Goal: Task Accomplishment & Management: Use online tool/utility

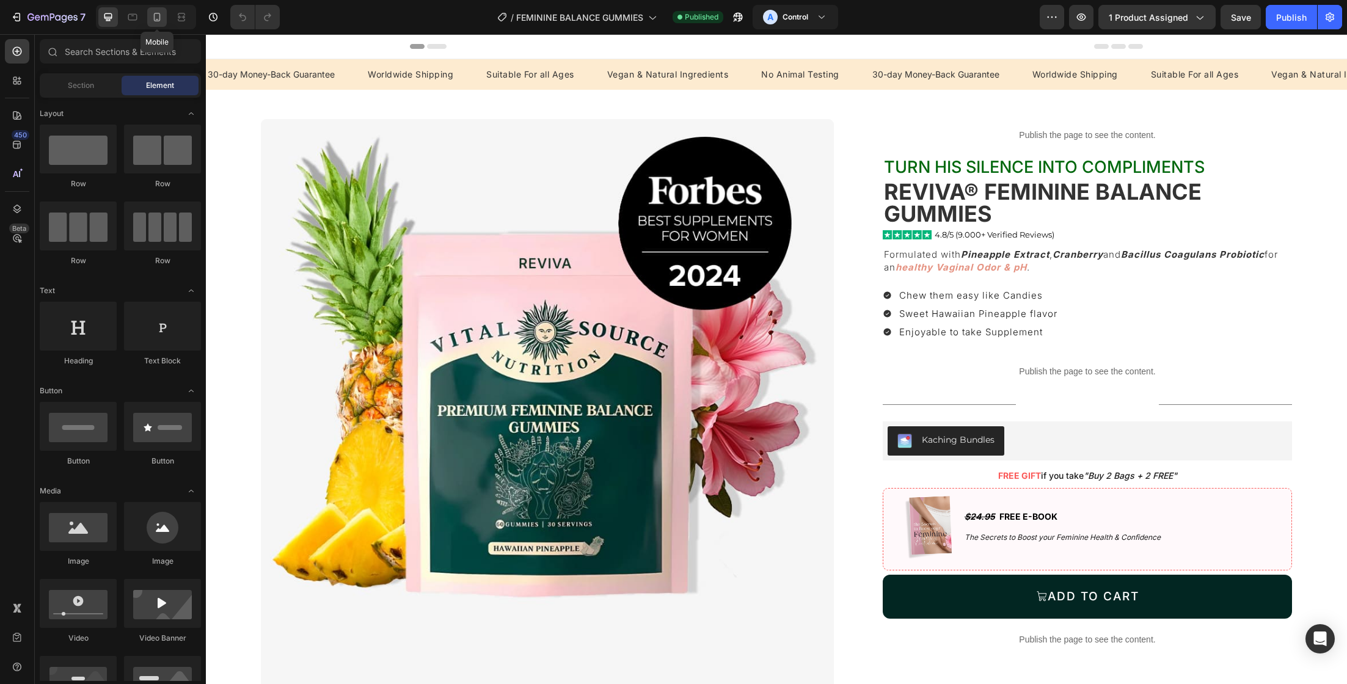
click at [152, 18] on icon at bounding box center [157, 17] width 12 height 12
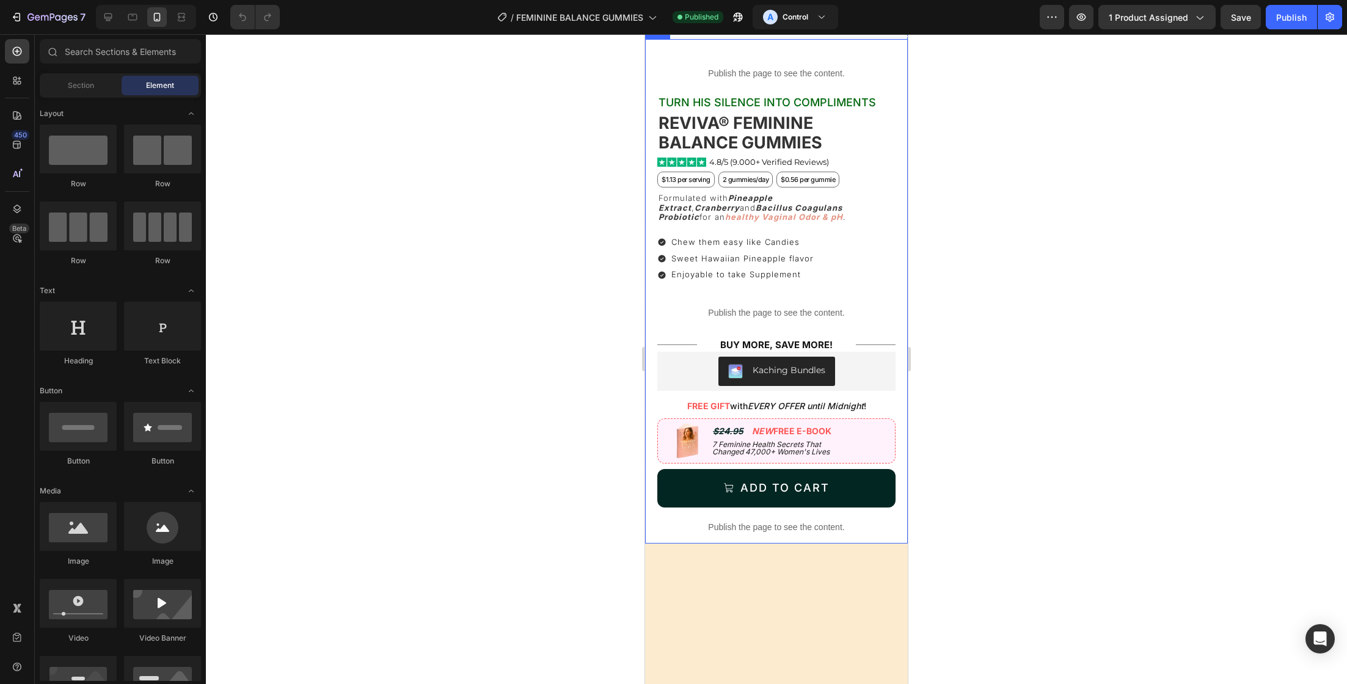
scroll to position [398, 0]
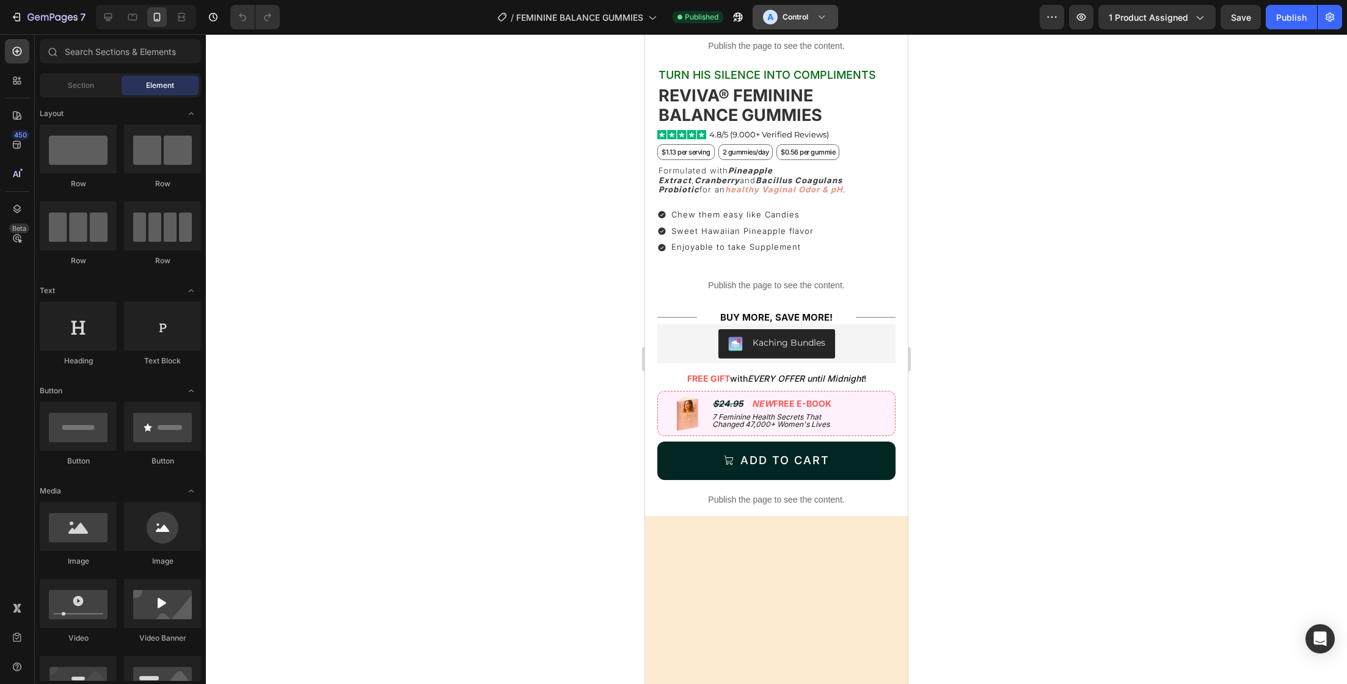
click at [806, 24] on div "A Control" at bounding box center [785, 17] width 45 height 15
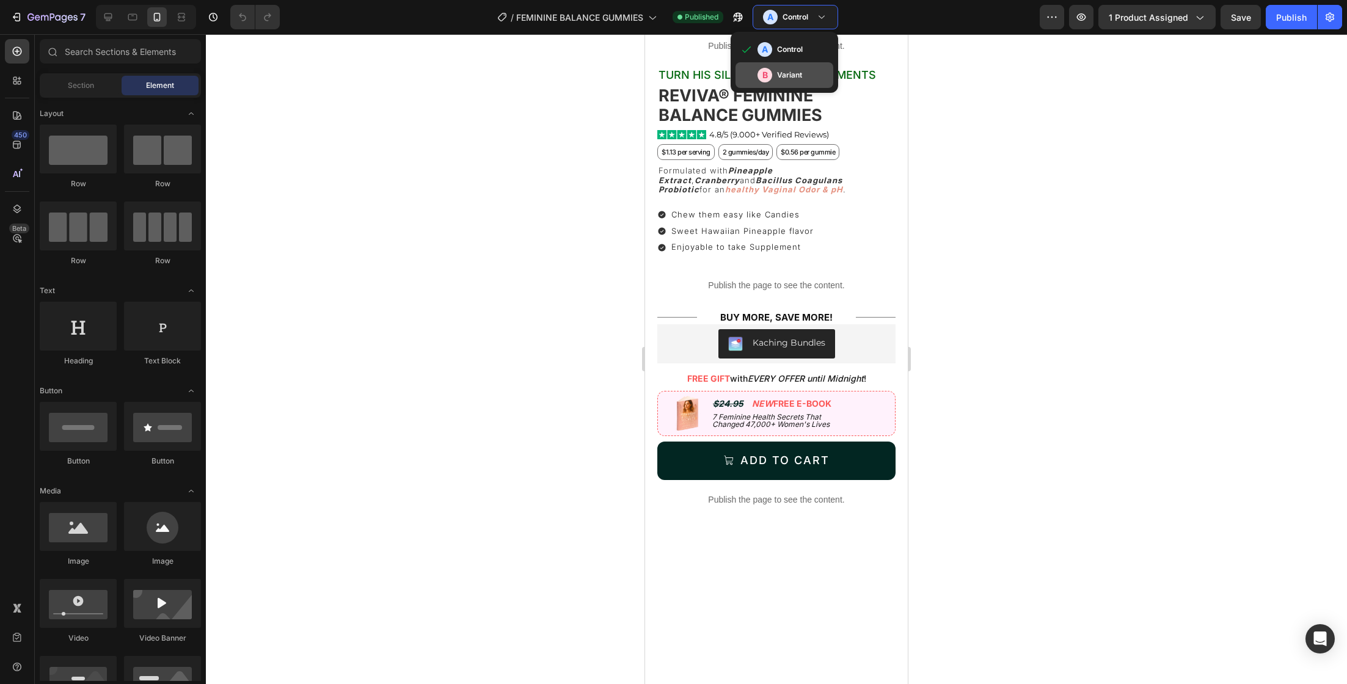
click at [797, 64] on div "B Variant" at bounding box center [784, 75] width 98 height 26
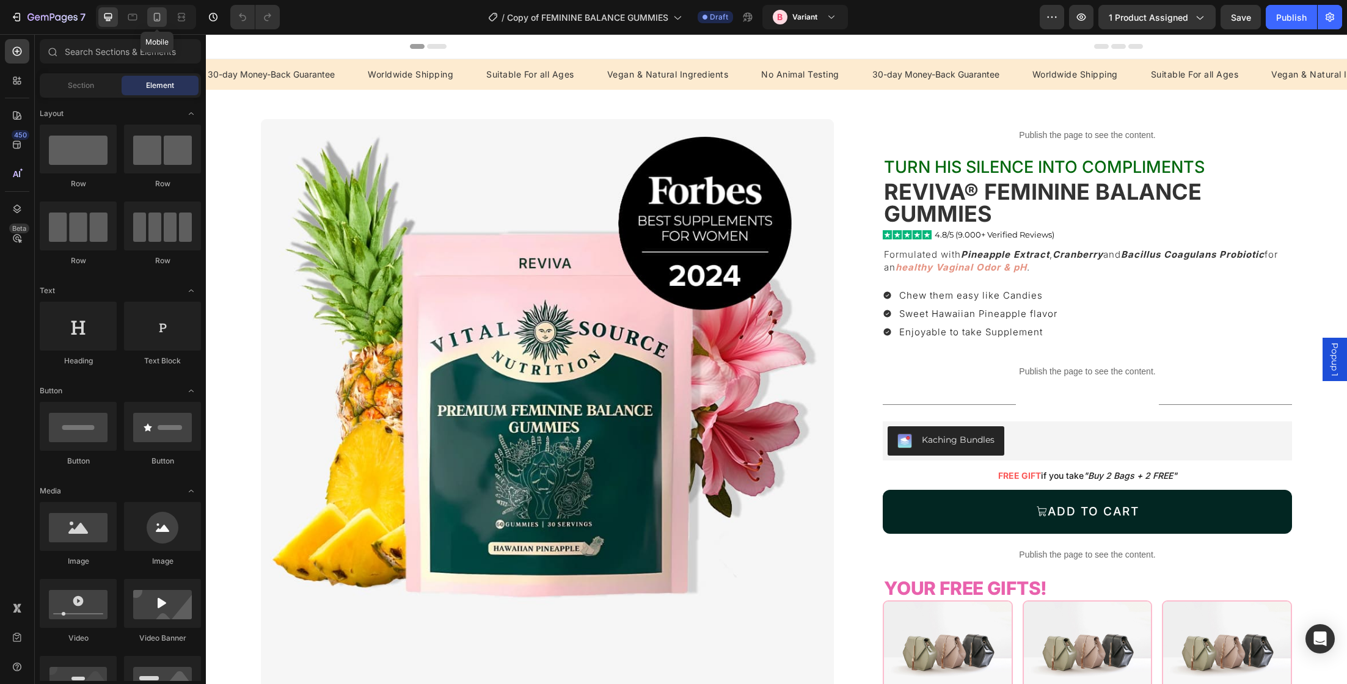
click at [161, 18] on icon at bounding box center [157, 17] width 12 height 12
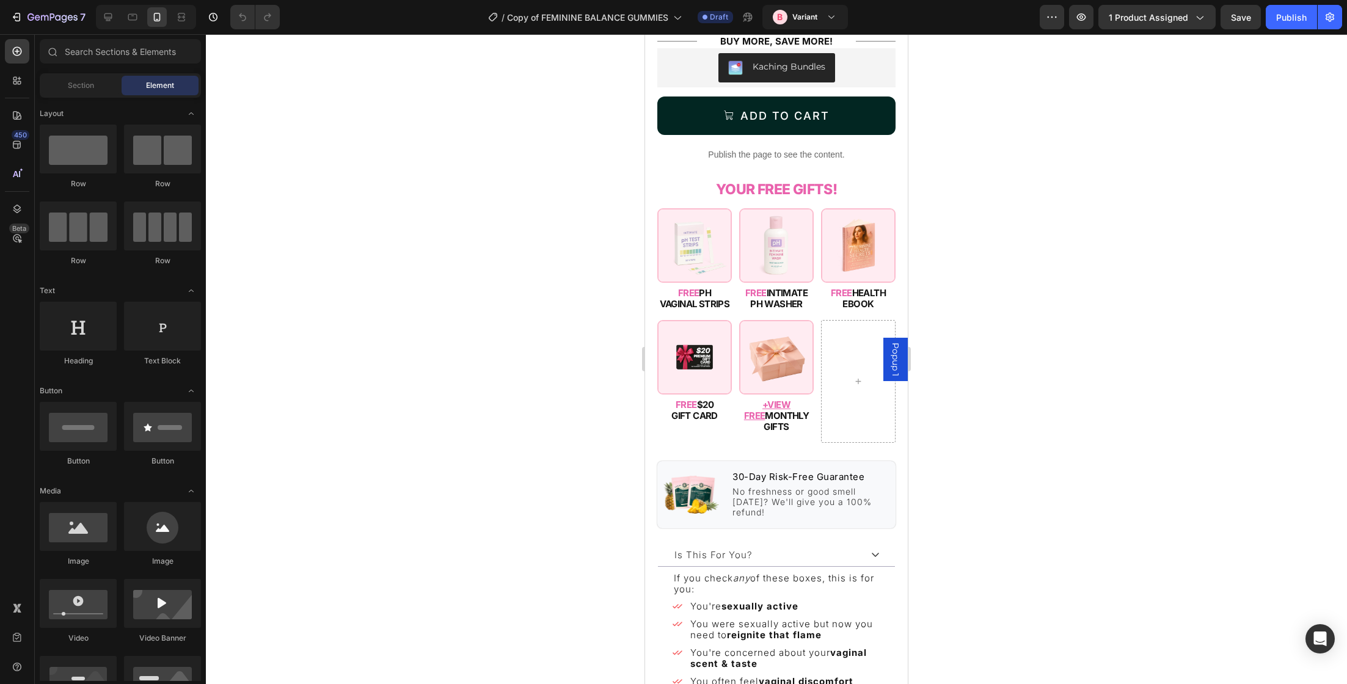
scroll to position [674, 0]
click at [712, 287] on h2 "FREE PH VAGINAL STRIPS" at bounding box center [694, 299] width 75 height 24
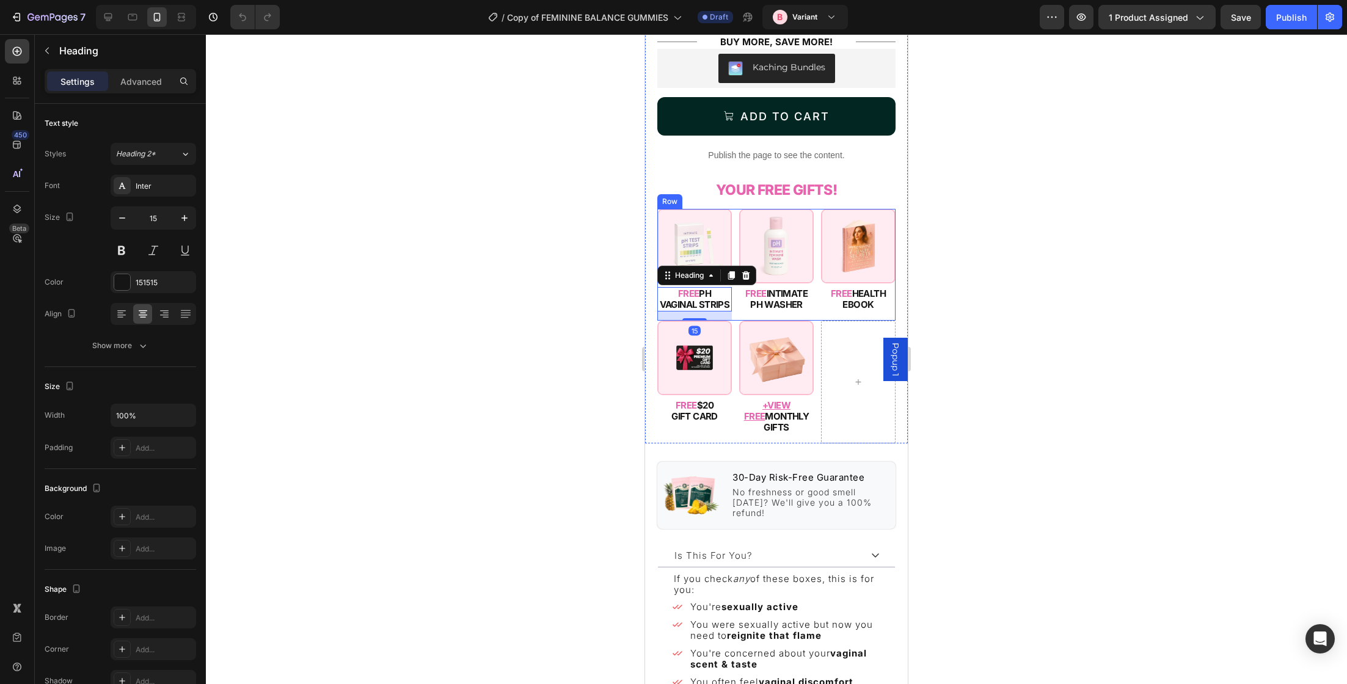
click at [737, 289] on div "Image FREE PH VAGINAL STRIPS Heading 15 Image FREE INTIMATE PH WASHER Heading I…" at bounding box center [776, 265] width 238 height 112
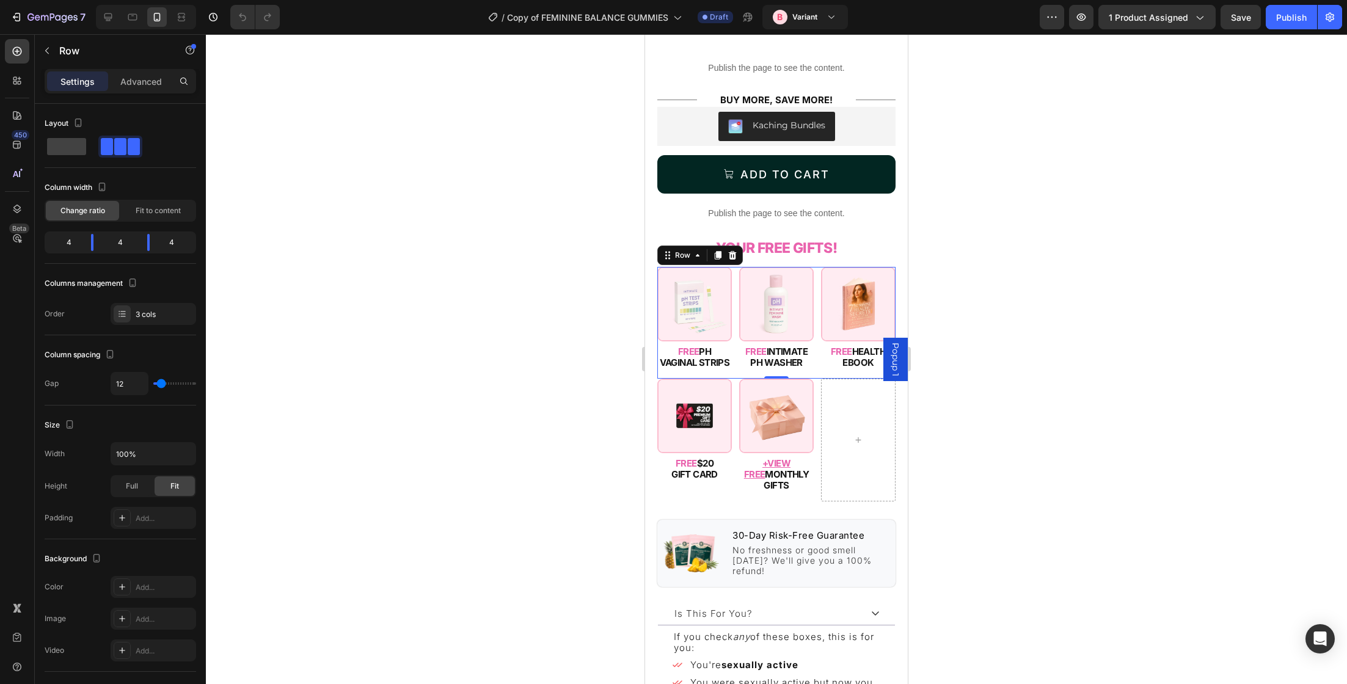
scroll to position [619, 0]
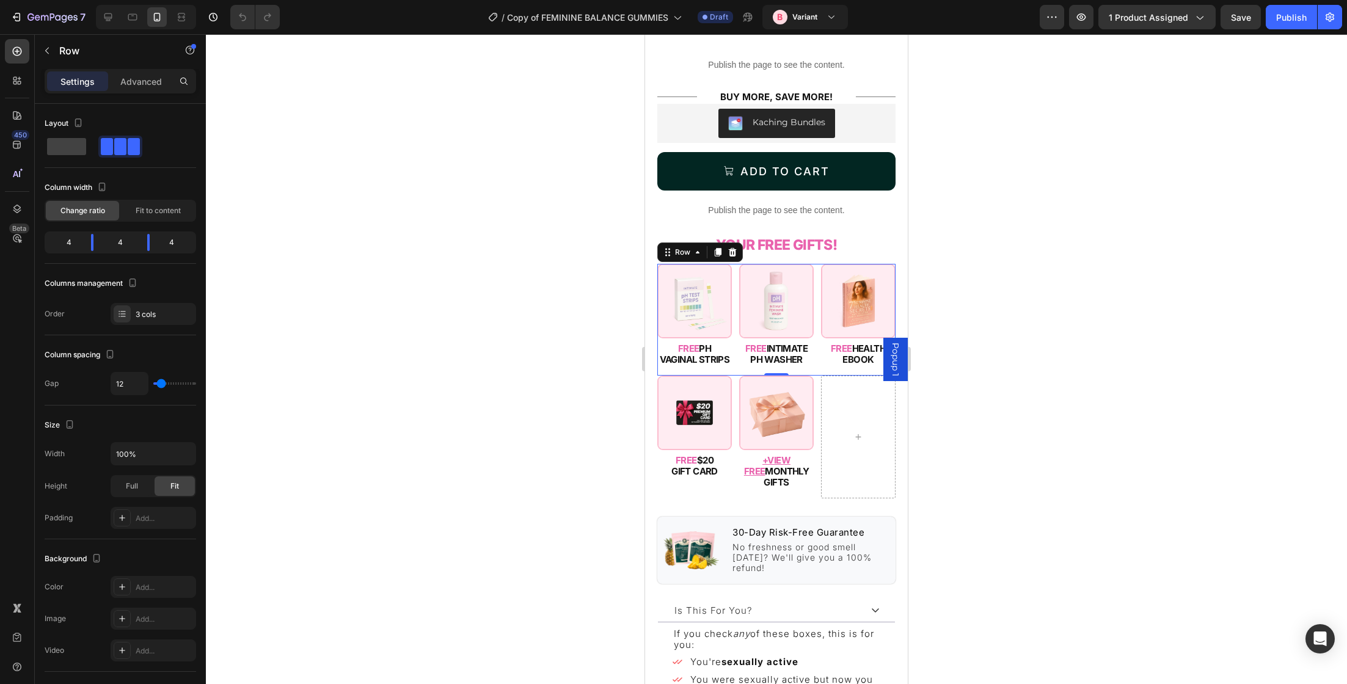
click at [952, 275] on div at bounding box center [776, 359] width 1141 height 650
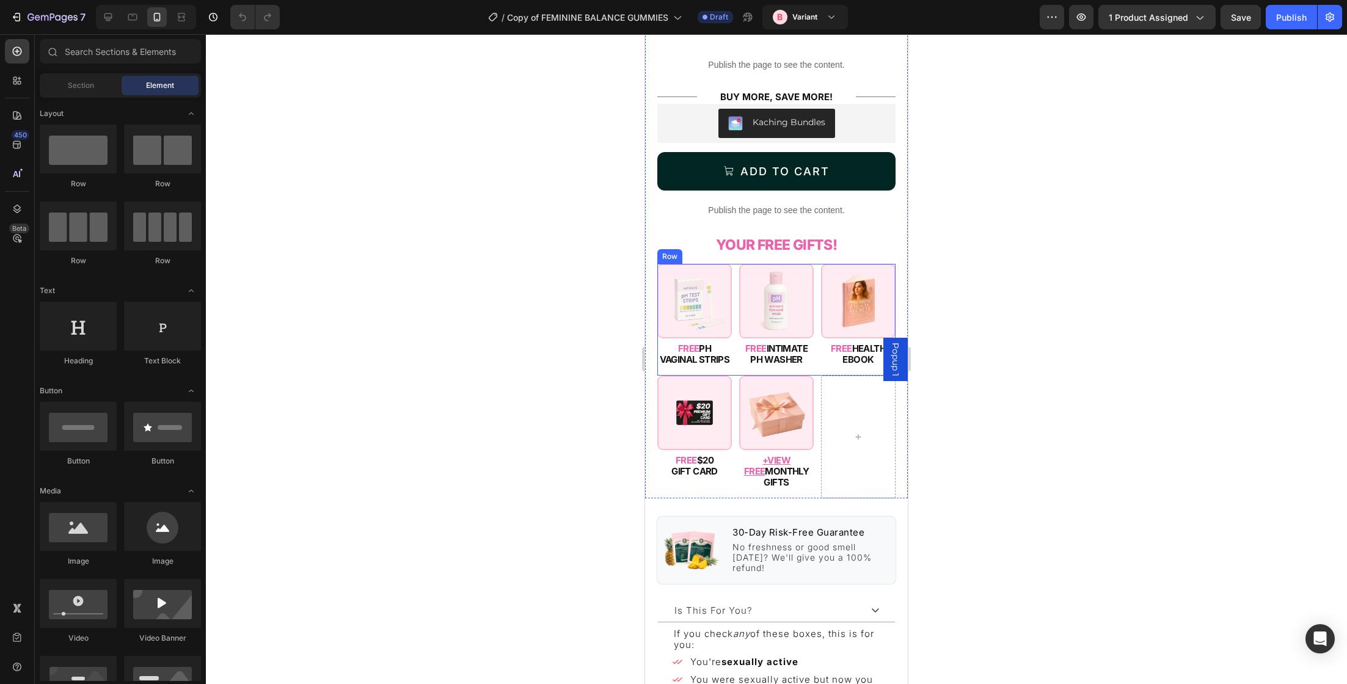
click at [732, 343] on div "Image FREE PH VAGINAL STRIPS Heading Image FREE INTIMATE PH WASHER Heading Imag…" at bounding box center [776, 320] width 238 height 112
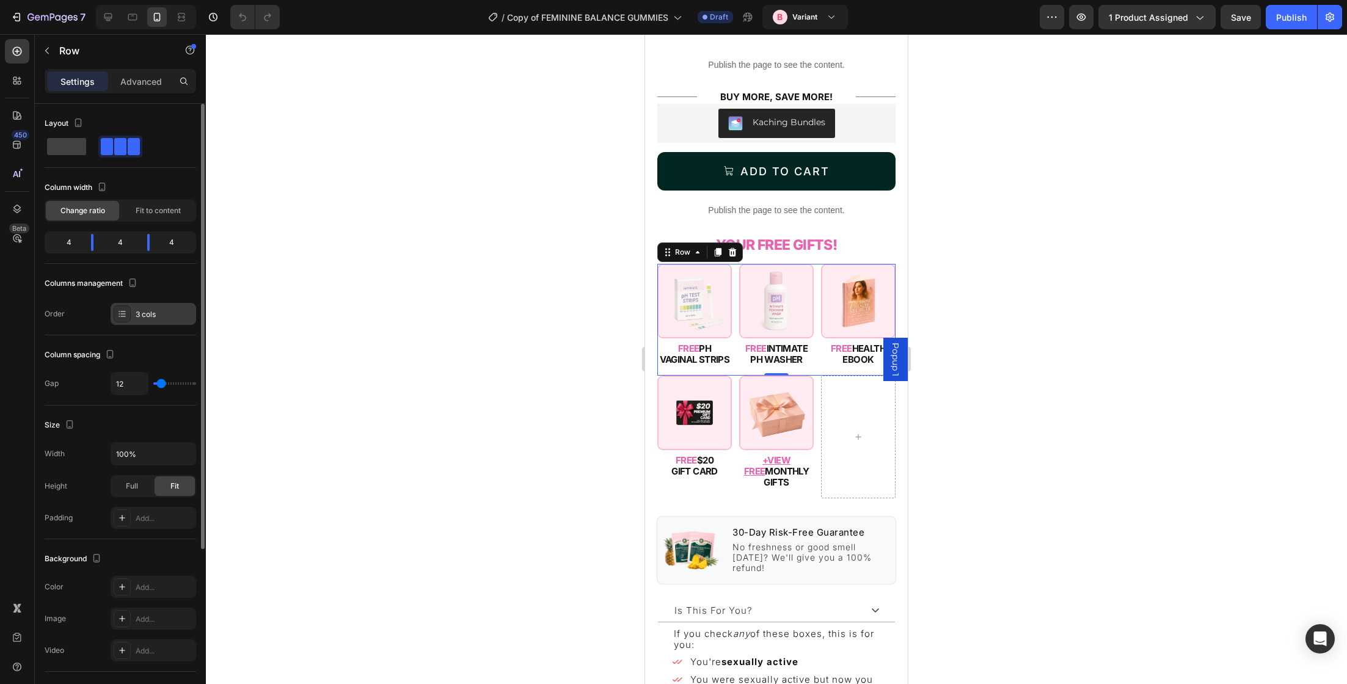
click at [142, 303] on div "3 cols" at bounding box center [154, 314] width 86 height 22
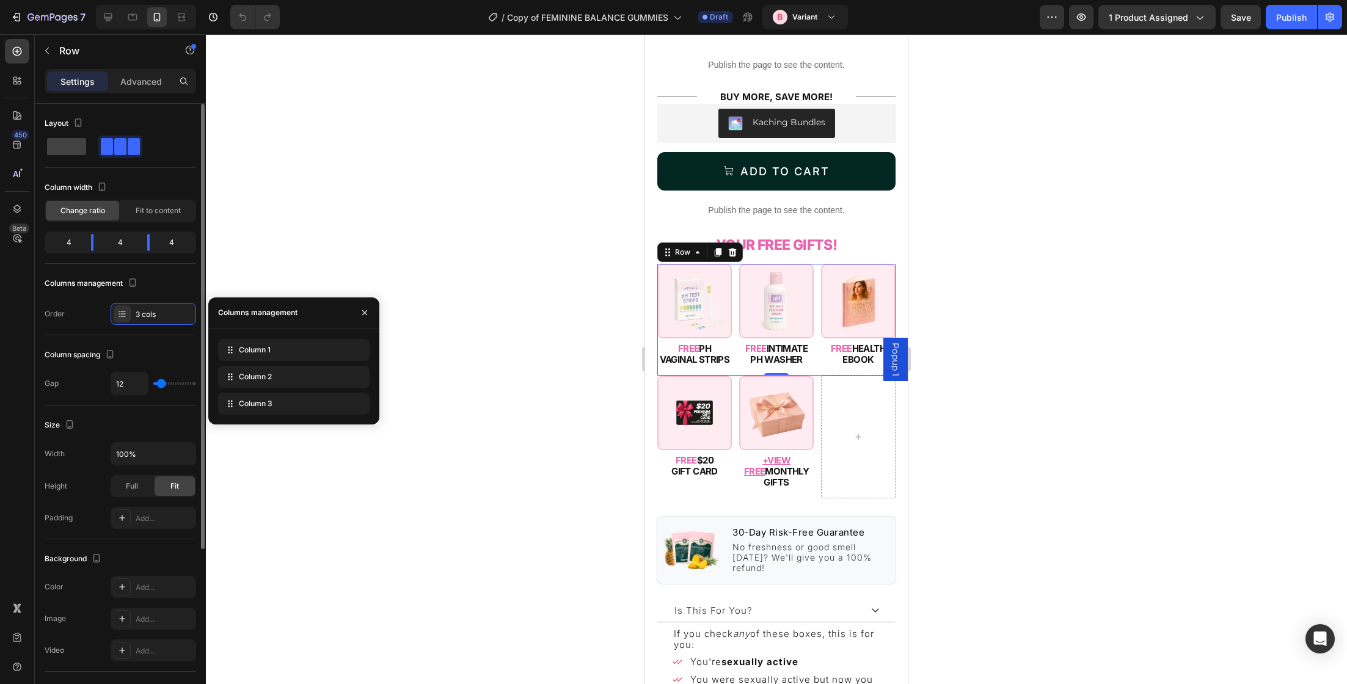
click at [177, 153] on div at bounding box center [120, 147] width 151 height 22
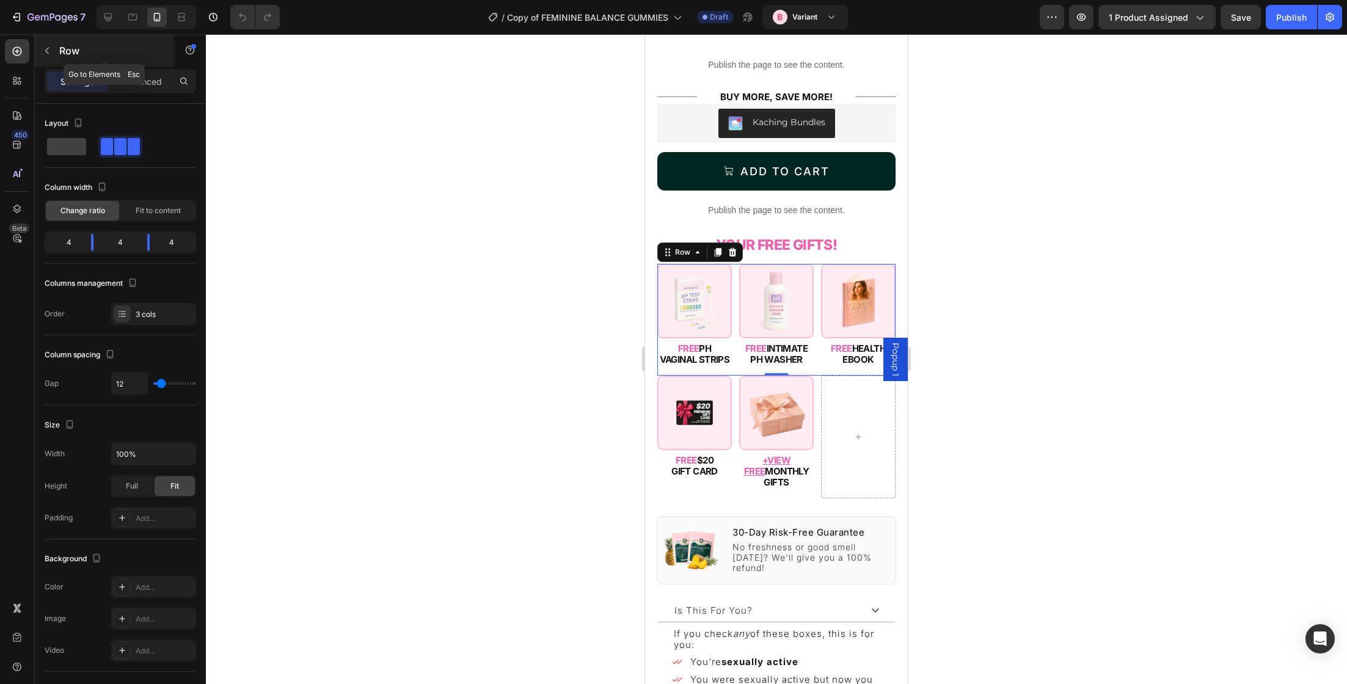
click at [48, 53] on icon "button" at bounding box center [47, 51] width 10 height 10
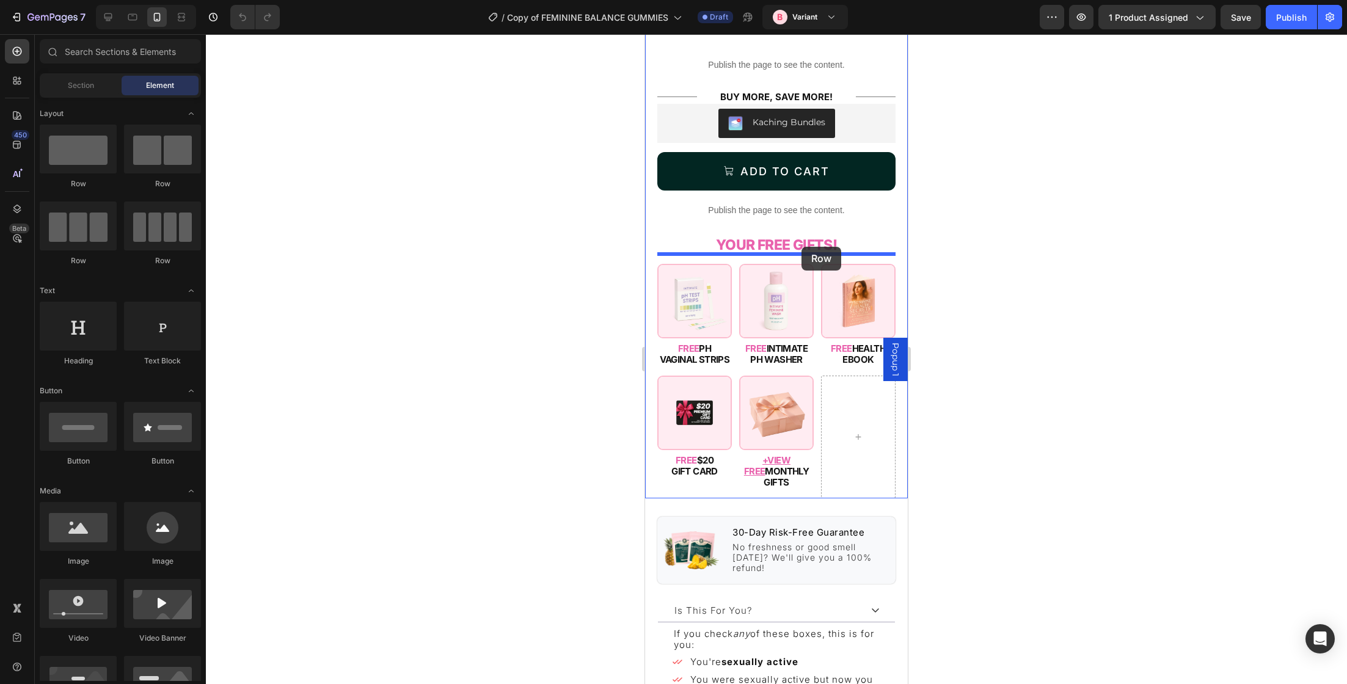
drag, startPoint x: 810, startPoint y: 271, endPoint x: 801, endPoint y: 247, distance: 25.3
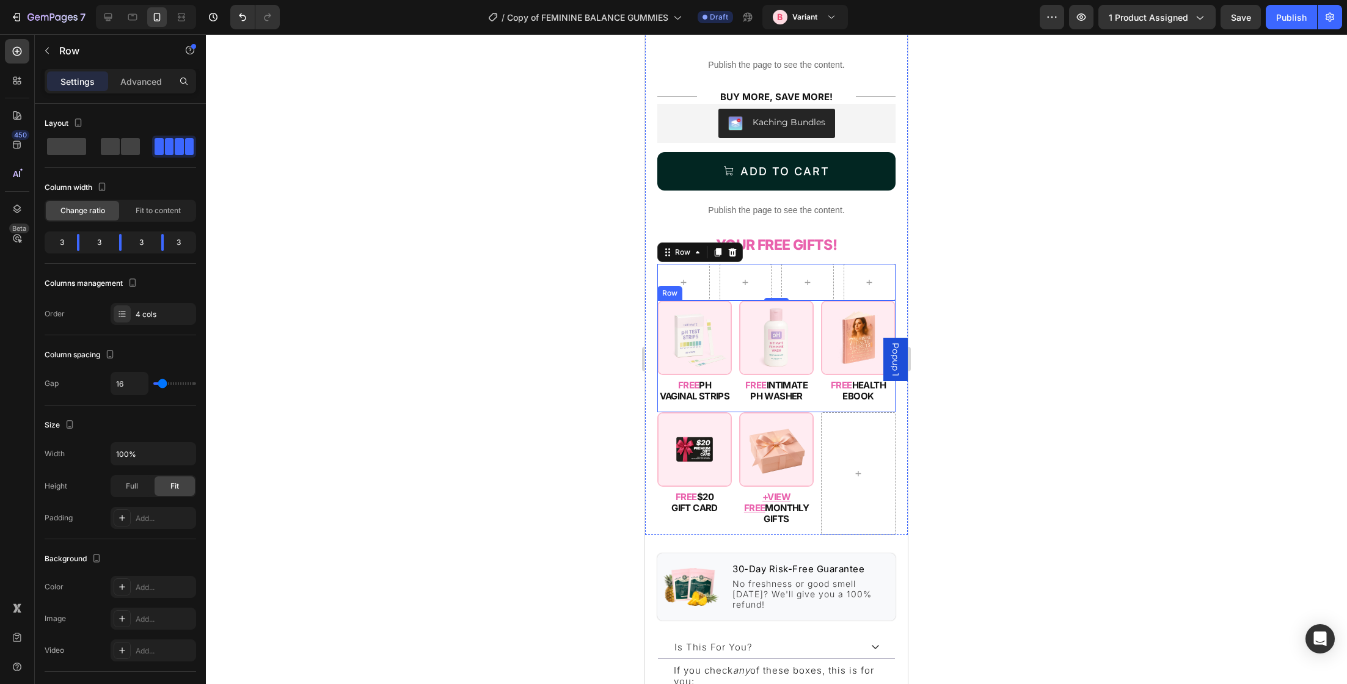
click at [735, 310] on div "Image FREE PH VAGINAL STRIPS Heading Image FREE INTIMATE PH WASHER Heading Imag…" at bounding box center [776, 357] width 238 height 112
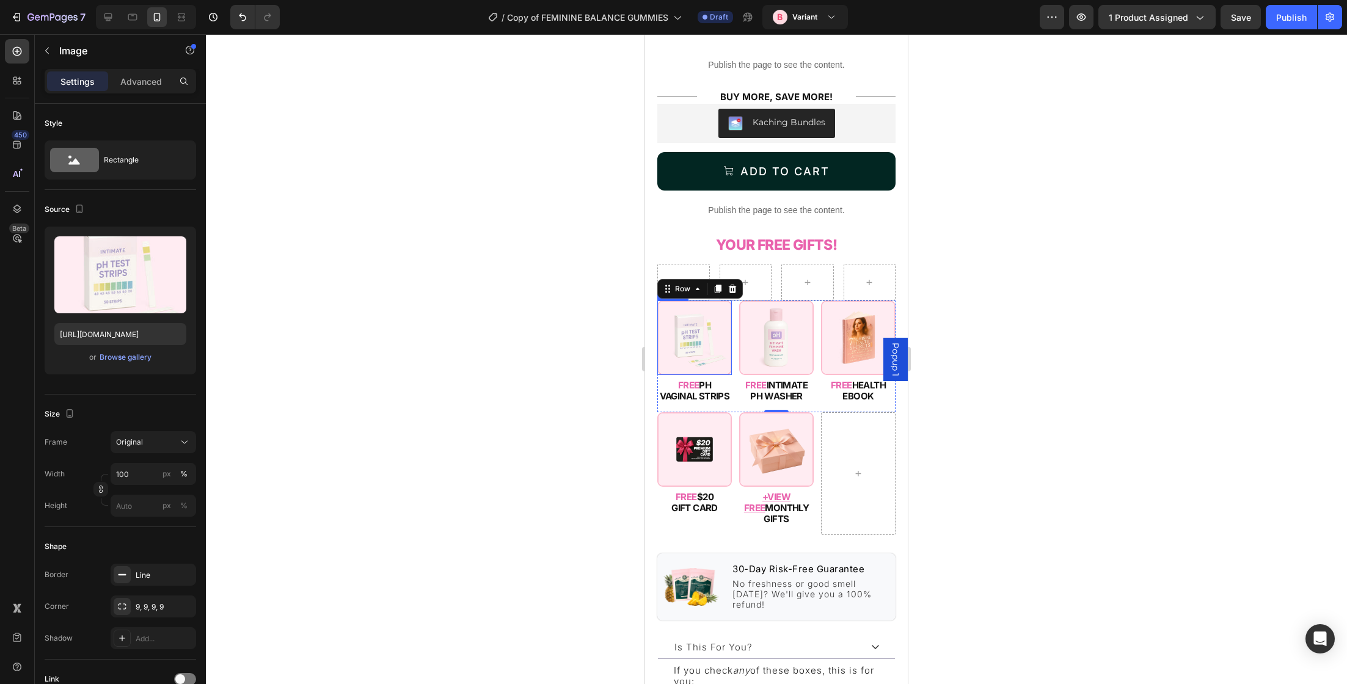
click at [723, 310] on img at bounding box center [694, 338] width 75 height 75
drag, startPoint x: 700, startPoint y: 279, endPoint x: 695, endPoint y: 259, distance: 20.1
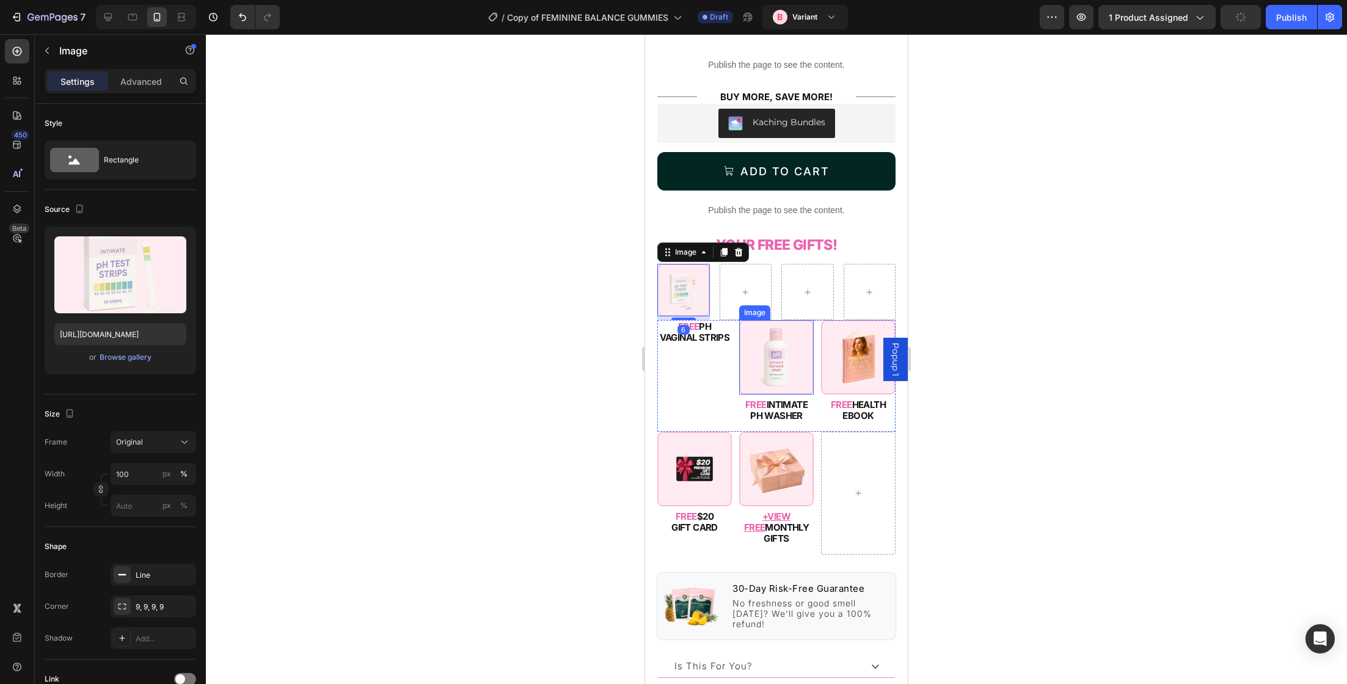
click at [759, 334] on img at bounding box center [776, 357] width 75 height 75
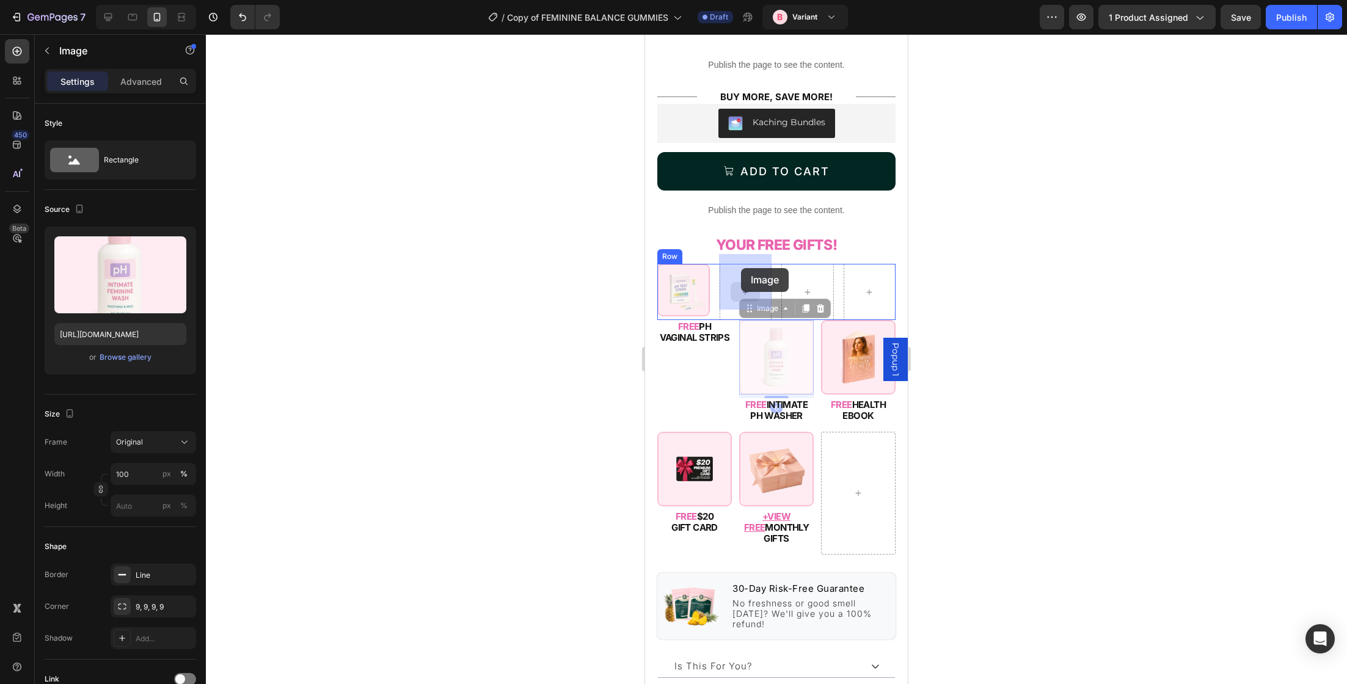
drag, startPoint x: 759, startPoint y: 301, endPoint x: 740, endPoint y: 267, distance: 38.6
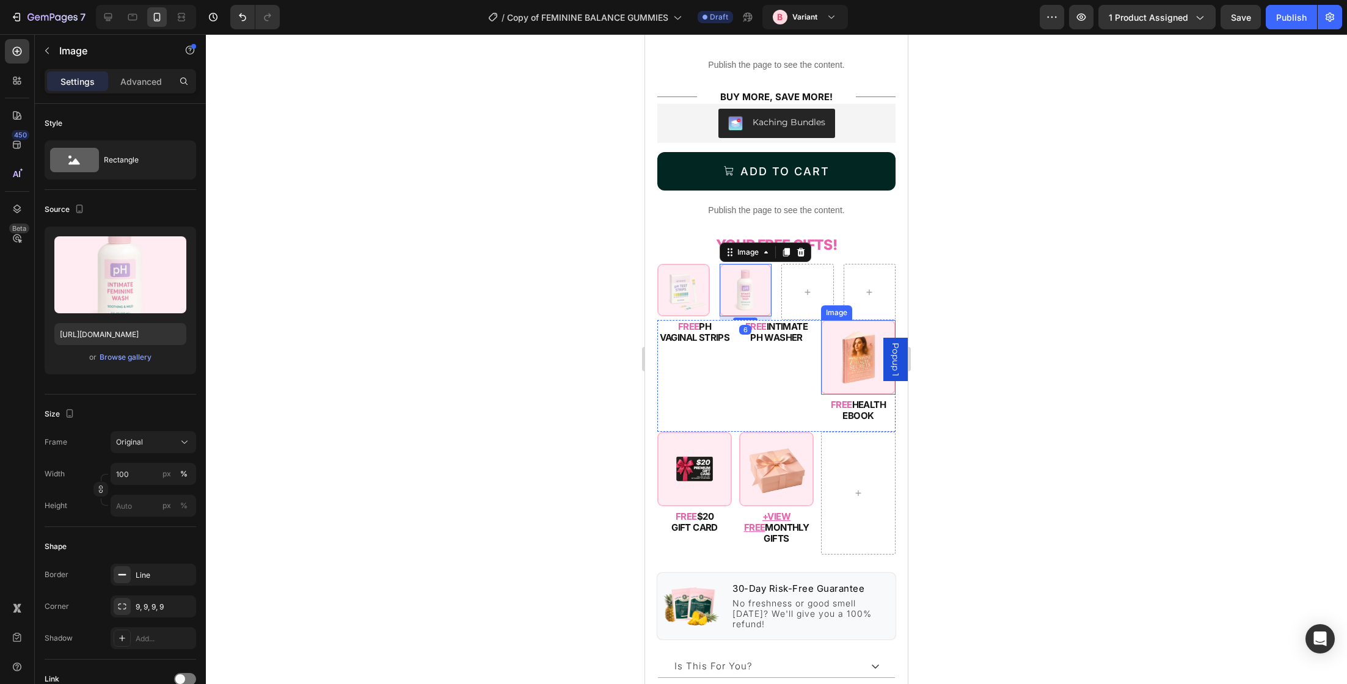
click at [846, 341] on img at bounding box center [858, 357] width 75 height 75
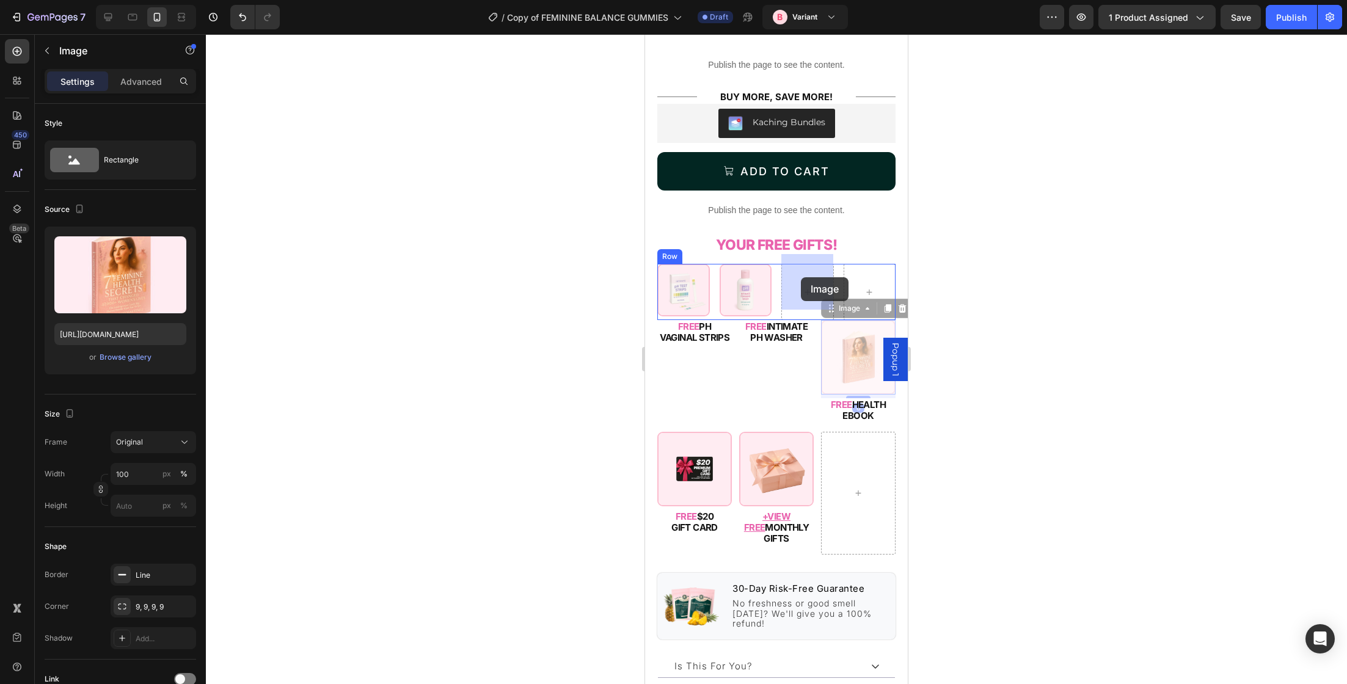
drag, startPoint x: 845, startPoint y: 303, endPoint x: 801, endPoint y: 277, distance: 50.9
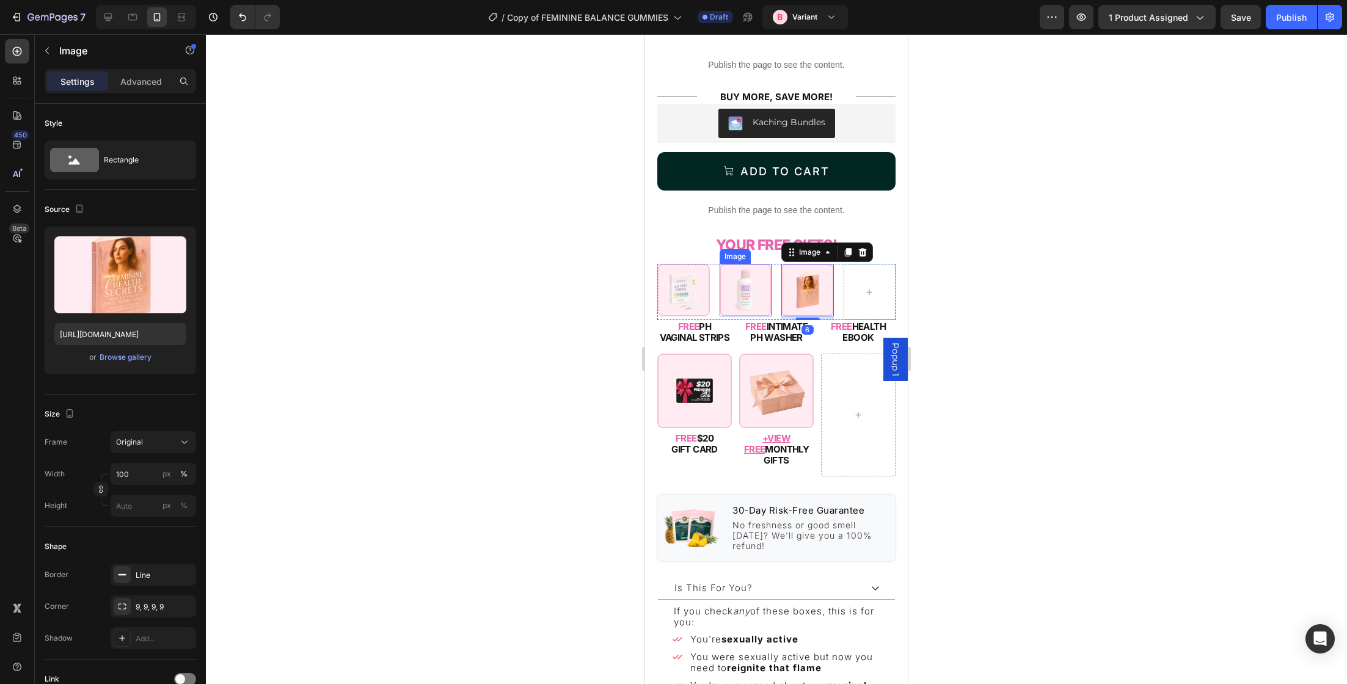
click at [761, 275] on img at bounding box center [746, 290] width 53 height 53
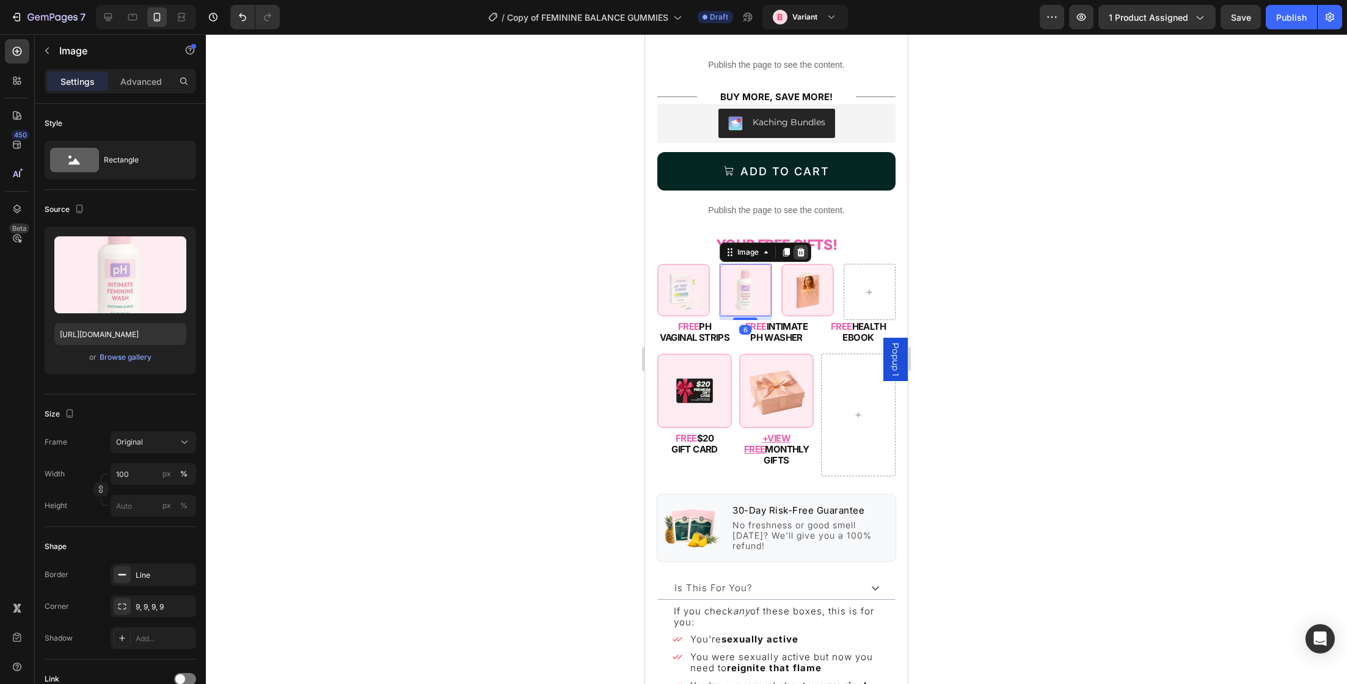
click at [798, 248] on icon at bounding box center [801, 252] width 8 height 9
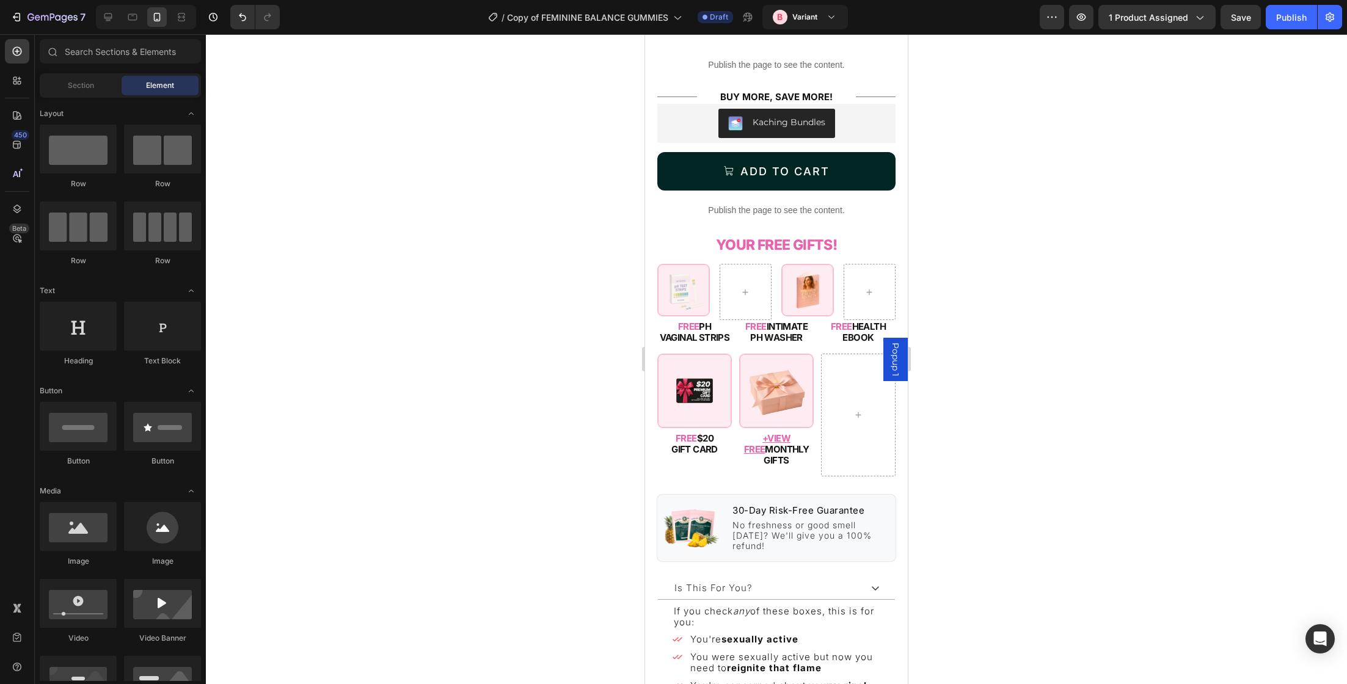
click at [809, 281] on img at bounding box center [807, 290] width 53 height 53
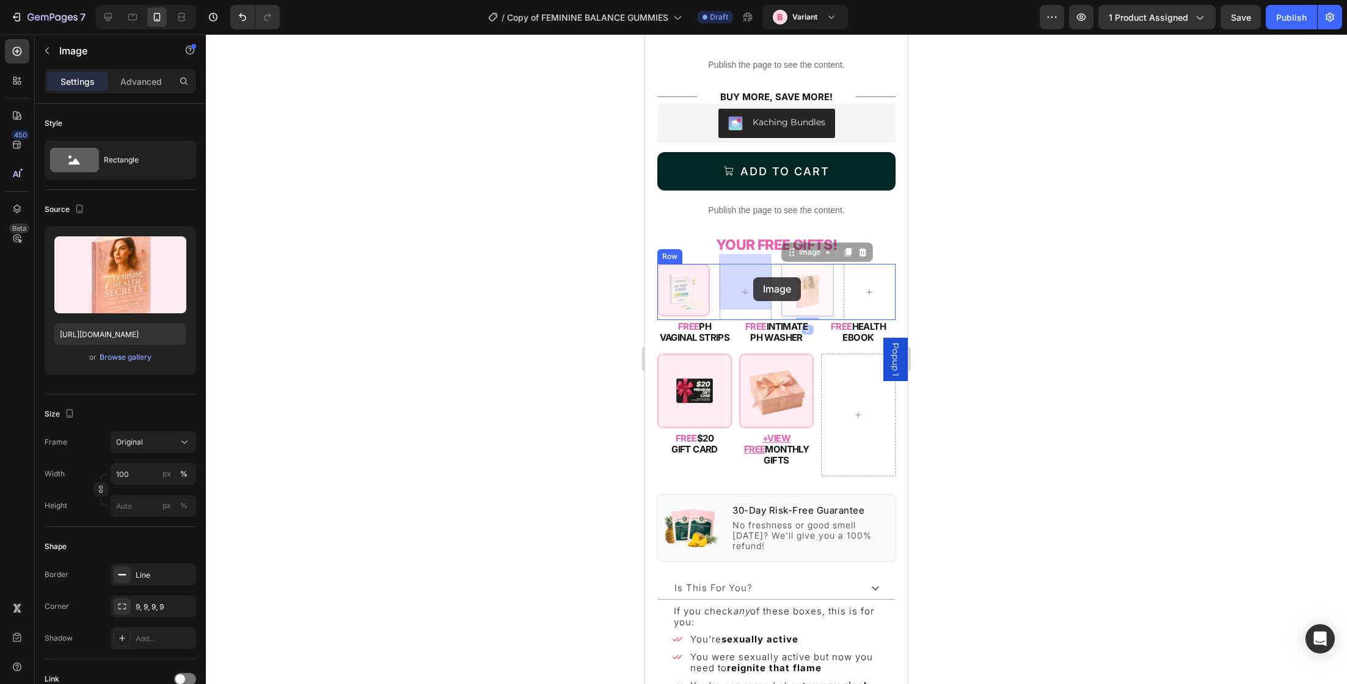
drag, startPoint x: 814, startPoint y: 246, endPoint x: 753, endPoint y: 277, distance: 68.6
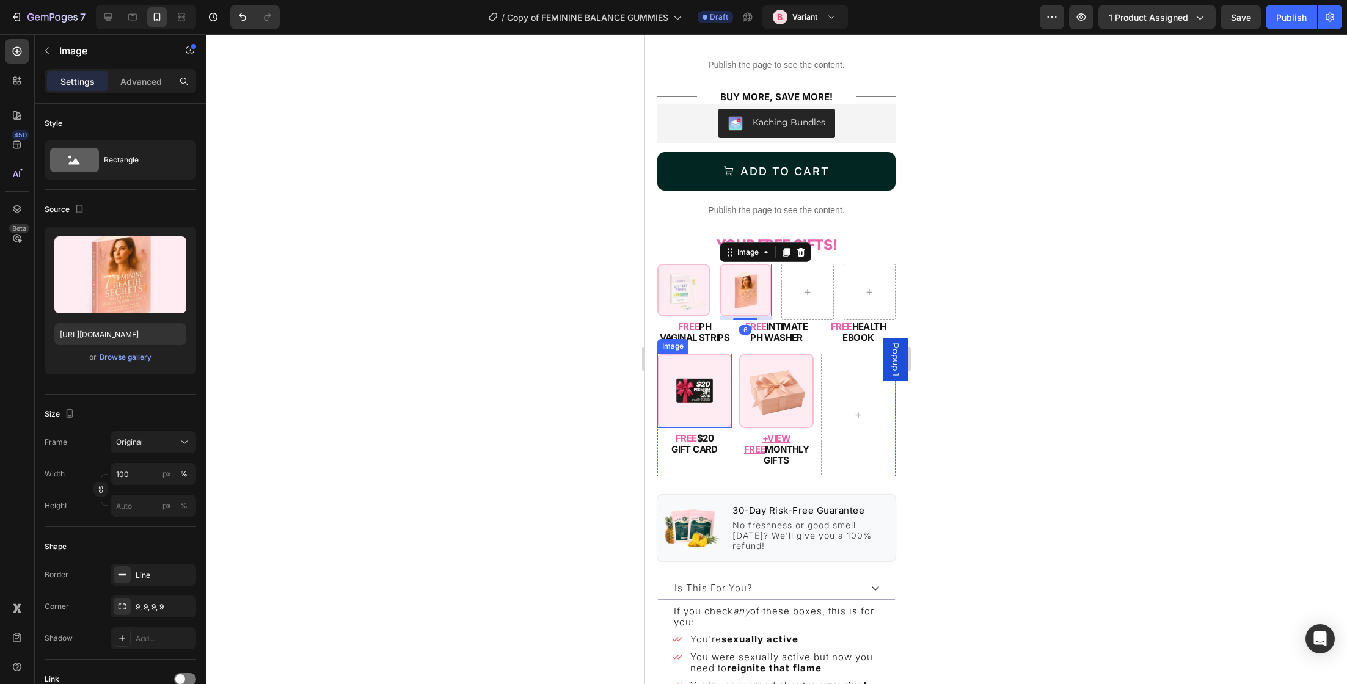
click at [707, 357] on img at bounding box center [694, 391] width 75 height 75
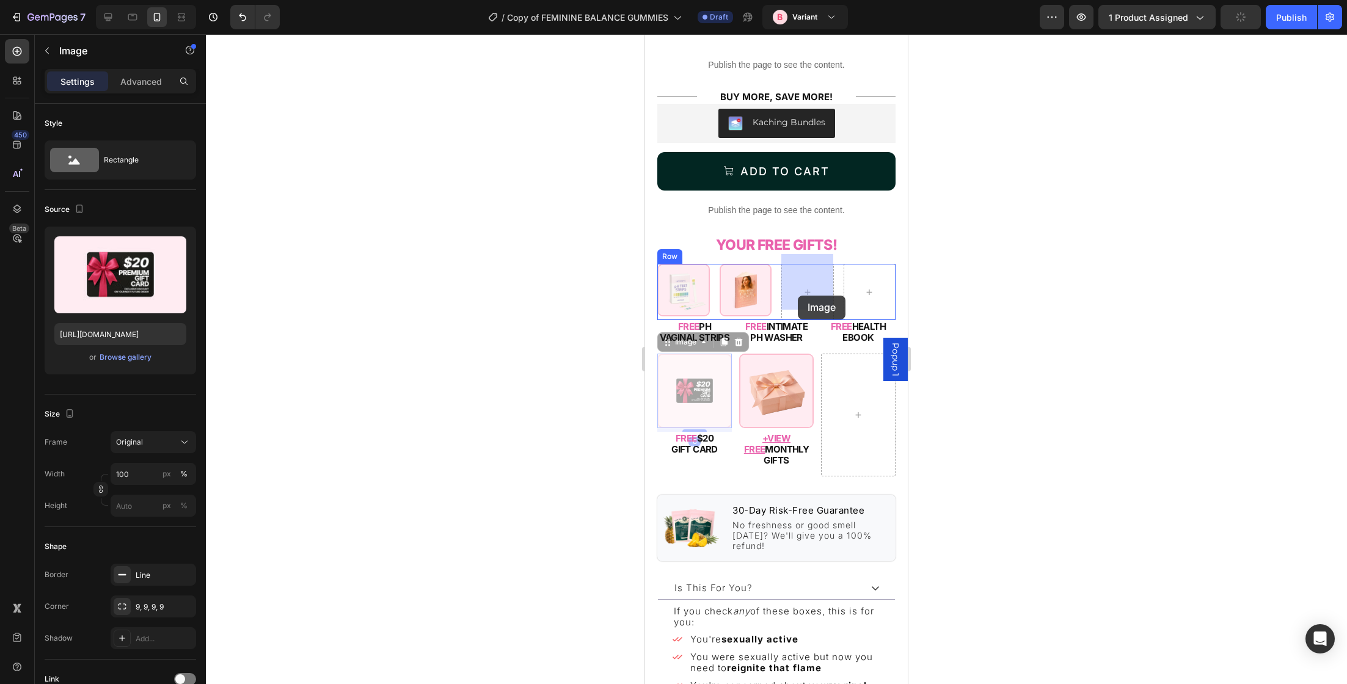
drag, startPoint x: 699, startPoint y: 329, endPoint x: 798, endPoint y: 296, distance: 103.9
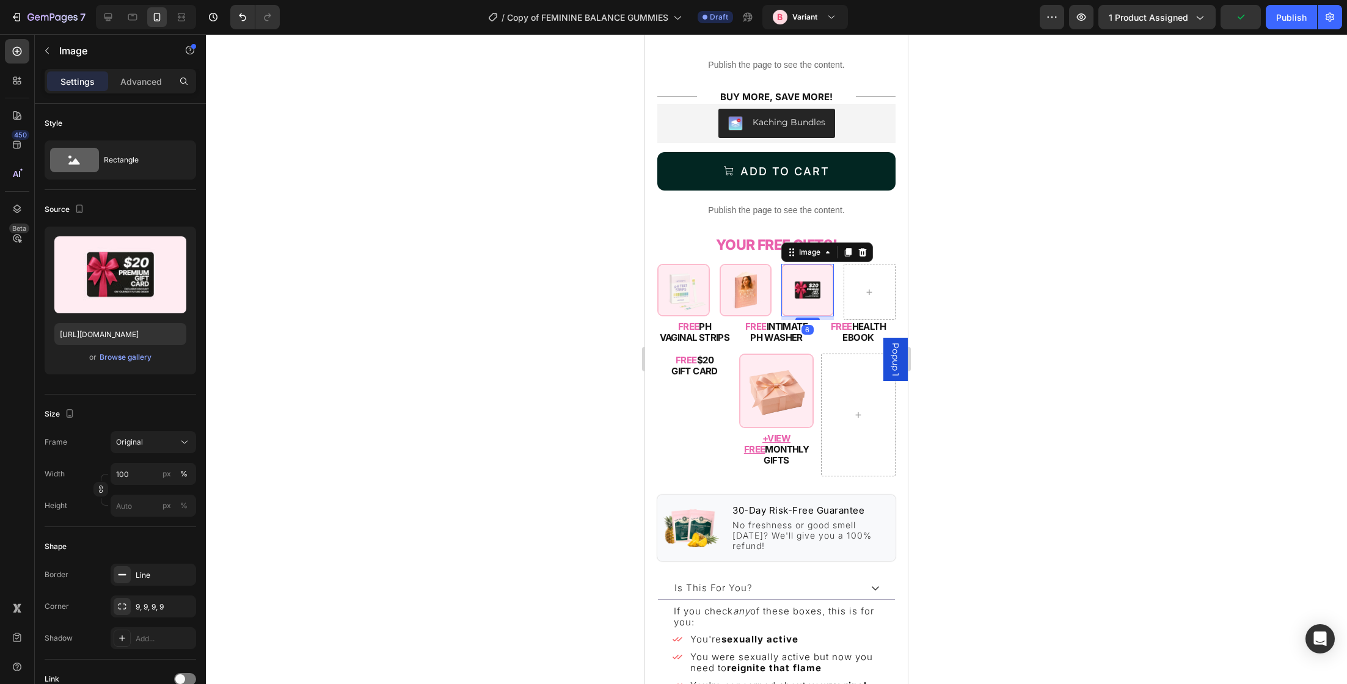
click at [780, 382] on img at bounding box center [776, 391] width 75 height 75
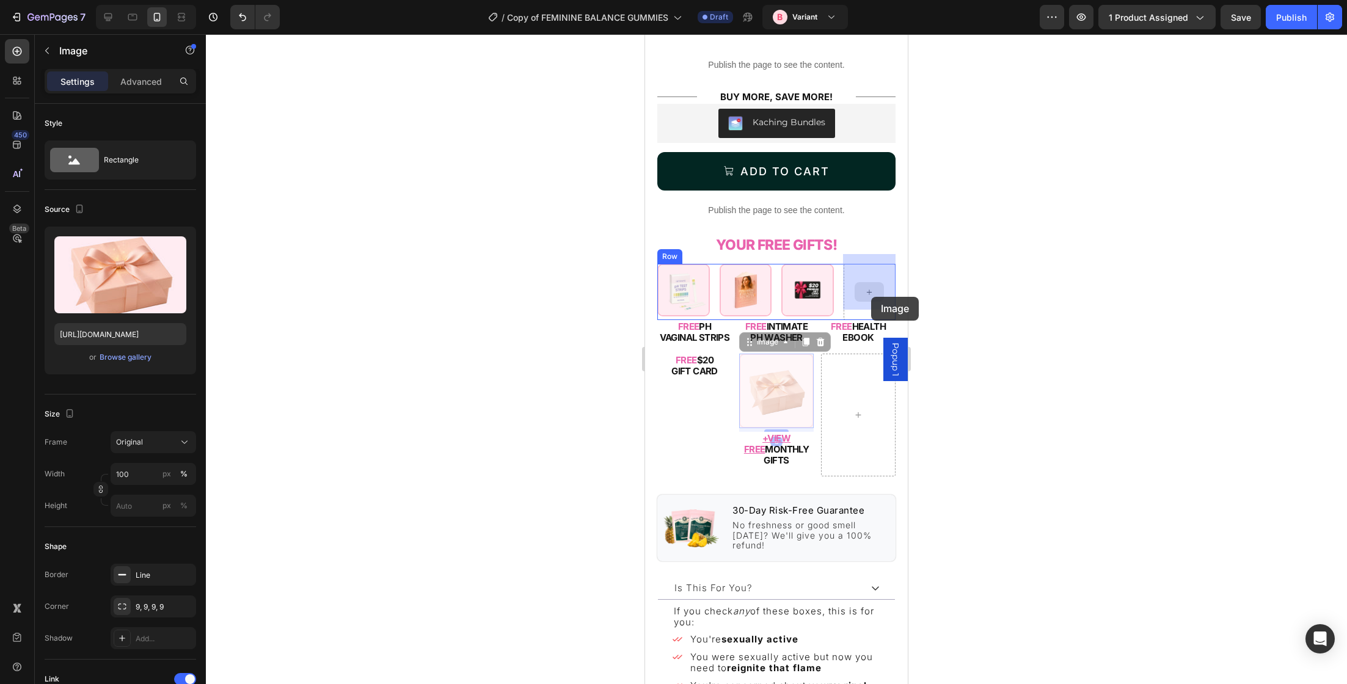
drag, startPoint x: 767, startPoint y: 336, endPoint x: 871, endPoint y: 297, distance: 111.5
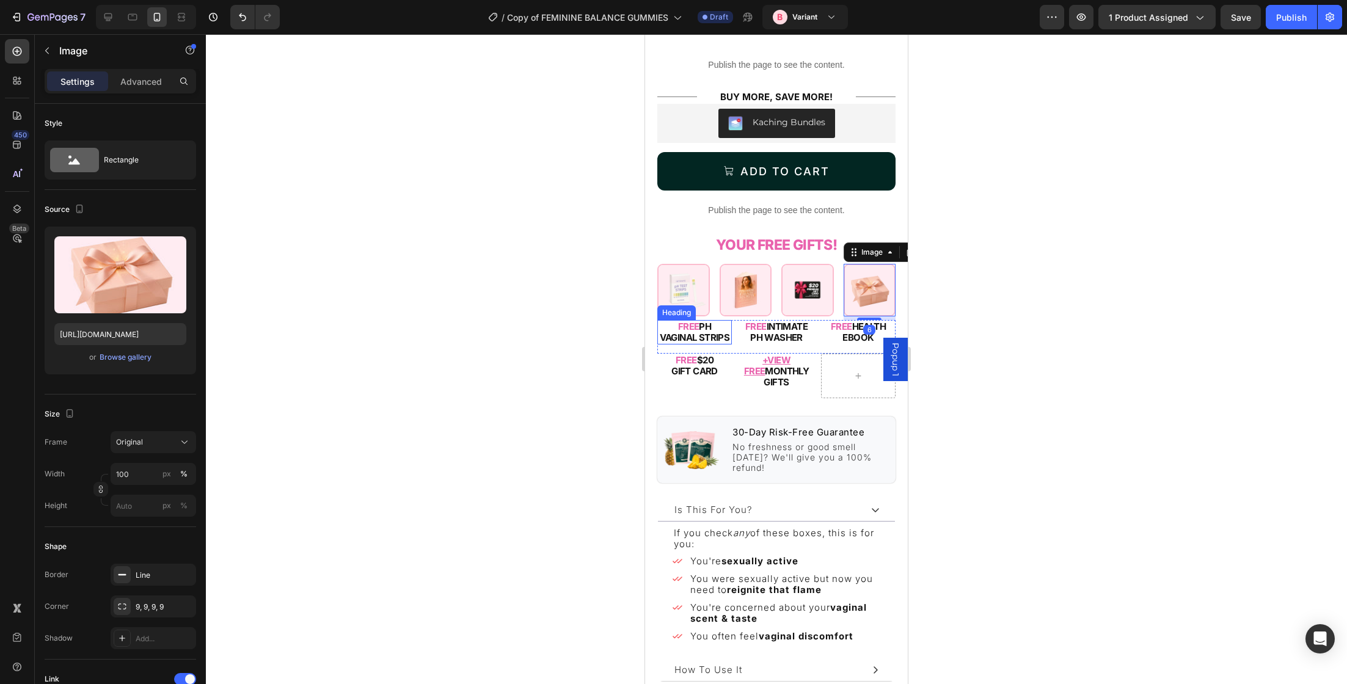
click at [702, 330] on h2 "FREE PH VAGINAL STRIPS" at bounding box center [694, 332] width 75 height 24
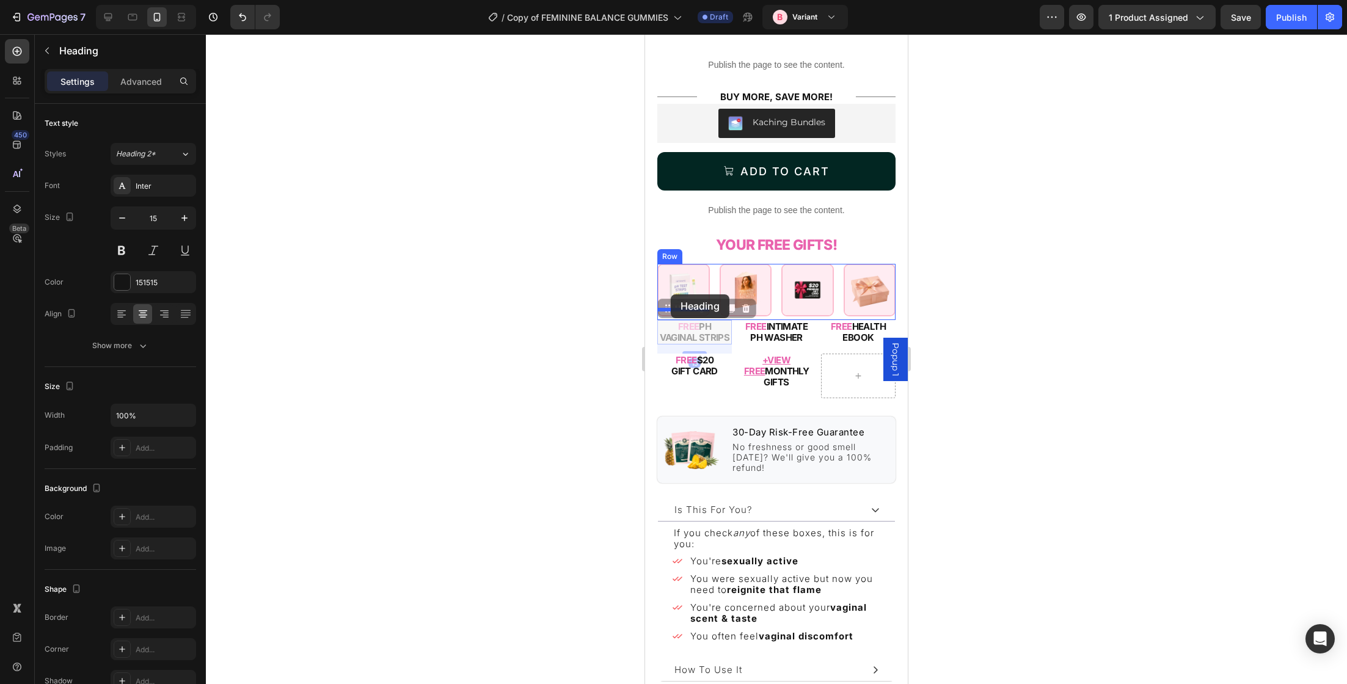
drag, startPoint x: 691, startPoint y: 298, endPoint x: 671, endPoint y: 294, distance: 21.1
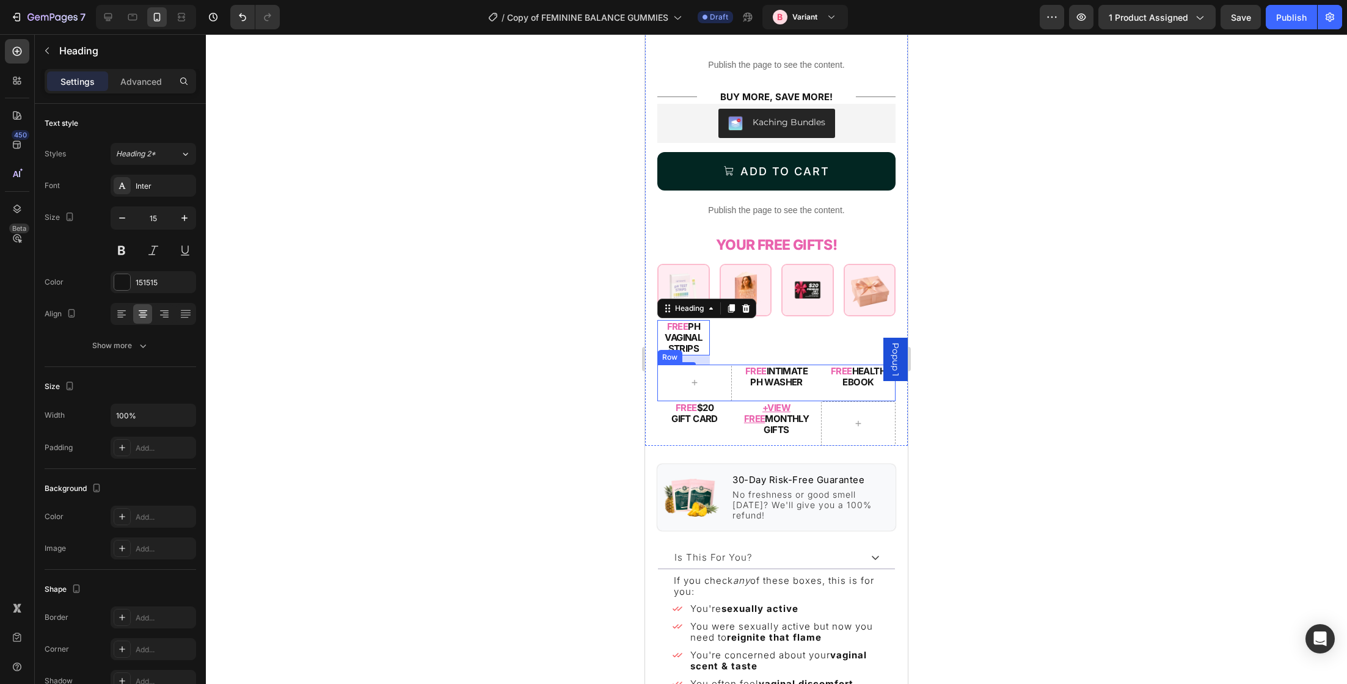
click at [856, 372] on h2 "FREE HEALTH EBOOK" at bounding box center [858, 377] width 75 height 24
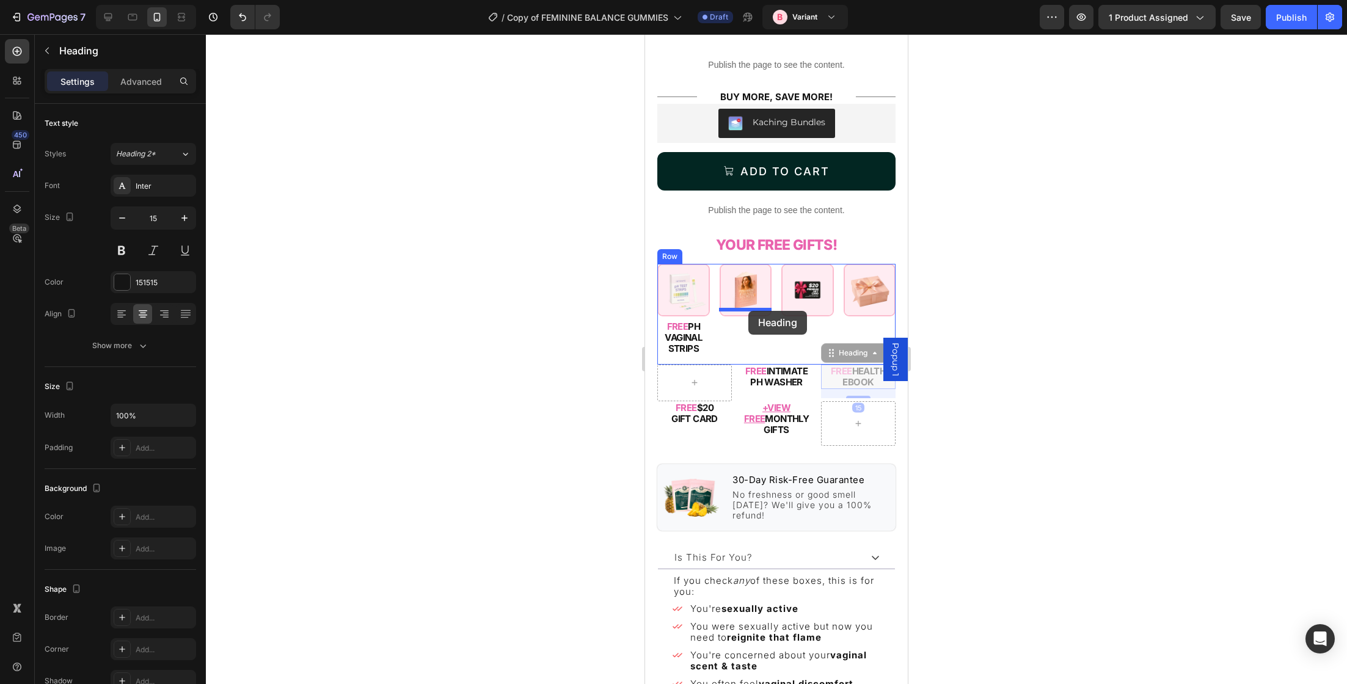
drag, startPoint x: 842, startPoint y: 343, endPoint x: 748, endPoint y: 311, distance: 99.3
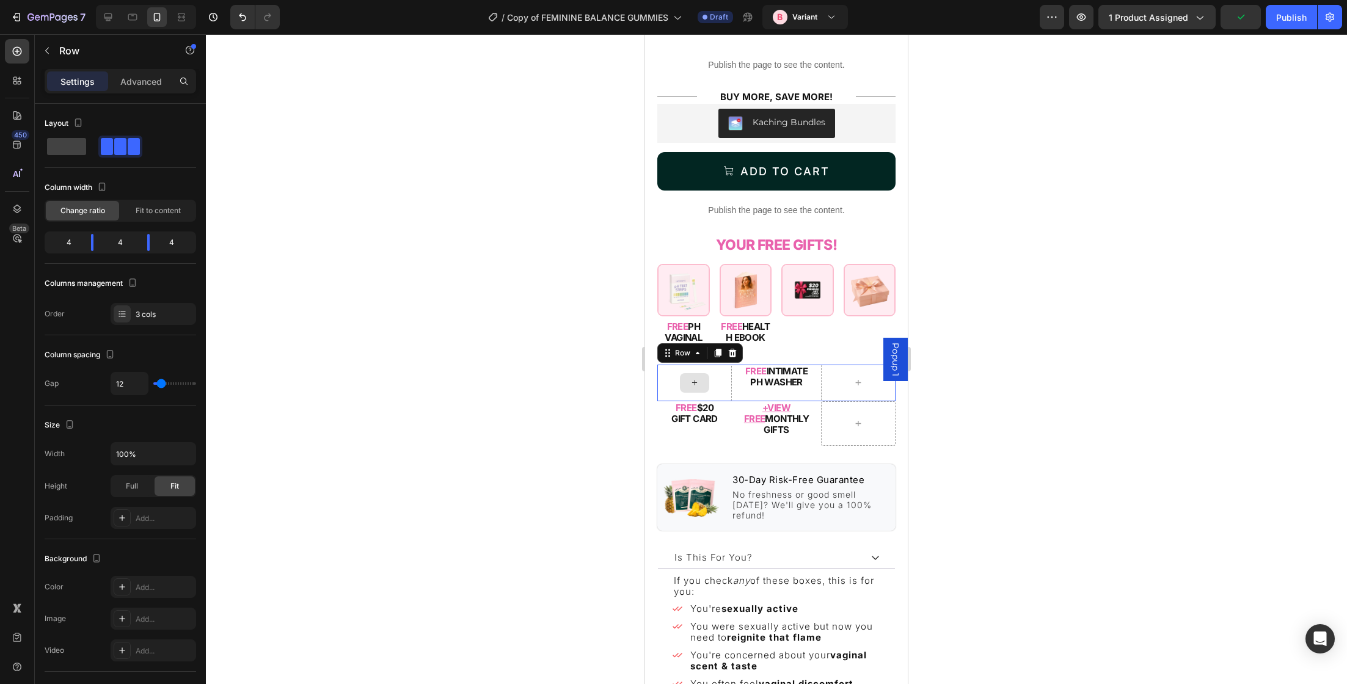
click at [706, 390] on div at bounding box center [694, 383] width 75 height 37
click at [706, 401] on h2 "FREE $20 GIFT CARD" at bounding box center [694, 413] width 75 height 24
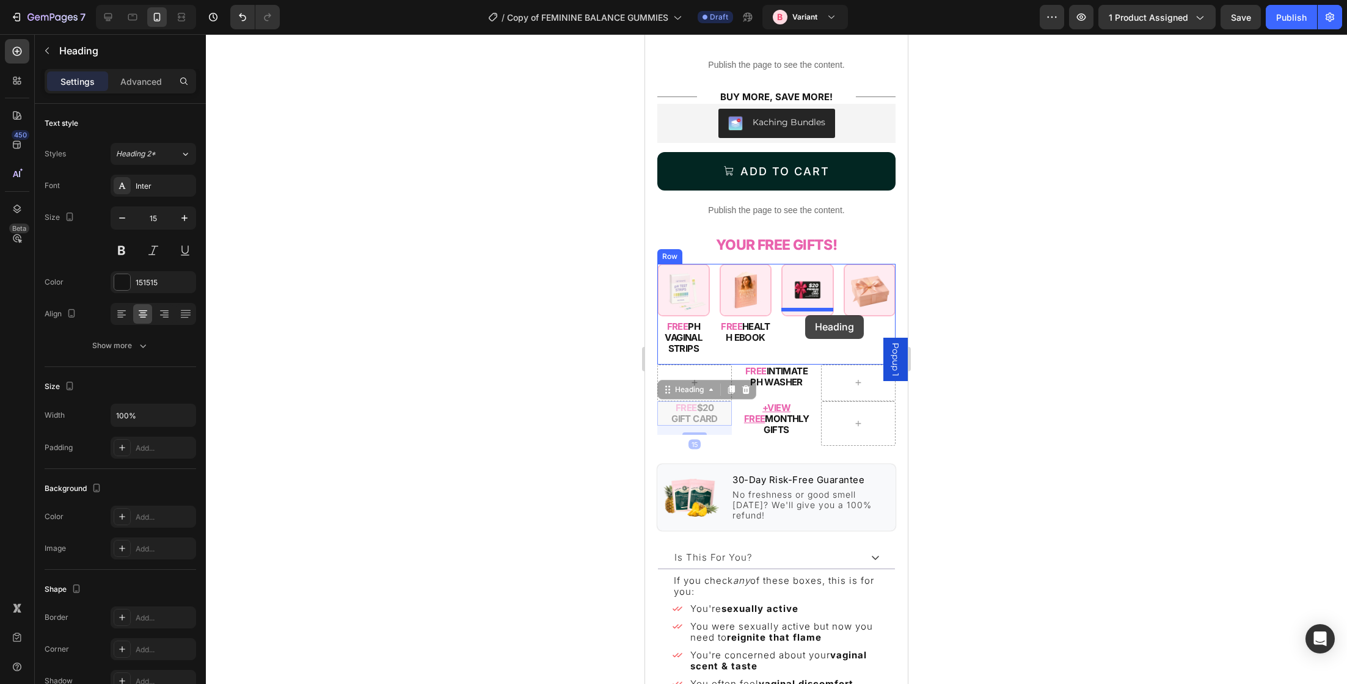
drag, startPoint x: 690, startPoint y: 381, endPoint x: 805, endPoint y: 315, distance: 133.0
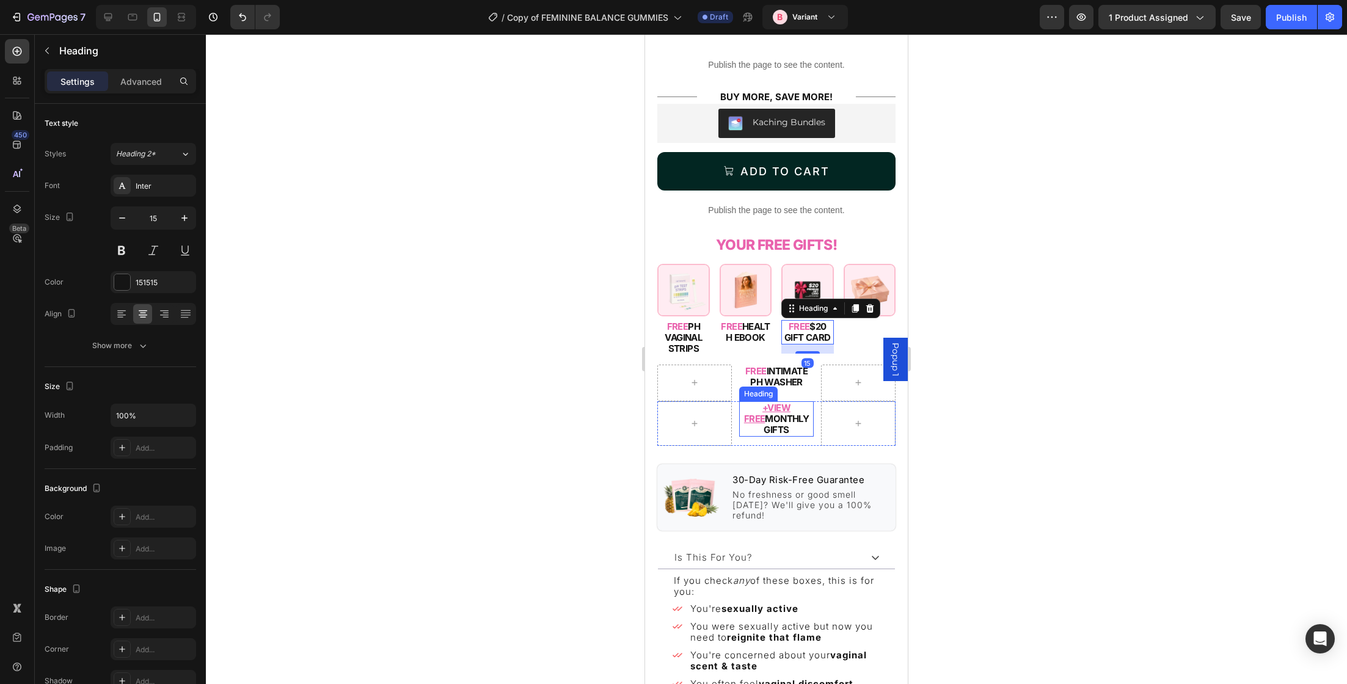
click at [783, 403] on h2 "+VIEW FREE MONTHLY GIFTS" at bounding box center [776, 418] width 75 height 35
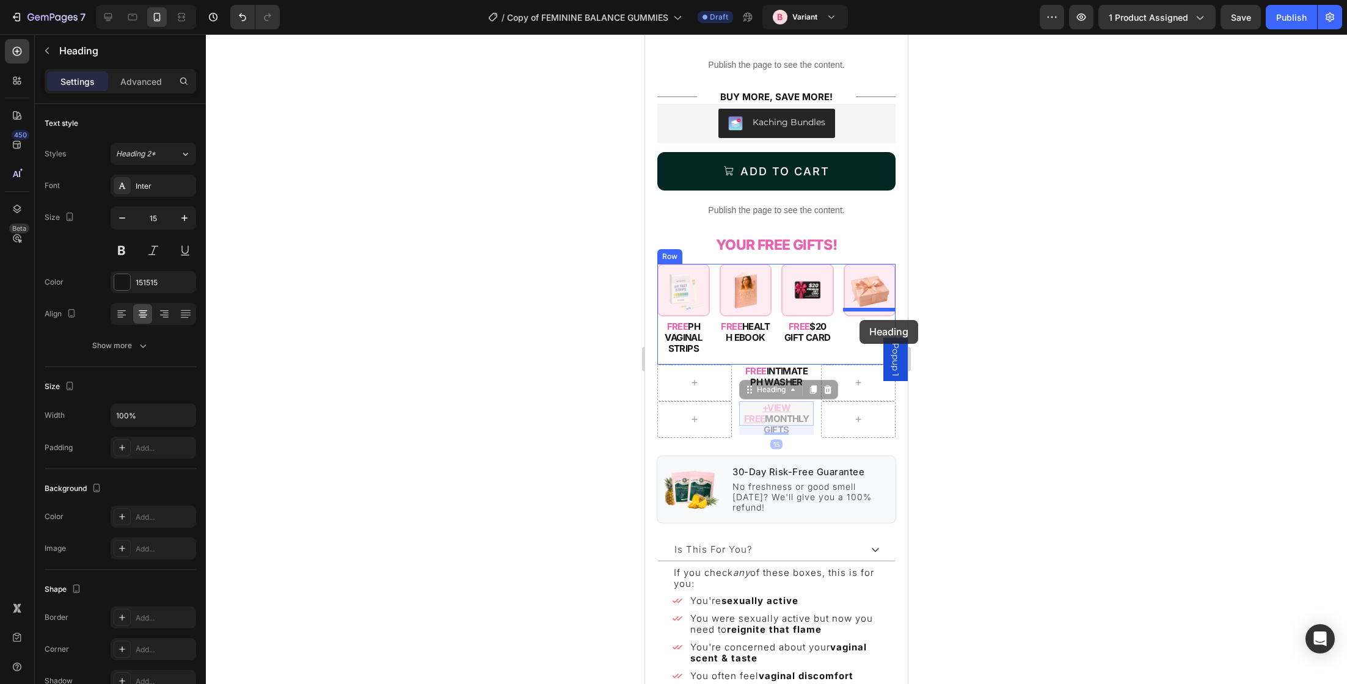
drag, startPoint x: 765, startPoint y: 382, endPoint x: 859, endPoint y: 320, distance: 112.8
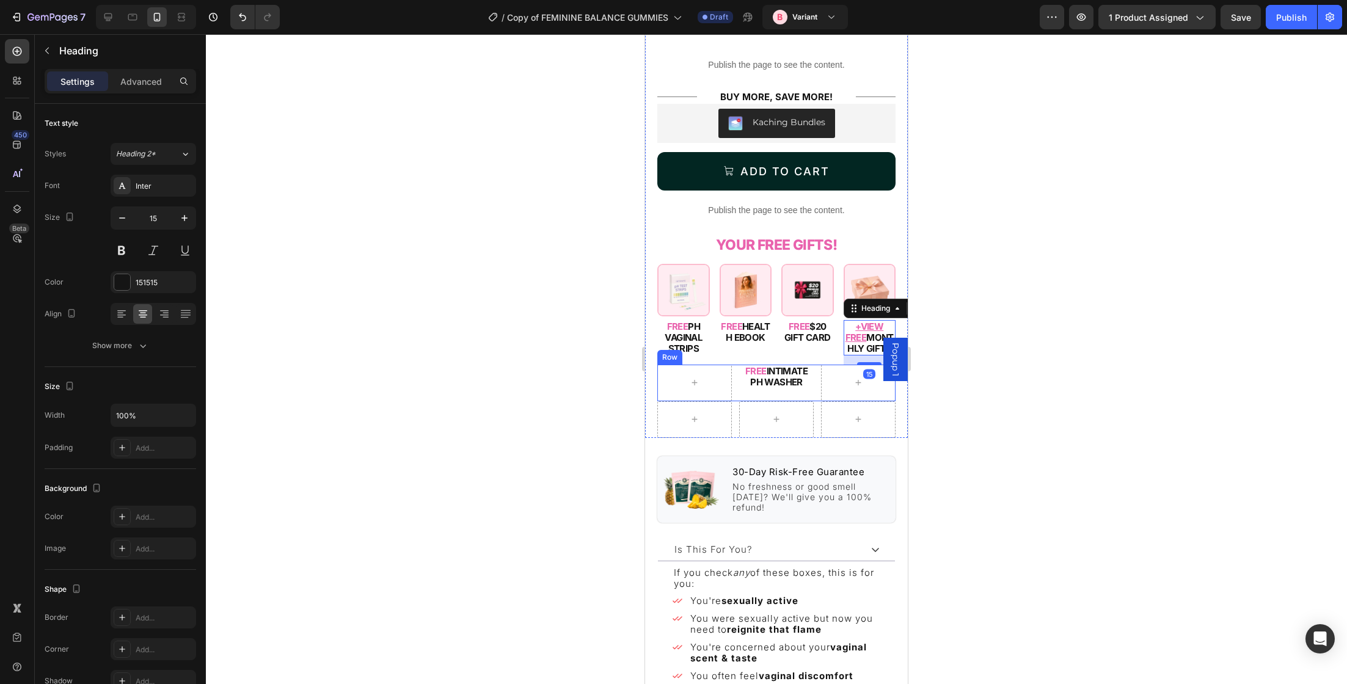
click at [817, 387] on div "FREE INTIMATE PH WASHER Heading Row" at bounding box center [776, 383] width 238 height 37
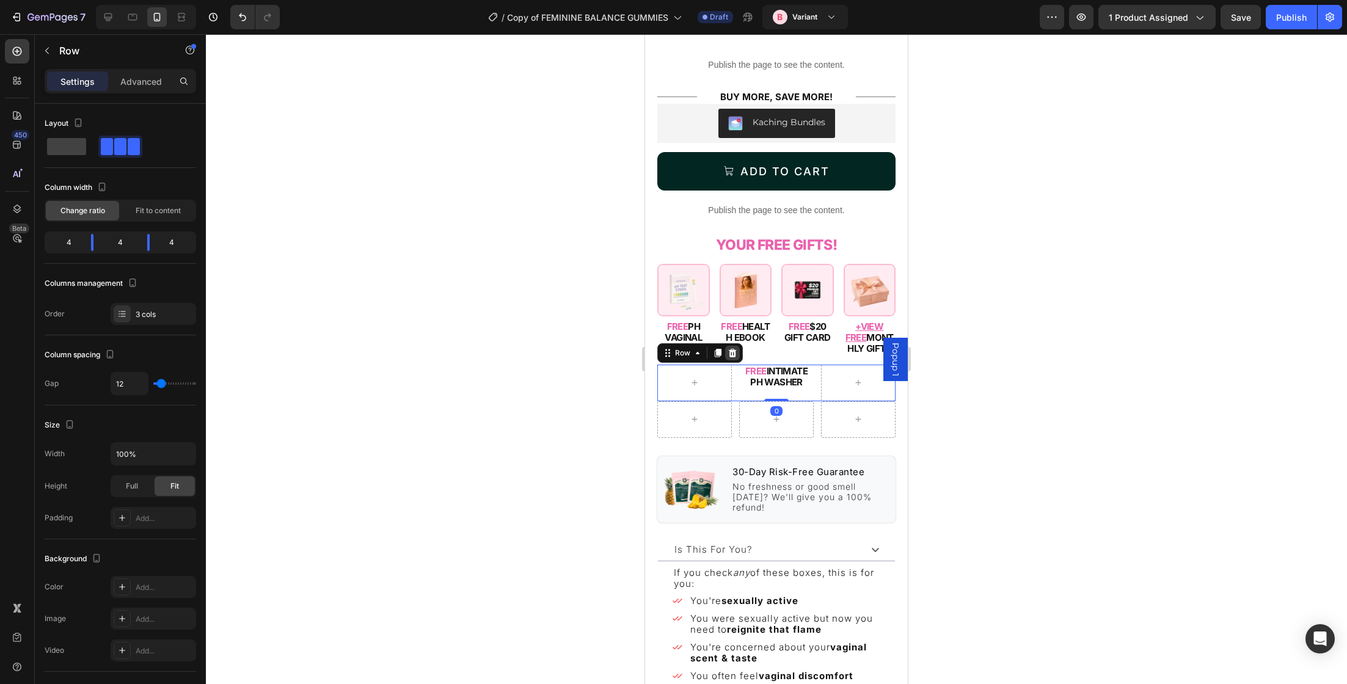
click at [731, 354] on icon at bounding box center [733, 353] width 8 height 9
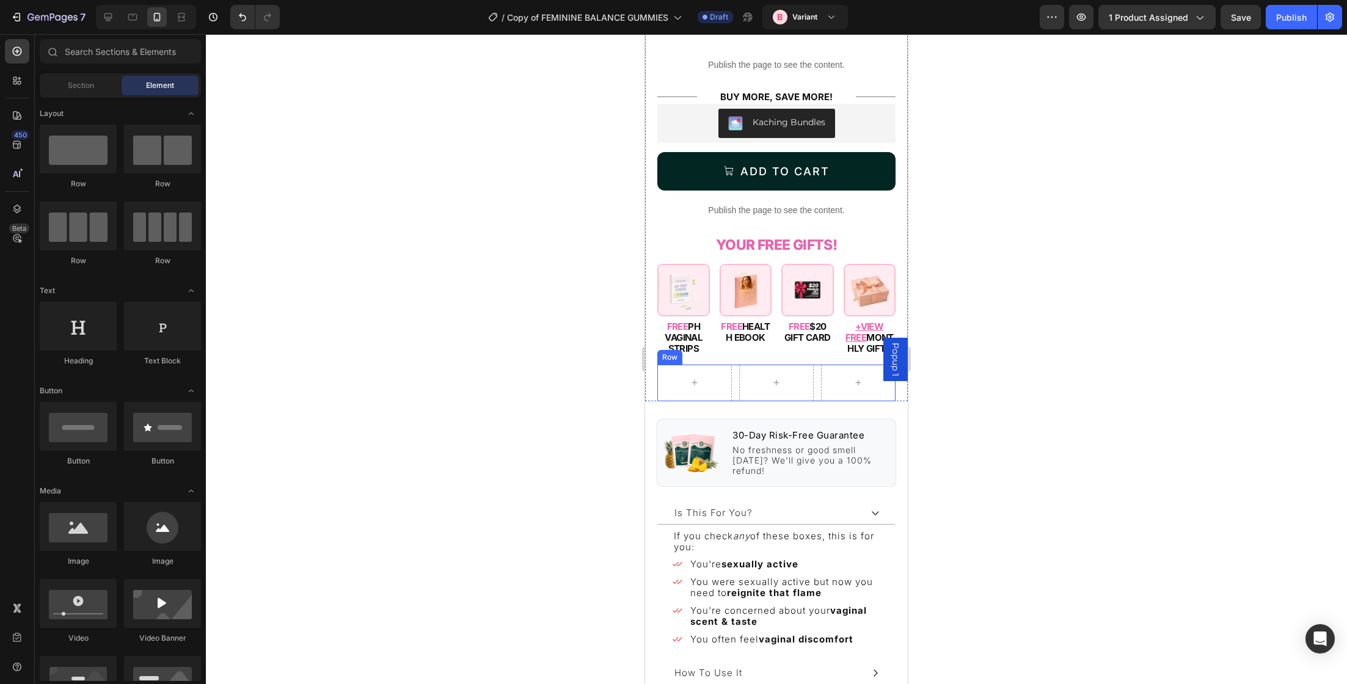
click at [734, 374] on div "Row" at bounding box center [776, 383] width 238 height 37
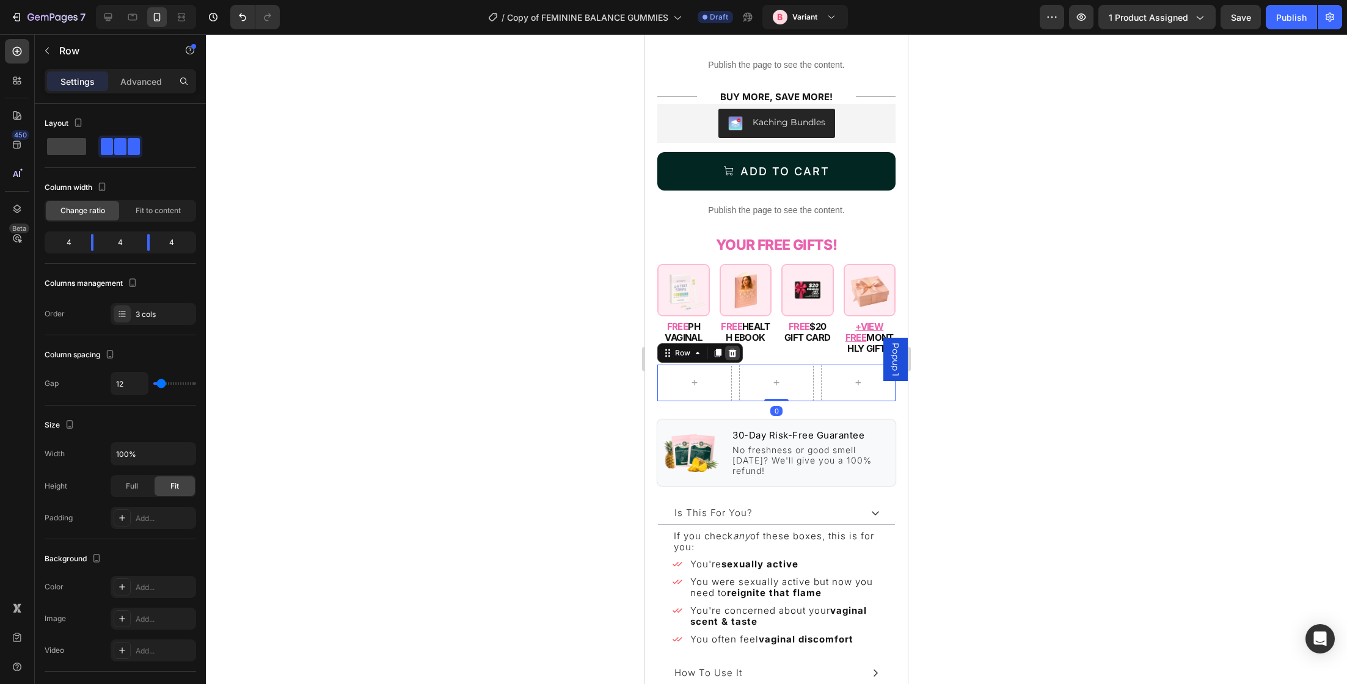
click at [735, 355] on icon at bounding box center [733, 353] width 10 height 10
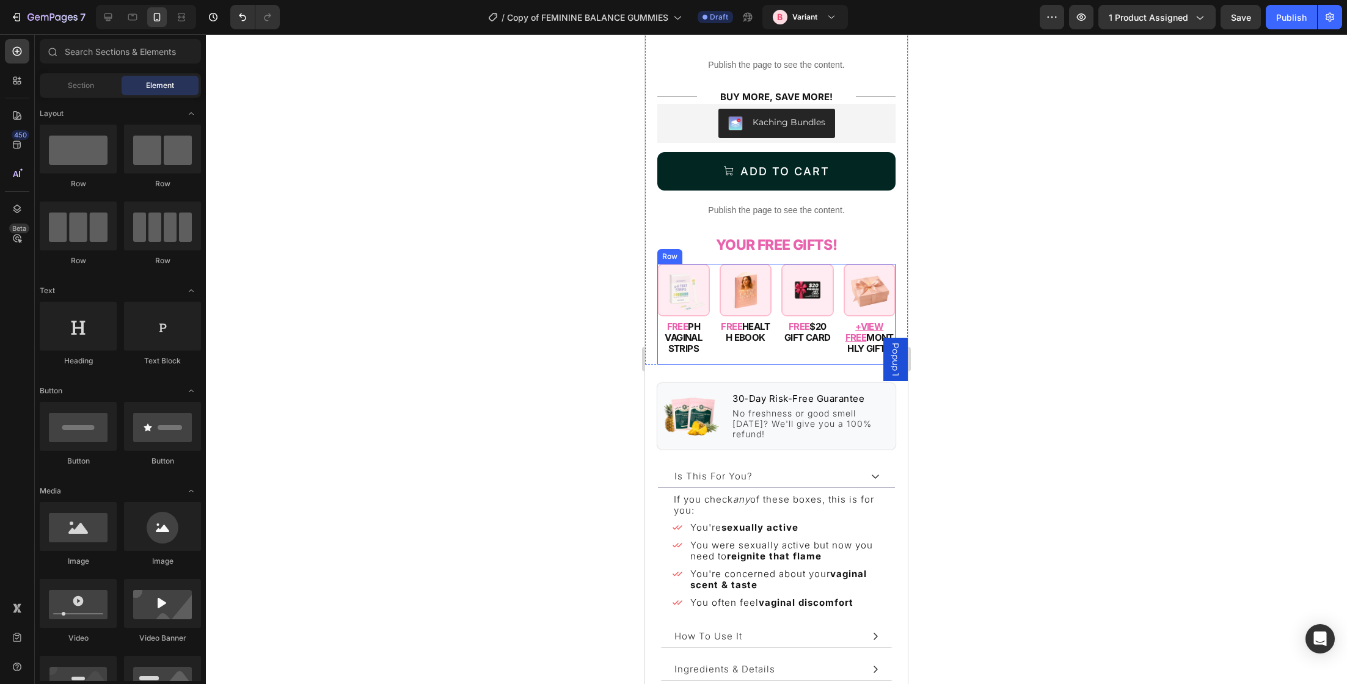
click at [741, 348] on div "Image FREE HEALTH EBOOK Heading" at bounding box center [746, 314] width 53 height 101
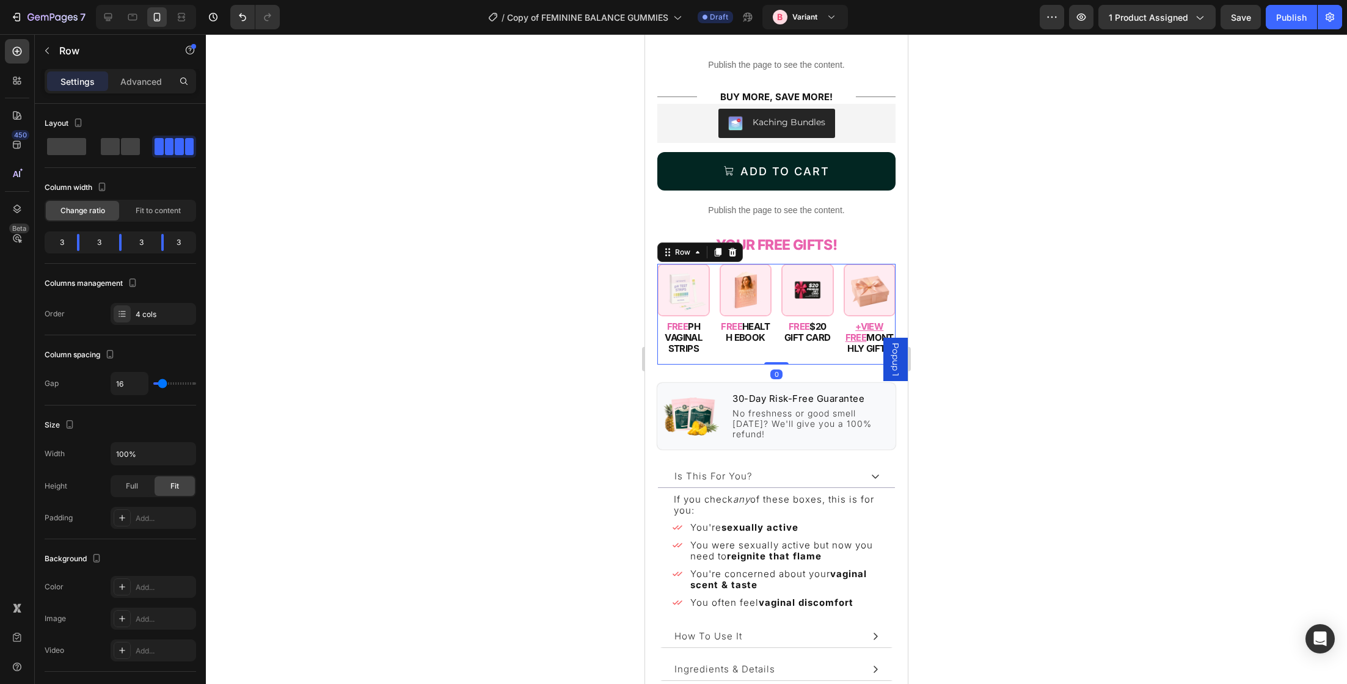
click at [712, 289] on div "Image FREE PH VAGINAL STRIPS Heading Image FREE HEALTH EBOOK Heading Image FREE…" at bounding box center [776, 314] width 238 height 101
click at [134, 387] on input "16" at bounding box center [129, 384] width 37 height 22
type input "9"
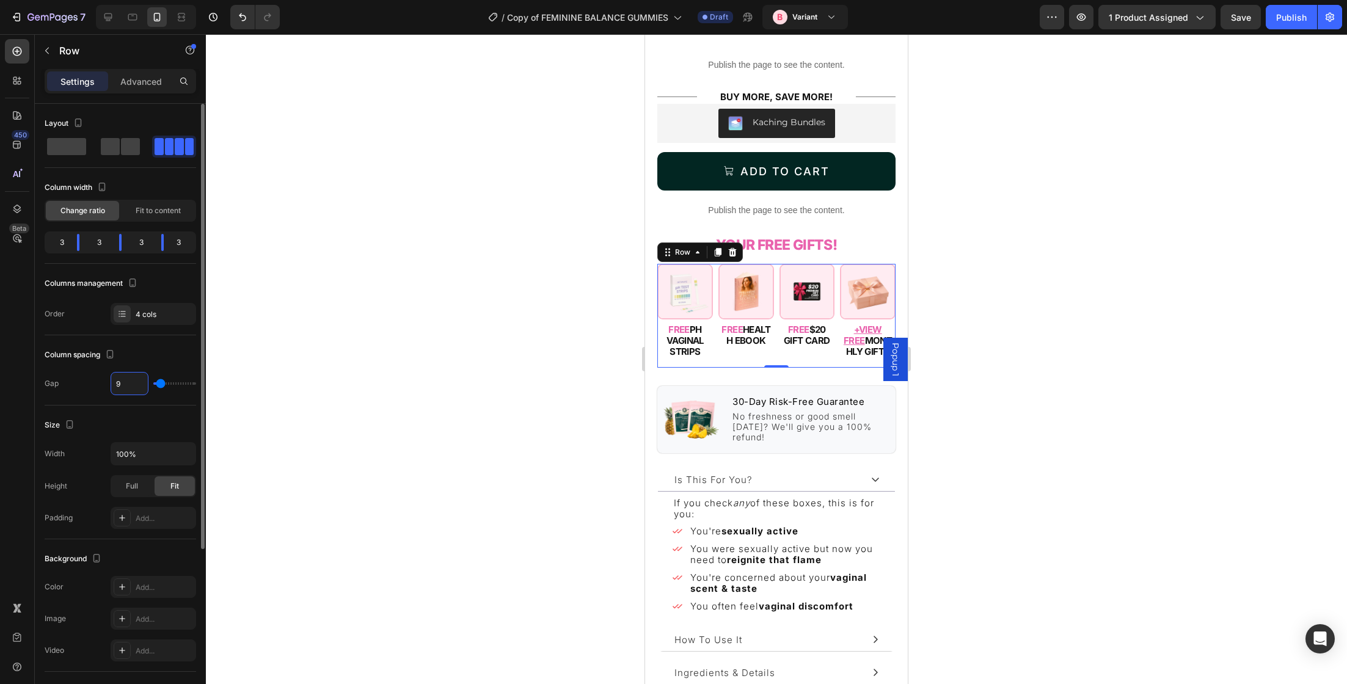
type input "9"
click at [93, 384] on div "Gap 9" at bounding box center [120, 383] width 151 height 23
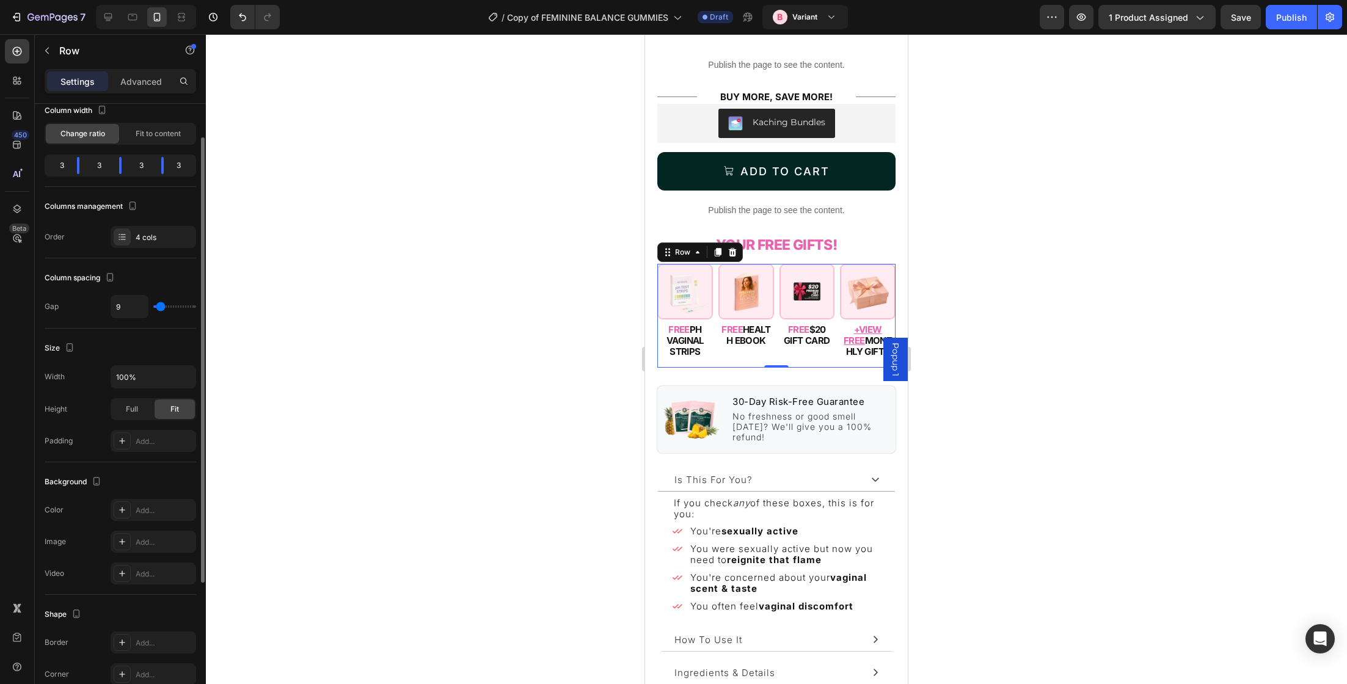
scroll to position [235, 0]
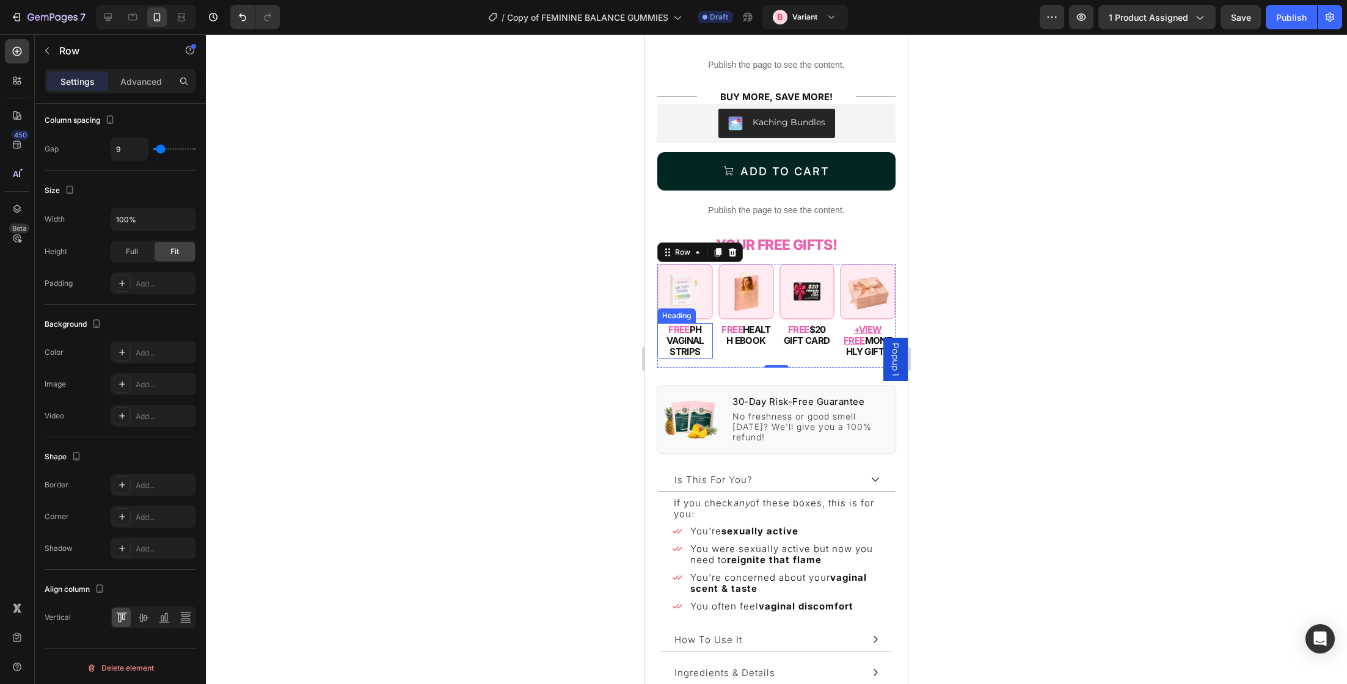
click at [685, 331] on h2 "FREE PH VAGINAL STRIPS" at bounding box center [685, 340] width 56 height 35
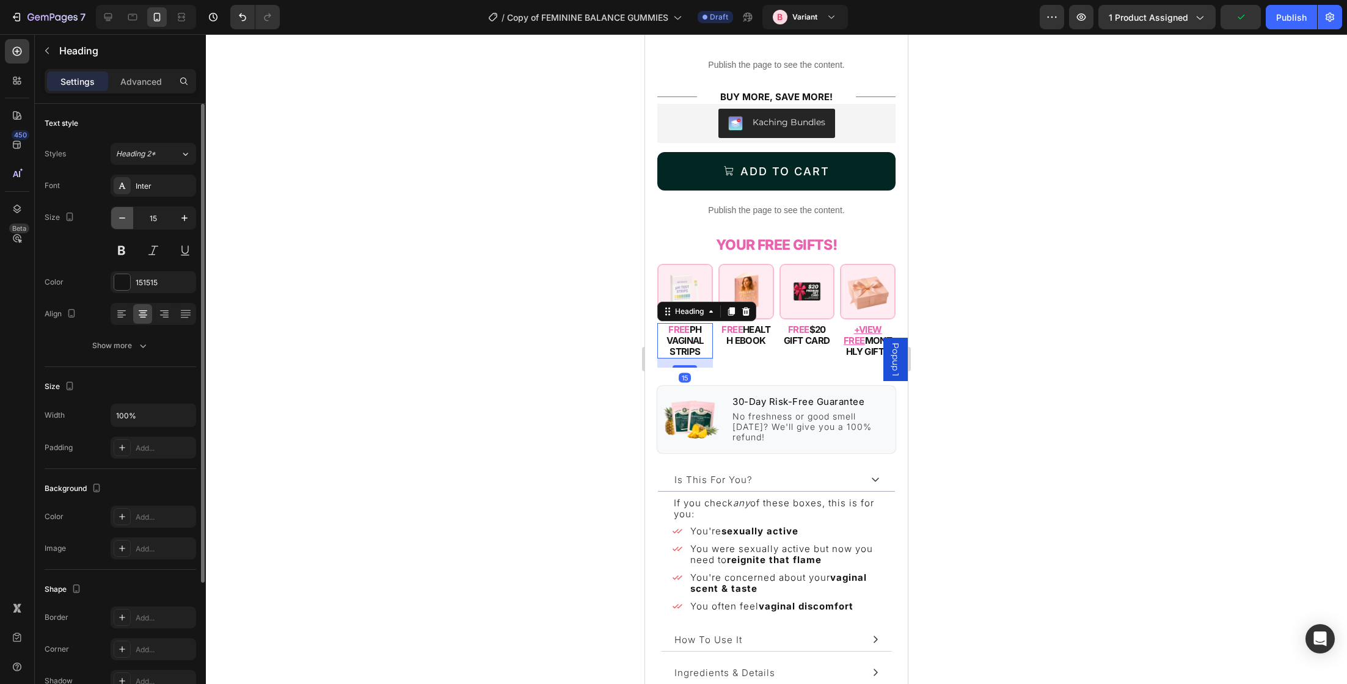
click at [120, 222] on icon "button" at bounding box center [122, 218] width 12 height 12
type input "14"
click at [142, 93] on div "Settings Advanced" at bounding box center [120, 86] width 171 height 35
click at [136, 83] on p "Advanced" at bounding box center [141, 81] width 42 height 13
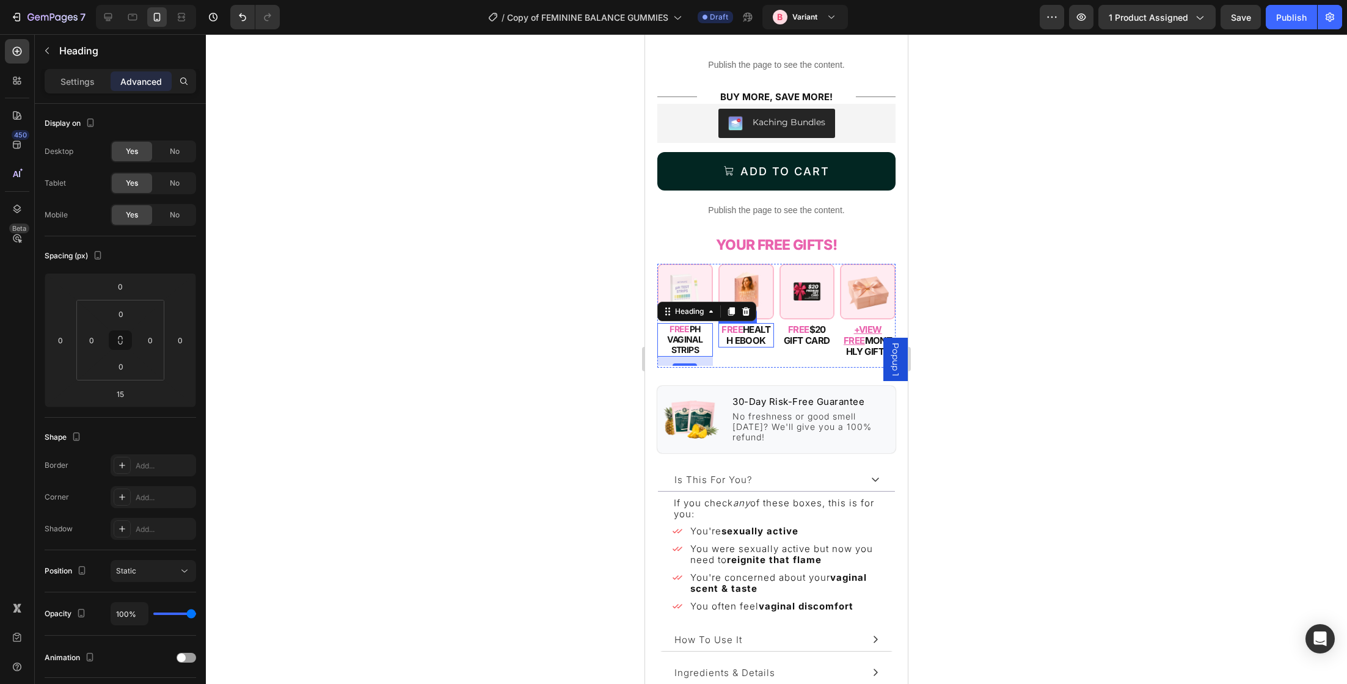
click at [753, 337] on h2 "FREE HEALTH EBOOK" at bounding box center [746, 335] width 56 height 24
click at [83, 79] on p "Settings" at bounding box center [77, 81] width 34 height 13
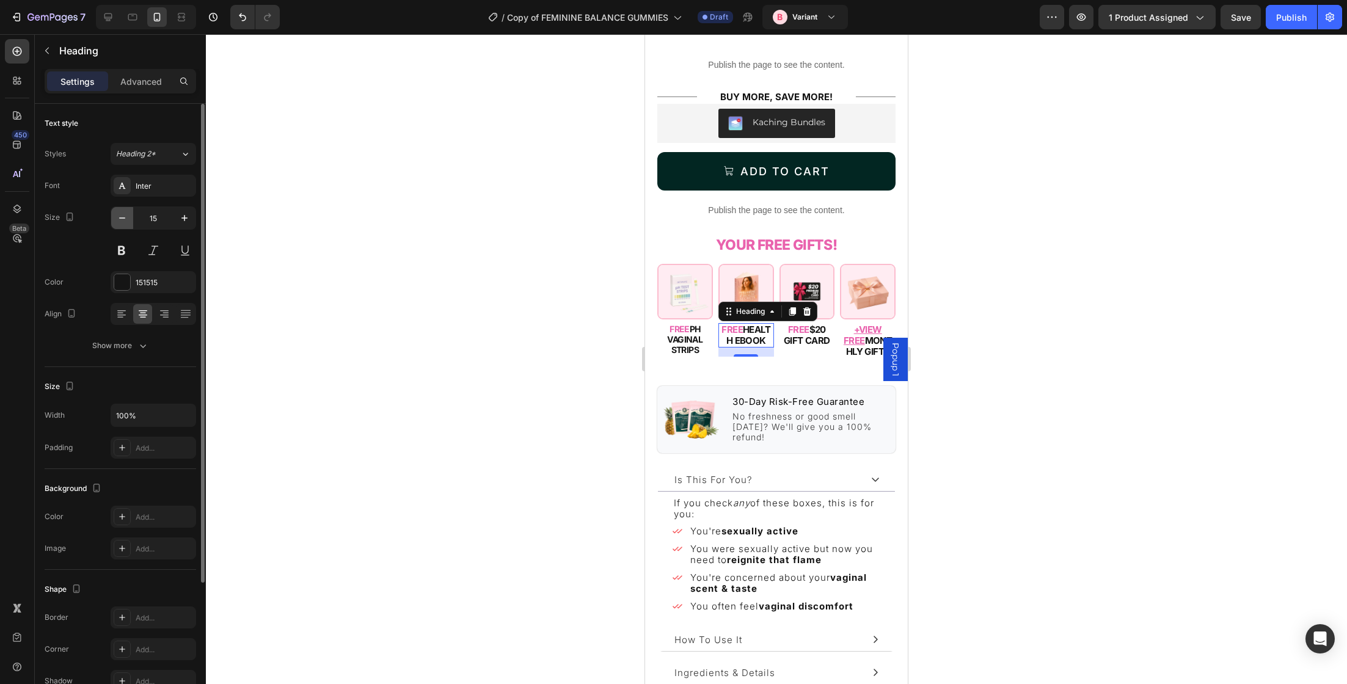
click at [119, 222] on icon "button" at bounding box center [122, 218] width 12 height 12
type input "14"
click at [783, 332] on h2 "FREE $20 GIFT CARD" at bounding box center [807, 335] width 56 height 24
click at [125, 210] on button "button" at bounding box center [122, 218] width 22 height 22
type input "14"
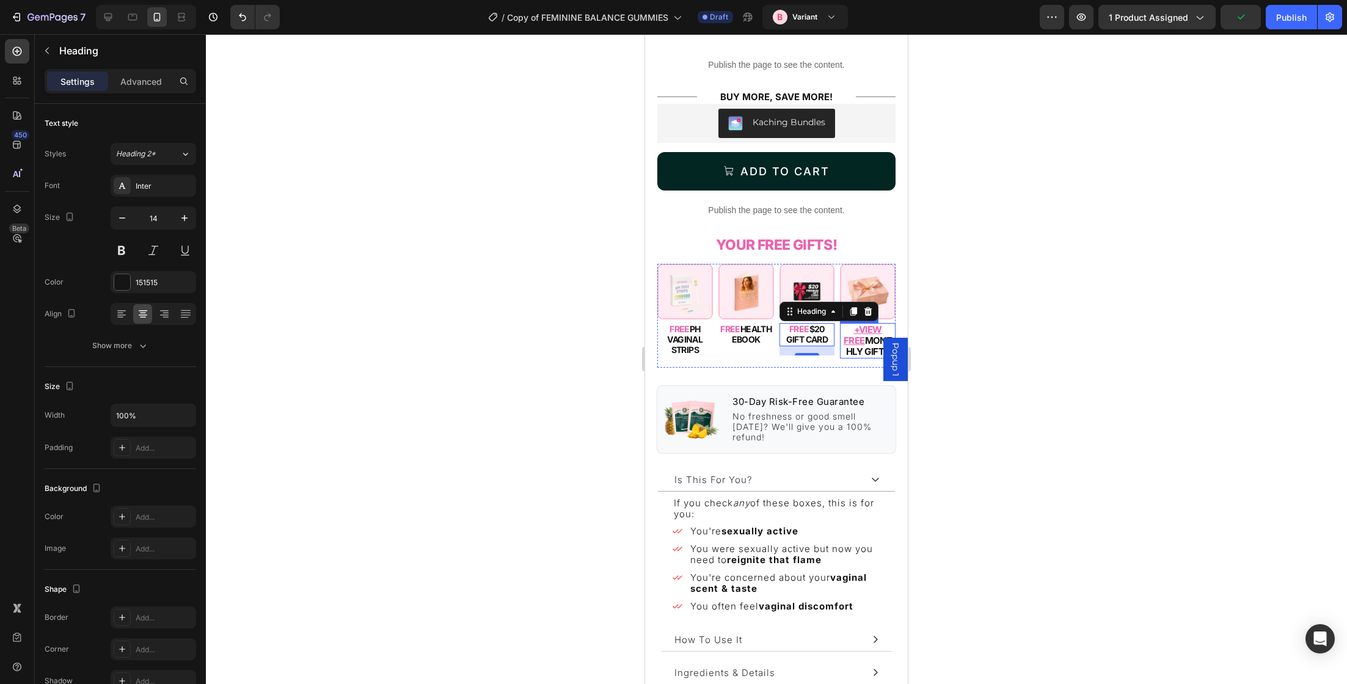
click at [856, 334] on h2 "+VIEW FREE MONTHLY GIFTS" at bounding box center [868, 340] width 56 height 35
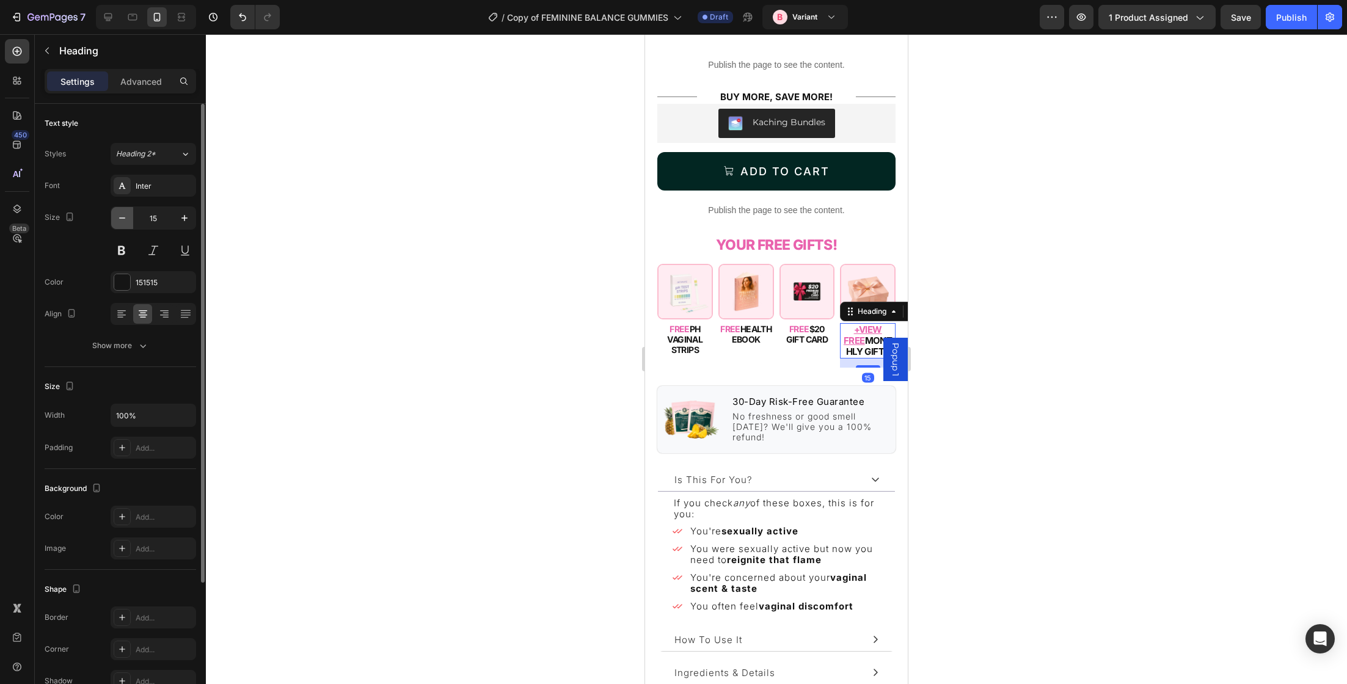
click at [127, 213] on icon "button" at bounding box center [122, 218] width 12 height 12
type input "14"
click at [525, 261] on div at bounding box center [776, 359] width 1141 height 650
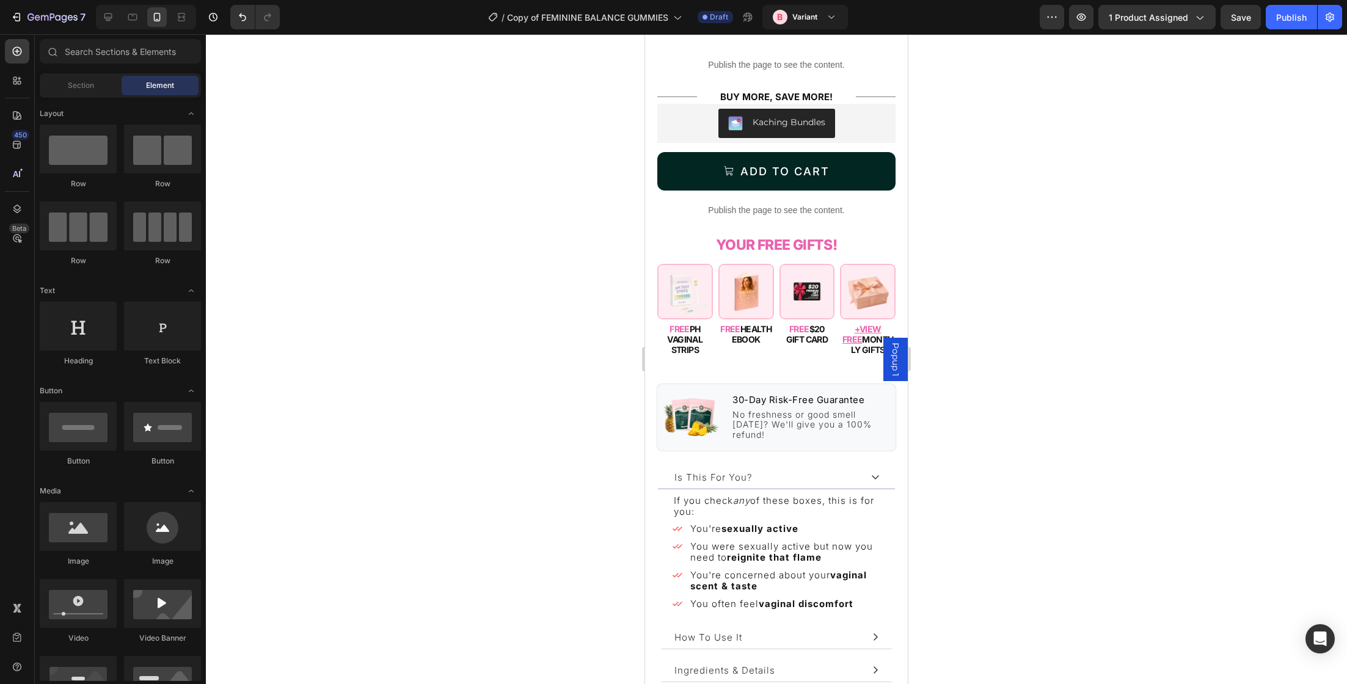
click at [899, 369] on span "Popup 1" at bounding box center [895, 360] width 12 height 34
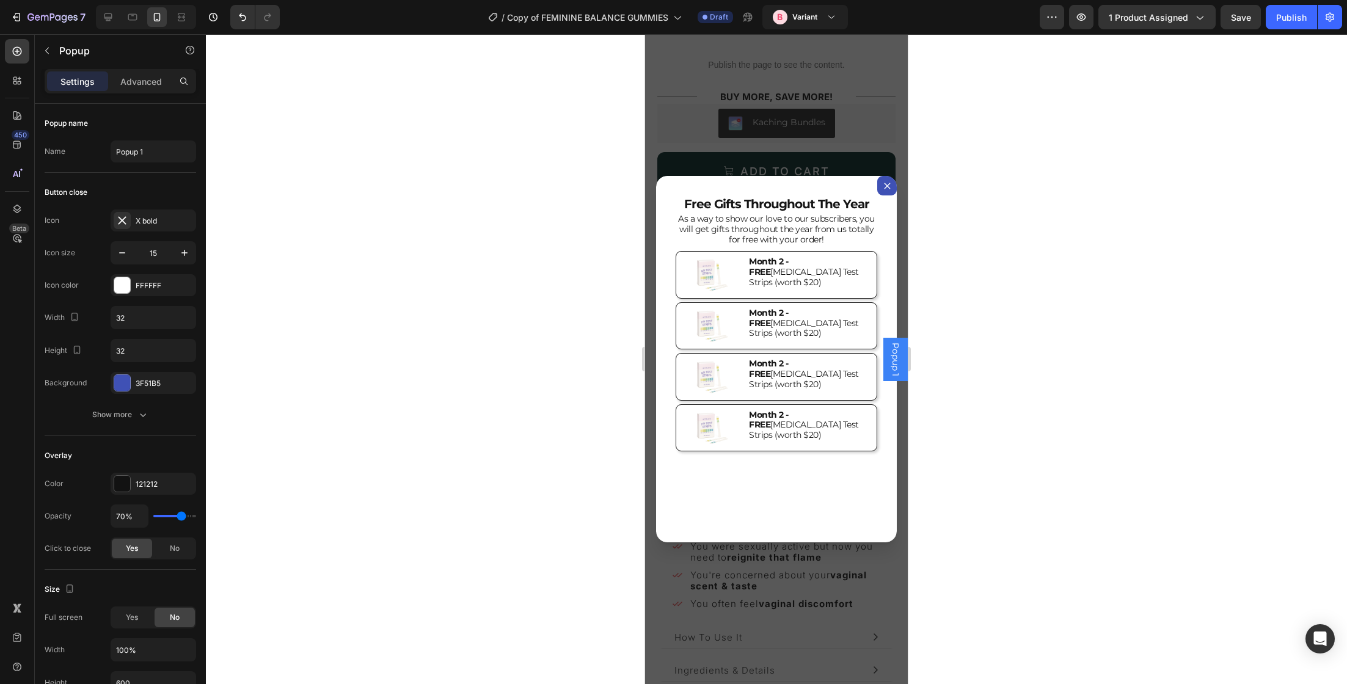
click at [878, 160] on div "Backdrop" at bounding box center [776, 359] width 263 height 650
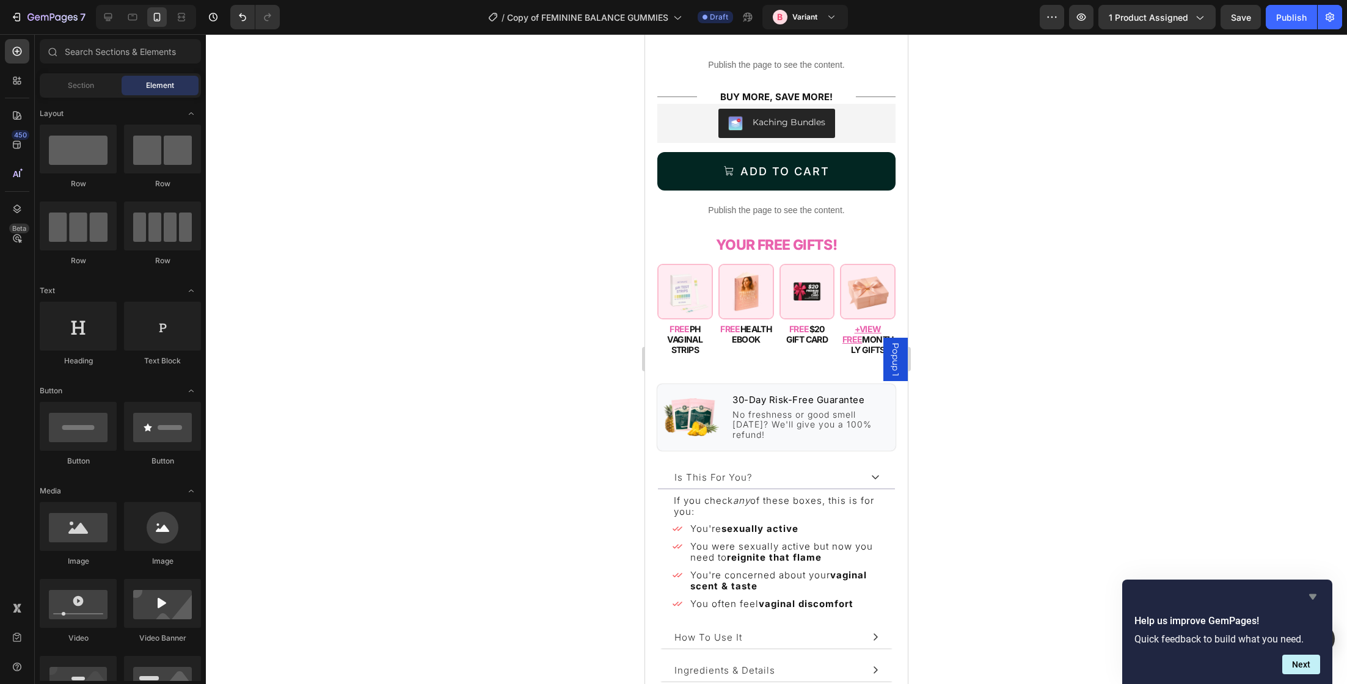
click at [1314, 600] on icon "Hide survey" at bounding box center [1312, 596] width 15 height 15
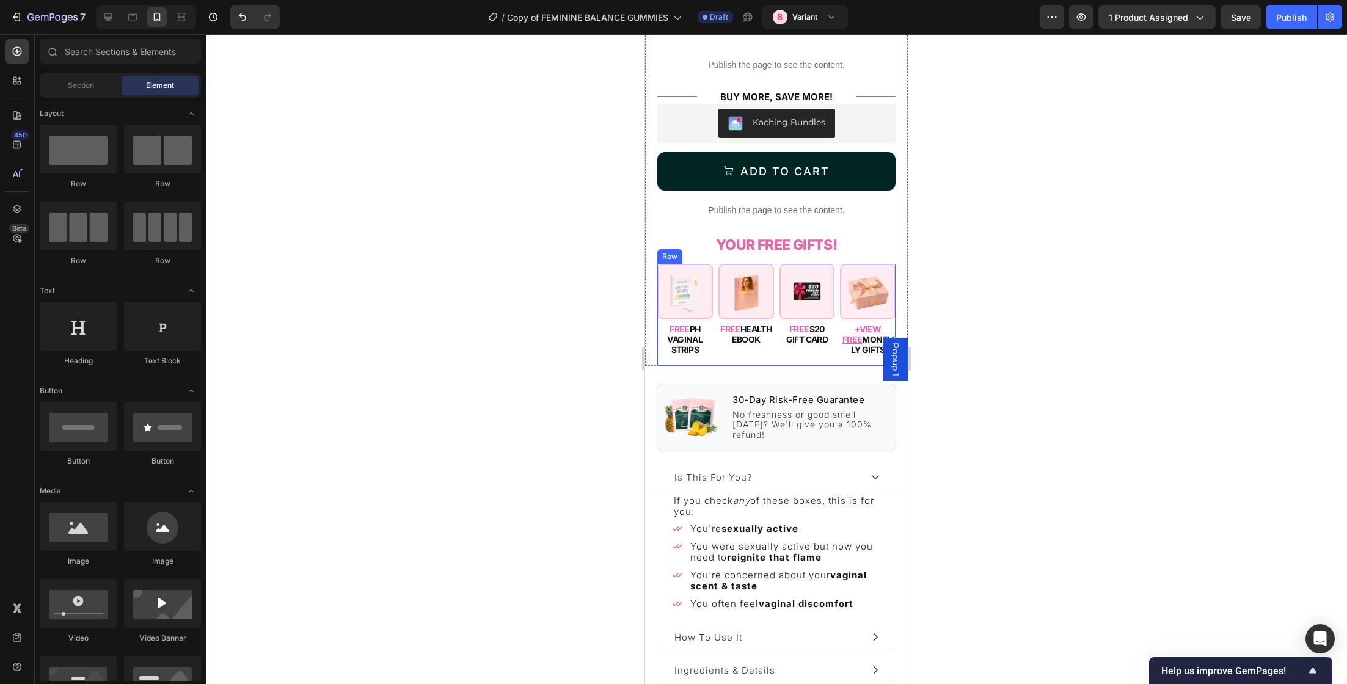
click at [776, 313] on div "Image FREE PH VAGINAL STRIPS Heading Image FREE HEALTH EBOOK Heading Image FREE…" at bounding box center [776, 314] width 238 height 101
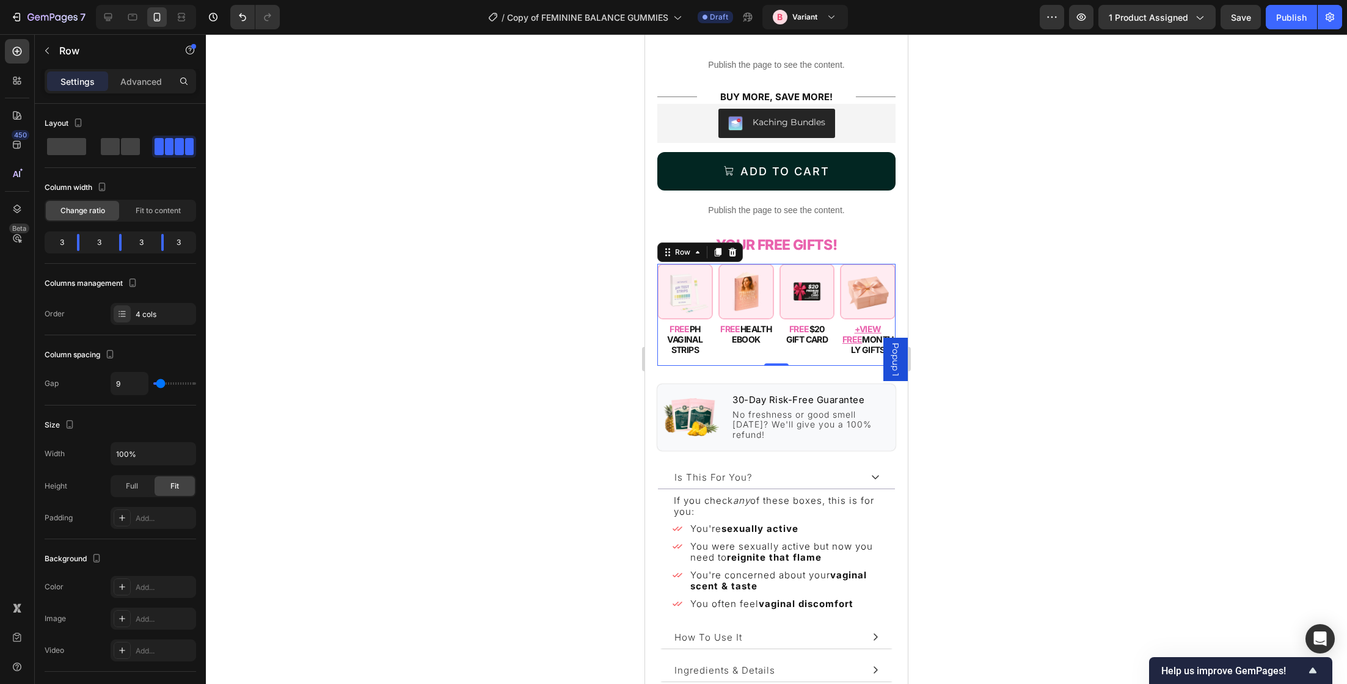
click at [762, 326] on h2 "FREE HEALTH EBOOK" at bounding box center [746, 334] width 56 height 23
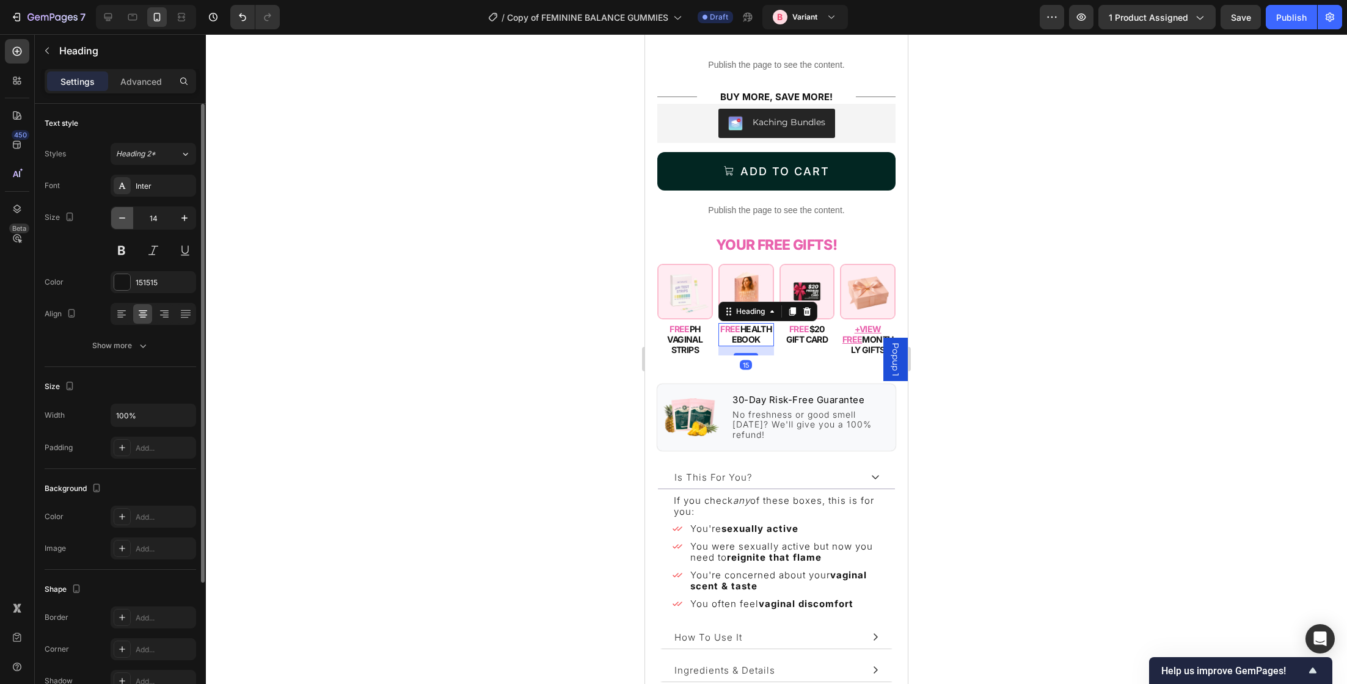
click at [122, 215] on icon "button" at bounding box center [122, 218] width 12 height 12
type input "13"
click at [726, 90] on h2 "BUY MORE, SAVE MORE!" at bounding box center [776, 96] width 159 height 13
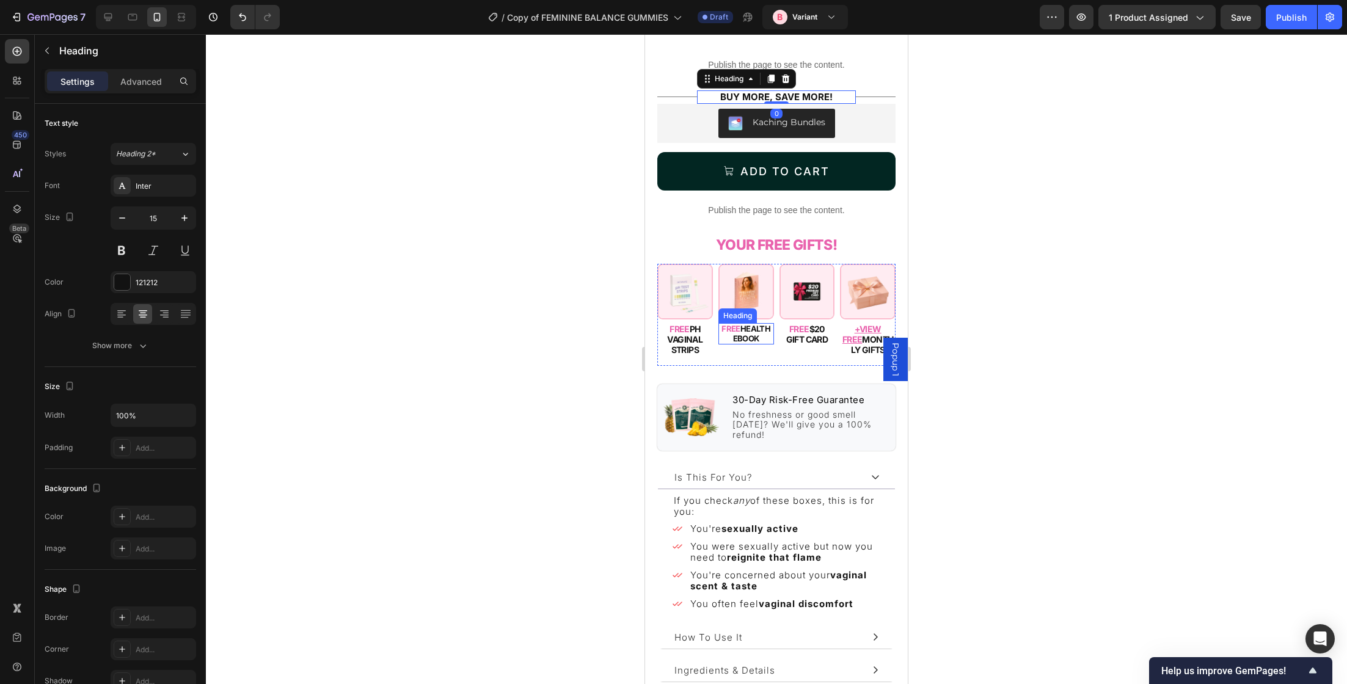
click at [734, 324] on span "FREE" at bounding box center [730, 329] width 19 height 10
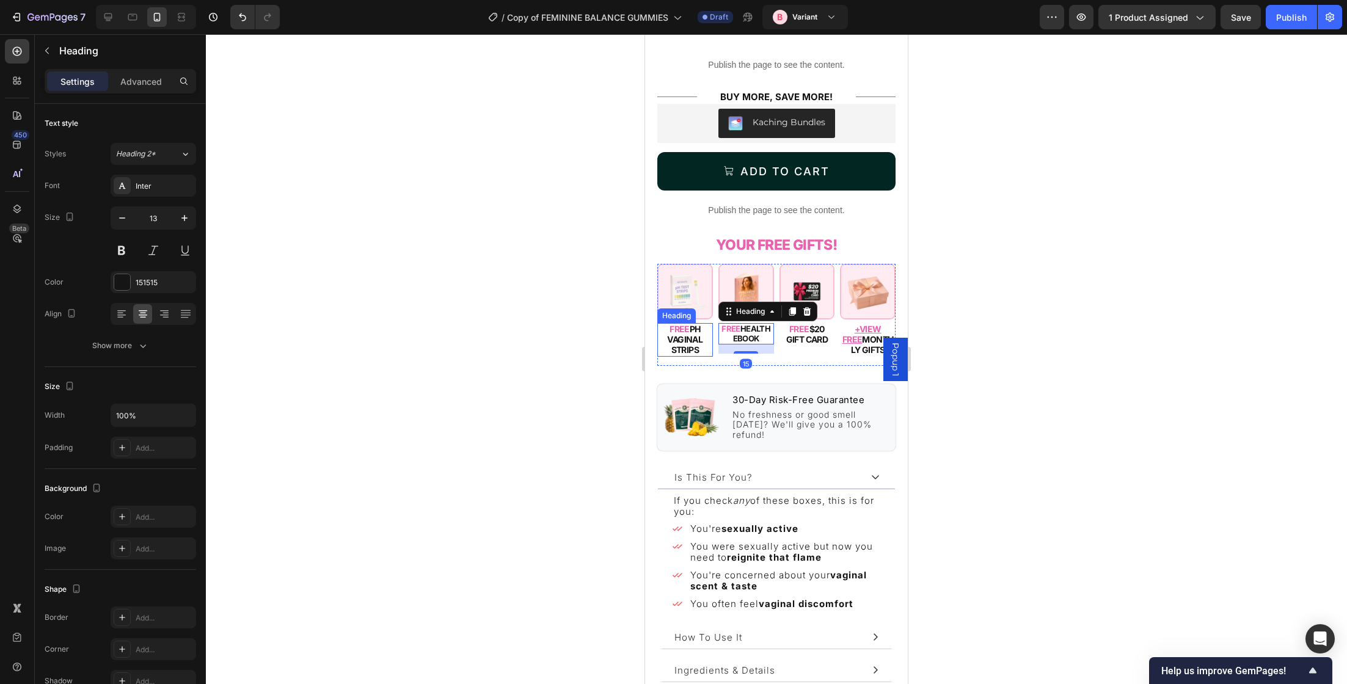
click at [693, 329] on h2 "FREE PH VAGINAL STRIPS" at bounding box center [685, 339] width 56 height 33
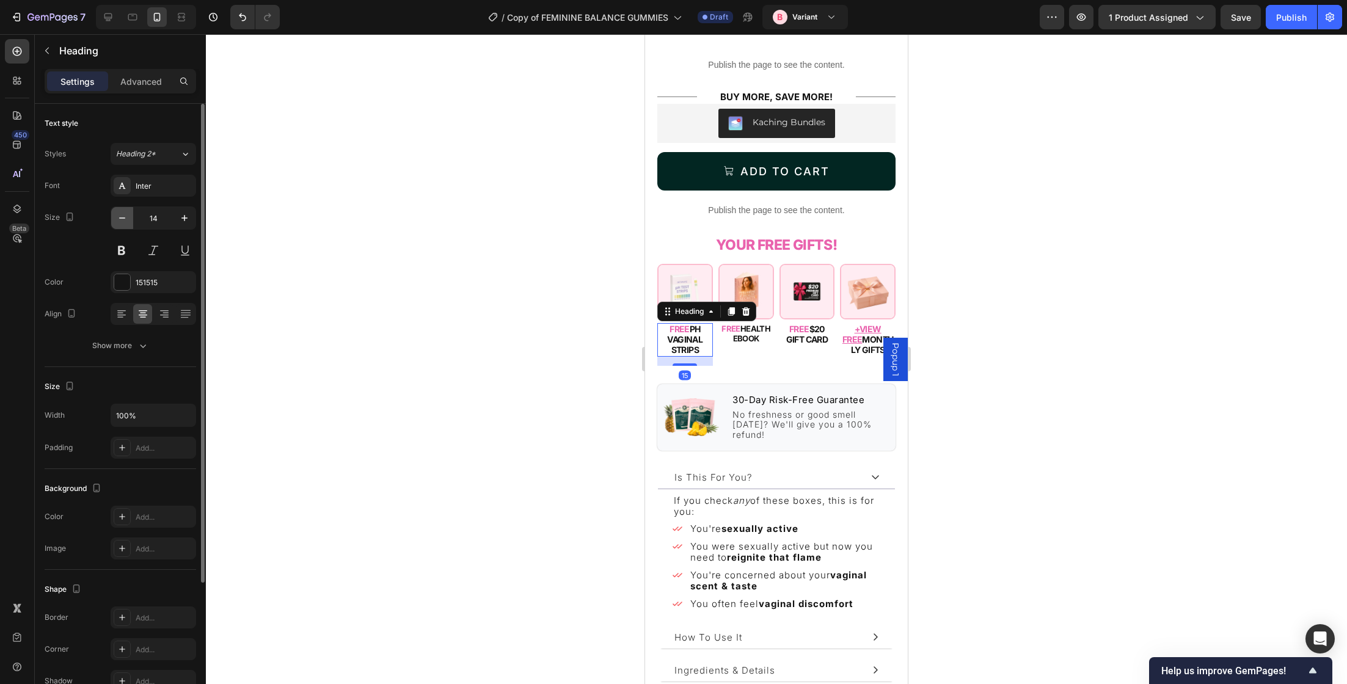
click at [123, 212] on icon "button" at bounding box center [122, 218] width 12 height 12
type input "13"
click at [809, 323] on h2 "FREE $20 GIFT CARD" at bounding box center [807, 334] width 56 height 23
click at [129, 221] on button "button" at bounding box center [122, 218] width 22 height 22
type input "13"
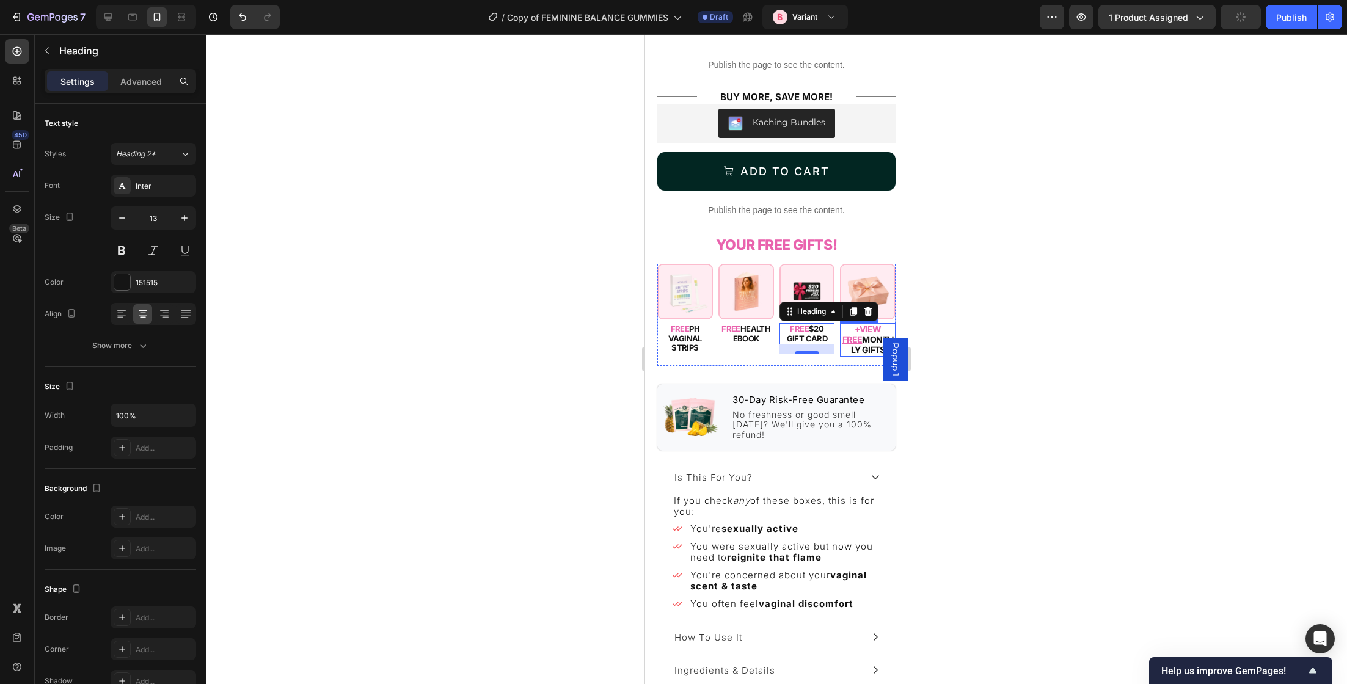
click at [855, 335] on h2 "+VIEW FREE MONTHLY GIFTS" at bounding box center [868, 339] width 56 height 33
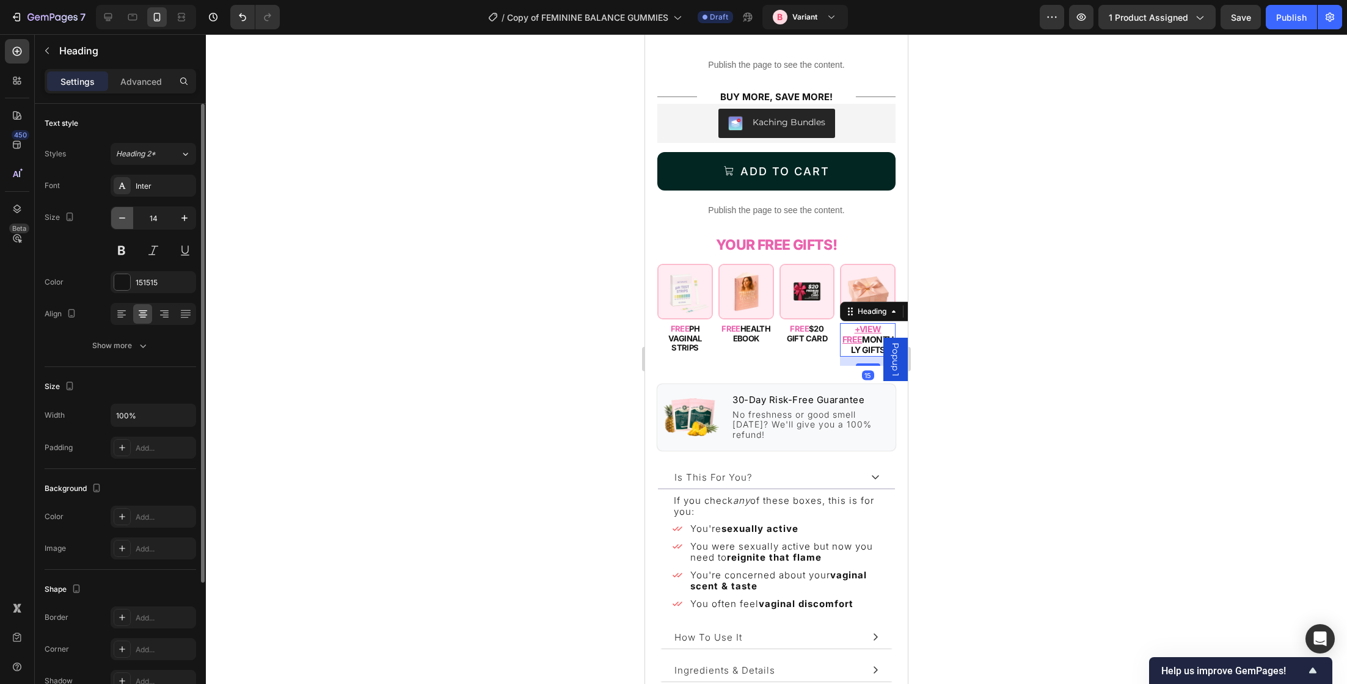
click at [128, 225] on button "button" at bounding box center [122, 218] width 22 height 22
type input "13"
click at [538, 293] on div at bounding box center [776, 359] width 1141 height 650
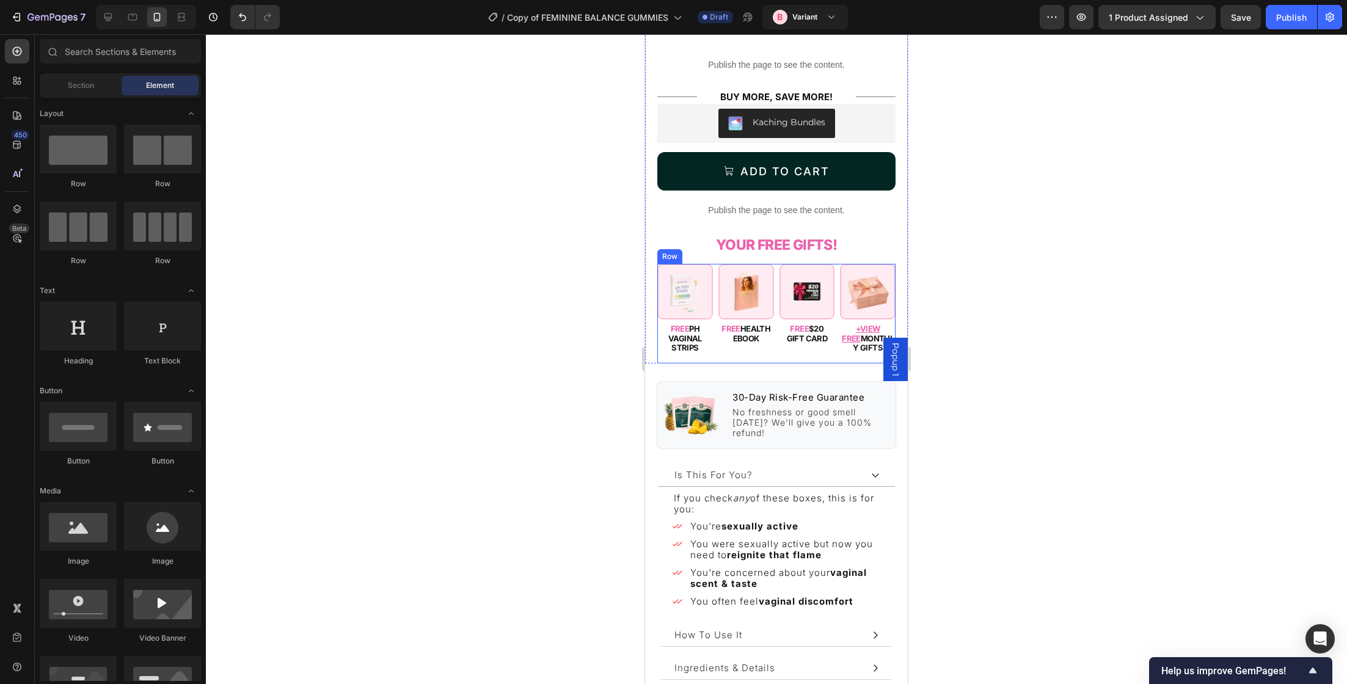
click at [776, 272] on div "Image FREE PH VAGINAL STRIPS Heading Image FREE HEALTH EBOOK Heading Image FREE…" at bounding box center [776, 314] width 238 height 100
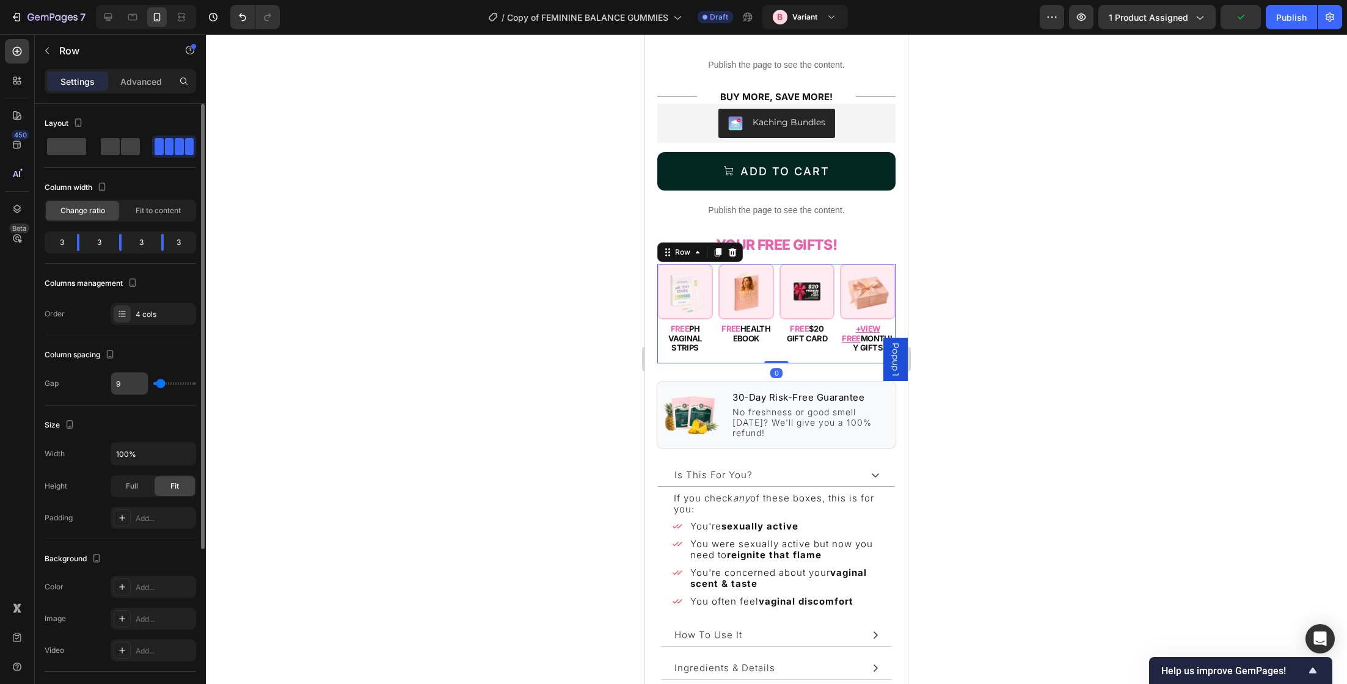
click at [125, 384] on input "9" at bounding box center [129, 384] width 37 height 22
type input "6"
click at [396, 381] on div at bounding box center [776, 359] width 1141 height 650
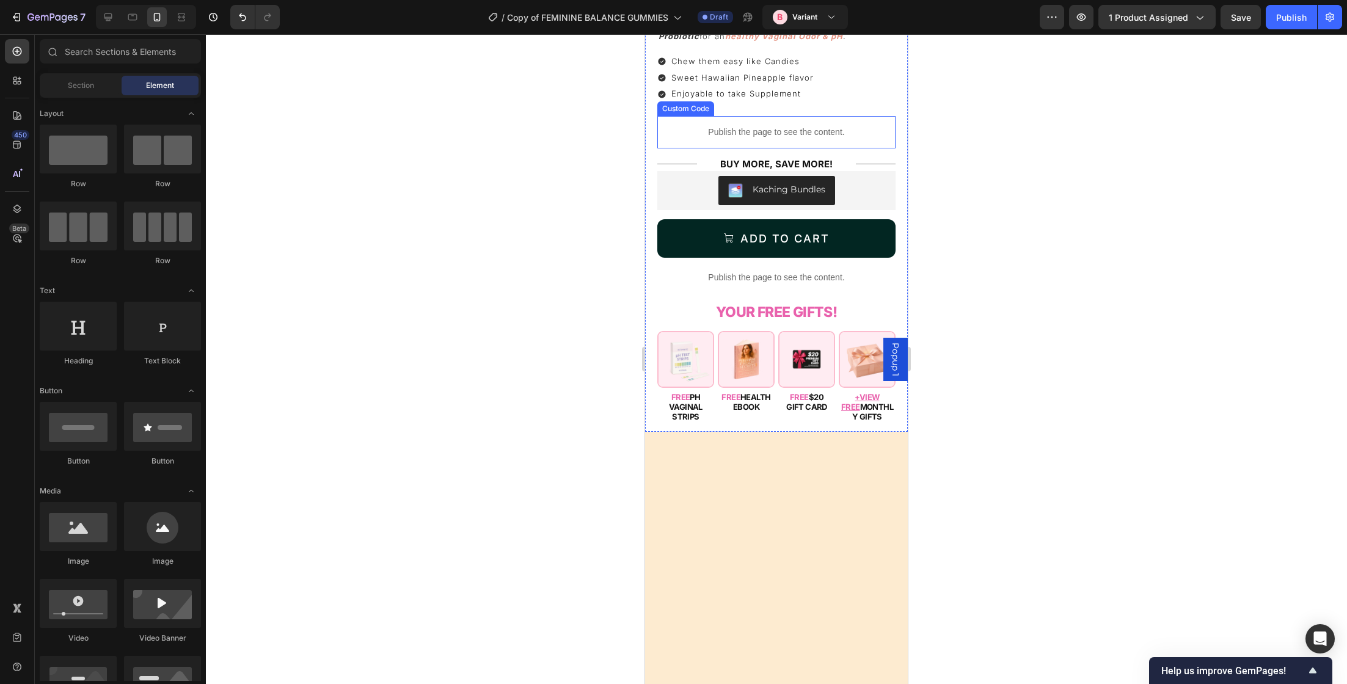
scroll to position [556, 0]
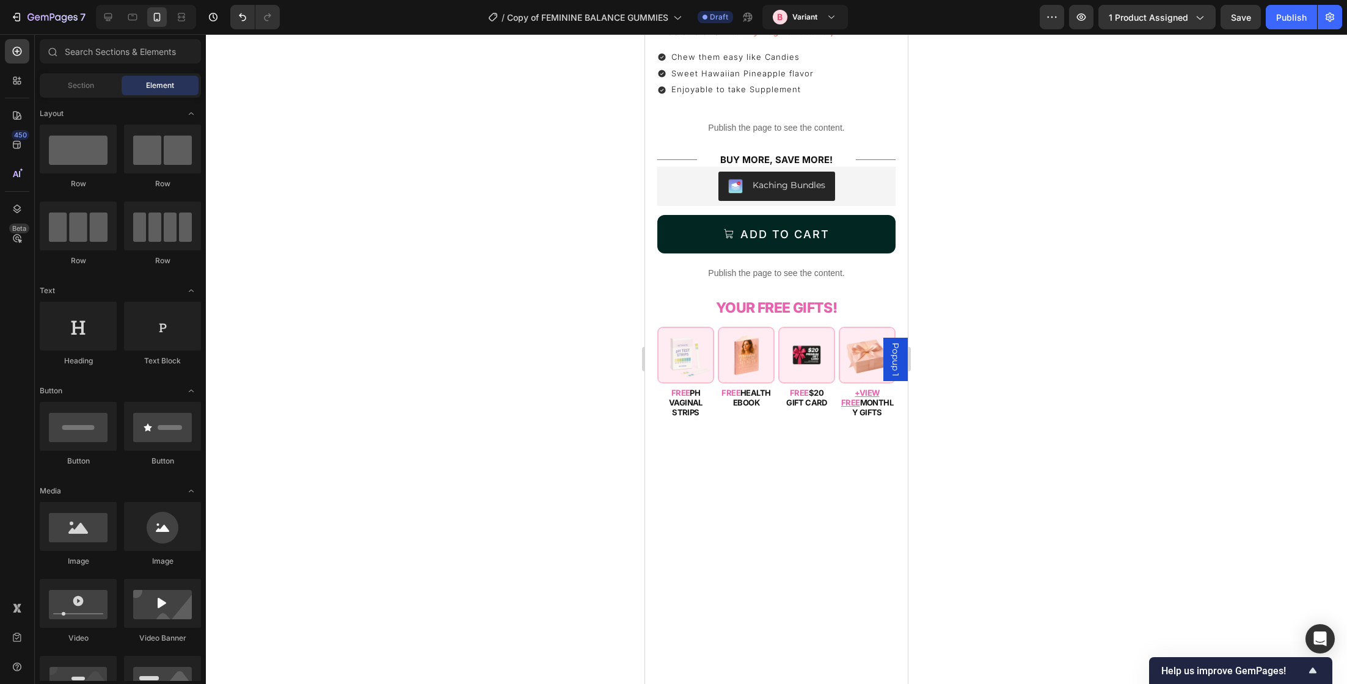
click at [893, 352] on span "Popup 1" at bounding box center [895, 360] width 12 height 34
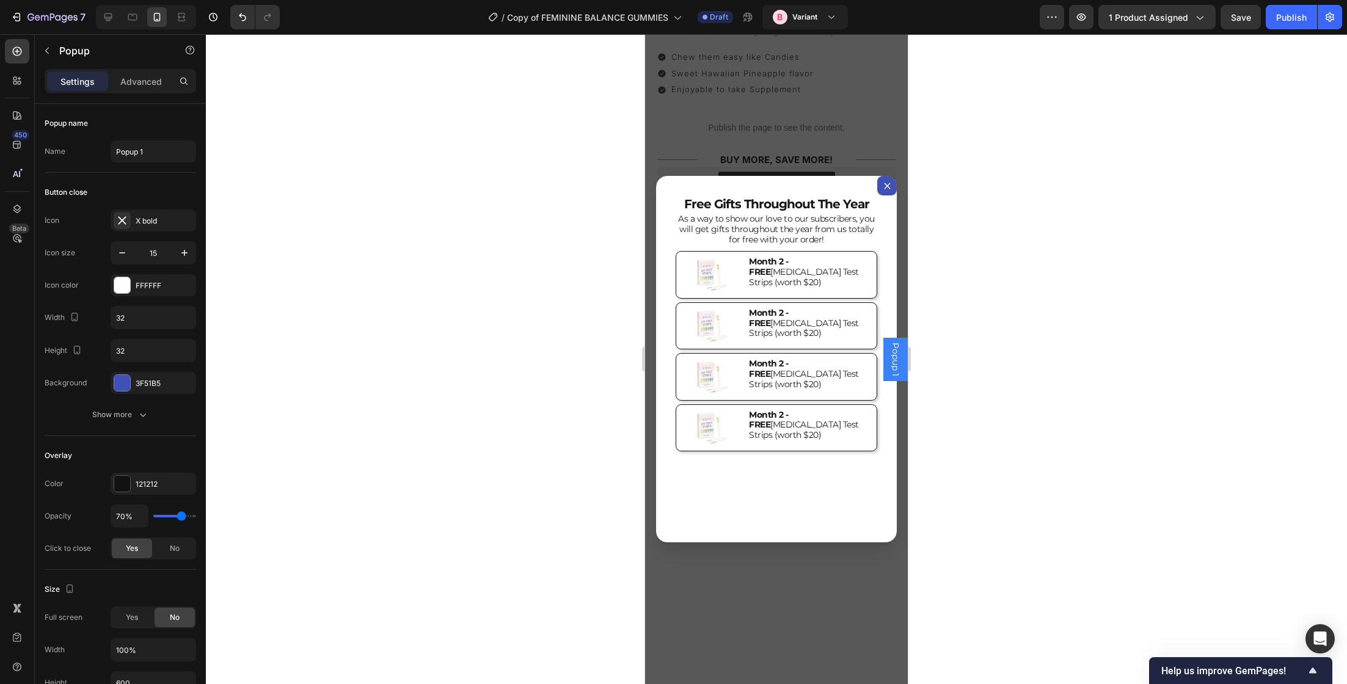
click at [867, 144] on div "Backdrop" at bounding box center [776, 359] width 263 height 650
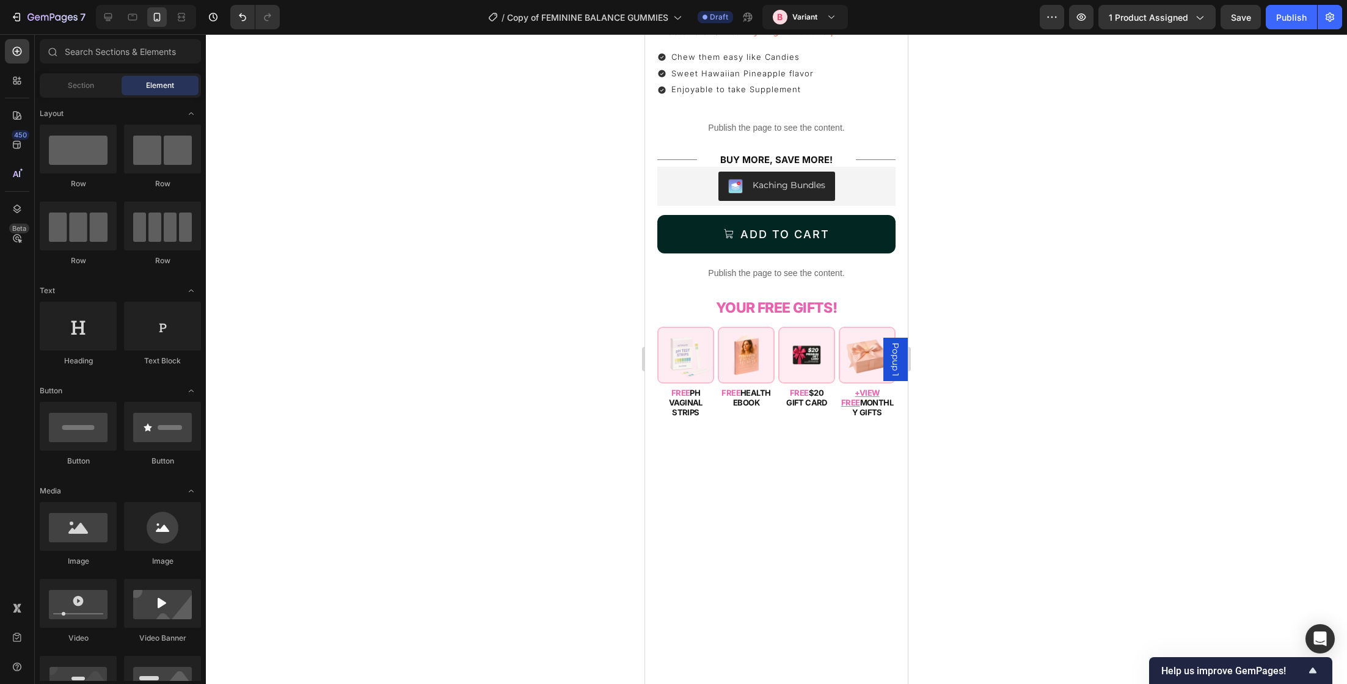
click at [897, 359] on span "Popup 1" at bounding box center [895, 360] width 12 height 34
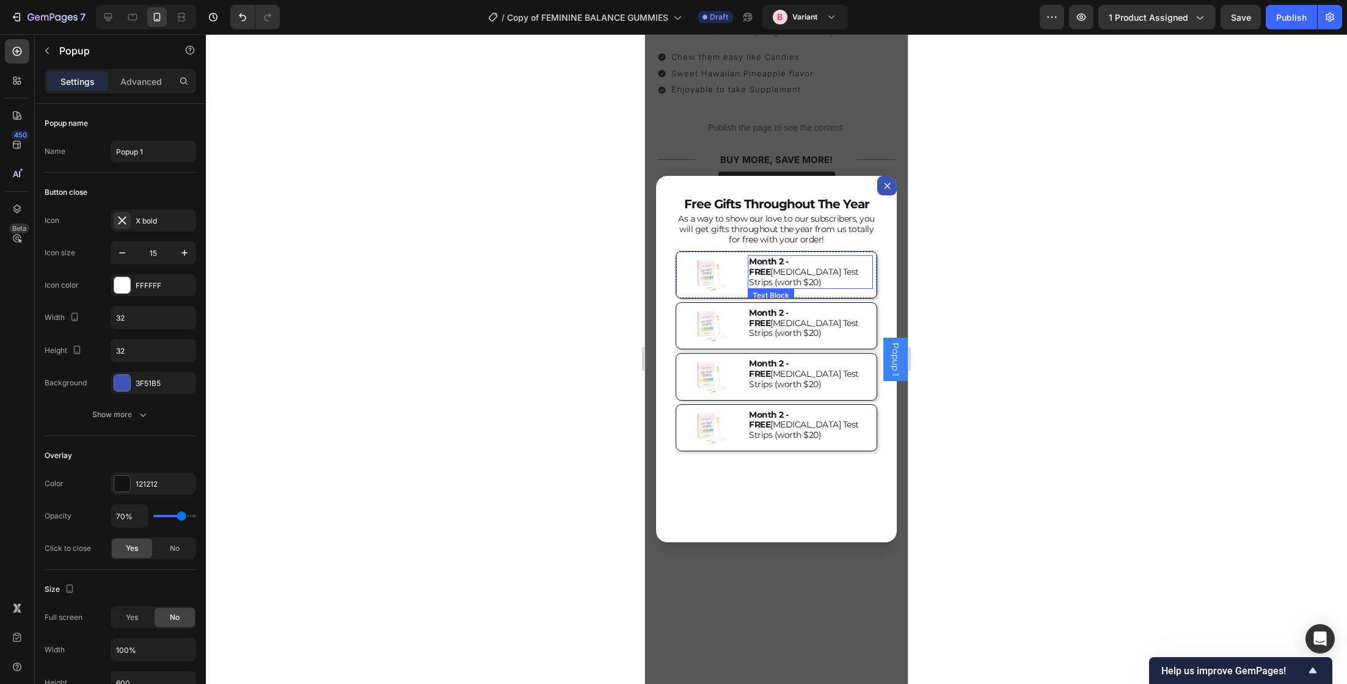
click at [782, 266] on strong "Month 2 - FREE" at bounding box center [769, 266] width 40 height 21
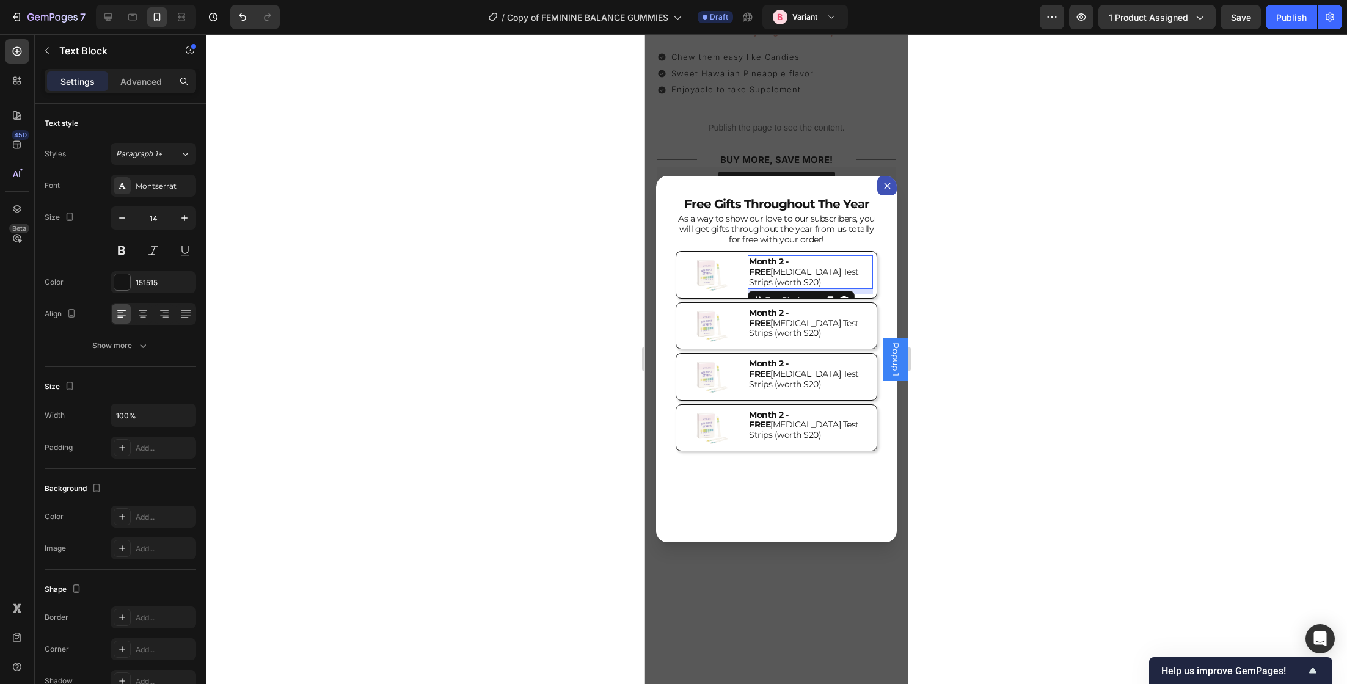
click at [828, 267] on p "Month 2 - FREE Vaginal pH Test Strips (worth $20)" at bounding box center [810, 272] width 123 height 31
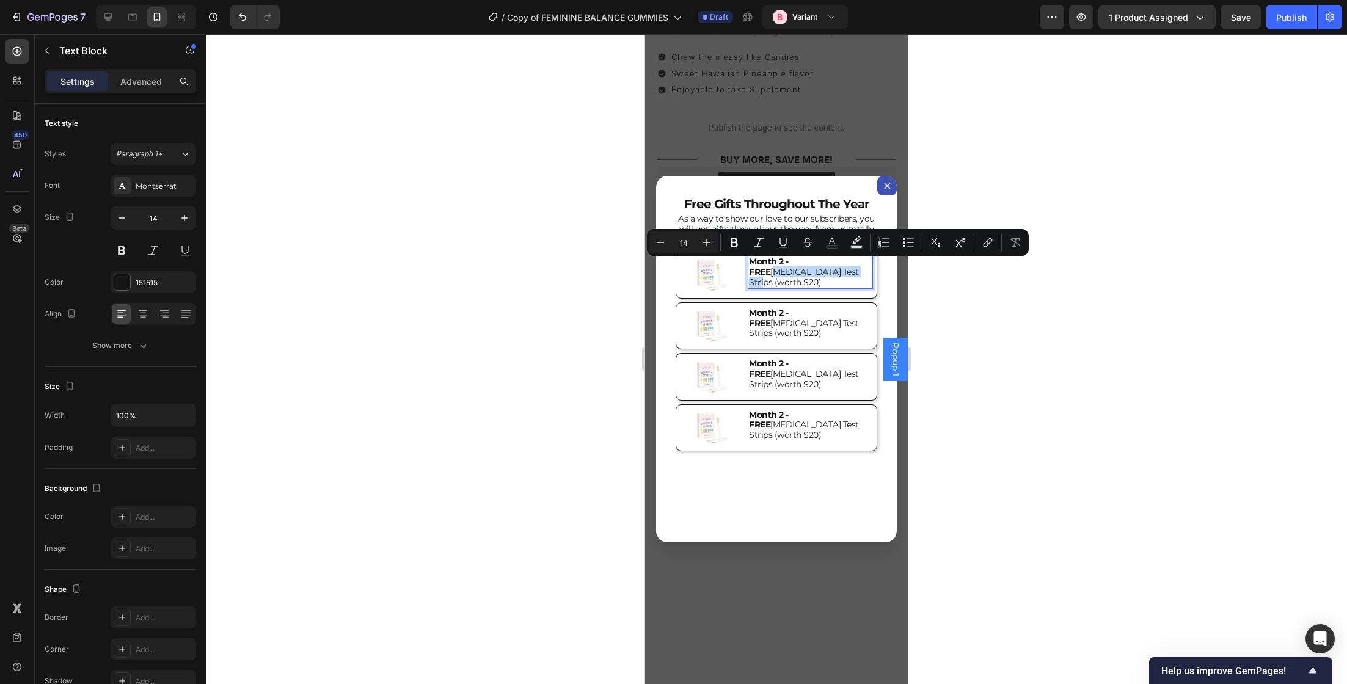
click at [789, 279] on p "Month 2 - FREE Vaginal pH Test Strips (worth $20)" at bounding box center [810, 272] width 123 height 31
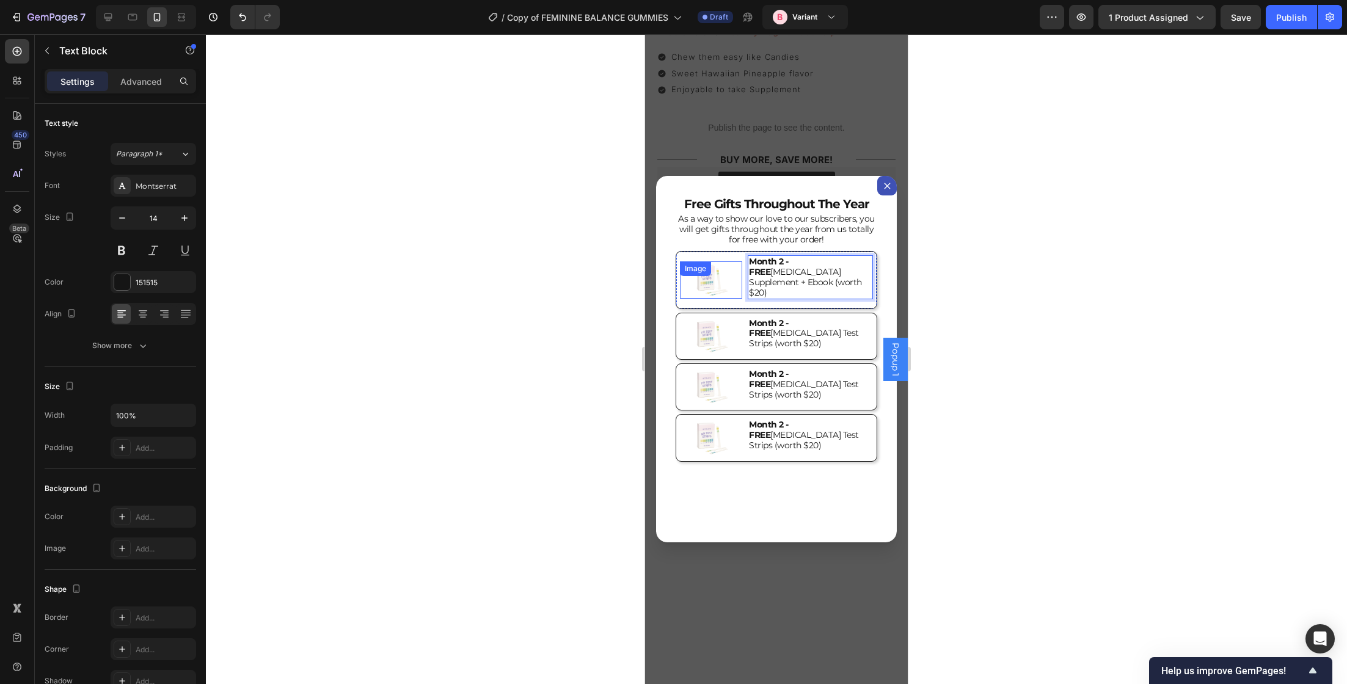
click at [710, 279] on img "Dialog body" at bounding box center [710, 279] width 37 height 37
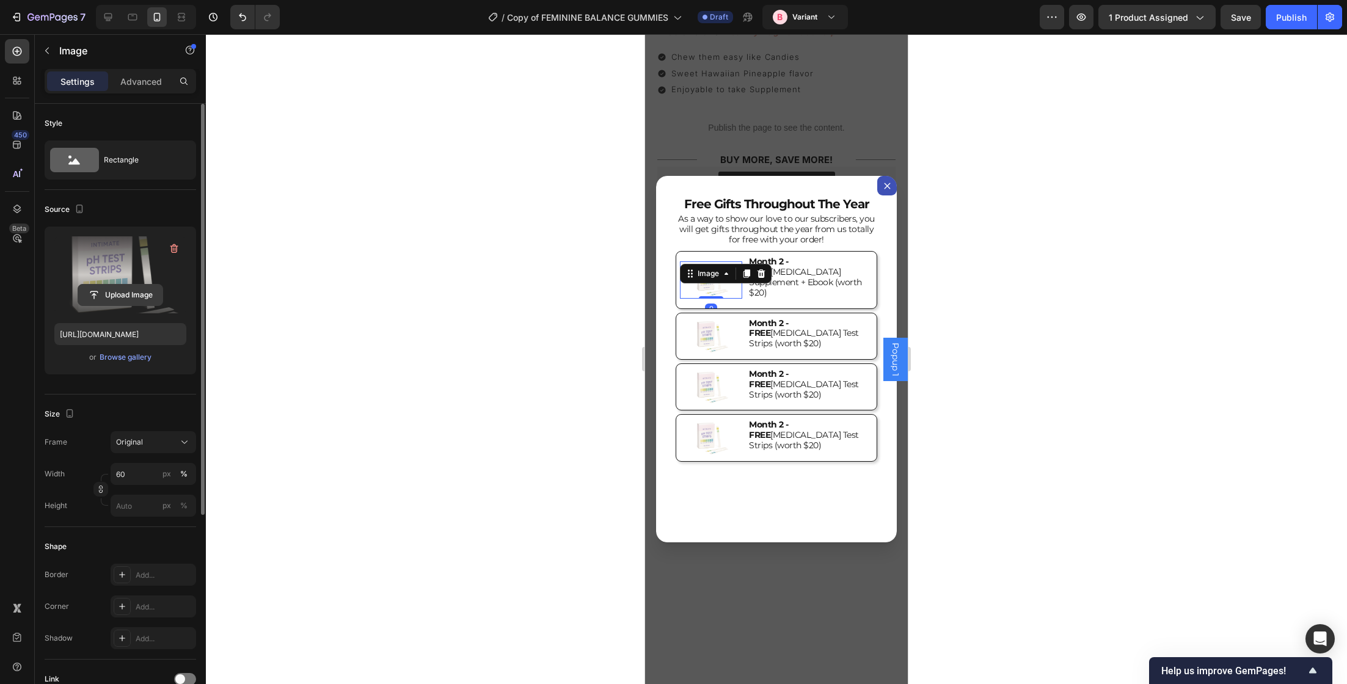
click at [122, 291] on input "file" at bounding box center [120, 295] width 84 height 21
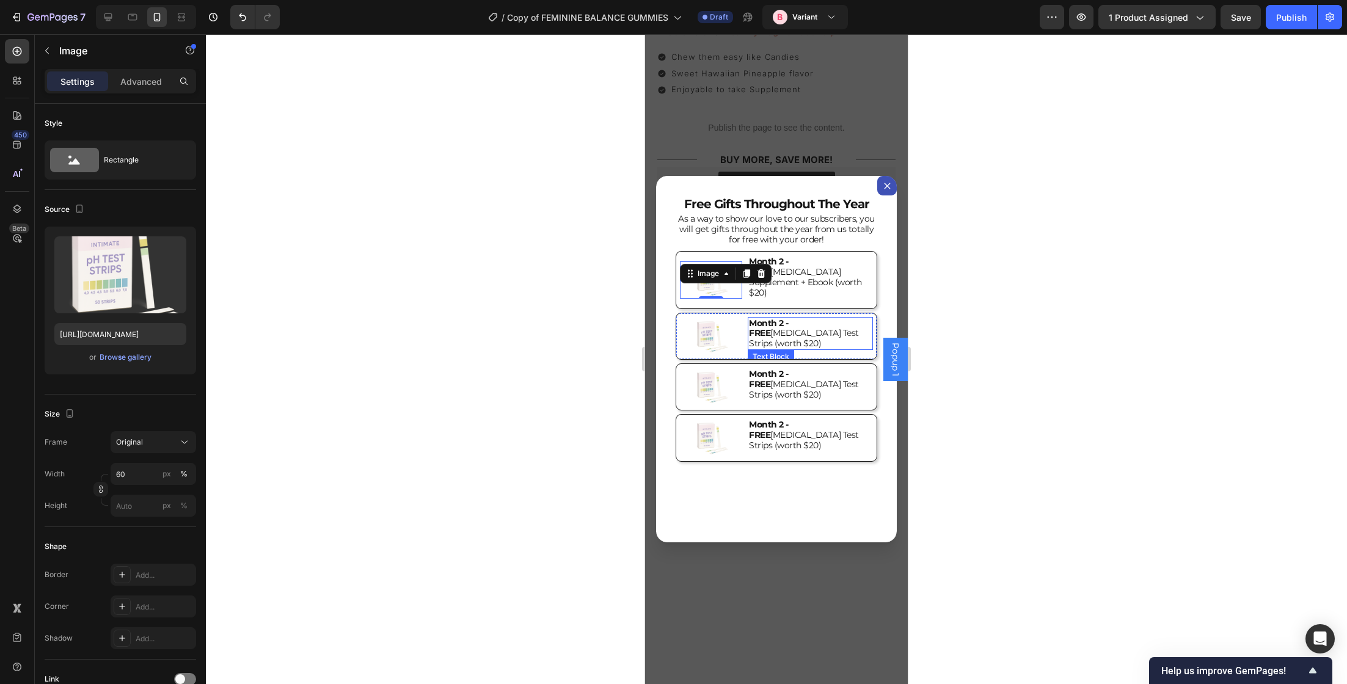
click at [775, 321] on p "Month 2 - FREE Vaginal pH Test Strips (worth $20)" at bounding box center [810, 333] width 123 height 31
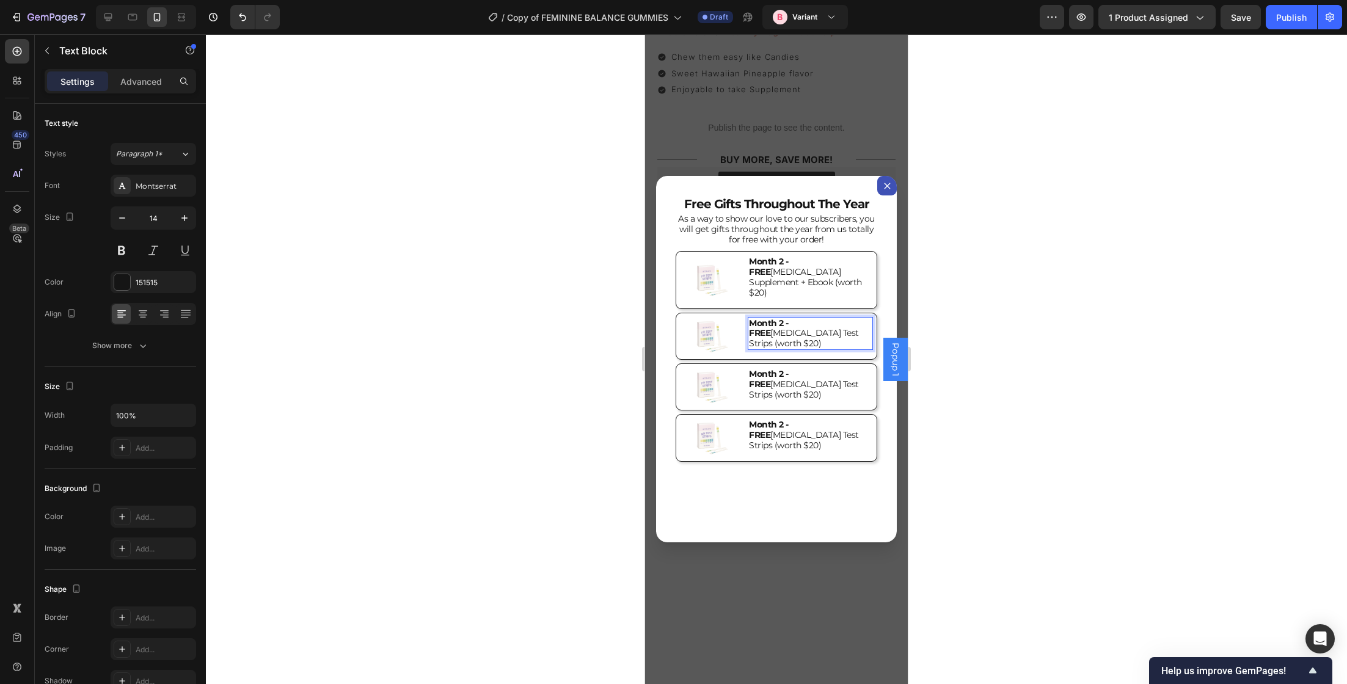
click at [779, 318] on strong "Month 2 - FREE" at bounding box center [769, 328] width 40 height 21
click at [784, 318] on strong "Month 2 - FREE" at bounding box center [769, 328] width 40 height 21
click at [823, 318] on p "Month 3 - FREE Vaginal pH Test Strips (worth $20)" at bounding box center [810, 333] width 123 height 31
click at [789, 330] on p "Month 3 - FREE Vaginal pH Test Strips (worth $20)" at bounding box center [810, 333] width 123 height 31
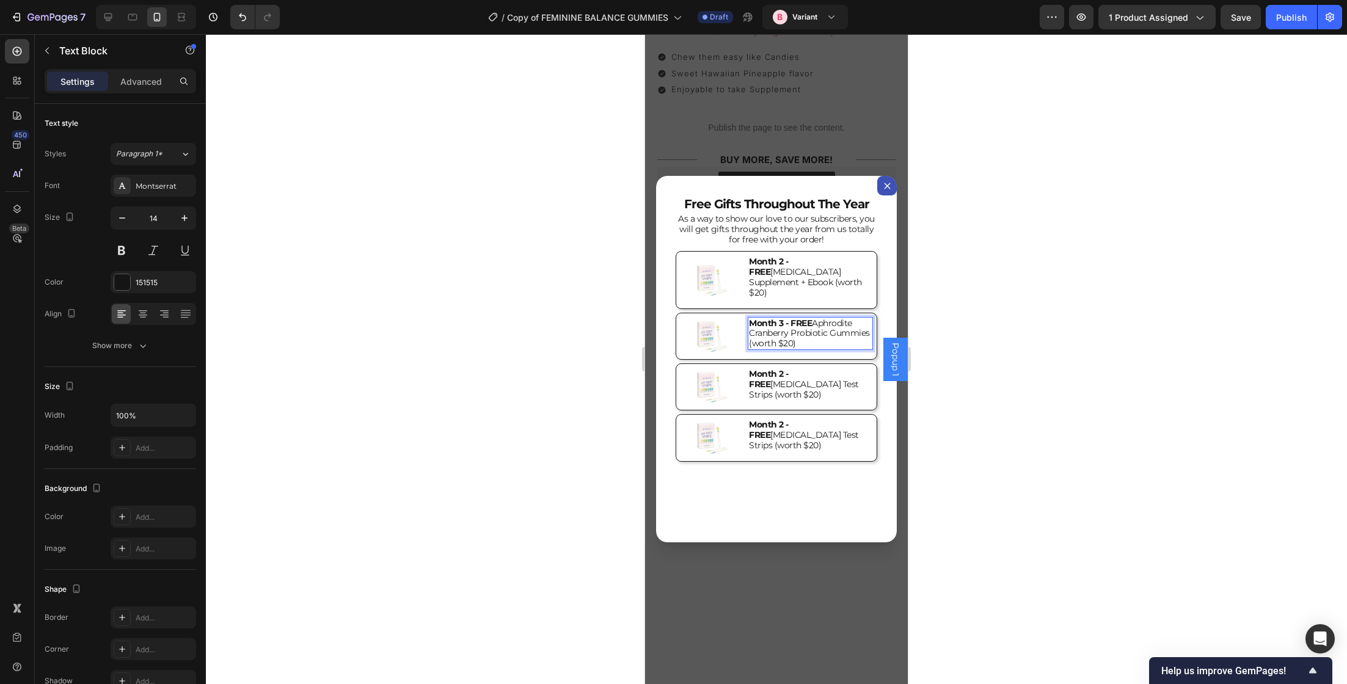
click at [790, 330] on p "Month 3 - FREE Aphrodite Cranberry Probiotic Gummies (worth $20)" at bounding box center [810, 333] width 123 height 31
click at [807, 373] on p "Month 2 - FREE Vaginal pH Test Strips (worth $20)" at bounding box center [810, 384] width 123 height 31
click at [782, 370] on strong "Month 2 - FREE" at bounding box center [769, 378] width 40 height 21
click at [825, 369] on p "Month 4 - FREE Vaginal pH Test Strips (worth $20)" at bounding box center [810, 384] width 123 height 31
click at [819, 370] on p "Month 4 - FREE Vaginal pH Test Strips (worth $20)" at bounding box center [810, 384] width 123 height 31
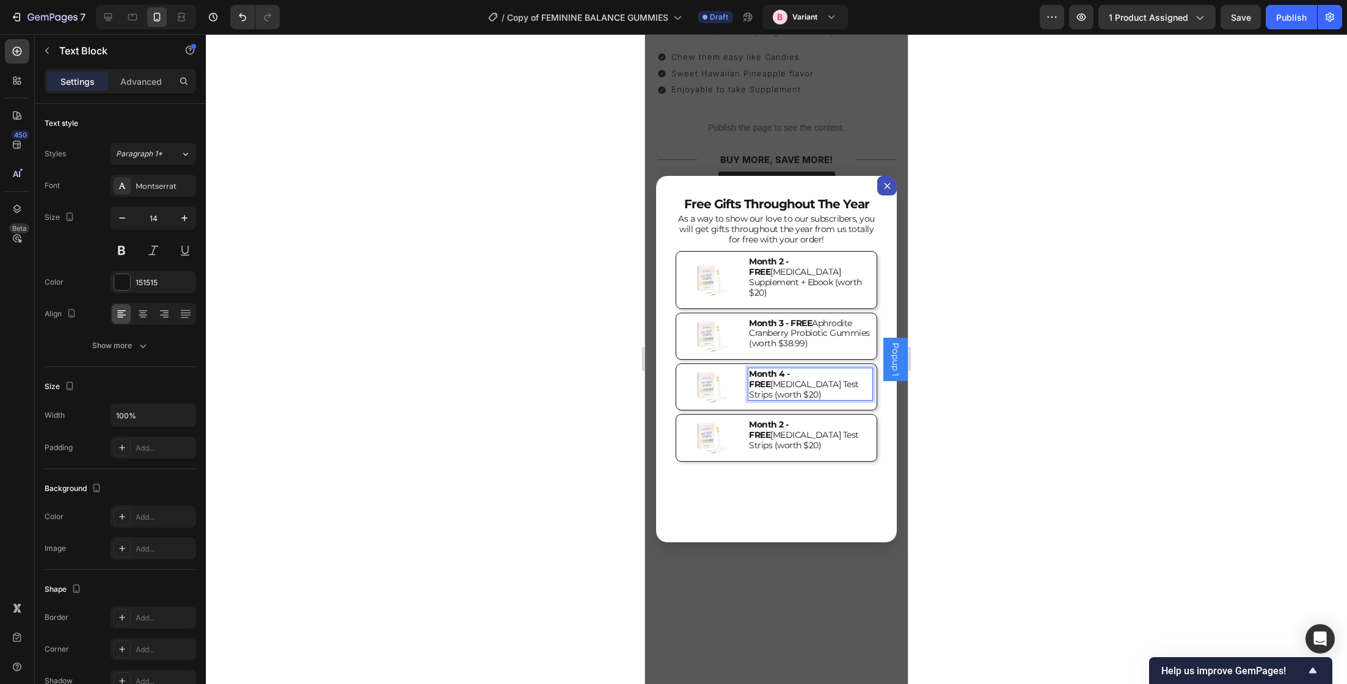
click at [818, 370] on p "Month 4 - FREE Vaginal pH Test Strips (worth $20)" at bounding box center [810, 384] width 123 height 31
click at [789, 379] on p "Month 4 - FREE Vaginal pH Test Strips (worth $20)" at bounding box center [810, 384] width 123 height 31
click at [764, 384] on p "Month 4 - FREE Pheromone Mixed-Berry Gummies (worth $20)" at bounding box center [810, 384] width 123 height 31
click at [822, 422] on p "Month 2 - FREE Vaginal pH Test Strips (worth $20)" at bounding box center [810, 435] width 123 height 31
click at [711, 379] on img "Dialog body" at bounding box center [710, 386] width 37 height 37
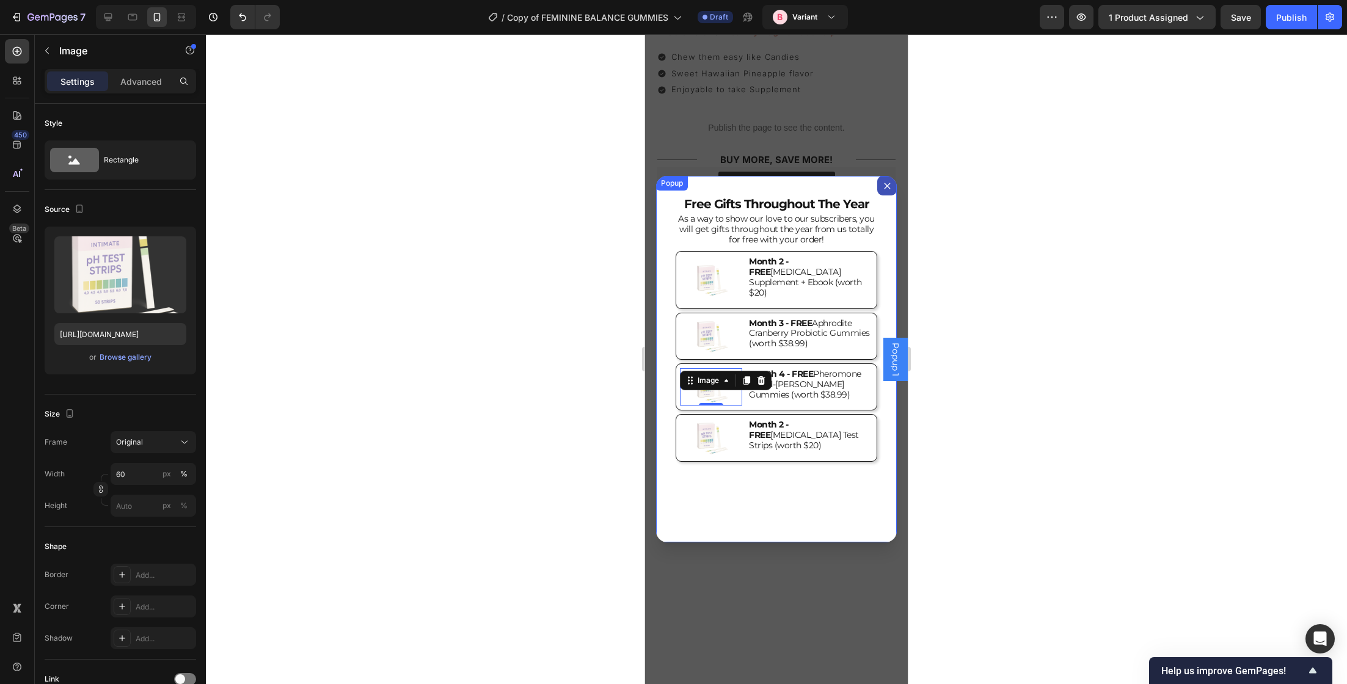
click at [819, 480] on div "free gifts throughout the year Heading As a way to show our love to our subscri…" at bounding box center [776, 359] width 241 height 367
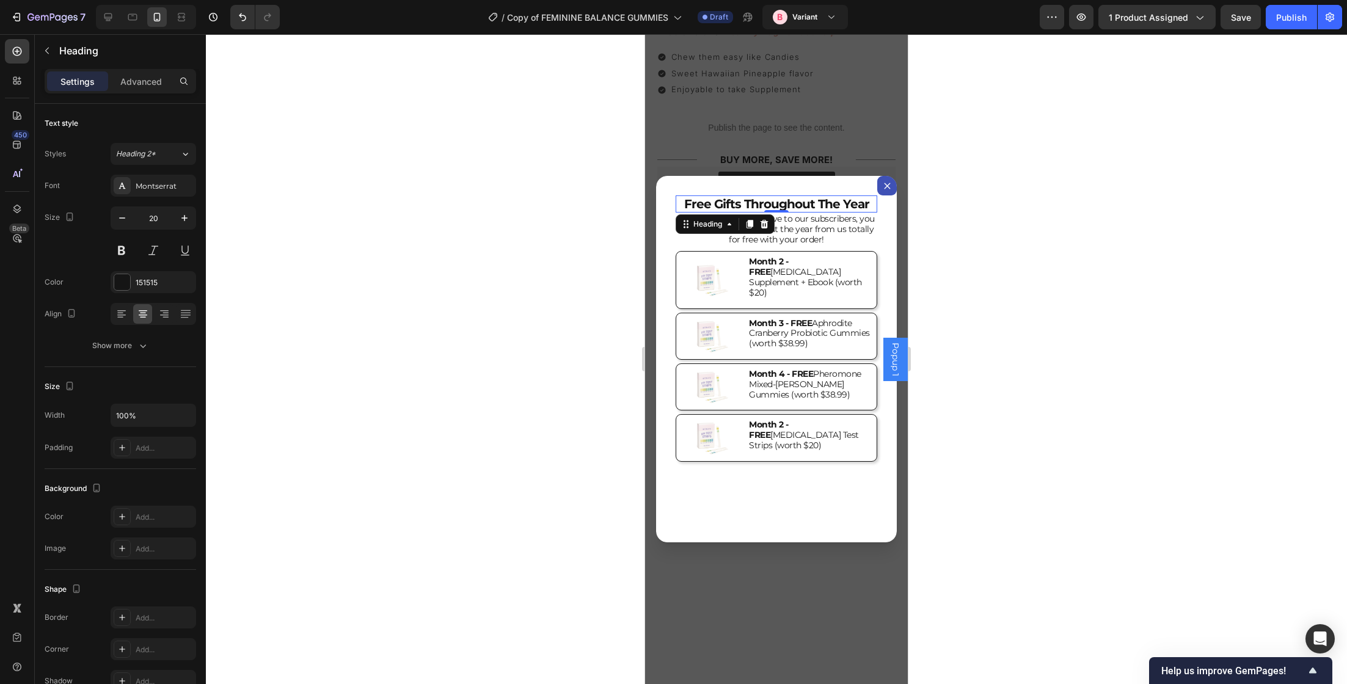
click at [842, 208] on h2 "free gifts throughout the year" at bounding box center [777, 203] width 202 height 17
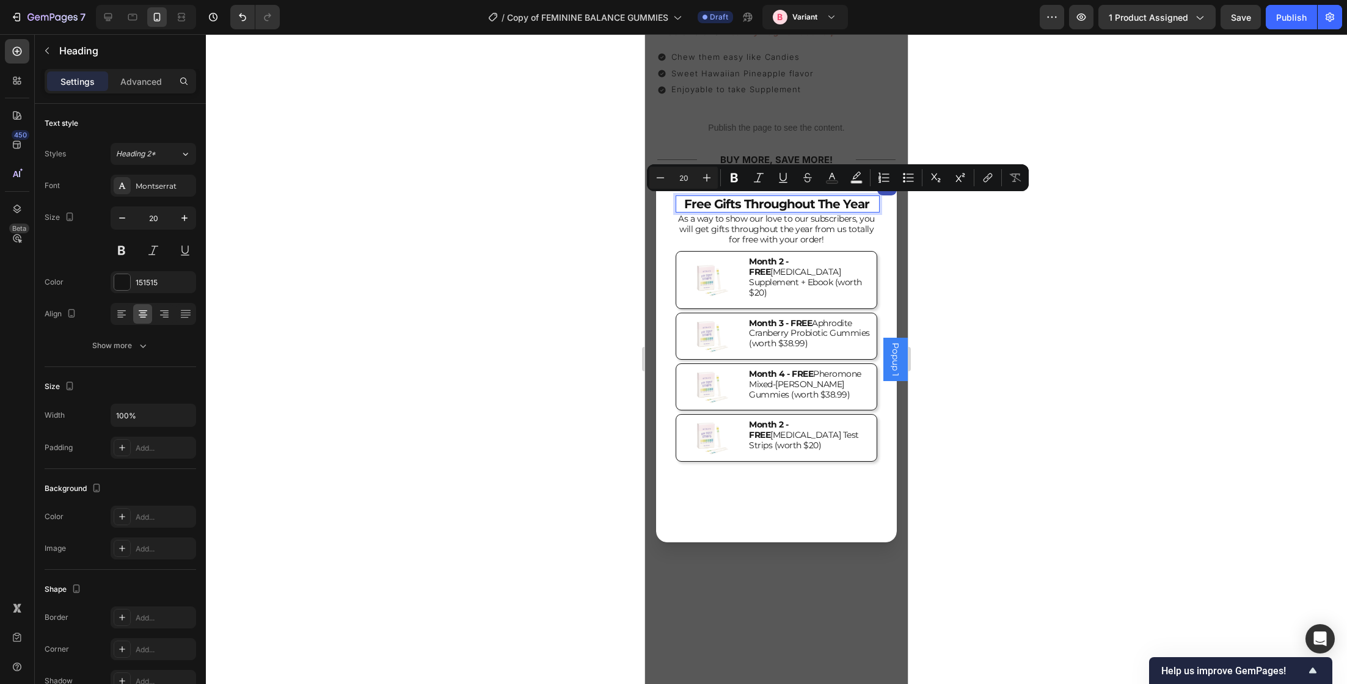
click at [872, 208] on p "free gifts throughout the year" at bounding box center [776, 204] width 199 height 15
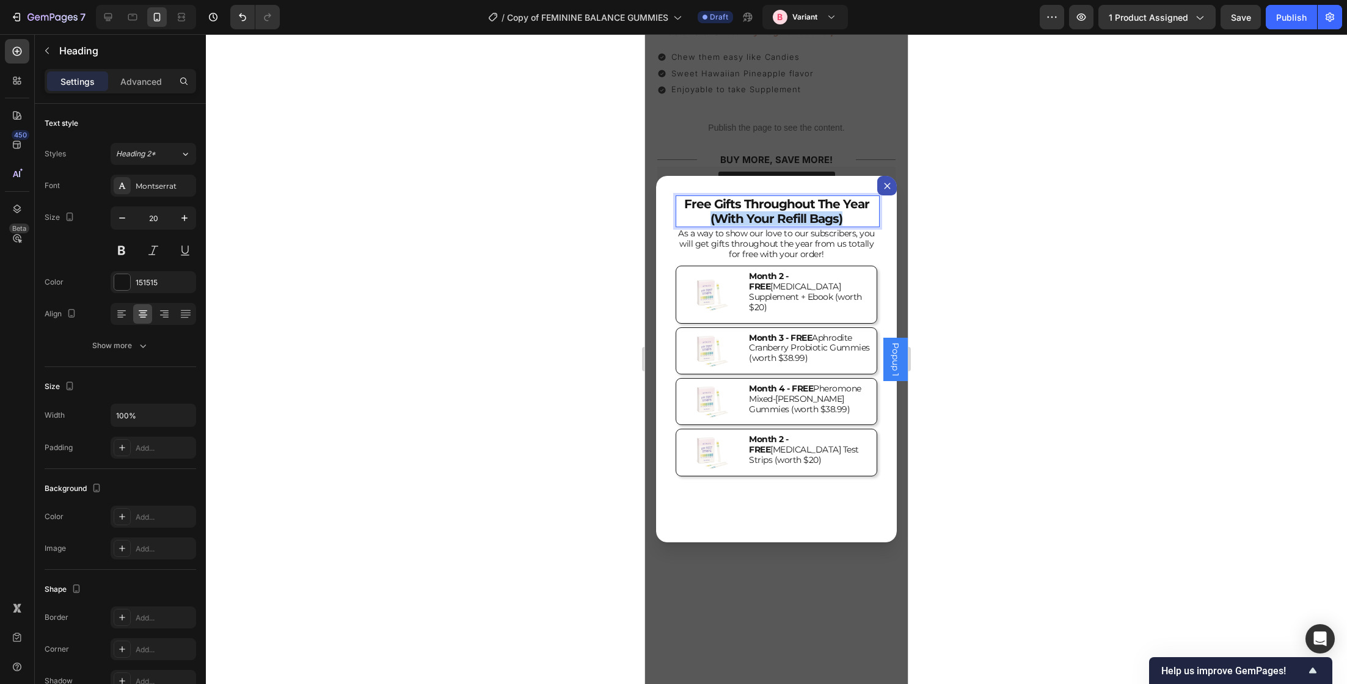
click at [709, 214] on p "free gifts throughout the year (with your Refill Bags)" at bounding box center [776, 211] width 199 height 29
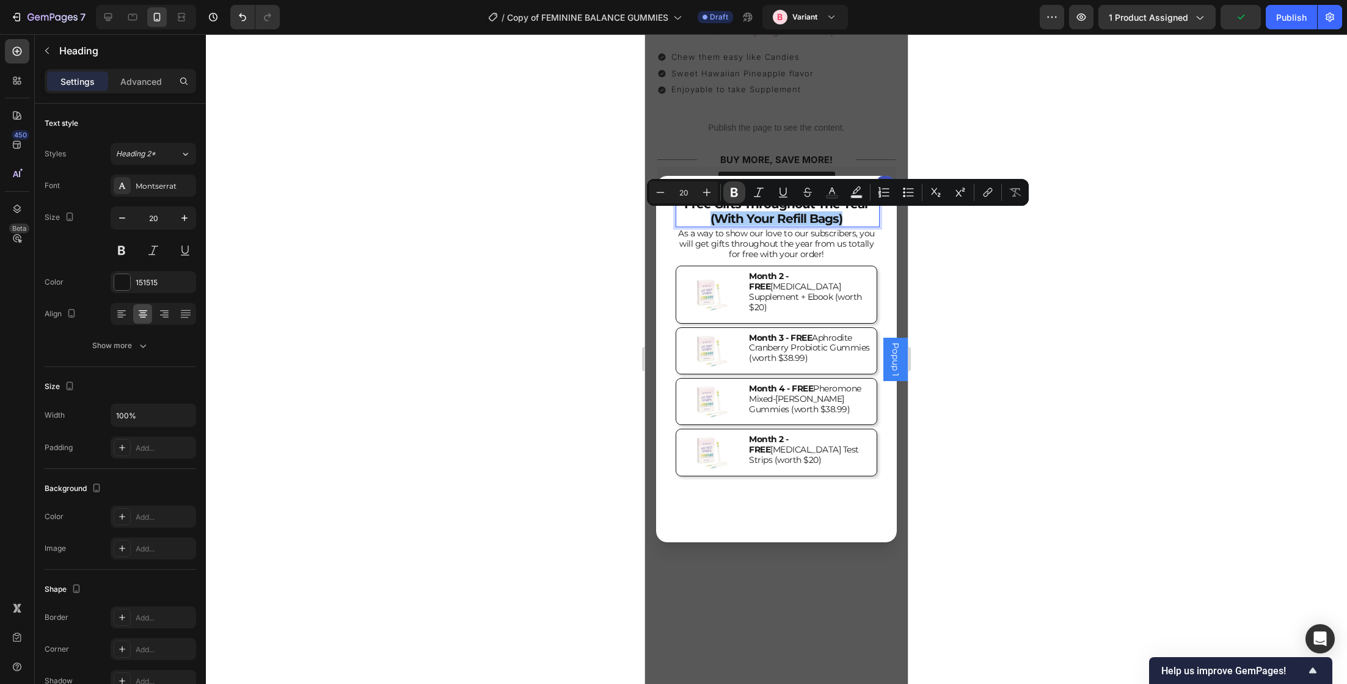
click at [737, 186] on icon "Editor contextual toolbar" at bounding box center [734, 192] width 12 height 12
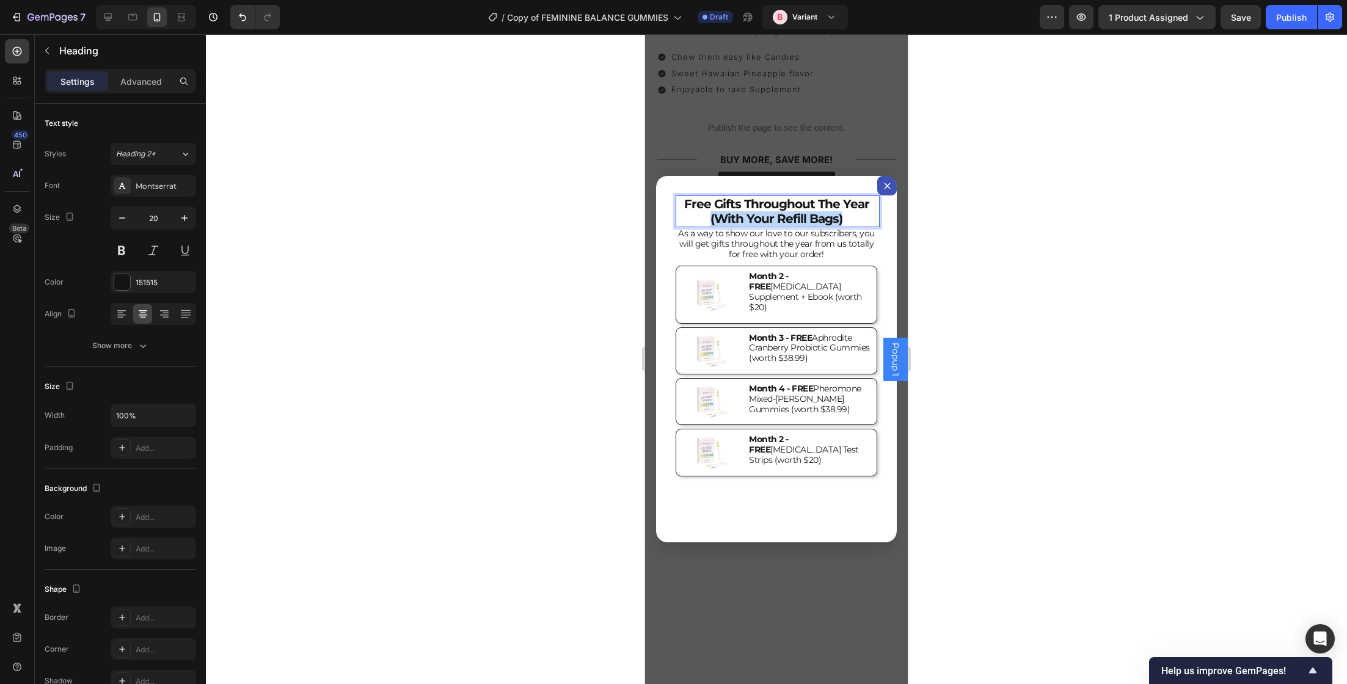
drag, startPoint x: 710, startPoint y: 219, endPoint x: 862, endPoint y: 218, distance: 152.1
click at [862, 218] on p "free gifts throughout the year (with your Refill Bags)" at bounding box center [776, 211] width 199 height 29
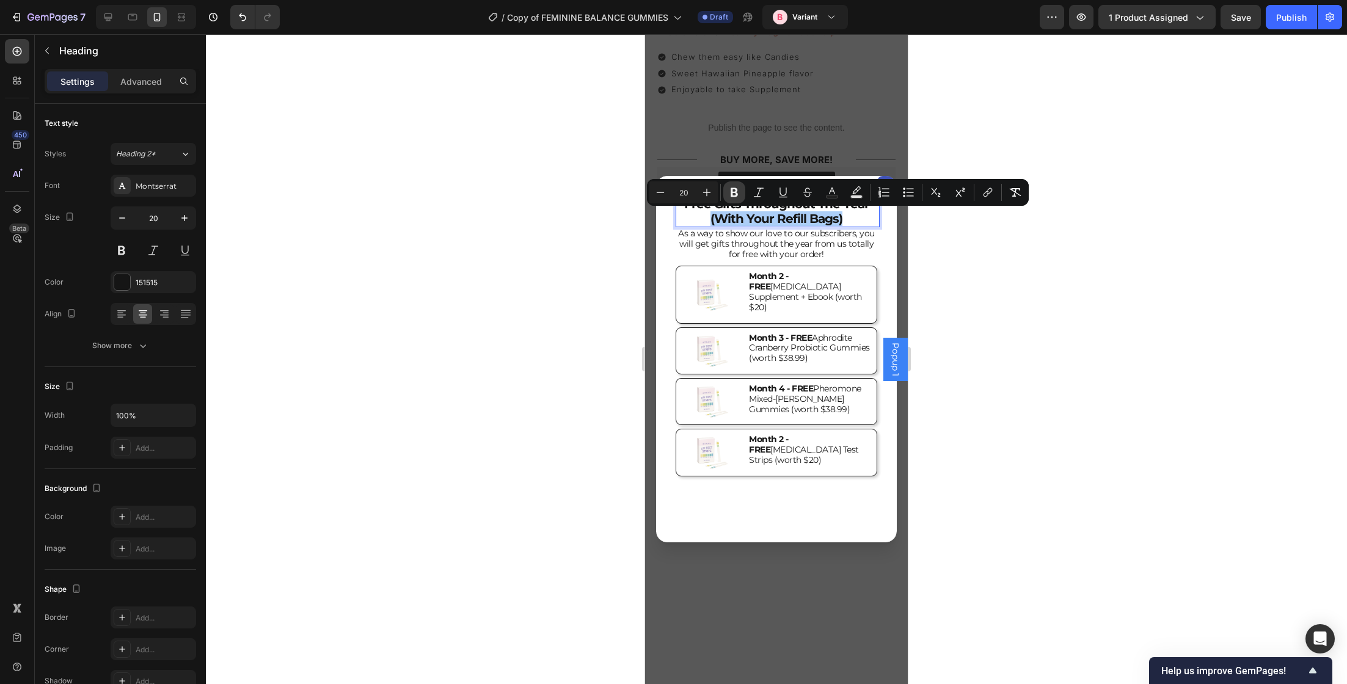
click at [728, 189] on icon "Editor contextual toolbar" at bounding box center [734, 192] width 12 height 12
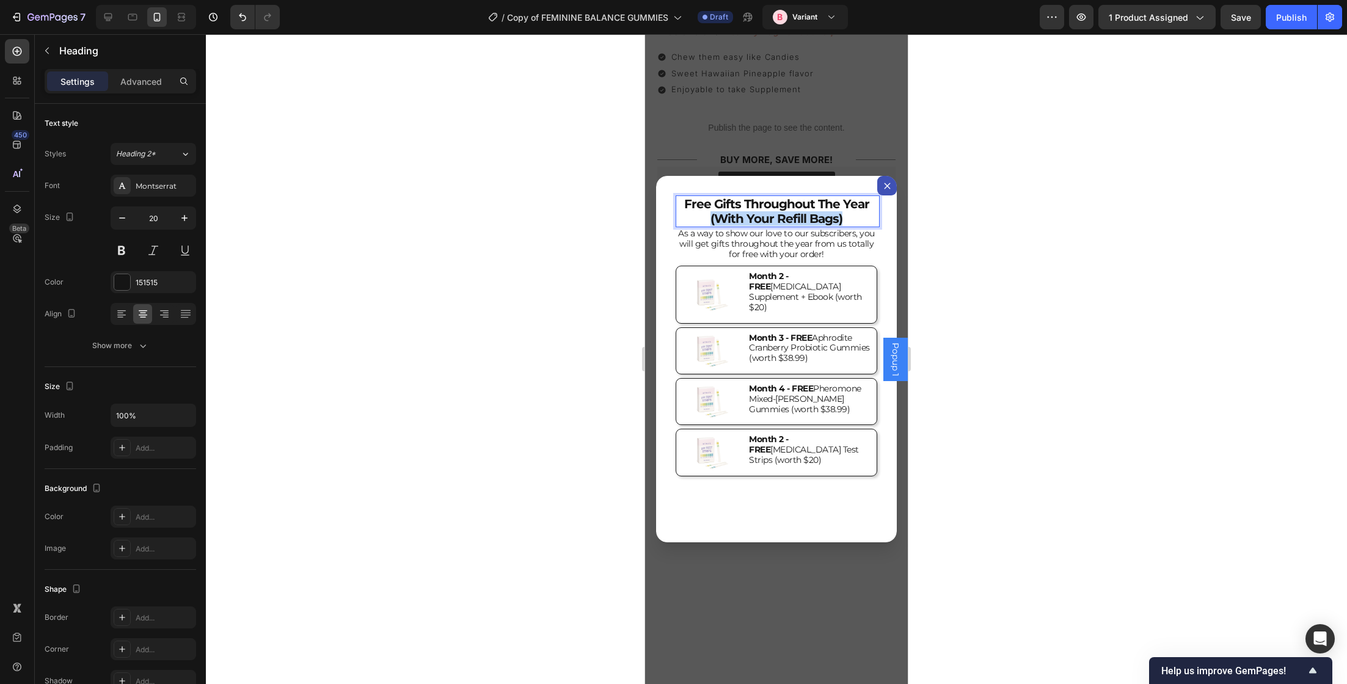
drag, startPoint x: 710, startPoint y: 216, endPoint x: 859, endPoint y: 214, distance: 149.7
click at [859, 214] on p "free gifts throughout the year (with your Refill Bags)" at bounding box center [776, 211] width 199 height 29
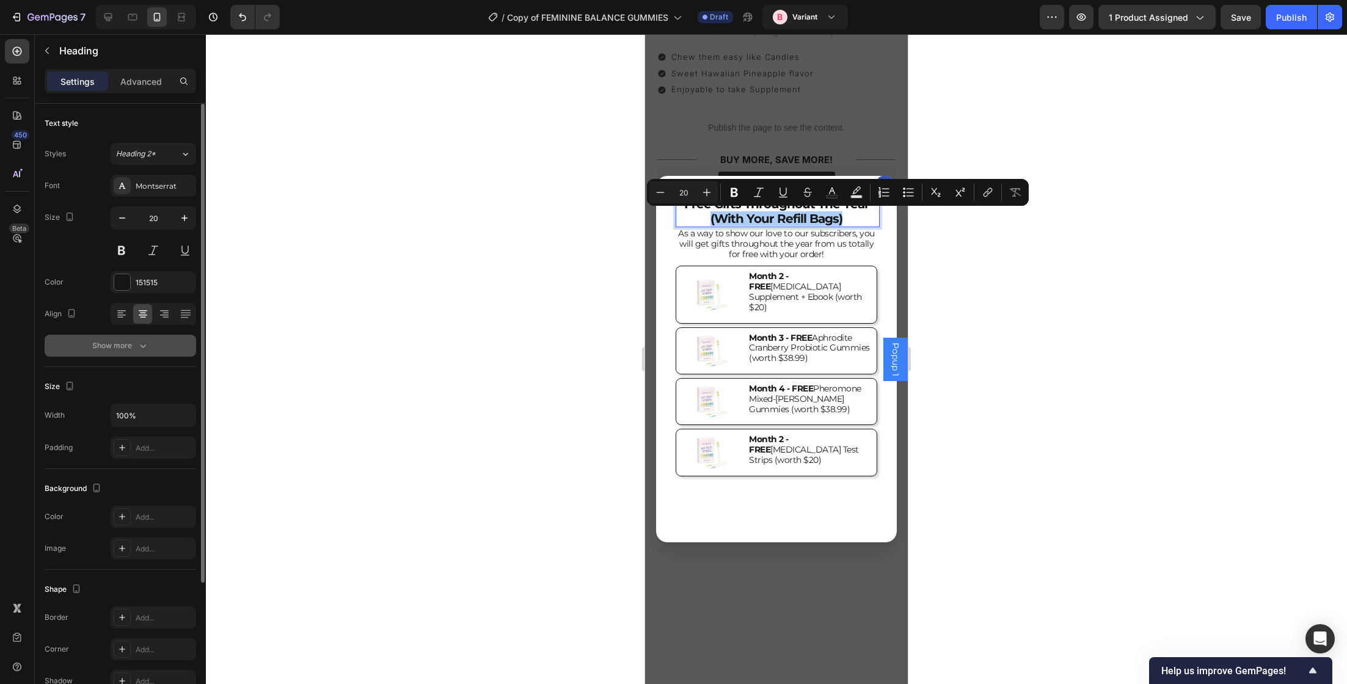
click at [144, 344] on icon "button" at bounding box center [143, 346] width 12 height 12
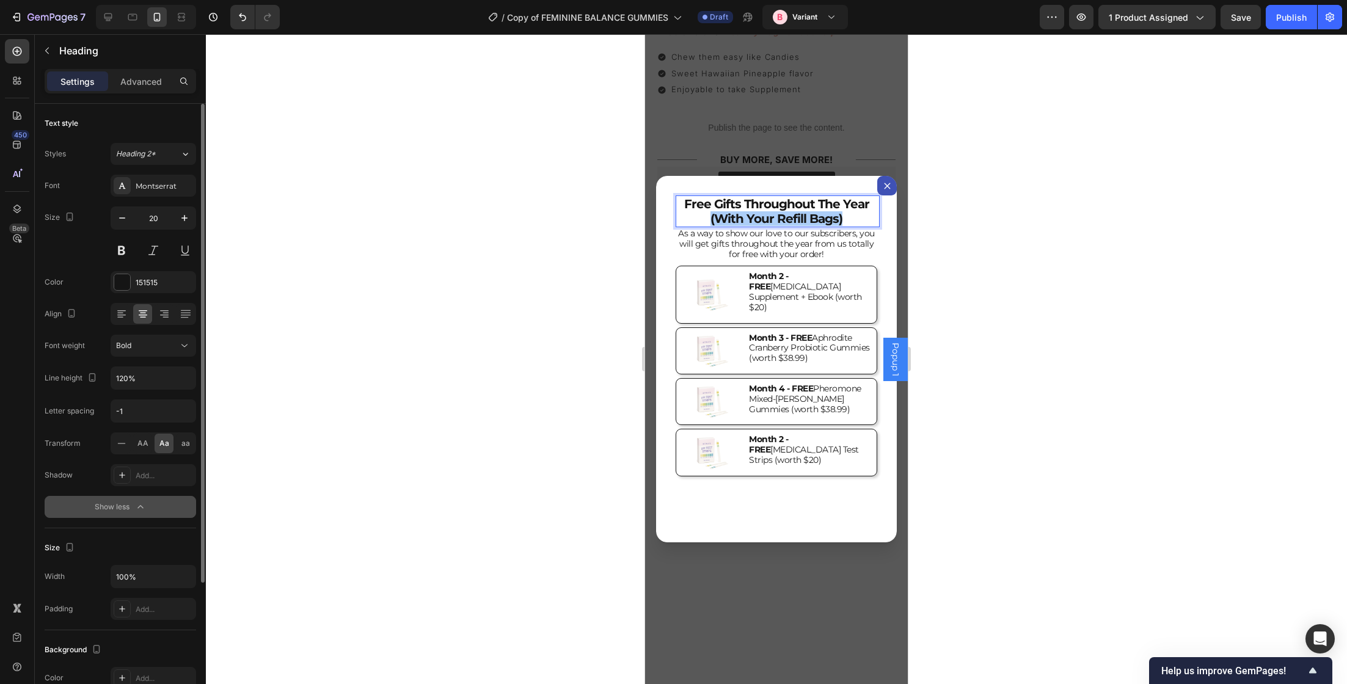
click at [144, 344] on div "Bold" at bounding box center [147, 345] width 62 height 11
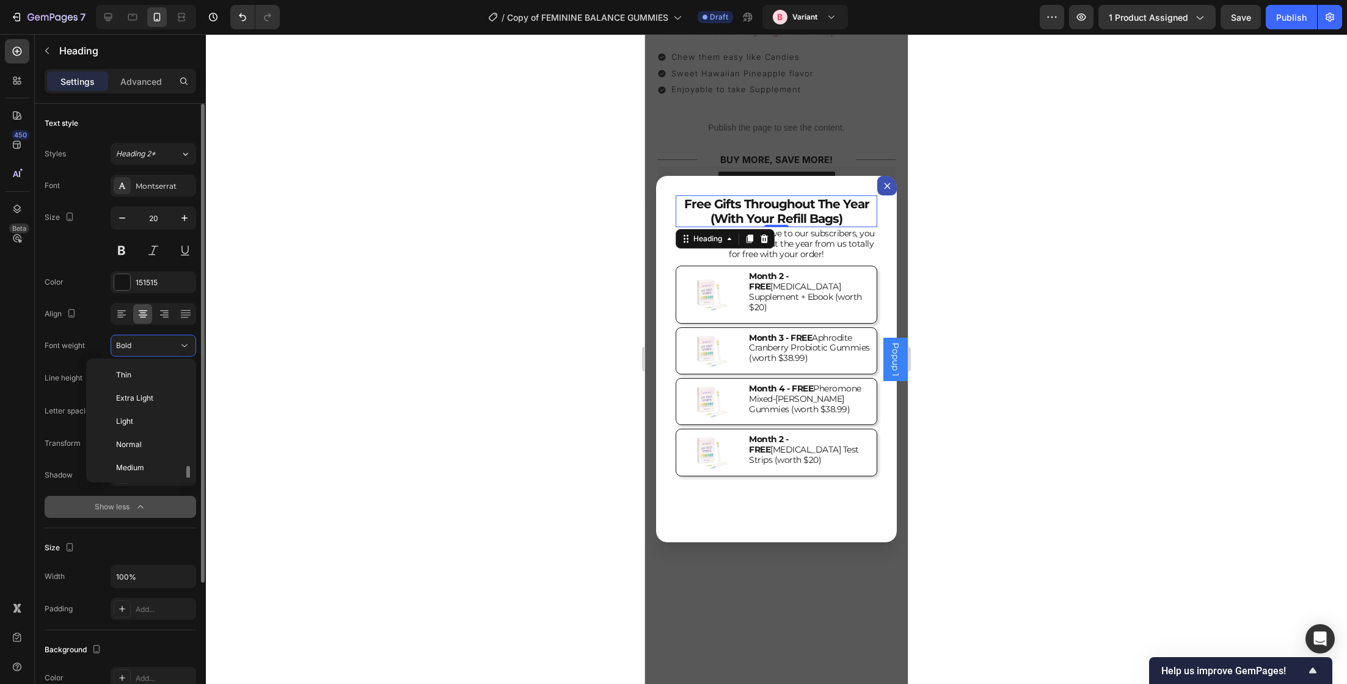
scroll to position [66, 0]
click at [144, 403] on p "Medium" at bounding box center [148, 401] width 65 height 11
click at [433, 279] on div at bounding box center [776, 359] width 1141 height 650
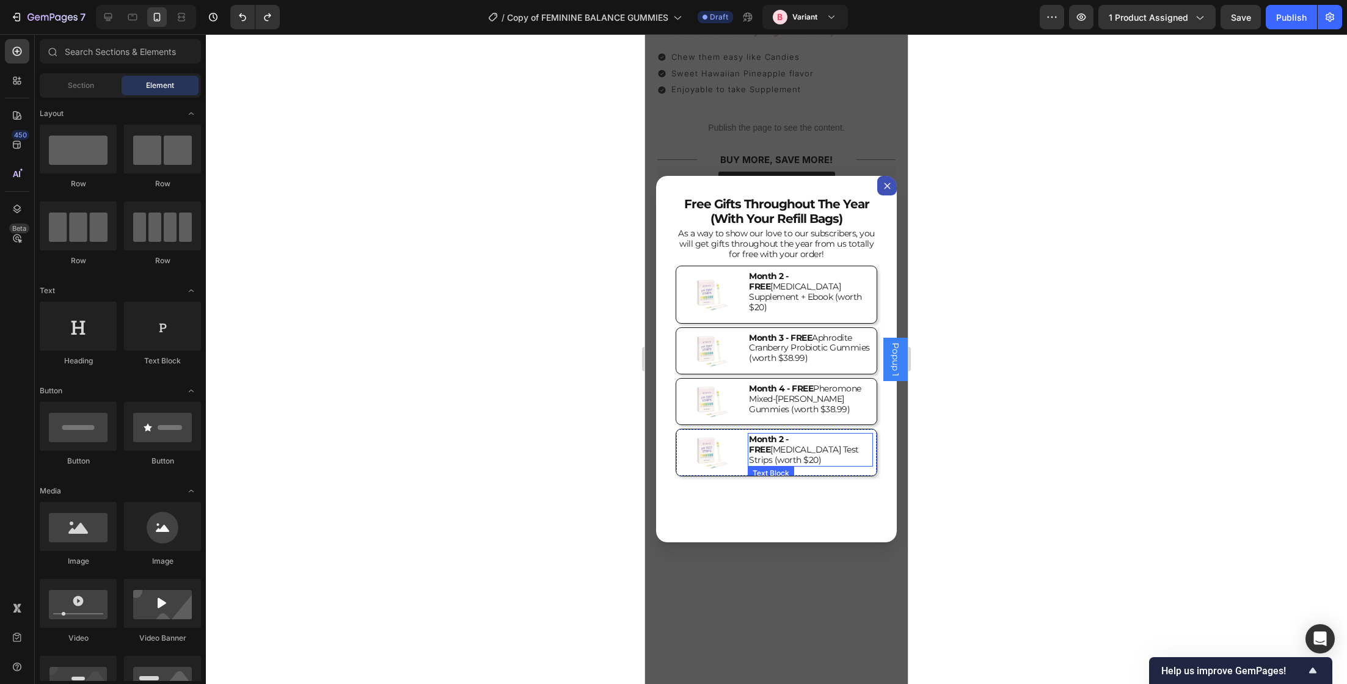
click at [829, 434] on p "Month 2 - FREE Vaginal pH Test Strips (worth $20)" at bounding box center [810, 449] width 123 height 31
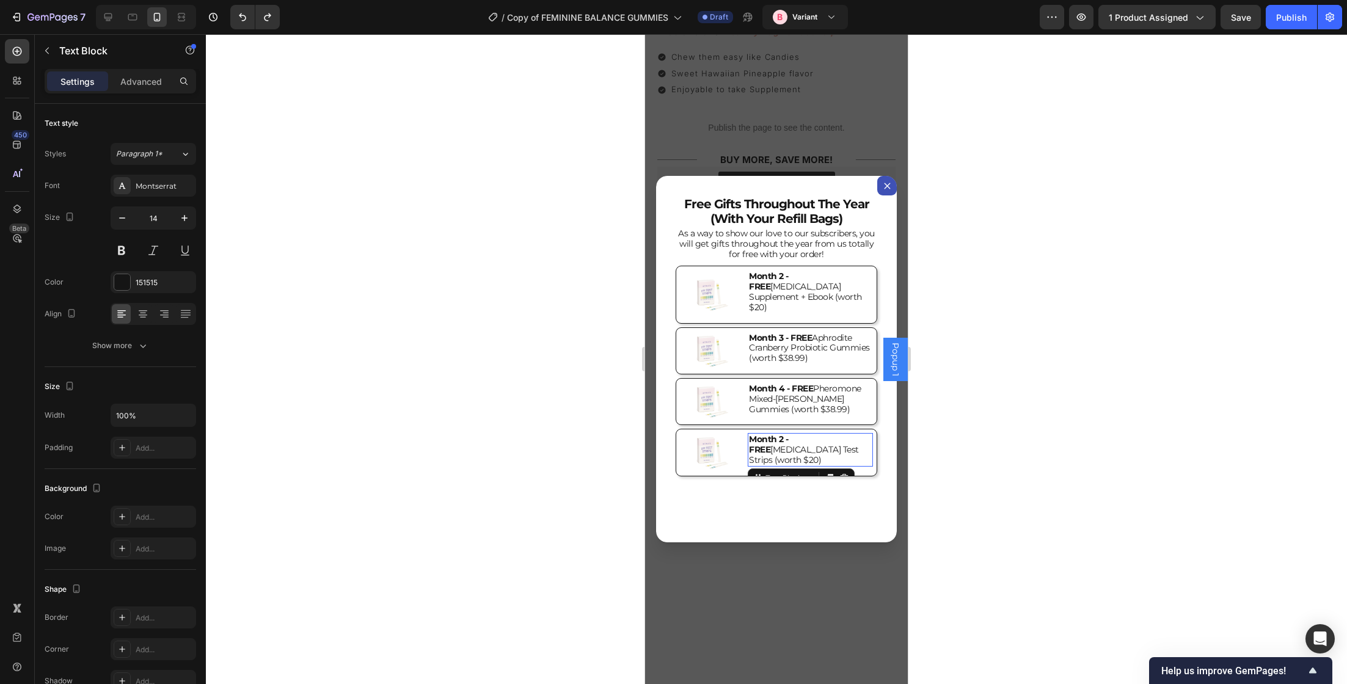
click at [829, 434] on p "Month 2 - FREE Vaginal pH Test Strips (worth $20)" at bounding box center [810, 449] width 123 height 31
click at [787, 445] on p "Month 2 - FREE Vaginal pH Test Strips (worth $20)" at bounding box center [810, 449] width 123 height 31
click at [949, 431] on div at bounding box center [776, 359] width 1141 height 650
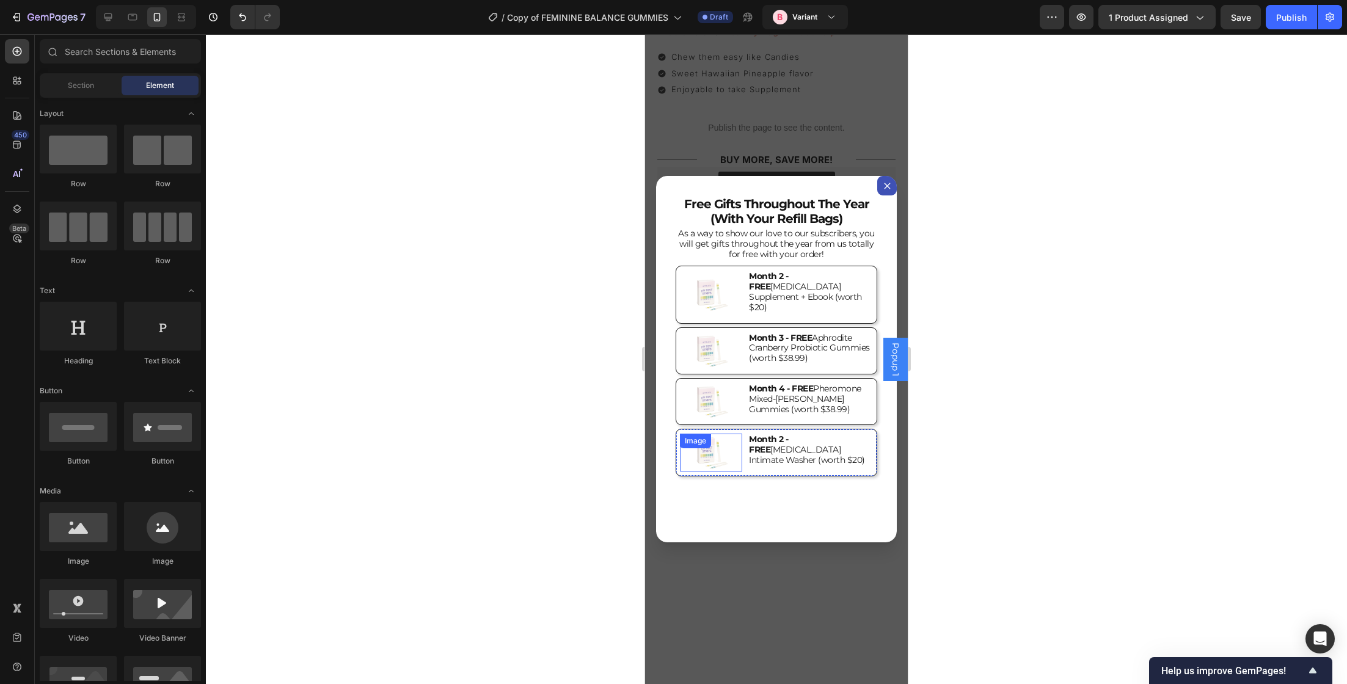
click at [715, 440] on div "Image" at bounding box center [711, 452] width 62 height 37
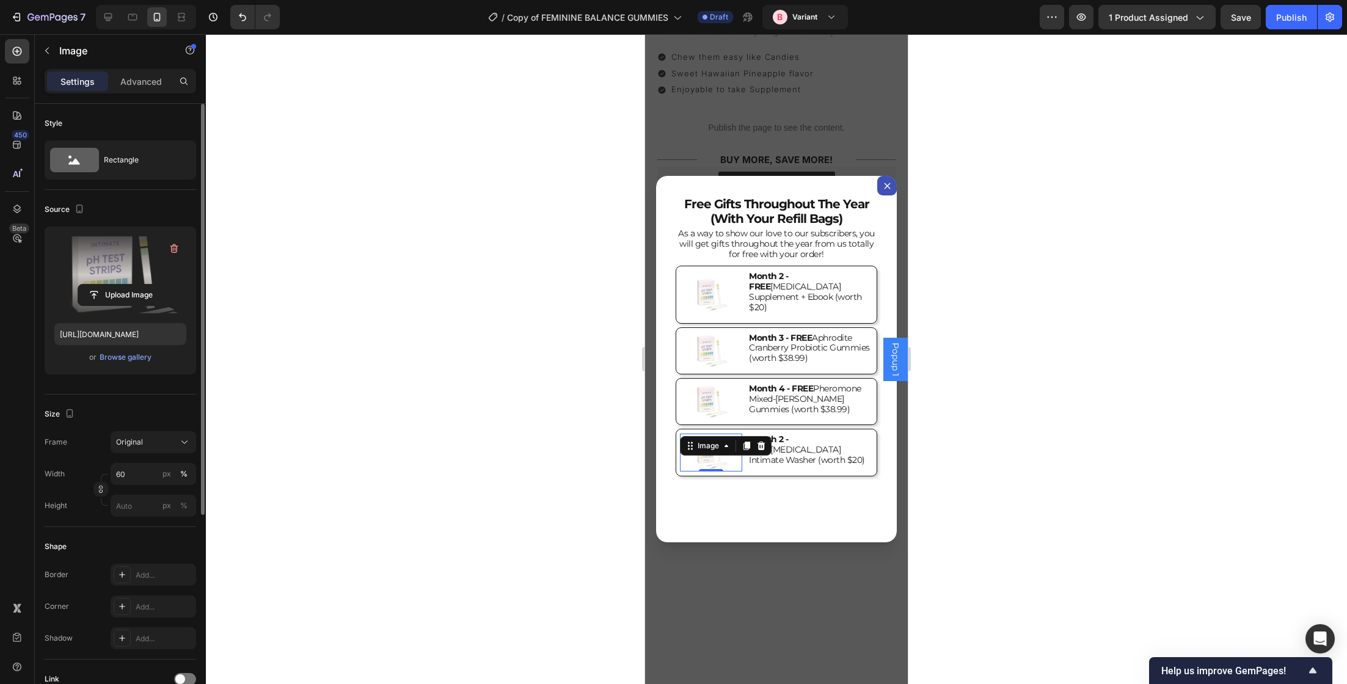
click at [113, 244] on label at bounding box center [120, 274] width 132 height 77
click at [113, 285] on input "file" at bounding box center [120, 295] width 84 height 21
type input "https://cdn.shopify.com/s/files/1/0892/4944/8277/files/gempages_528580937789735…"
click at [795, 495] on div "free gifts throughout the year (with your Refill Bags) Heading As a way to show…" at bounding box center [776, 359] width 241 height 367
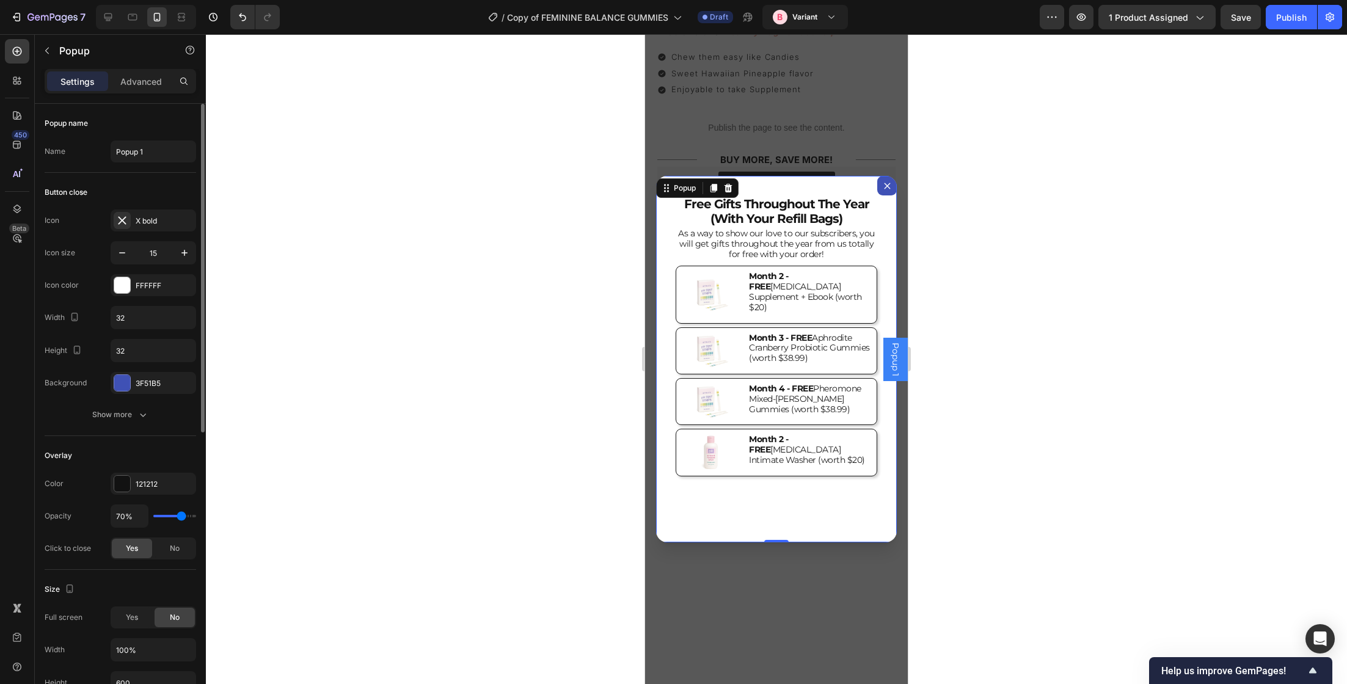
click at [961, 384] on div at bounding box center [776, 359] width 1141 height 650
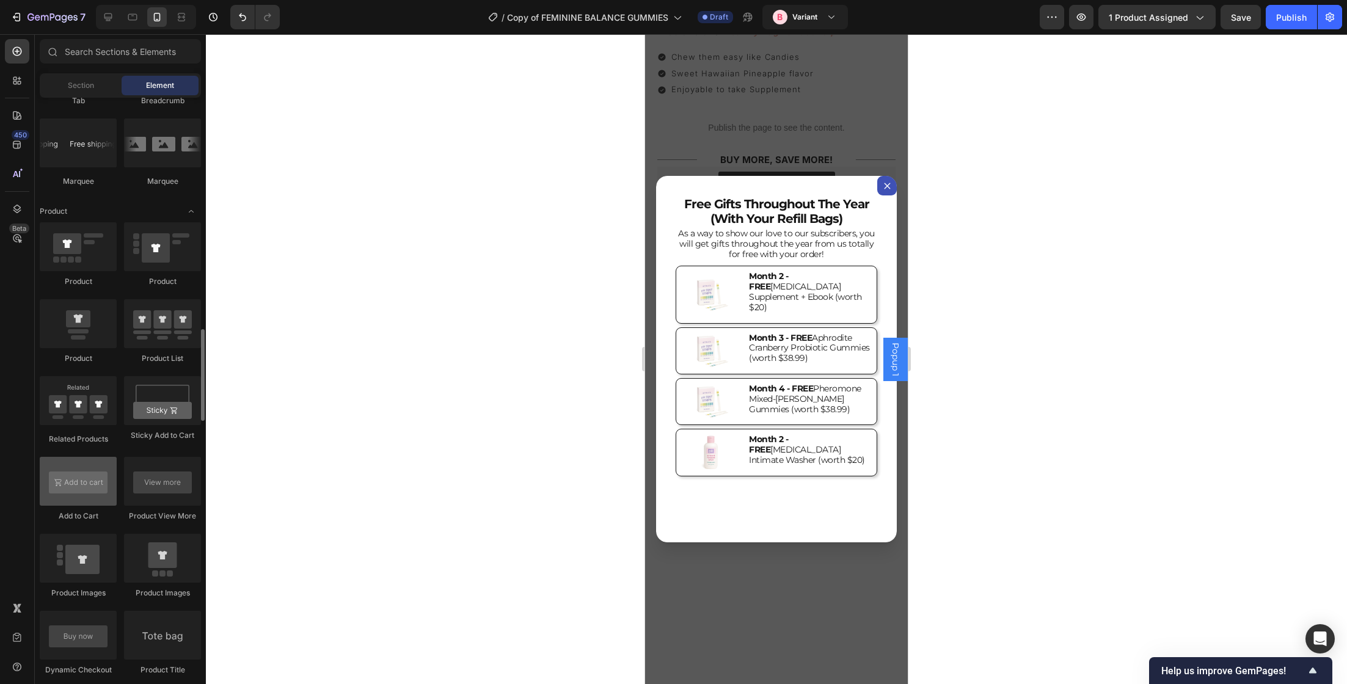
scroll to position [1461, 0]
drag, startPoint x: 73, startPoint y: 486, endPoint x: 91, endPoint y: 453, distance: 37.2
click at [91, 453] on div "Product Product Product Product List Related Products Sticky Add to Cart Add to…" at bounding box center [120, 682] width 161 height 926
click at [874, 146] on div "Backdrop" at bounding box center [776, 359] width 263 height 650
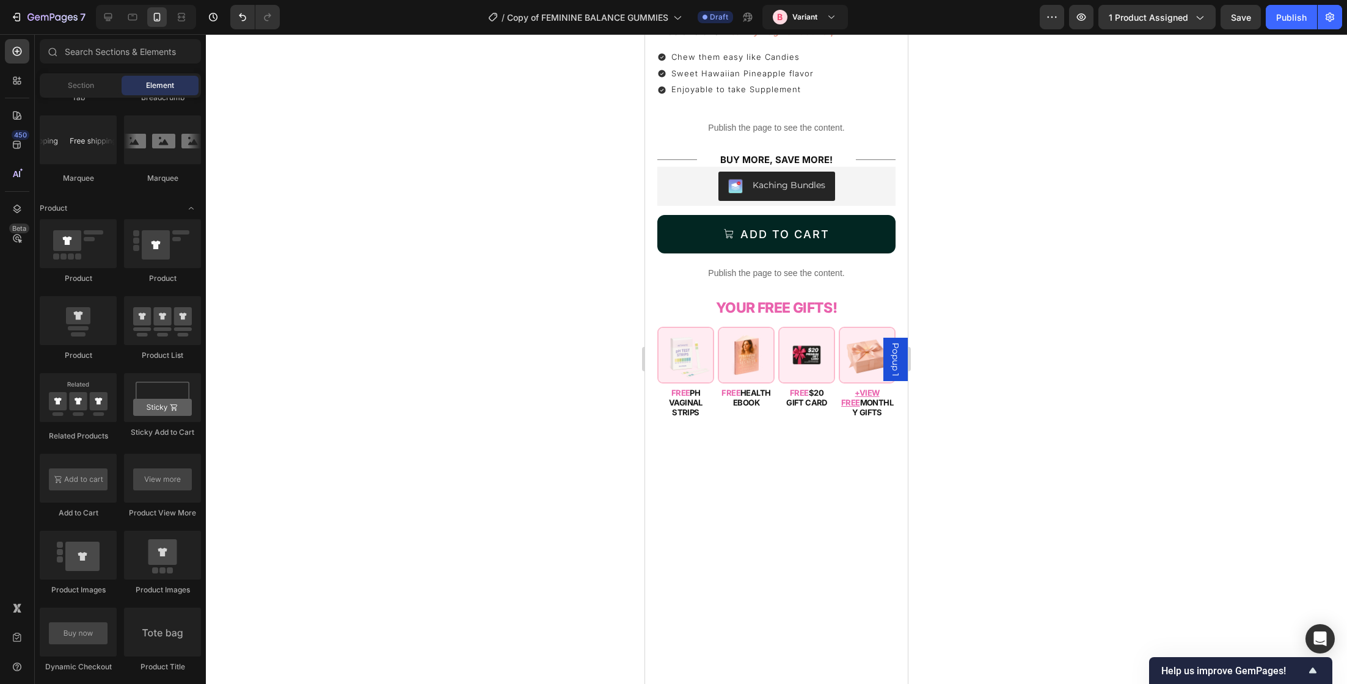
click at [900, 359] on span "Popup 1" at bounding box center [895, 360] width 12 height 34
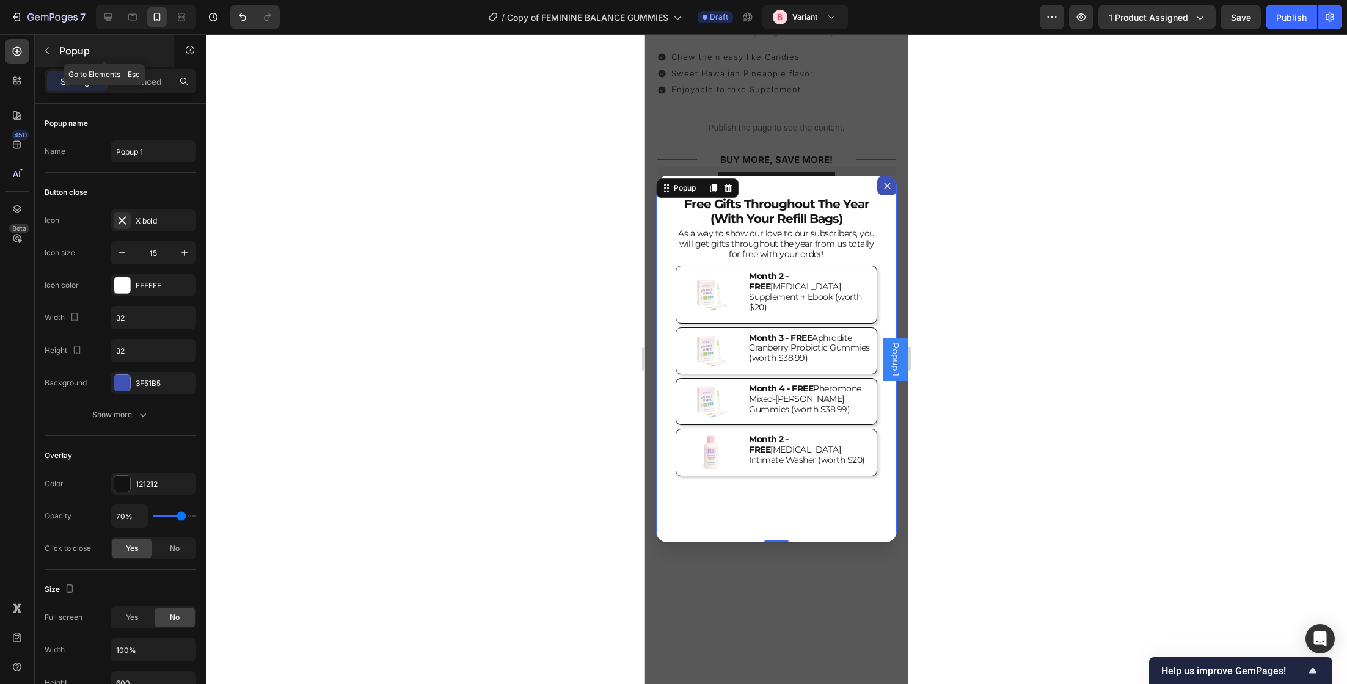
click at [60, 49] on p "Popup" at bounding box center [111, 50] width 104 height 15
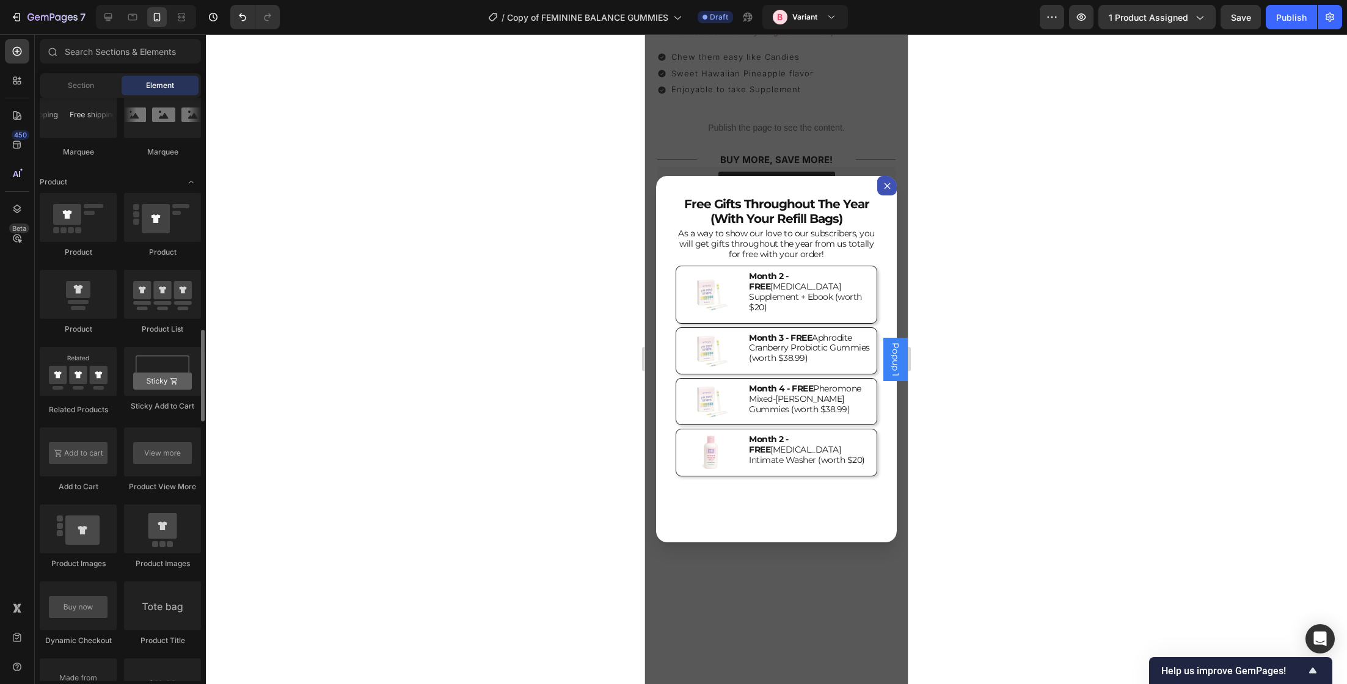
scroll to position [1485, 0]
click at [88, 539] on div at bounding box center [78, 530] width 77 height 49
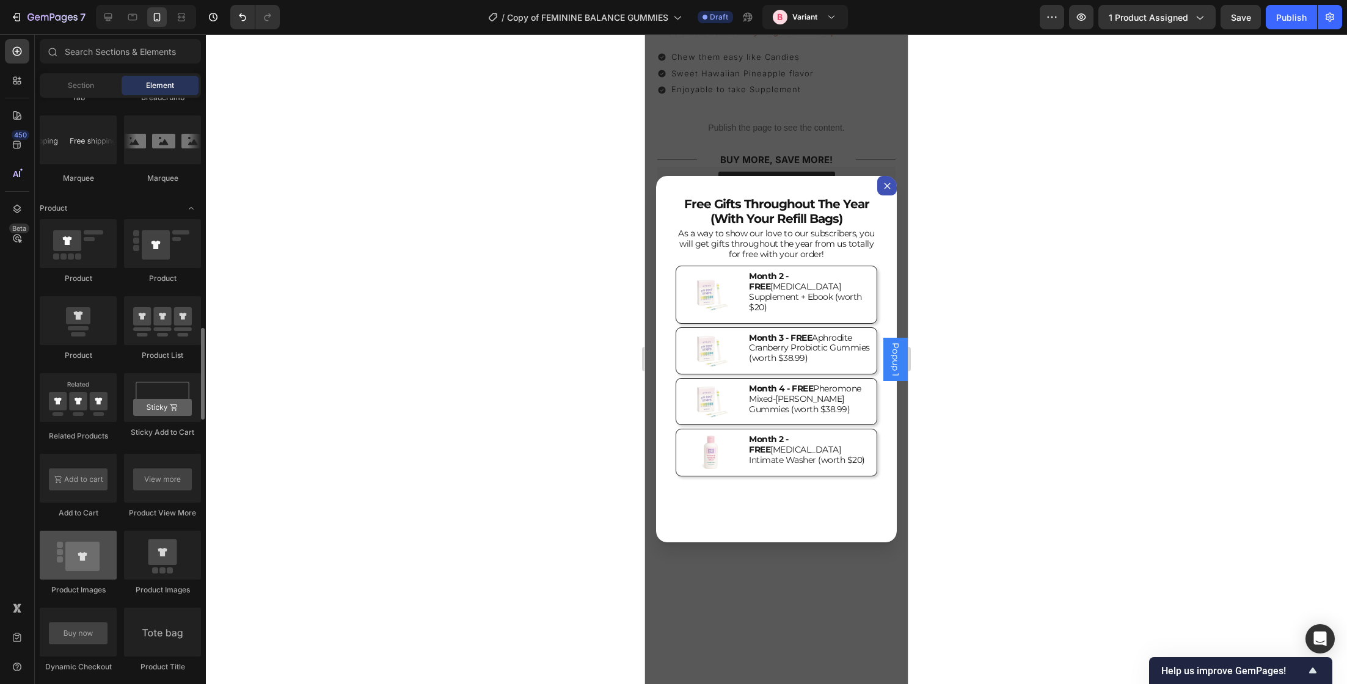
scroll to position [1536, 0]
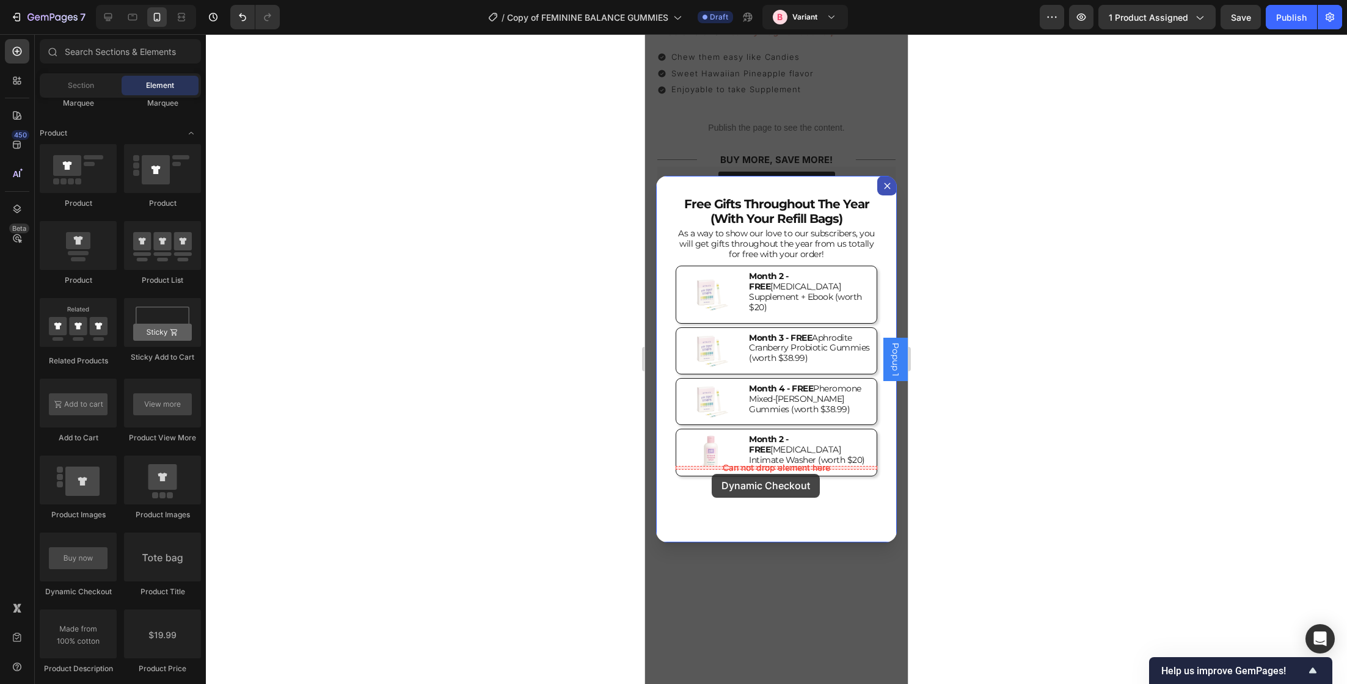
drag, startPoint x: 720, startPoint y: 595, endPoint x: 712, endPoint y: 474, distance: 121.2
click at [789, 437] on p "Month 2 - FREE Vaginal pH Intimate Washer (worth $20)" at bounding box center [810, 449] width 123 height 31
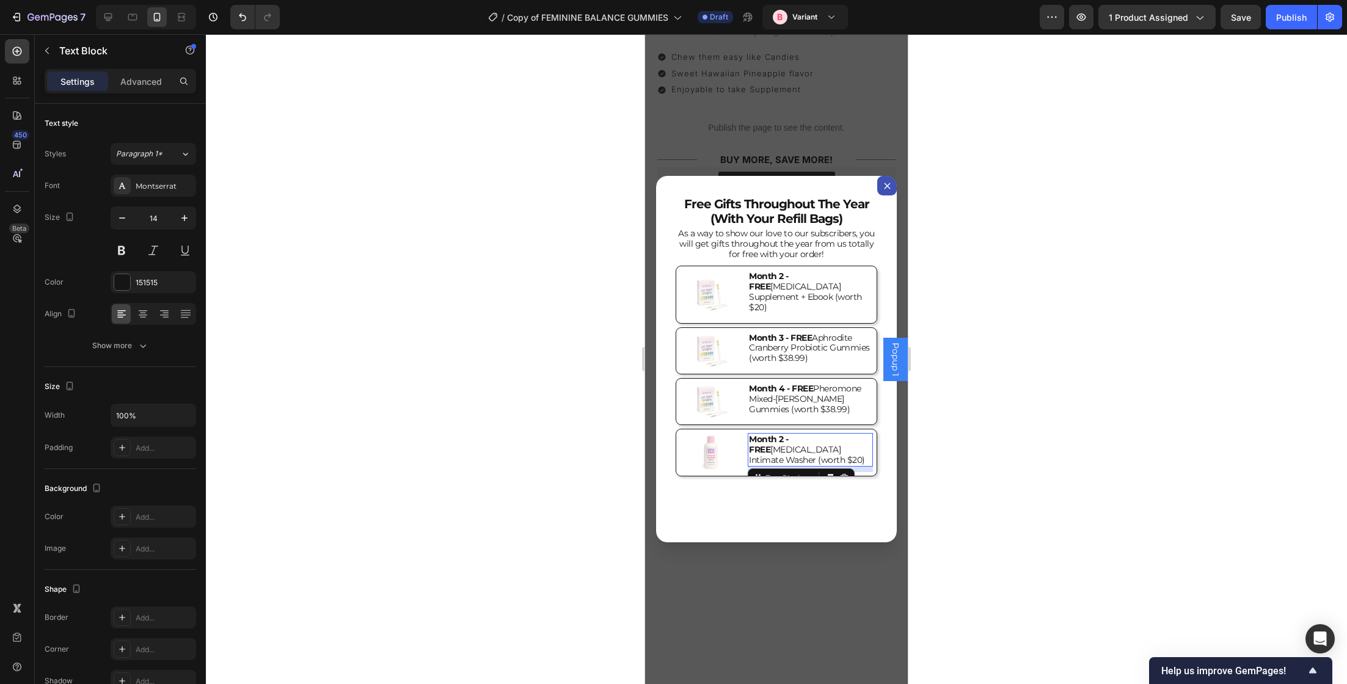
click at [789, 437] on p "Month 2 - FREE Vaginal pH Intimate Washer (worth $20)" at bounding box center [810, 449] width 123 height 31
click at [784, 436] on strong "Month 2 - FREE" at bounding box center [769, 444] width 40 height 21
click at [797, 494] on div "free gifts throughout the year (with your refill bags) Heading As a way to show…" at bounding box center [776, 359] width 241 height 367
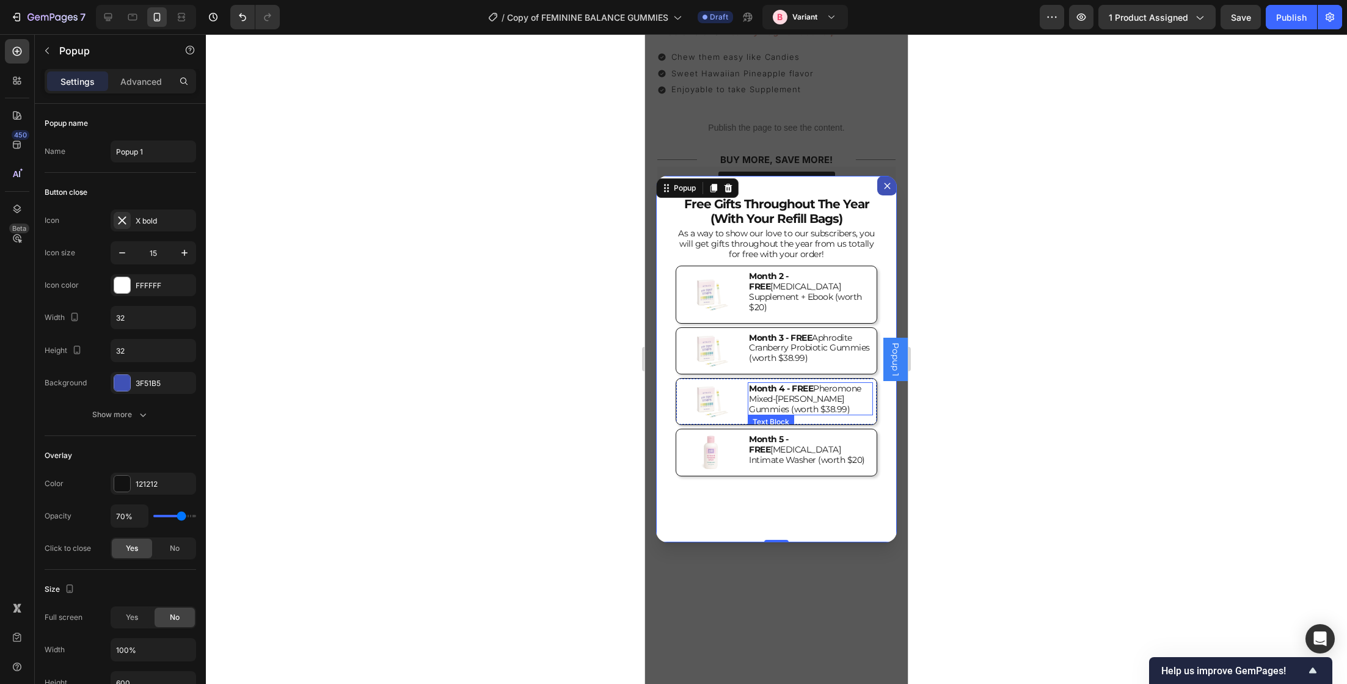
click at [845, 393] on p "Month 4 - FREE Pheromone Mixed-Berry Gummies (worth $38.99)" at bounding box center [810, 399] width 123 height 31
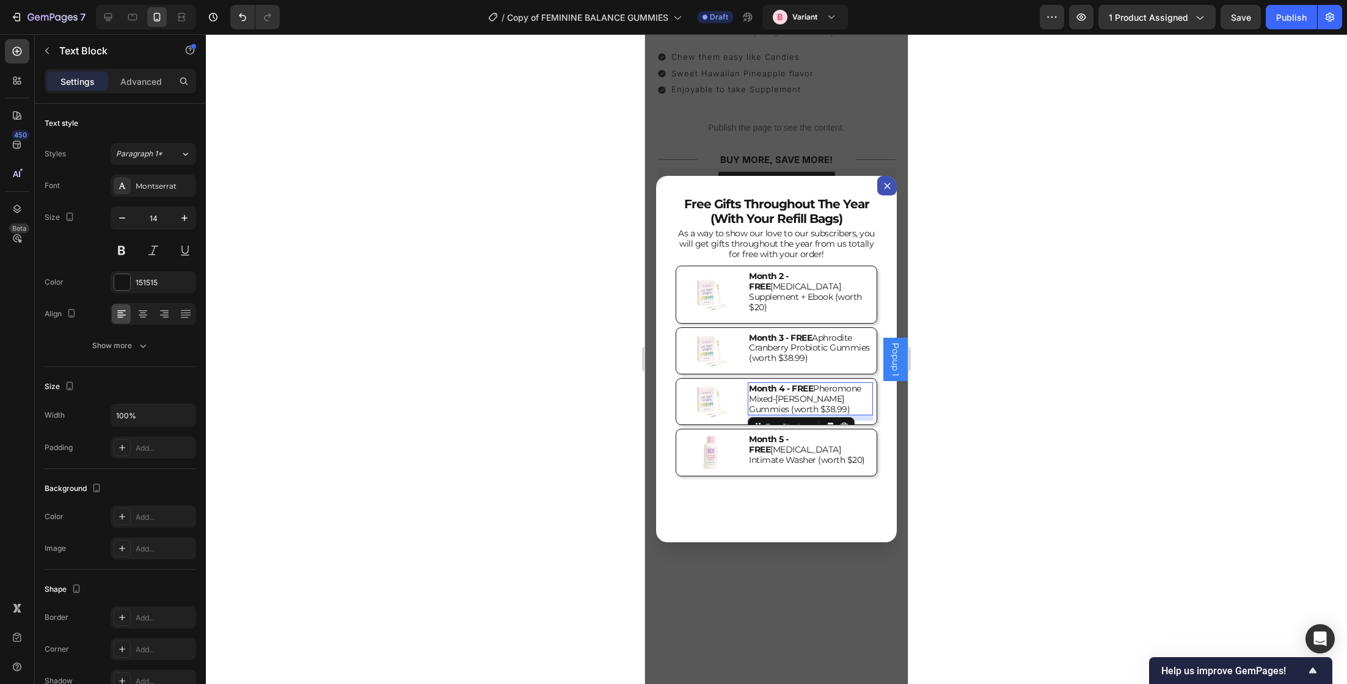
click at [845, 393] on p "Month 4 - FREE Pheromone Mixed-Berry Gummies (worth $38.99)" at bounding box center [810, 399] width 123 height 31
click at [815, 435] on p "Month 5 - FREE Vaginal pH Intimate Washer (worth $20)" at bounding box center [810, 449] width 123 height 31
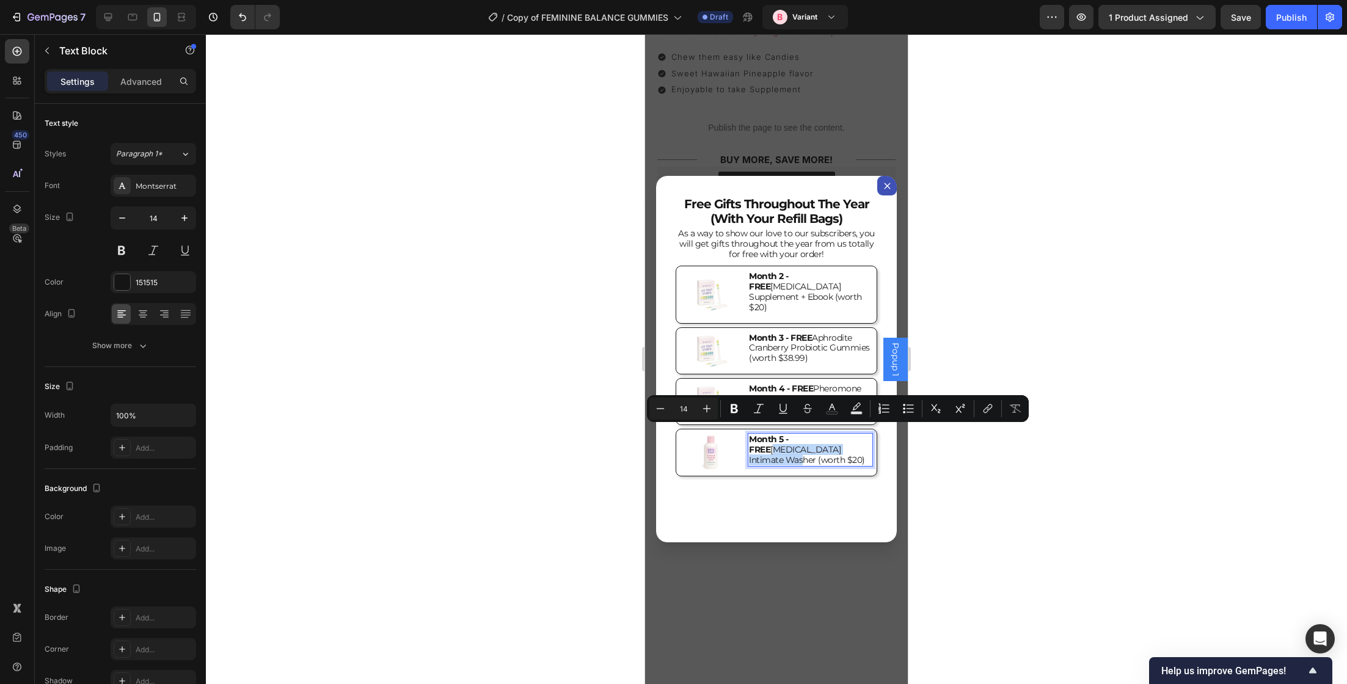
drag, startPoint x: 815, startPoint y: 431, endPoint x: 815, endPoint y: 442, distance: 11.0
click at [815, 442] on p "Month 5 - FREE Vaginal pH Intimate Washer (worth $20)" at bounding box center [810, 449] width 123 height 31
copy p "Vaginal pH Intimate Washer"
click at [823, 384] on p "Month 4 - FREE Pheromone Mixed-Berry Gummies (worth $38.99)" at bounding box center [810, 399] width 123 height 31
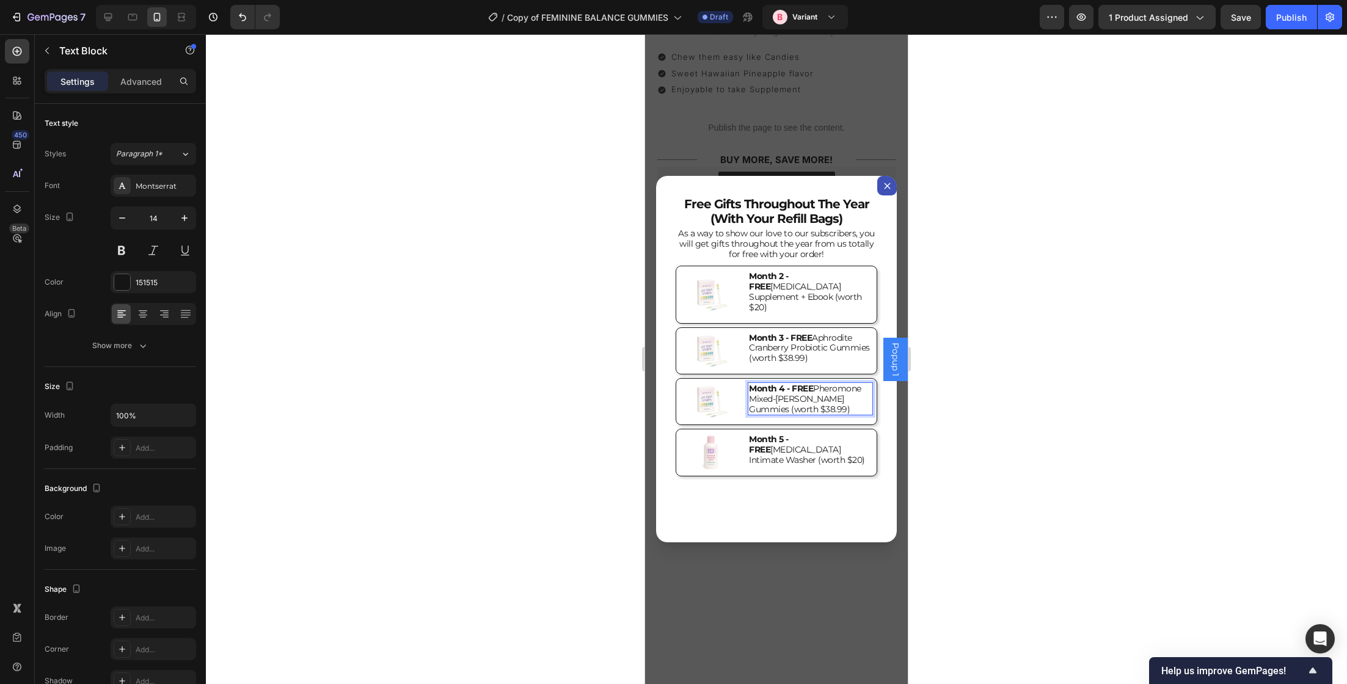
click at [839, 391] on p "Month 4 - FREE Pheromone Mixed-Berry Gummies (worth $38.99)" at bounding box center [810, 399] width 123 height 31
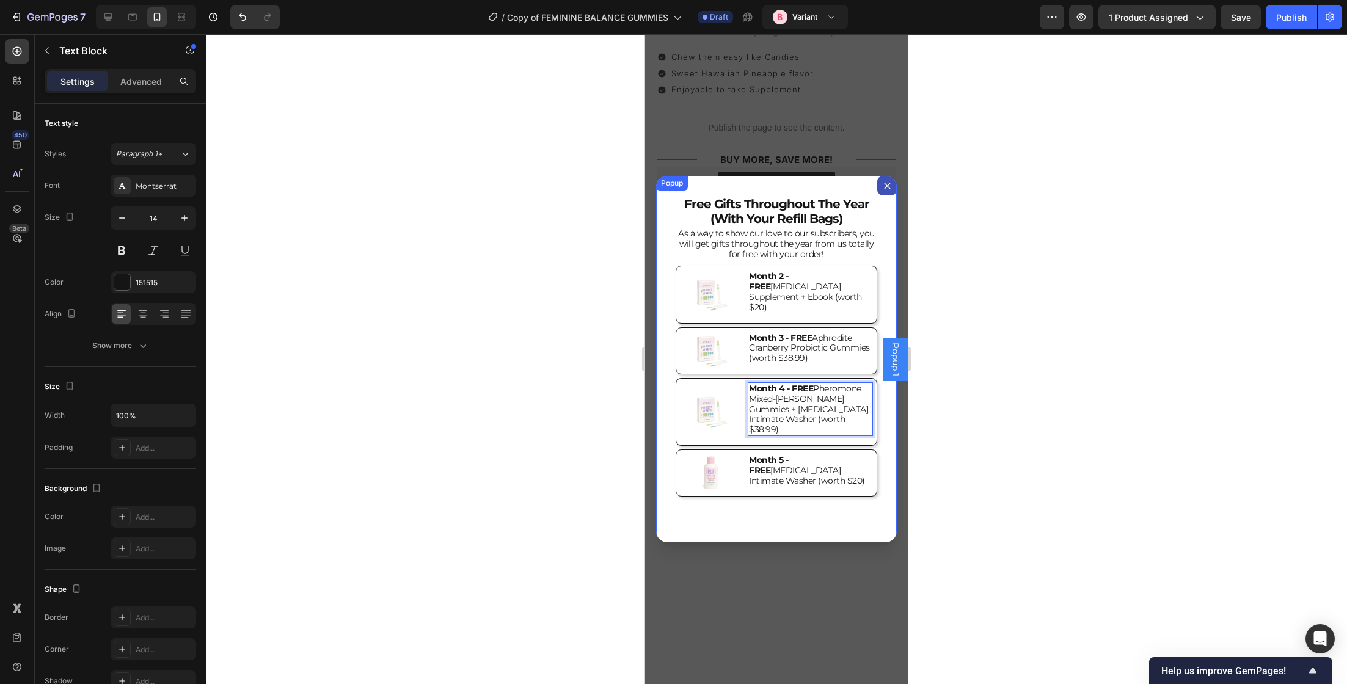
click at [798, 486] on div "free gifts throughout the year (with your refill bags) Heading As a way to show…" at bounding box center [776, 359] width 241 height 367
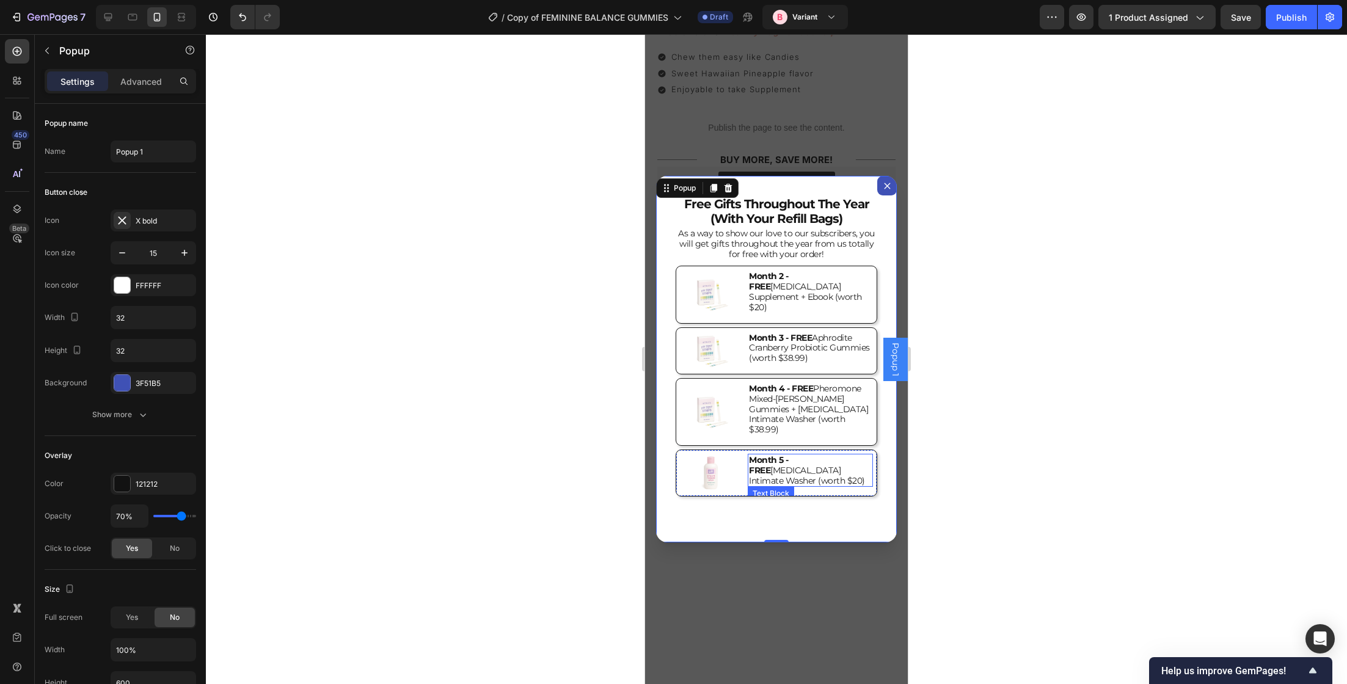
click at [789, 454] on strong "Month 5 - FREE" at bounding box center [769, 464] width 40 height 21
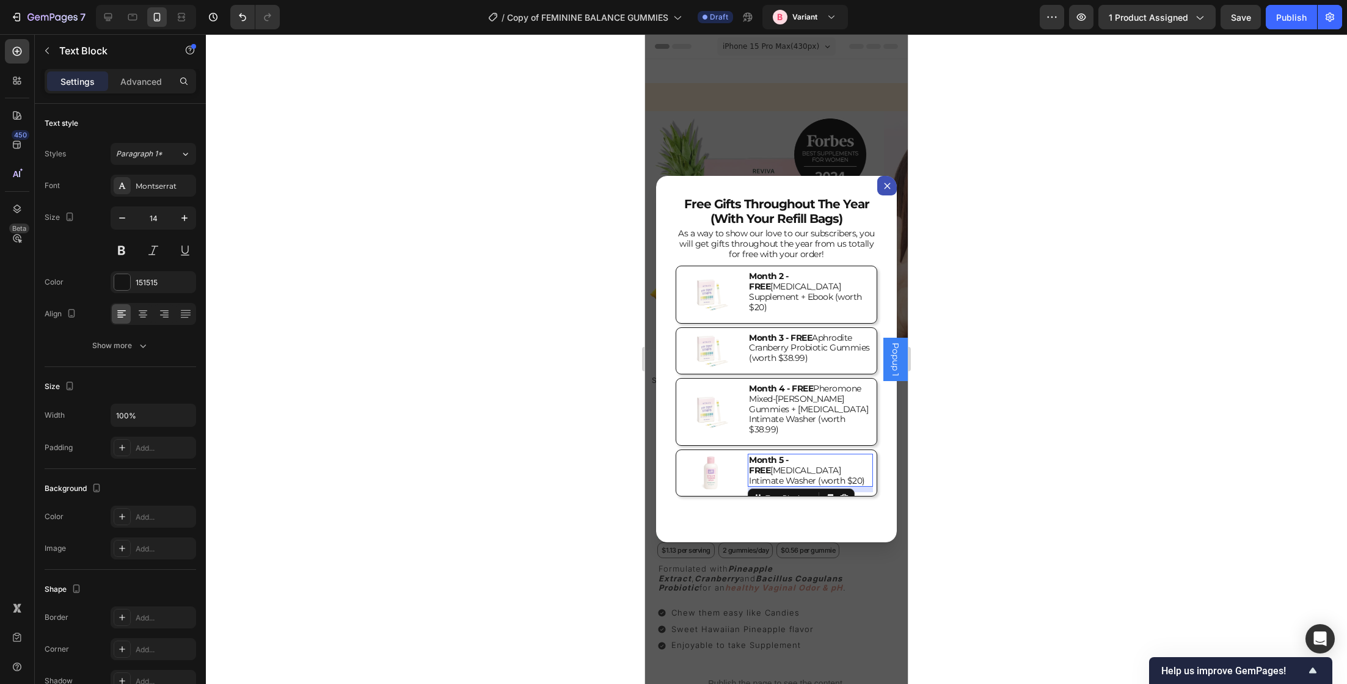
scroll to position [556, 0]
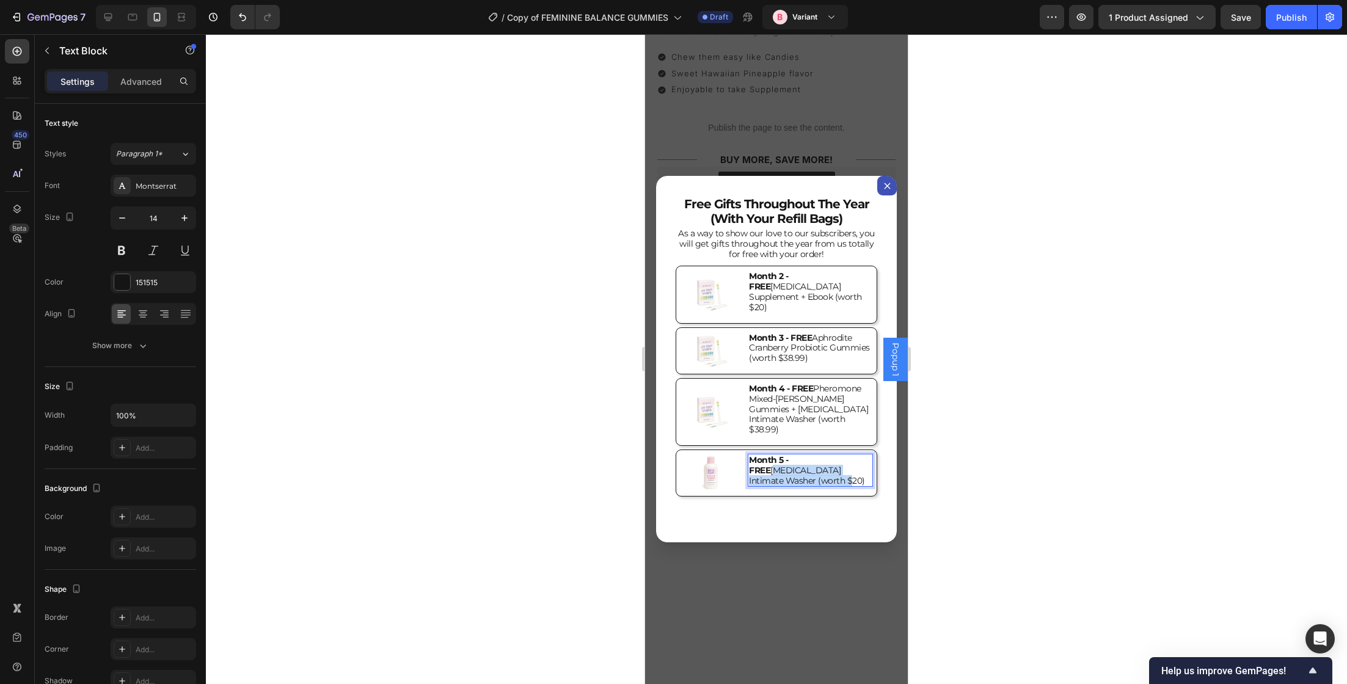
drag, startPoint x: 815, startPoint y: 443, endPoint x: 866, endPoint y: 454, distance: 51.3
click at [866, 455] on p "Month 5 - FREE [MEDICAL_DATA] Intimate Washer (worth $20)" at bounding box center [810, 470] width 123 height 31
click at [1021, 491] on div at bounding box center [776, 359] width 1141 height 650
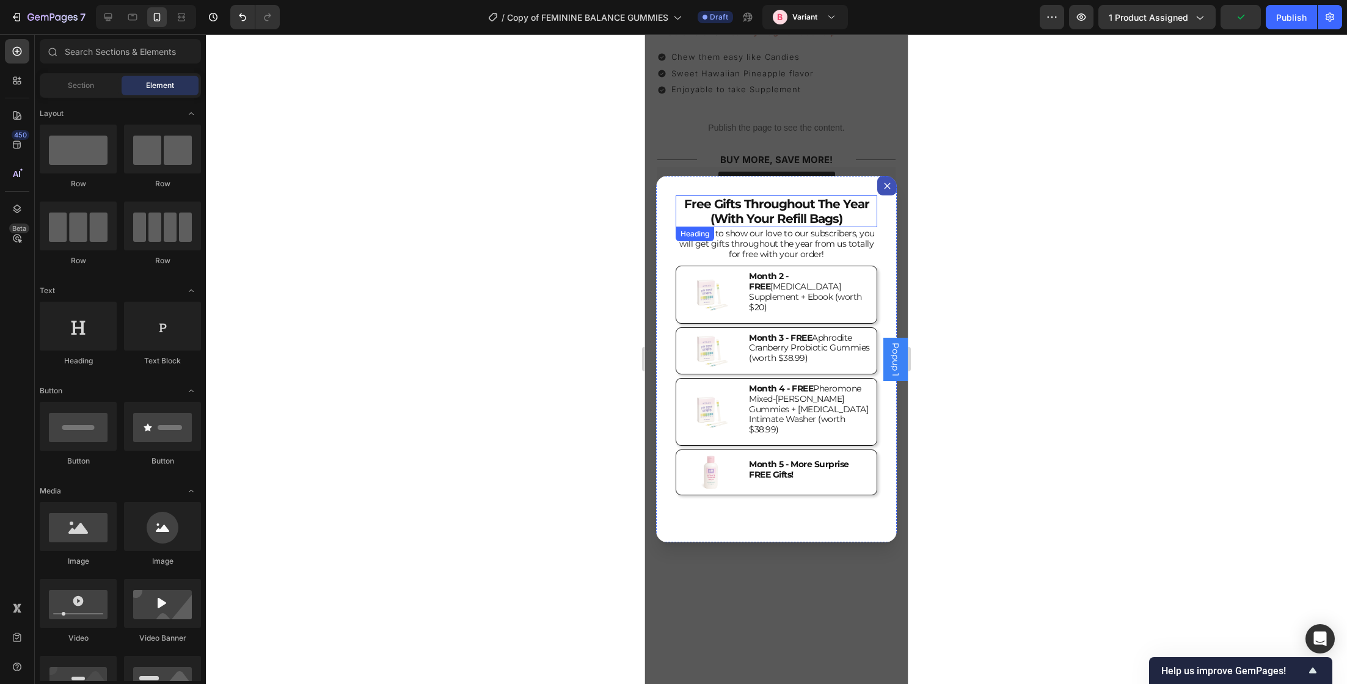
click at [751, 172] on div "Backdrop" at bounding box center [776, 359] width 263 height 650
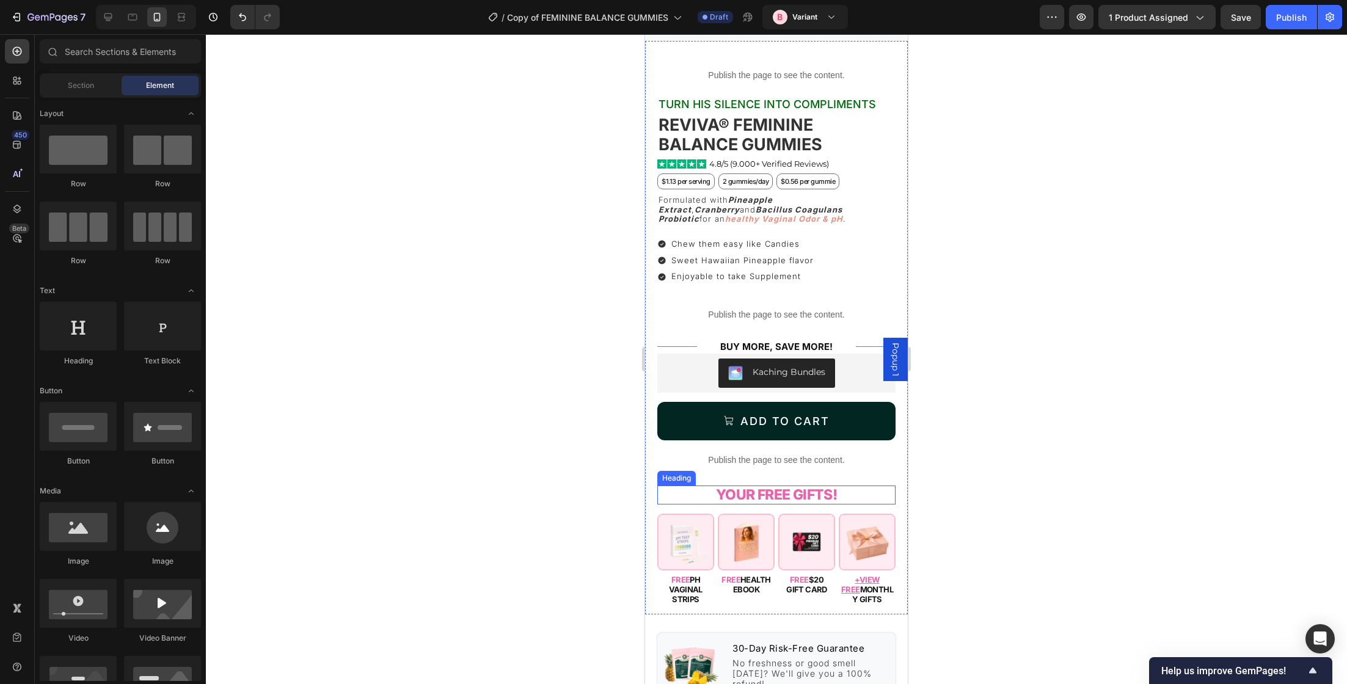
scroll to position [477, 0]
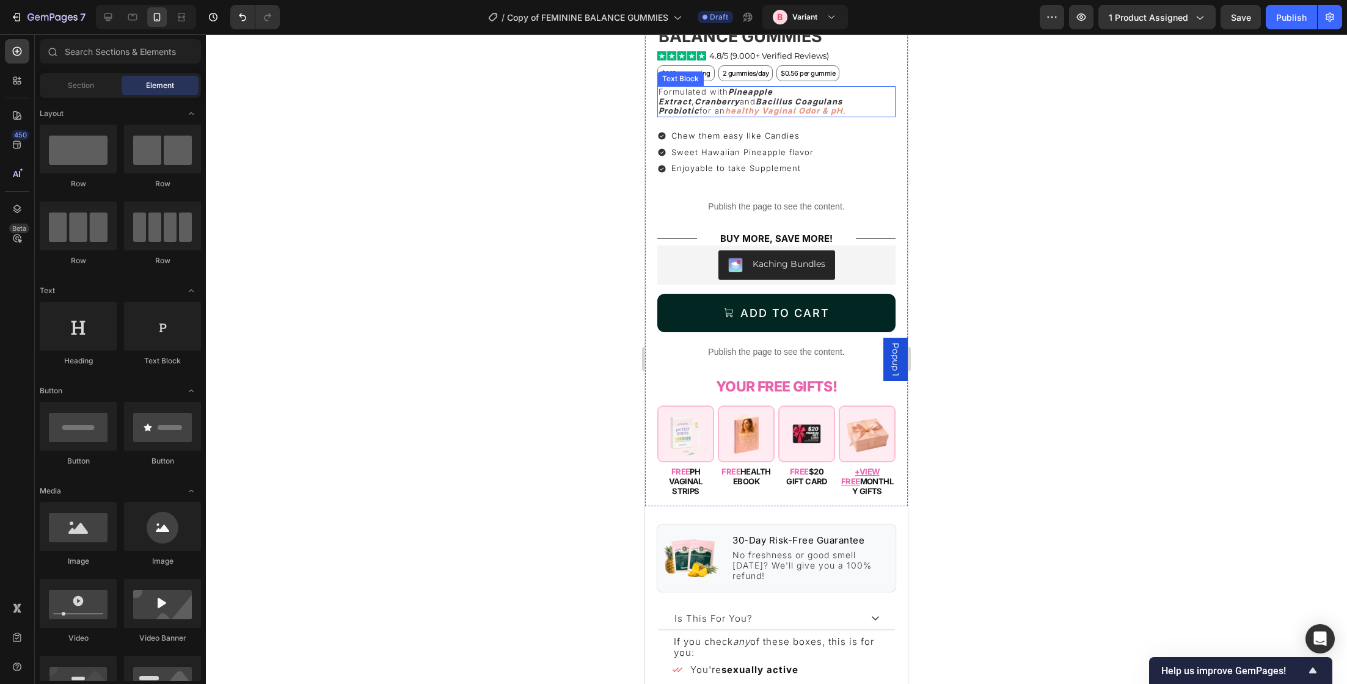
click at [706, 102] on p "Formulated with Pineapple Extract , Cranberry and Bacillus Coagulans Probiotic …" at bounding box center [776, 101] width 236 height 29
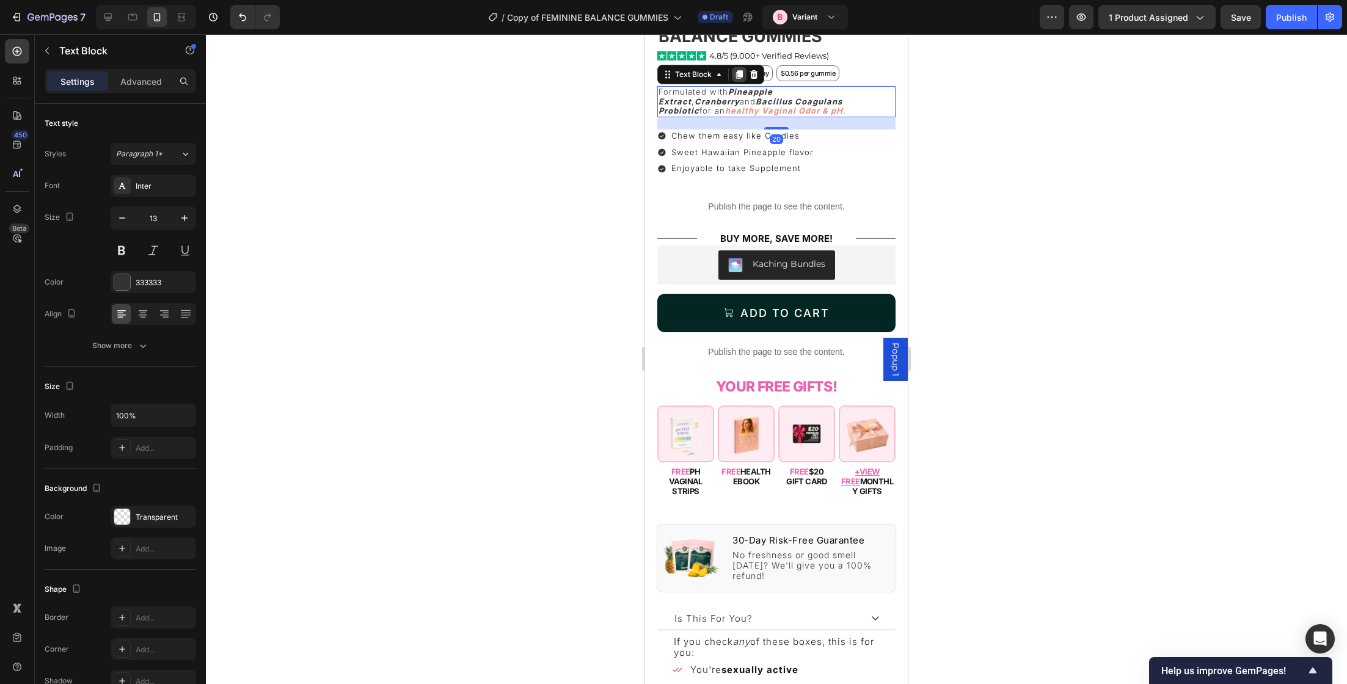
click at [740, 71] on icon at bounding box center [739, 75] width 7 height 9
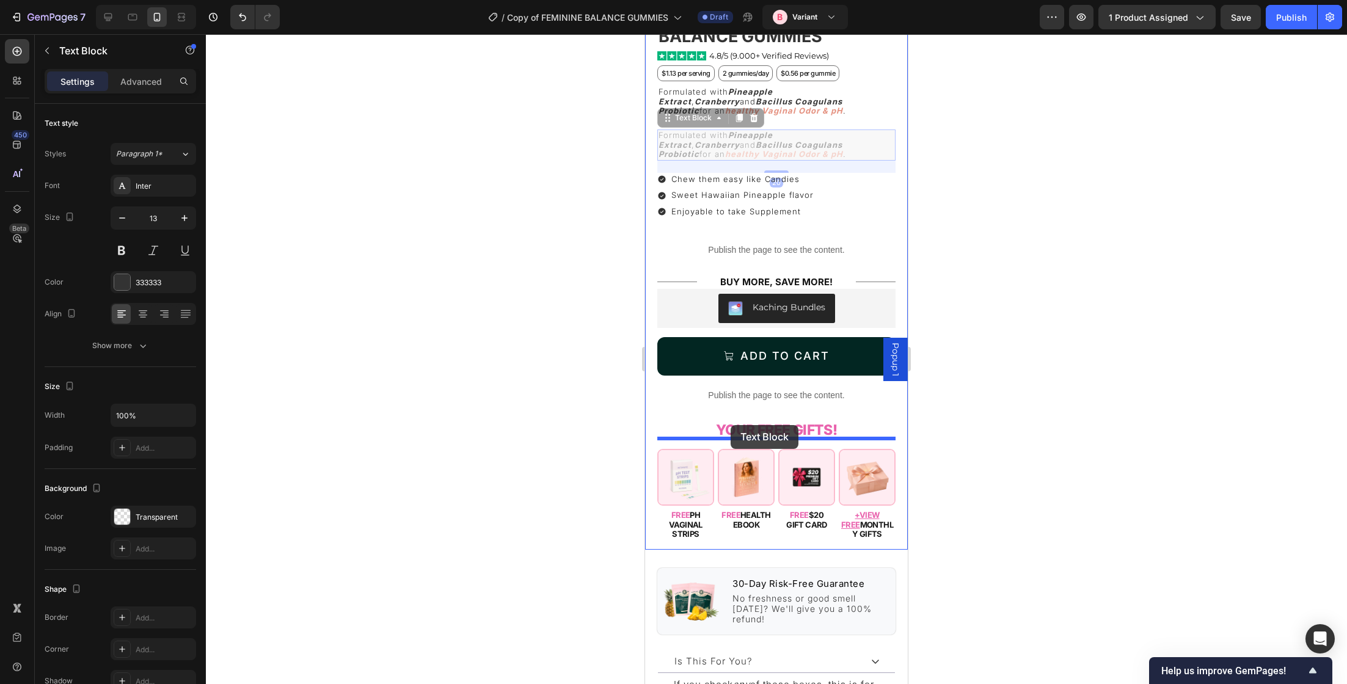
drag, startPoint x: 709, startPoint y: 108, endPoint x: 731, endPoint y: 425, distance: 317.7
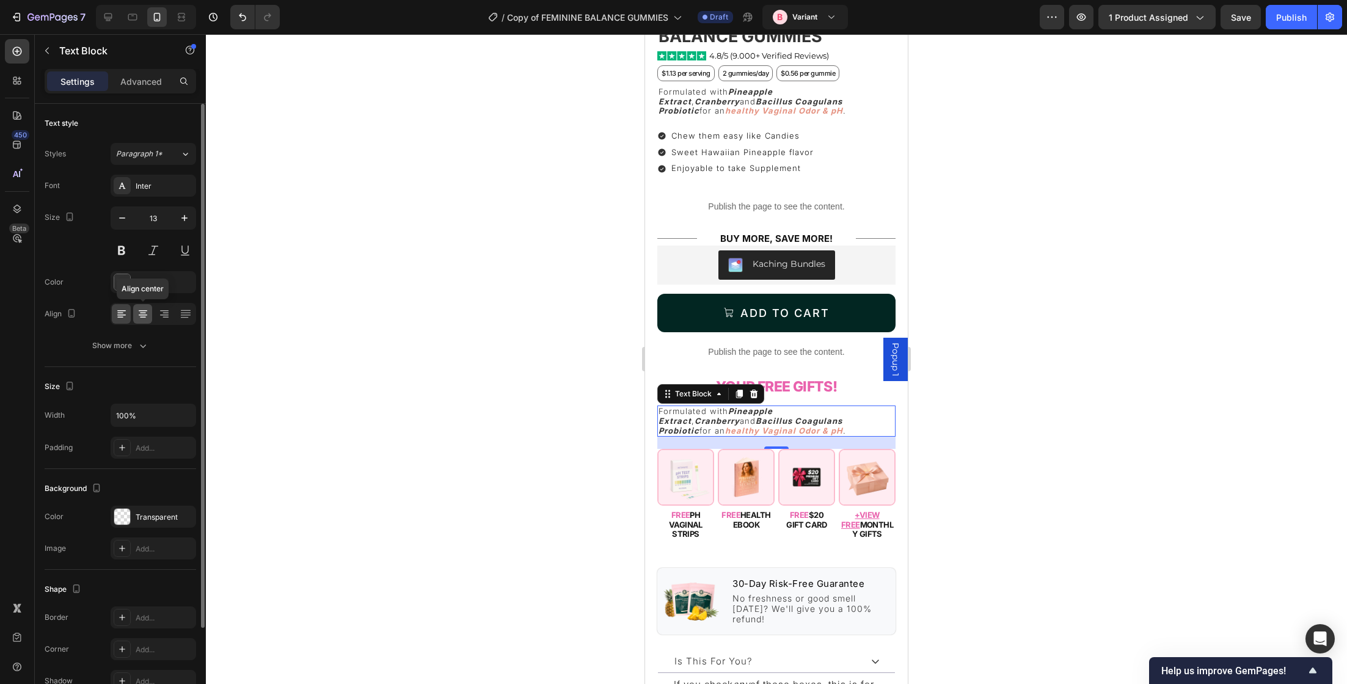
click at [142, 316] on icon at bounding box center [143, 314] width 12 height 12
click at [724, 407] on p "Formulated with Pineapple Extract , Cranberry and Bacillus Coagulans Probiotic …" at bounding box center [776, 421] width 236 height 29
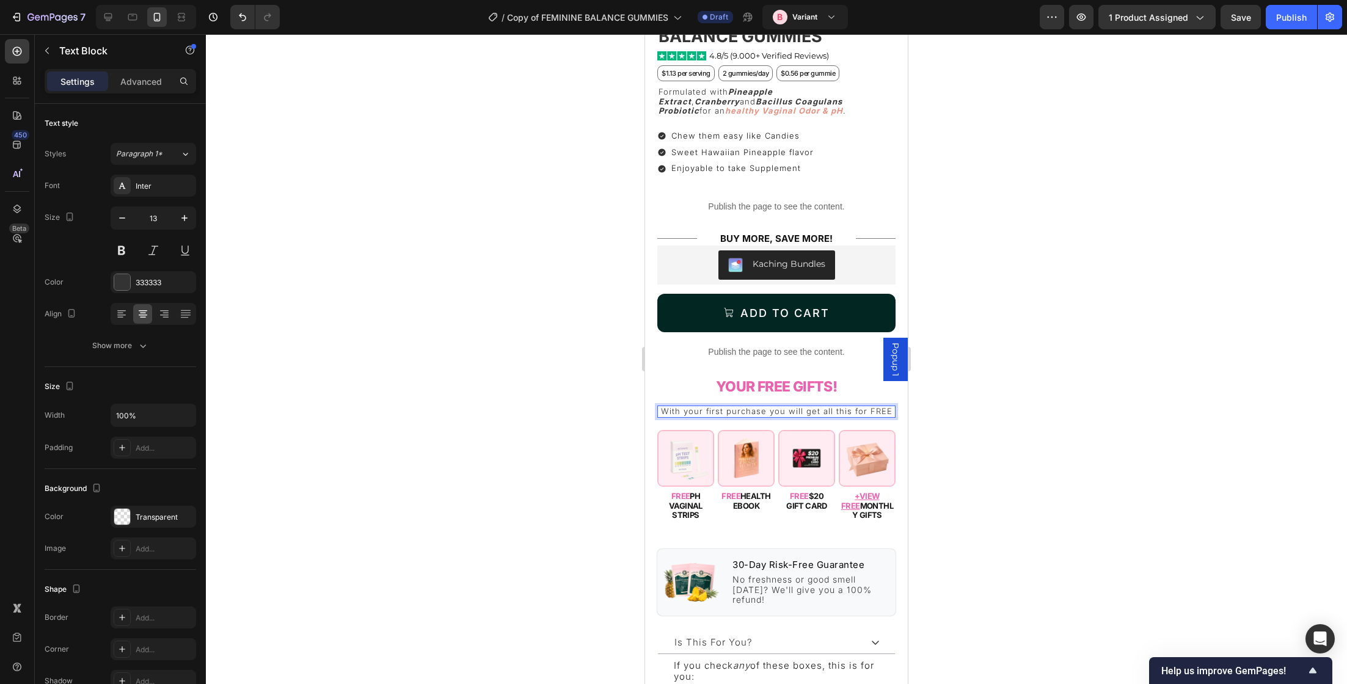
click at [793, 407] on p "With your first purchase you will get all this for FREE" at bounding box center [776, 412] width 236 height 10
click at [822, 407] on p "With your first purchase you get all this for FREE" at bounding box center [776, 412] width 236 height 10
click at [885, 409] on div "Publish the page to see the content. Custom Code TURN HIS SILENCE INTO COMPLIME…" at bounding box center [776, 241] width 238 height 580
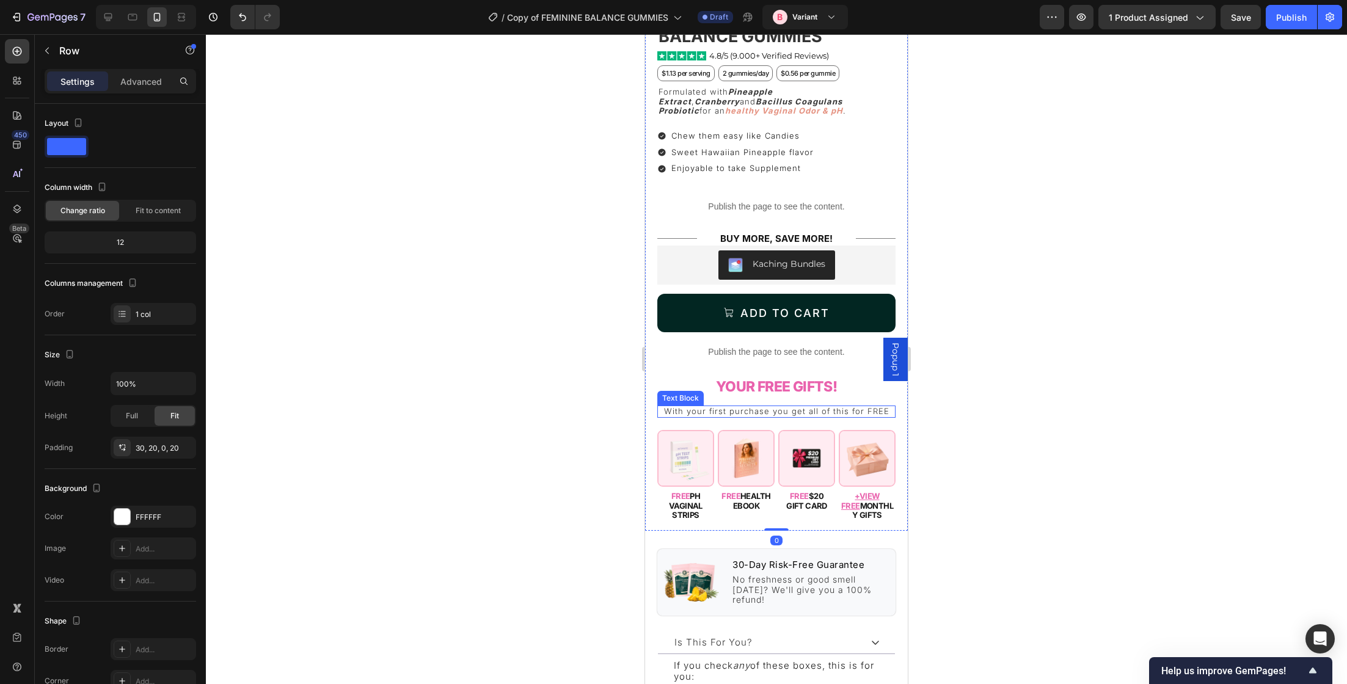
click at [889, 407] on p "With your first purchase you get all of this for FREE" at bounding box center [776, 412] width 236 height 10
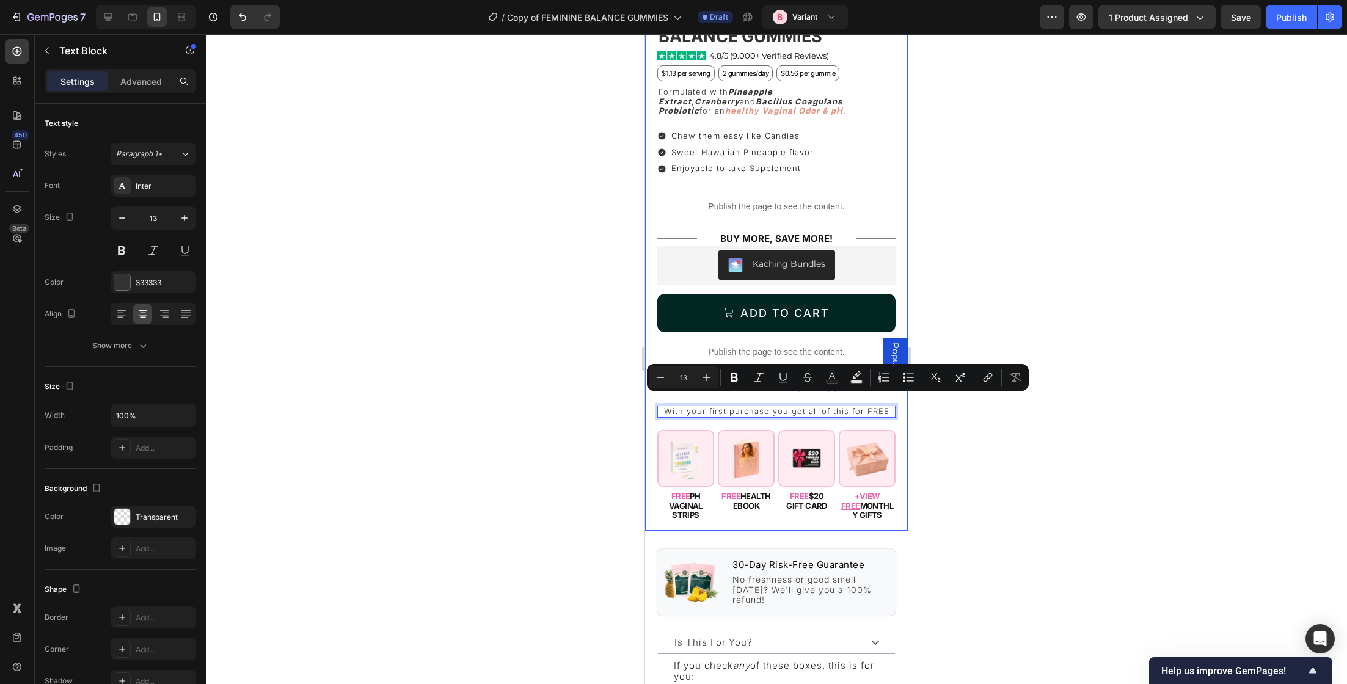
click at [955, 418] on div at bounding box center [776, 359] width 1141 height 650
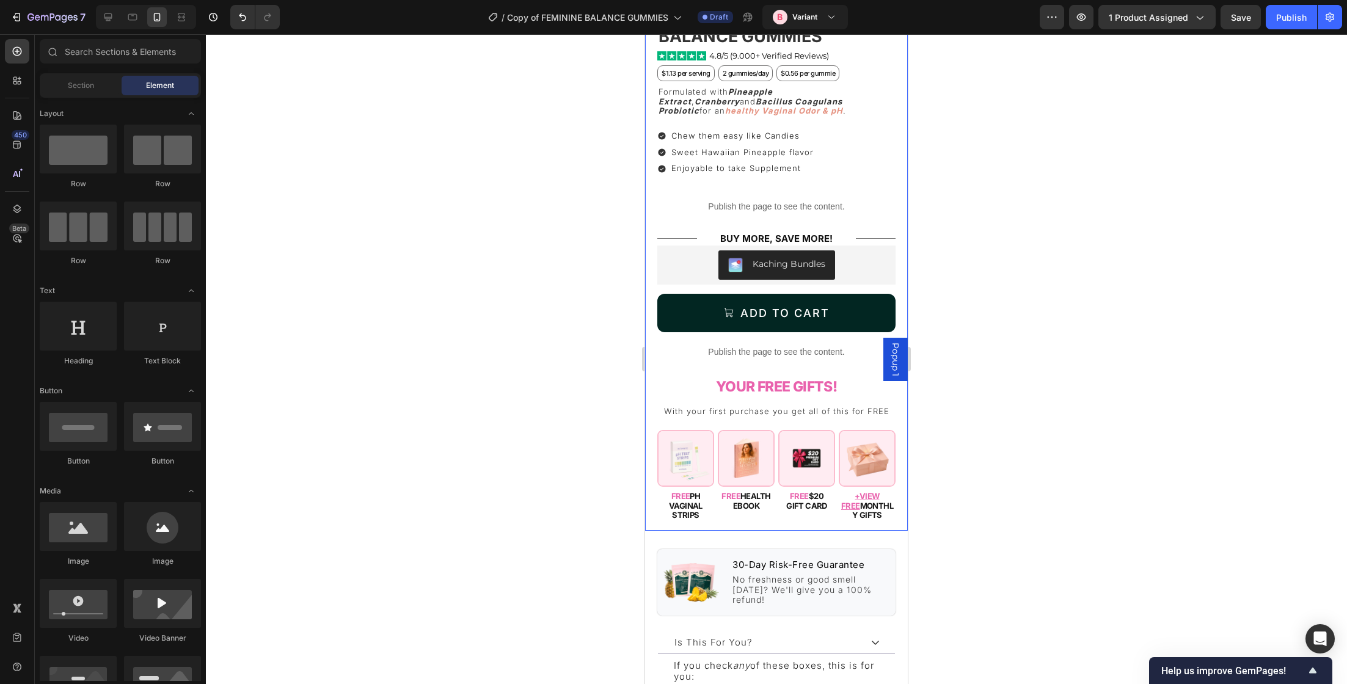
click at [881, 406] on div "With your first purchase you get all of this for FREE" at bounding box center [776, 412] width 238 height 12
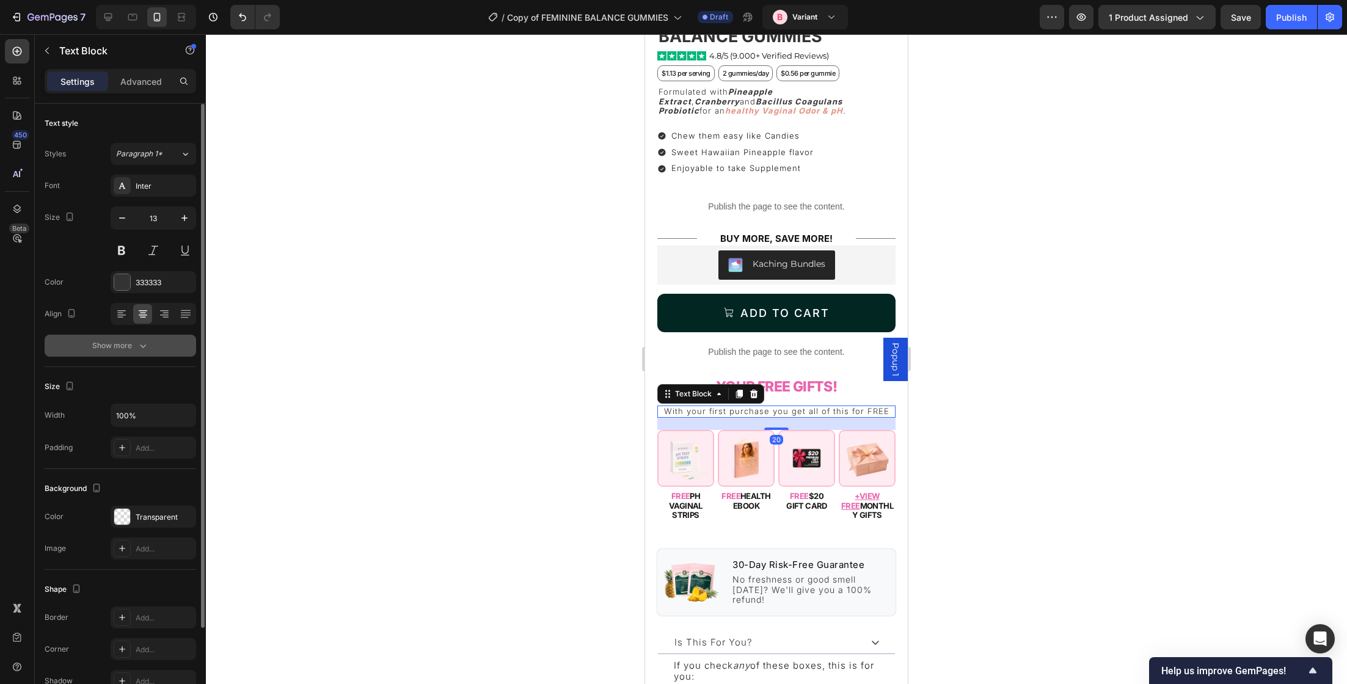
click at [105, 342] on div "Show more" at bounding box center [120, 346] width 57 height 12
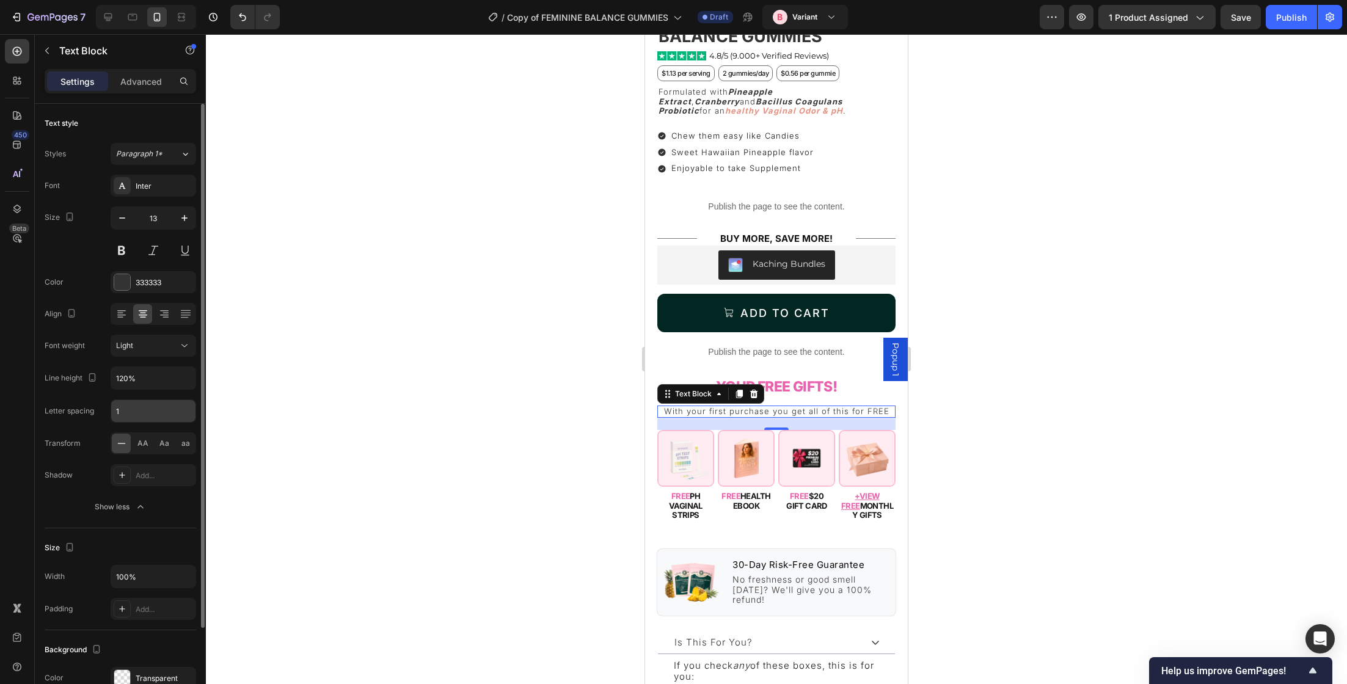
click at [146, 414] on input "1" at bounding box center [153, 411] width 84 height 22
type input "-0.5"
click at [93, 401] on div "Letter spacing" at bounding box center [69, 411] width 49 height 20
click at [124, 346] on span "Light" at bounding box center [124, 345] width 17 height 9
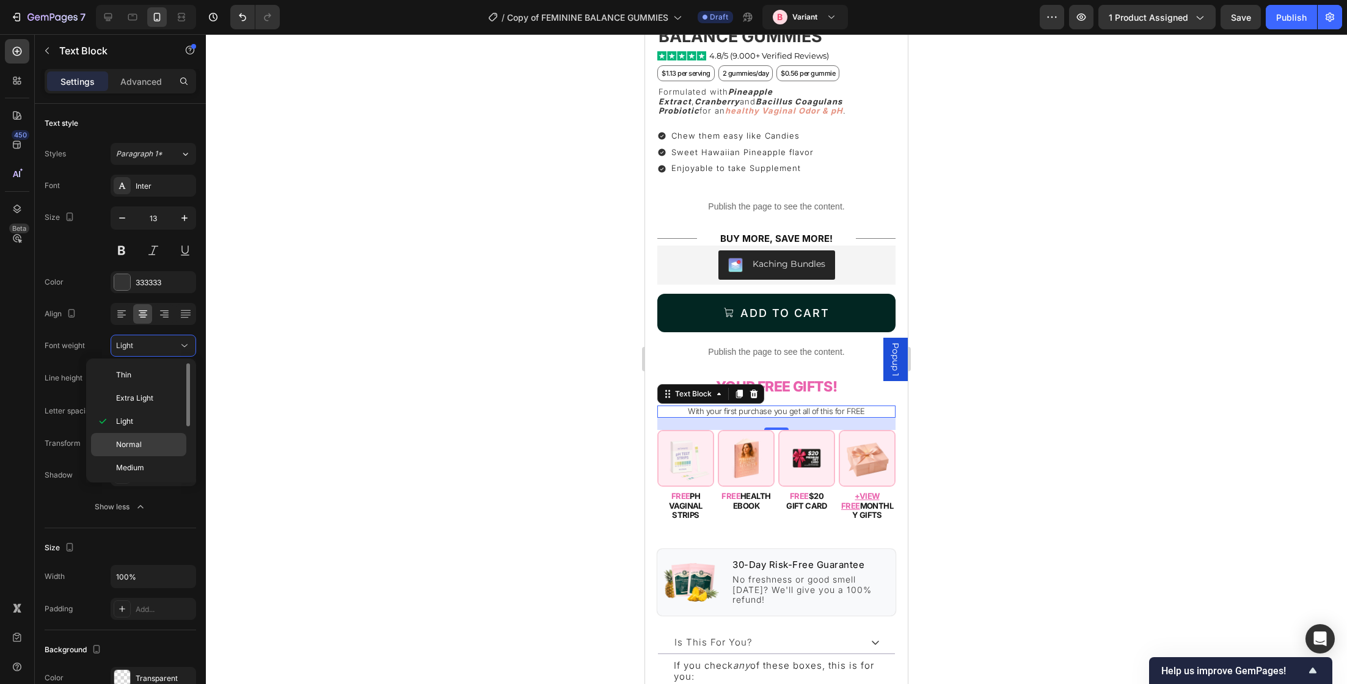
click at [145, 448] on p "Normal" at bounding box center [148, 444] width 65 height 11
click at [398, 376] on div at bounding box center [776, 359] width 1141 height 650
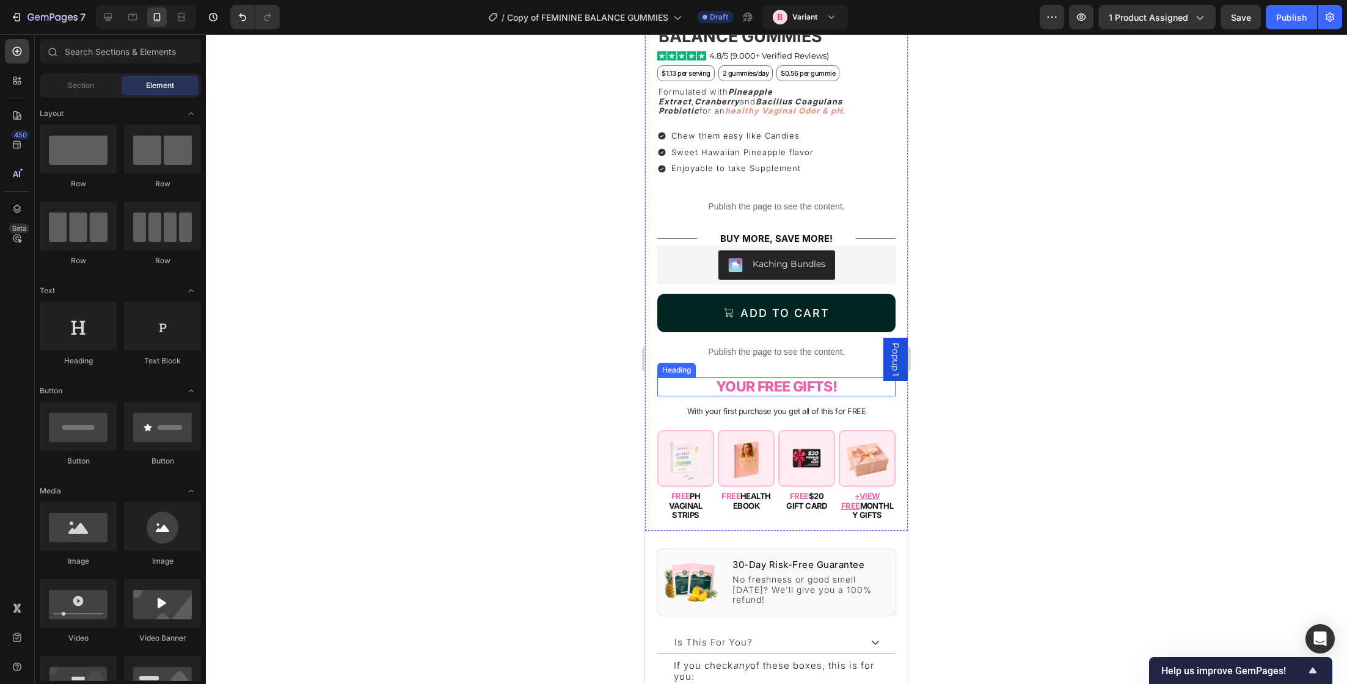
click at [776, 379] on h2 "YOUR FREE GIFTS!" at bounding box center [776, 388] width 238 height 20
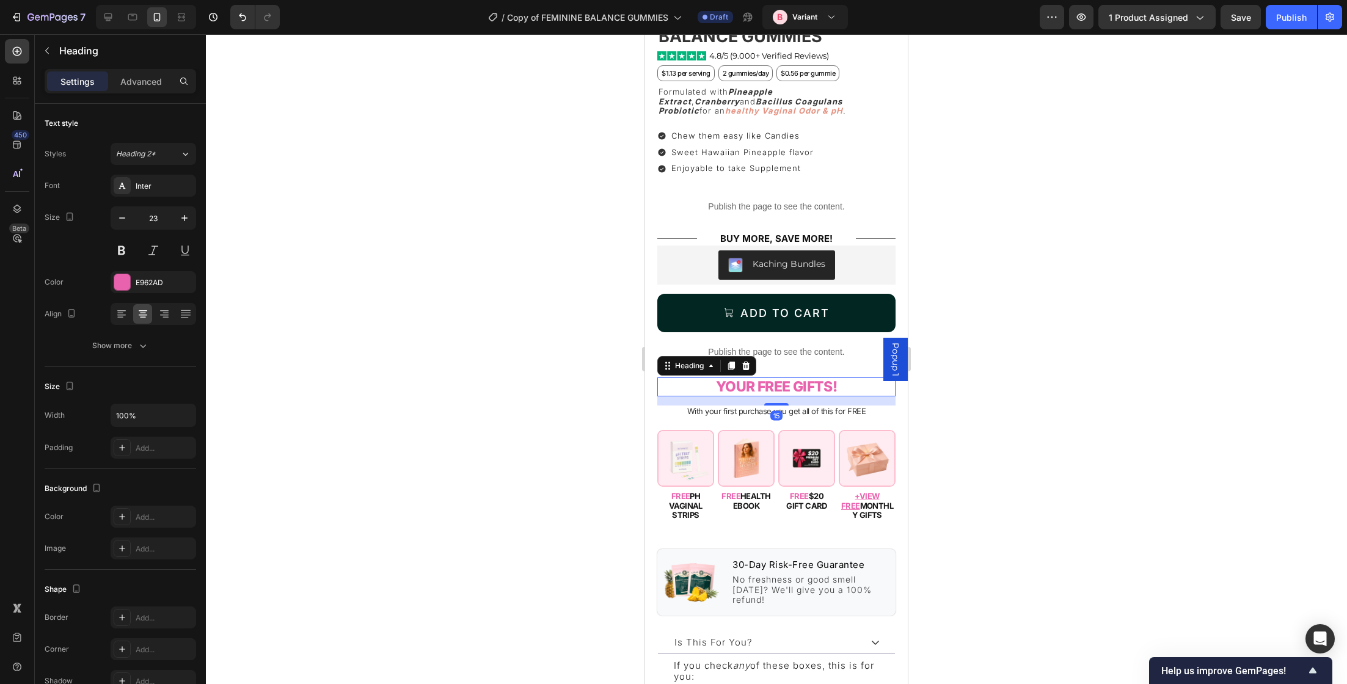
click at [139, 93] on div "Settings Advanced" at bounding box center [120, 86] width 171 height 35
click at [137, 90] on div "Settings Advanced" at bounding box center [120, 81] width 147 height 20
click at [140, 84] on p "Advanced" at bounding box center [141, 81] width 42 height 13
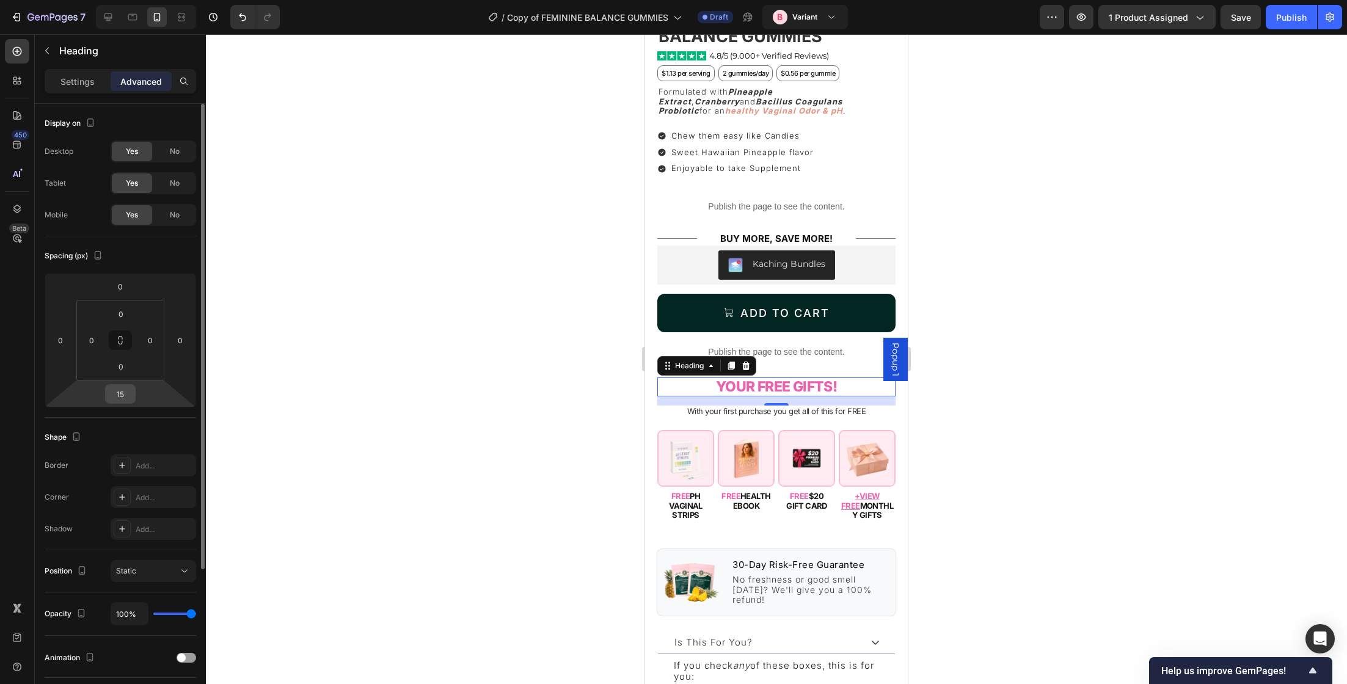
click at [131, 395] on input "15" at bounding box center [120, 394] width 24 height 18
type input "3"
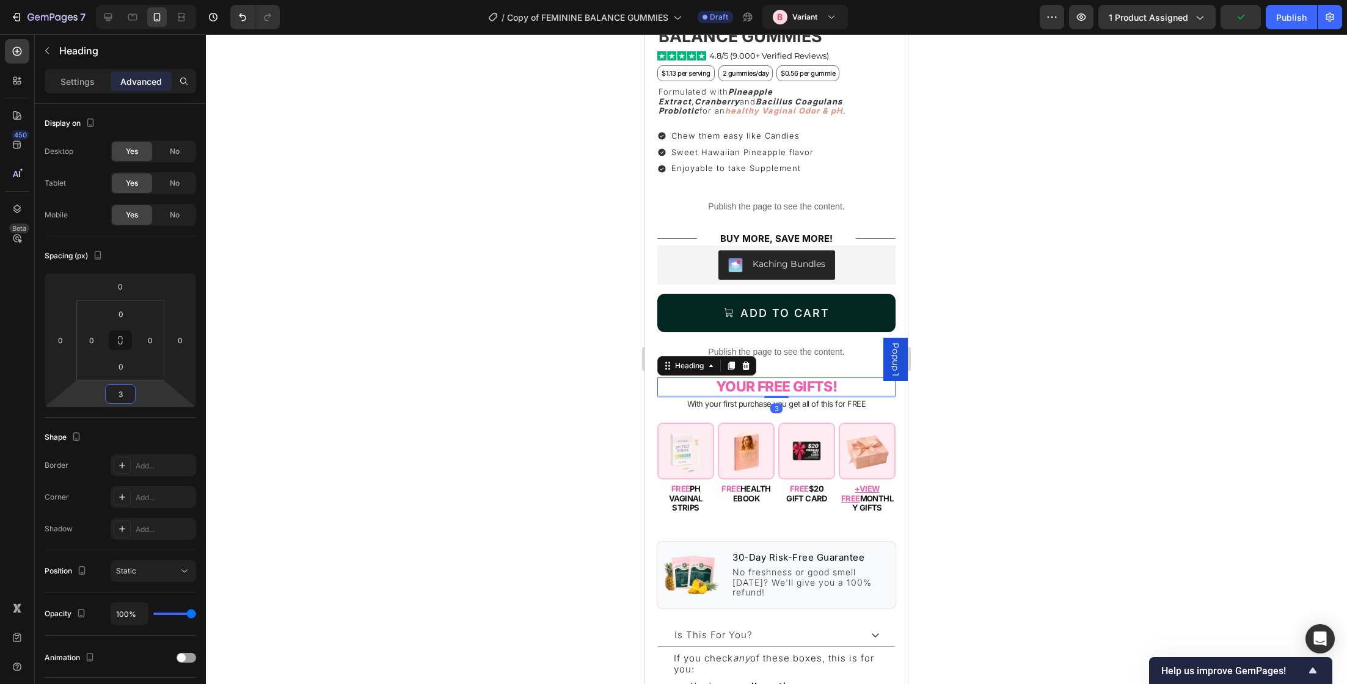
click at [475, 341] on div at bounding box center [776, 359] width 1141 height 650
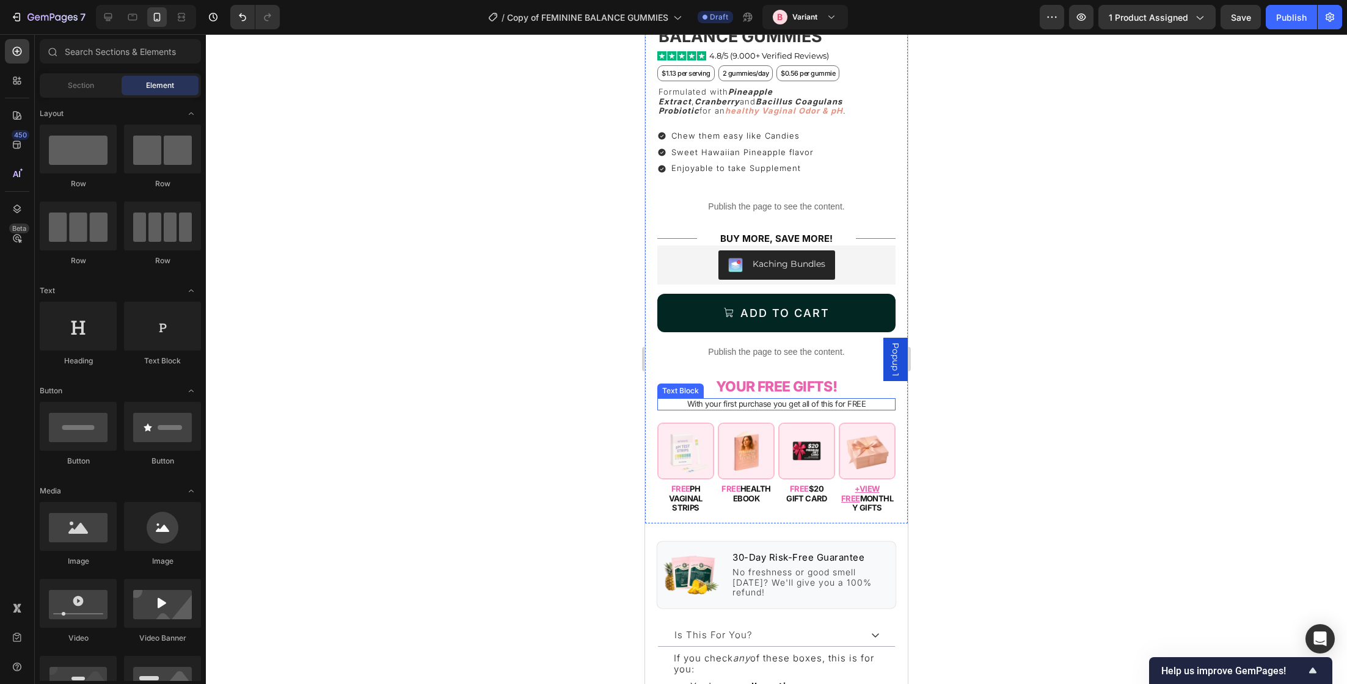
click at [849, 399] on p "With your first purchase you get all of this for FREE" at bounding box center [776, 404] width 236 height 10
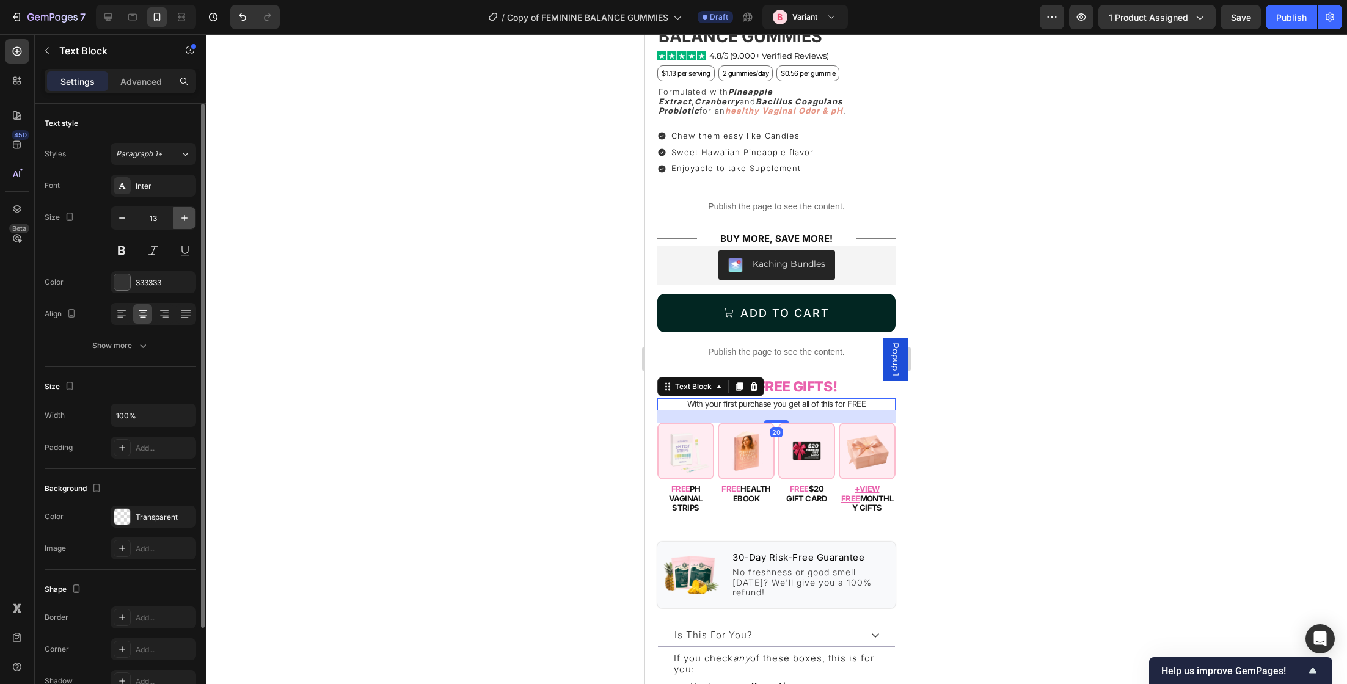
click at [189, 215] on icon "button" at bounding box center [184, 218] width 12 height 12
type input "14"
click at [571, 348] on div at bounding box center [776, 359] width 1141 height 650
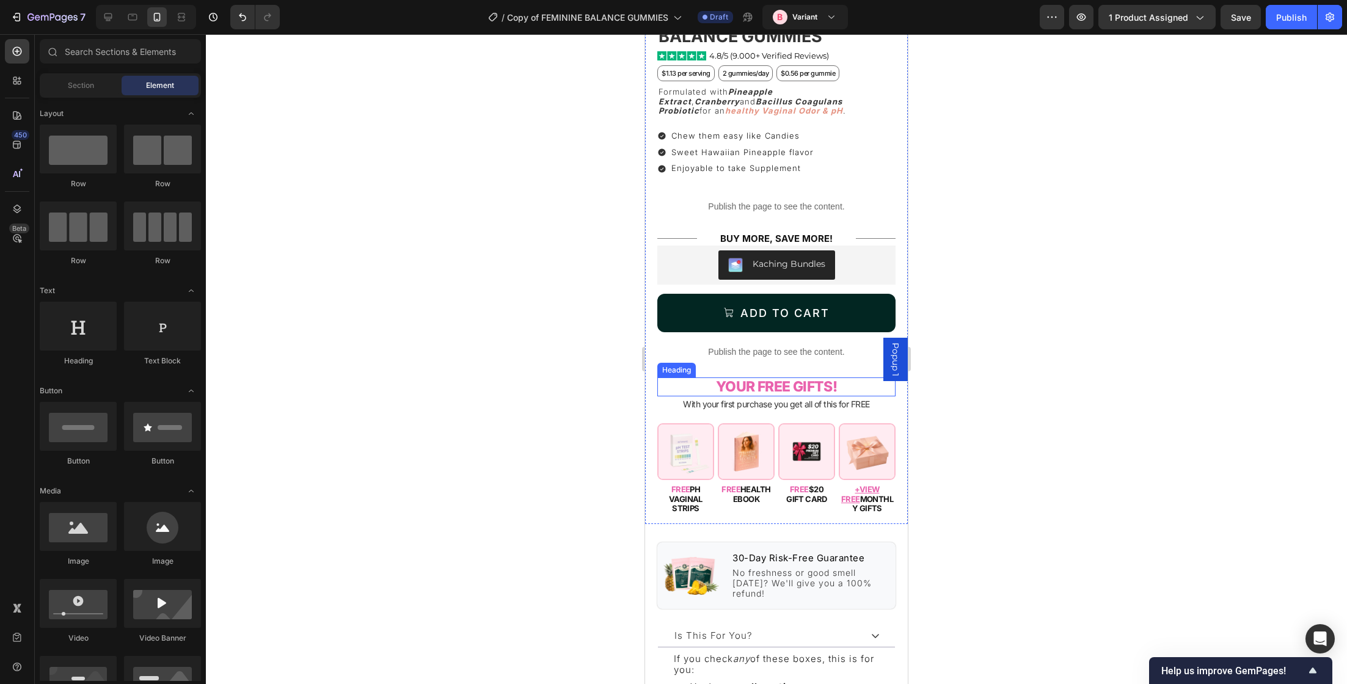
click at [826, 379] on h2 "YOUR FREE GIFTS!" at bounding box center [776, 388] width 238 height 20
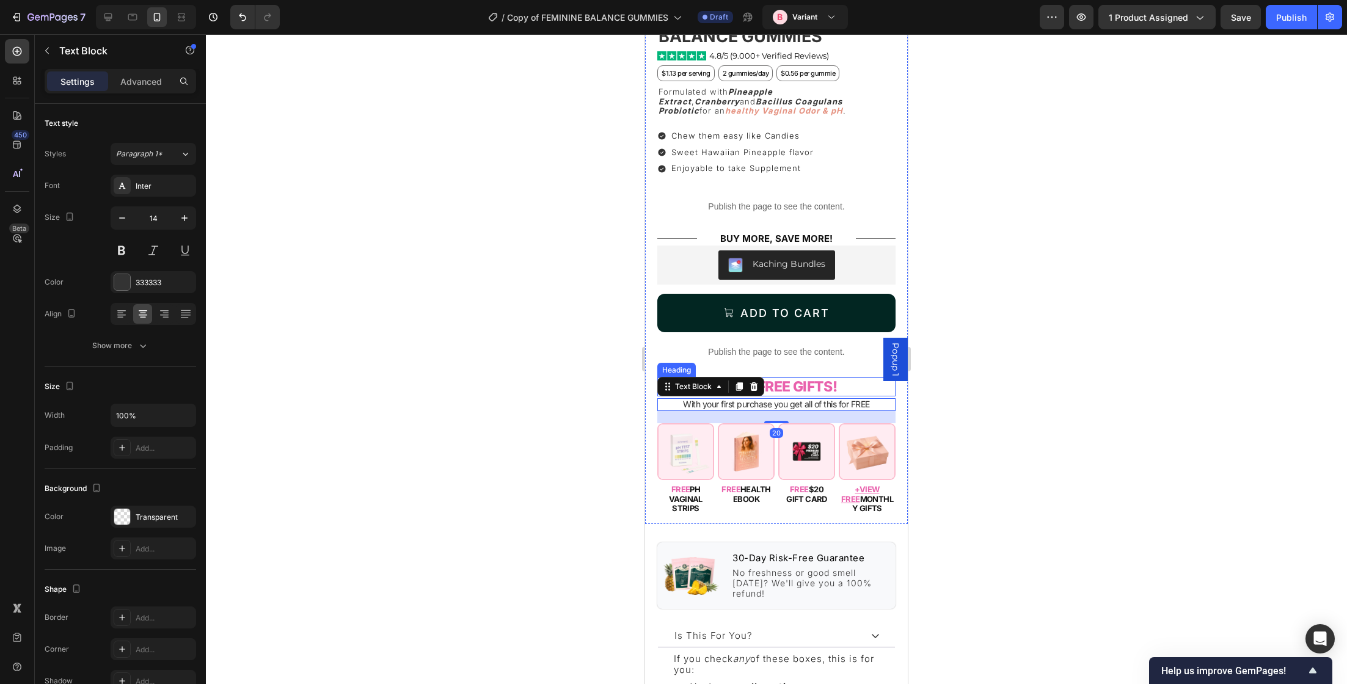
click at [781, 378] on h2 "YOUR FREE GIFTS!" at bounding box center [776, 388] width 238 height 20
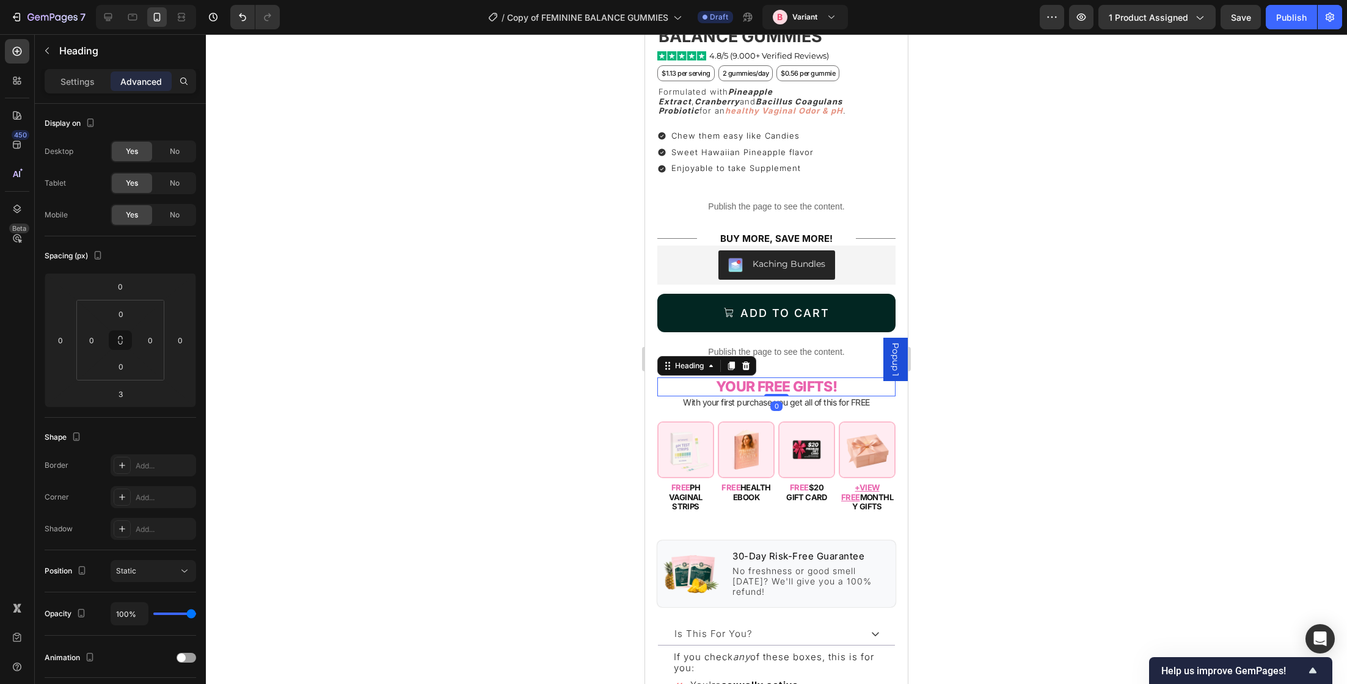
drag, startPoint x: 779, startPoint y: 387, endPoint x: 779, endPoint y: 376, distance: 11.0
click at [779, 378] on div "YOUR FREE GIFTS! Heading 0" at bounding box center [776, 388] width 238 height 20
type input "0"
click at [796, 398] on p "With your first purchase you get all of this for FREE" at bounding box center [776, 403] width 236 height 10
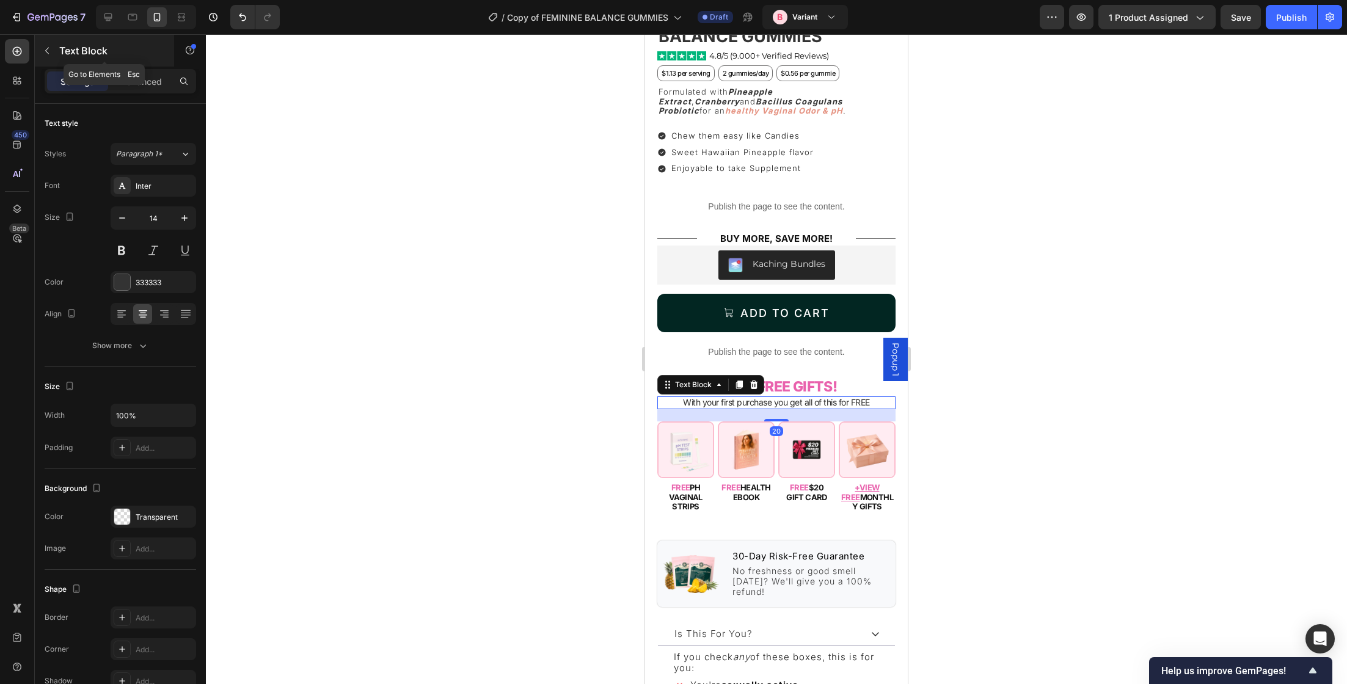
click at [161, 55] on p "Text Block" at bounding box center [111, 50] width 104 height 15
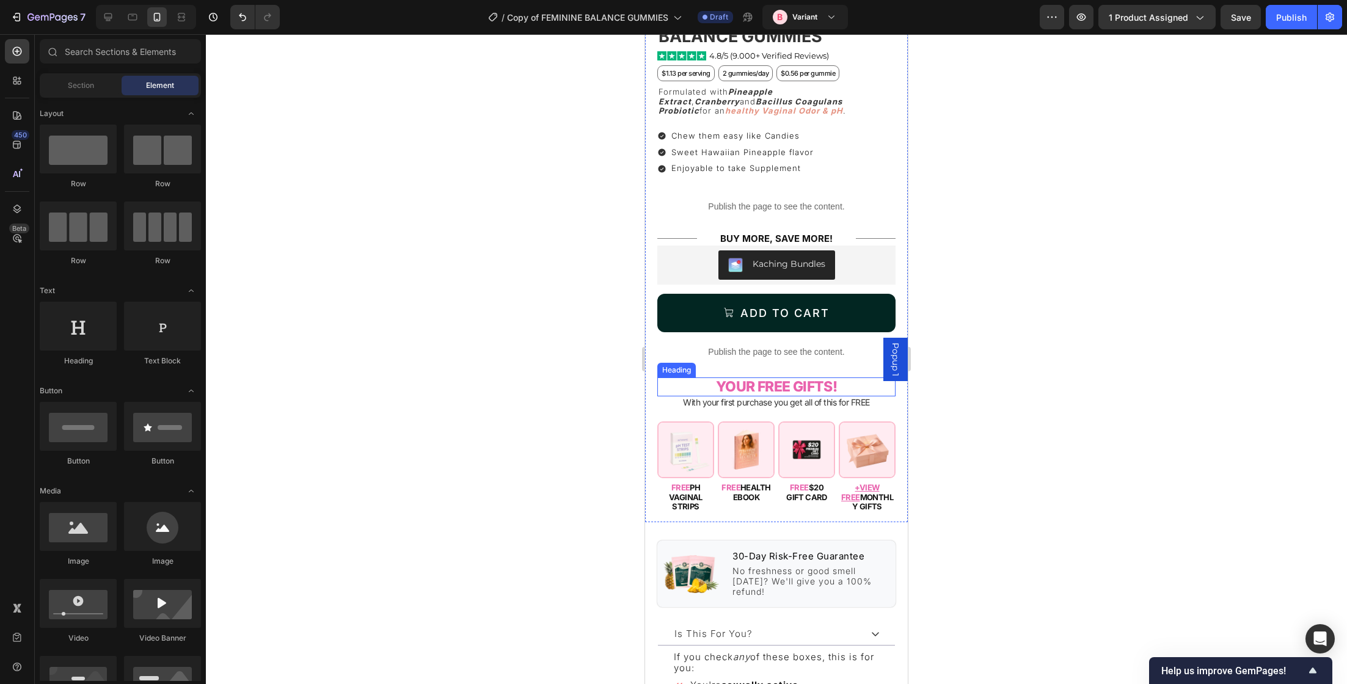
click at [731, 398] on p "With your first purchase you get all of this for FREE" at bounding box center [776, 403] width 236 height 10
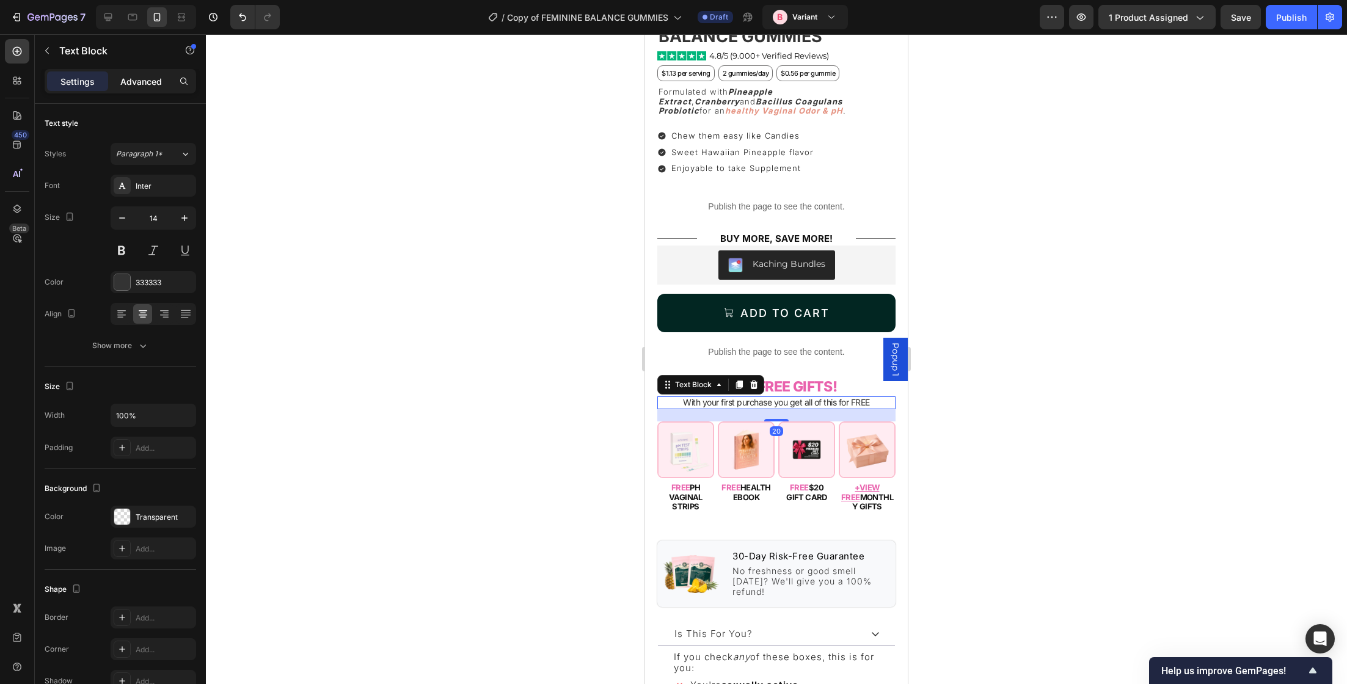
click at [147, 75] on p "Advanced" at bounding box center [141, 81] width 42 height 13
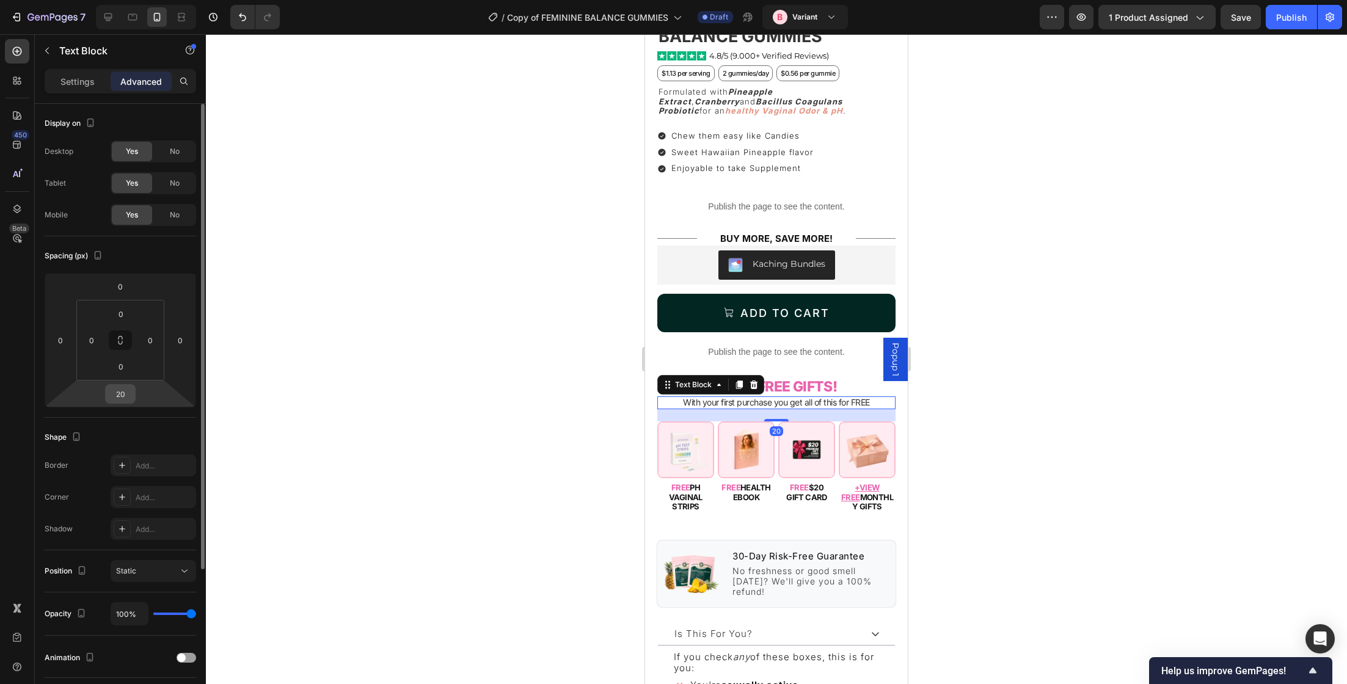
click at [125, 392] on input "20" at bounding box center [120, 394] width 24 height 18
type input "9"
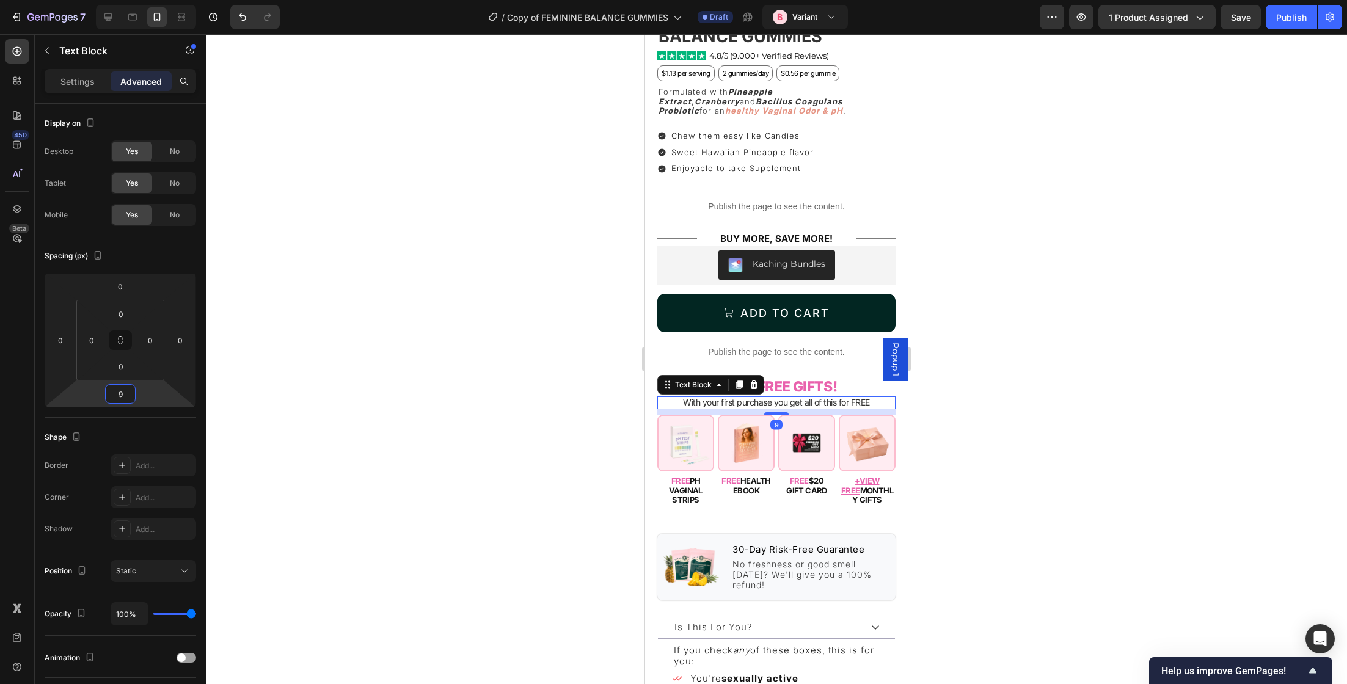
click at [439, 319] on div at bounding box center [776, 359] width 1141 height 650
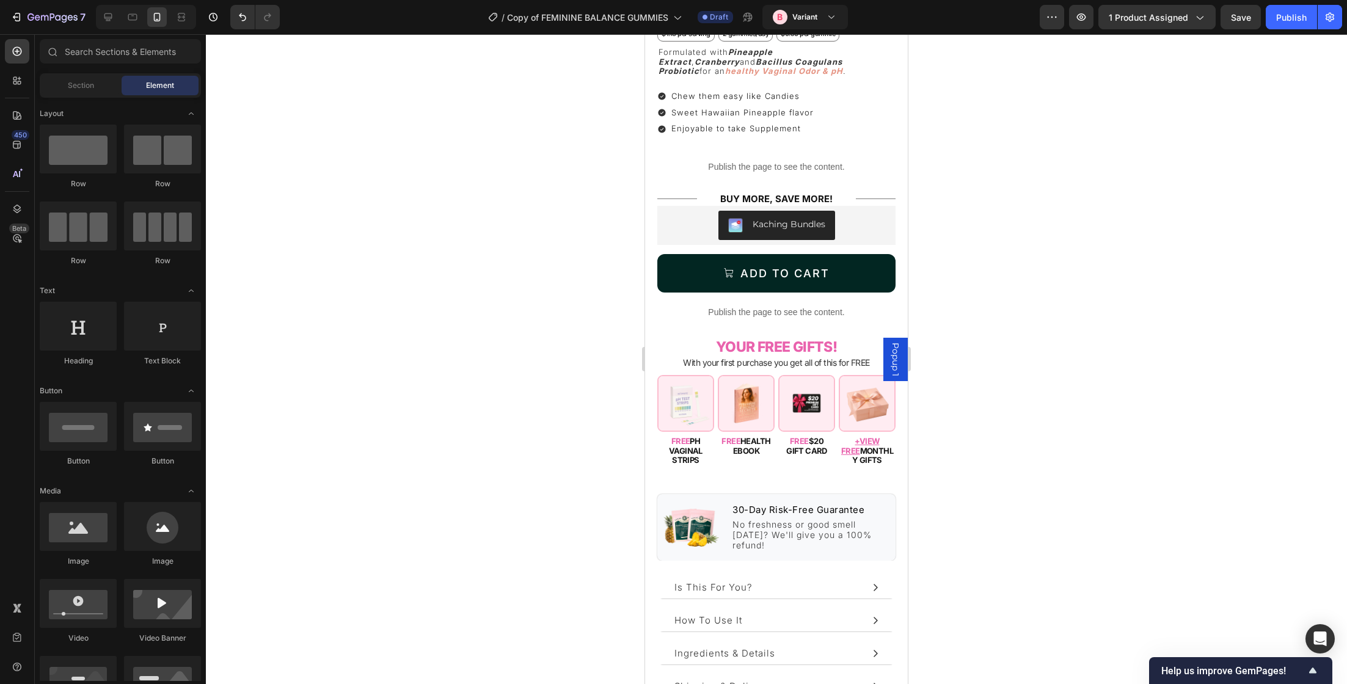
scroll to position [519, 0]
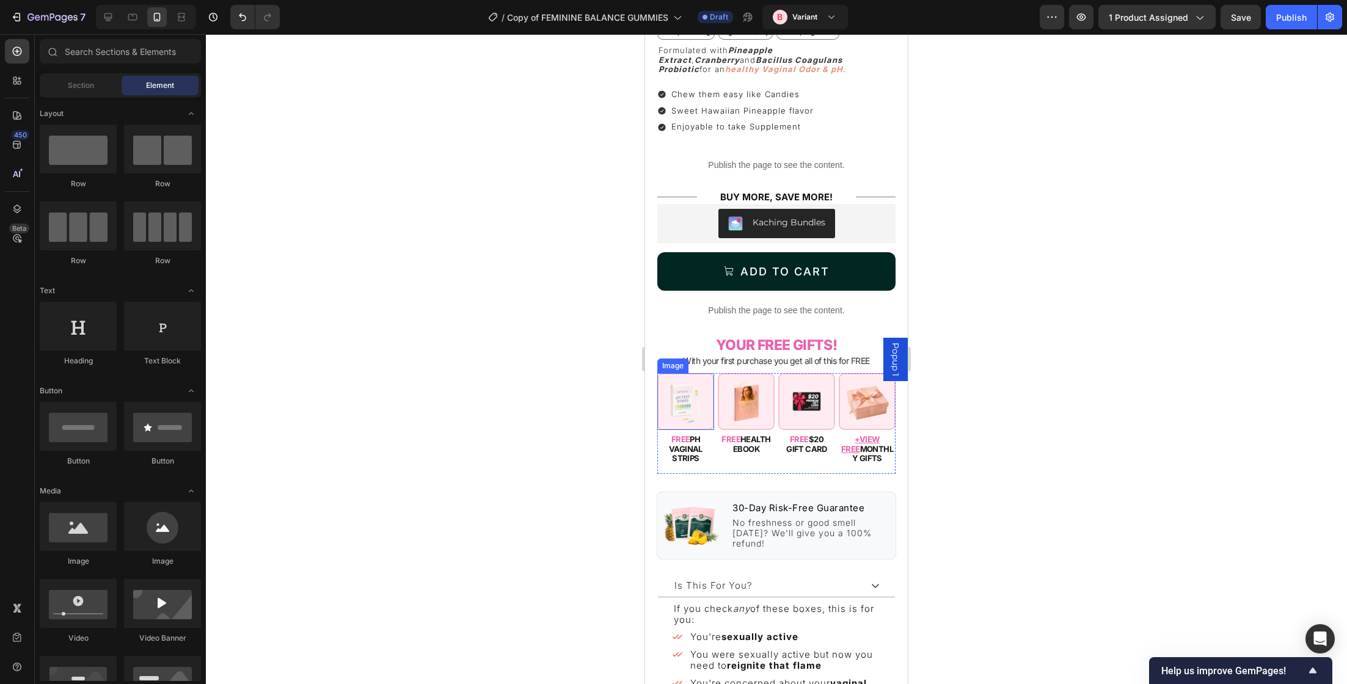
click at [684, 434] on span "FREE" at bounding box center [680, 439] width 19 height 10
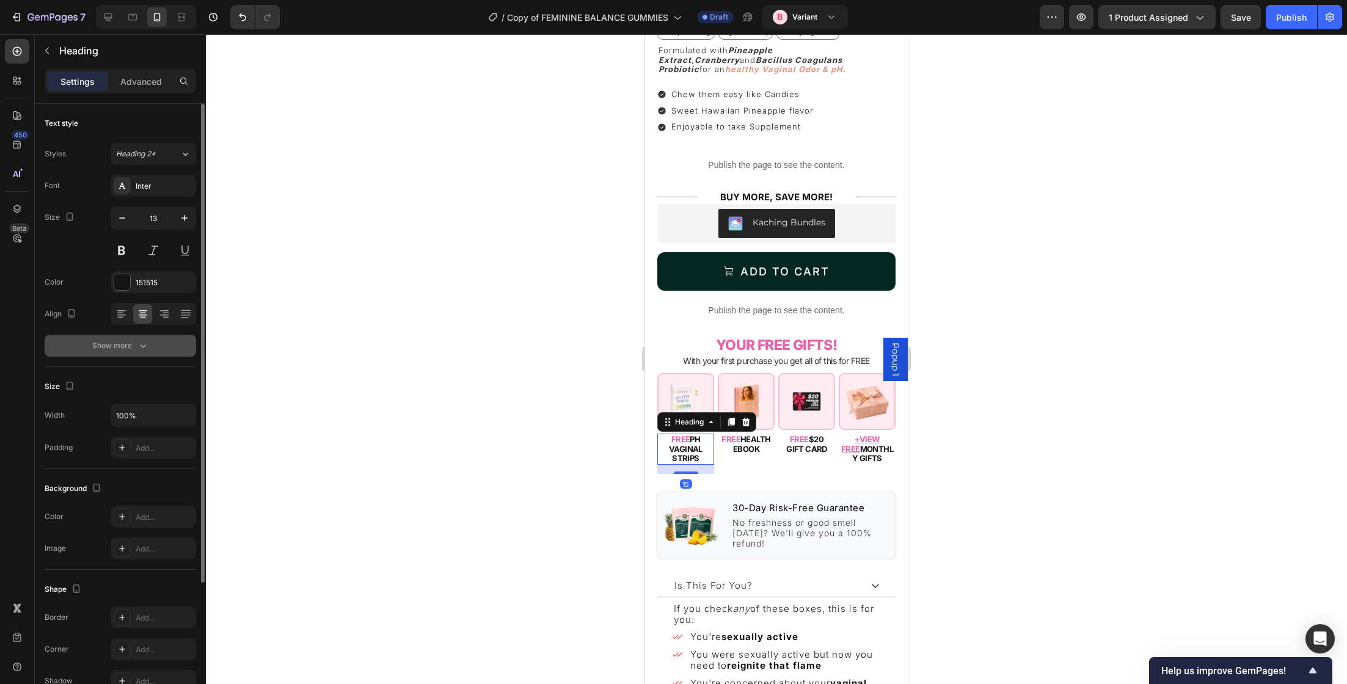
click at [158, 341] on button "Show more" at bounding box center [120, 346] width 151 height 22
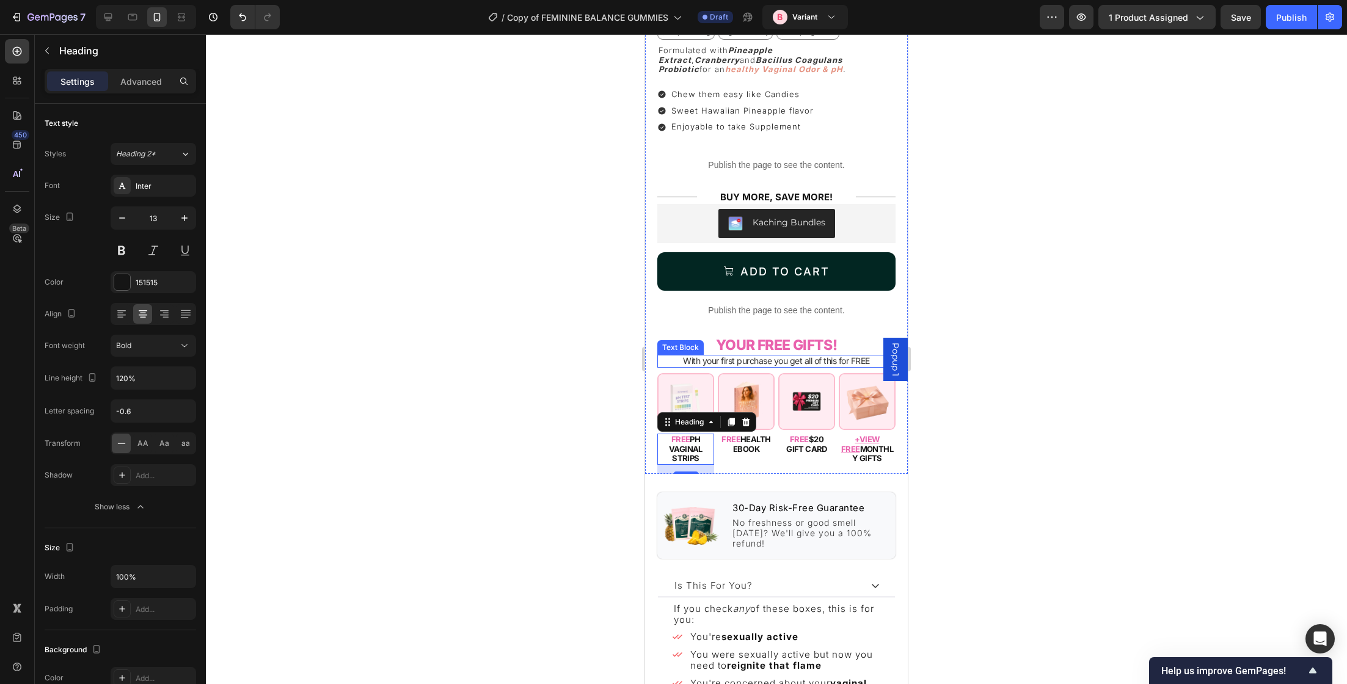
click at [762, 340] on h2 "YOUR FREE GIFTS!" at bounding box center [776, 346] width 238 height 20
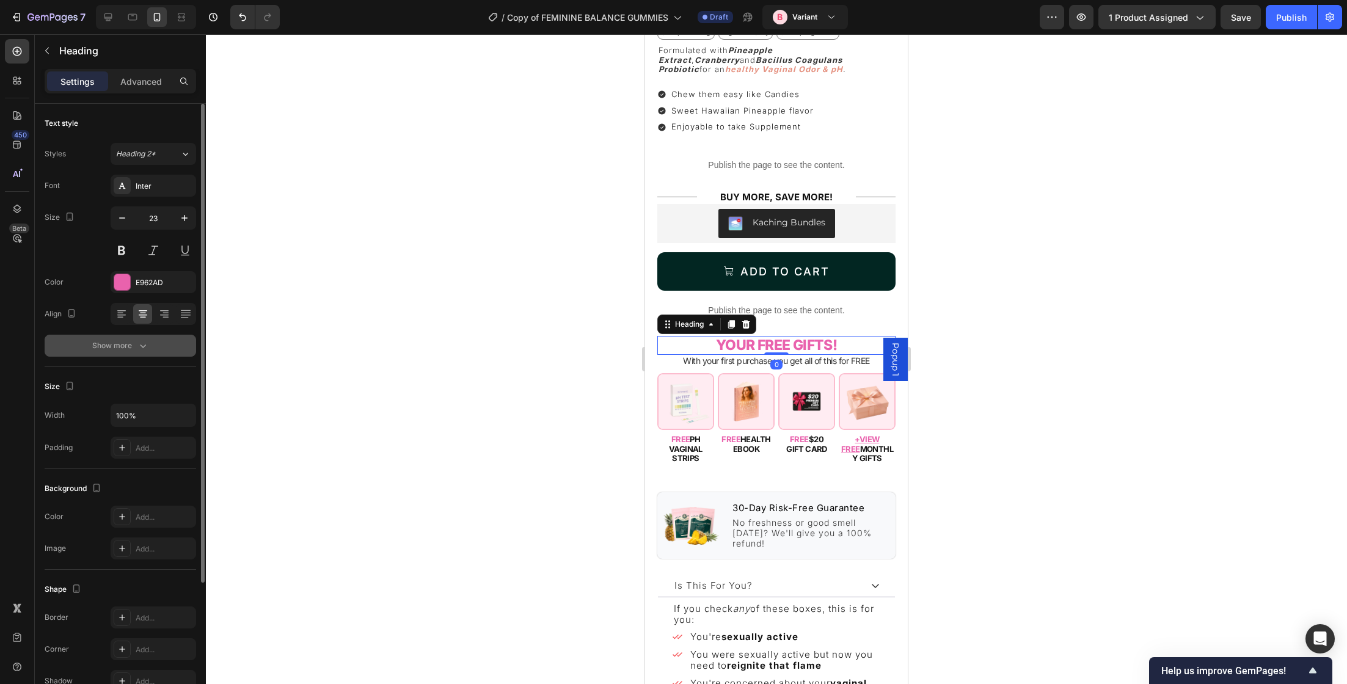
click at [143, 348] on icon "button" at bounding box center [143, 346] width 12 height 12
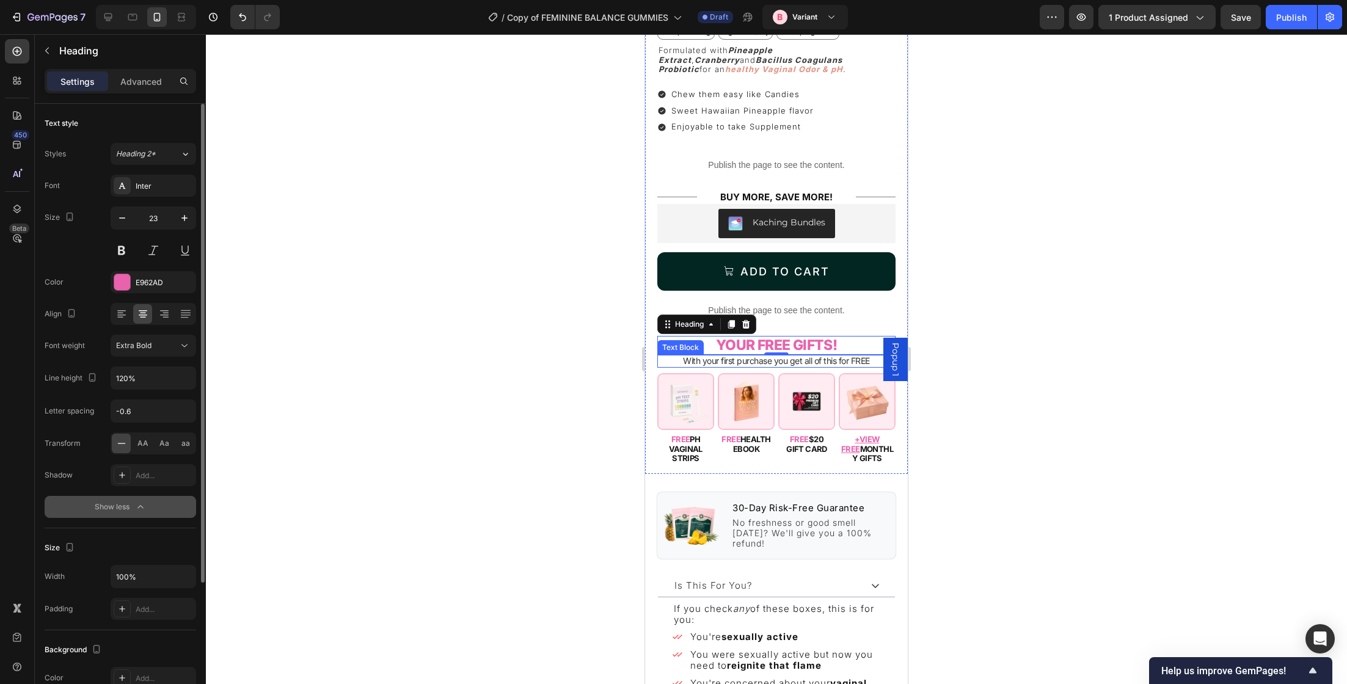
click at [574, 368] on div at bounding box center [776, 359] width 1141 height 650
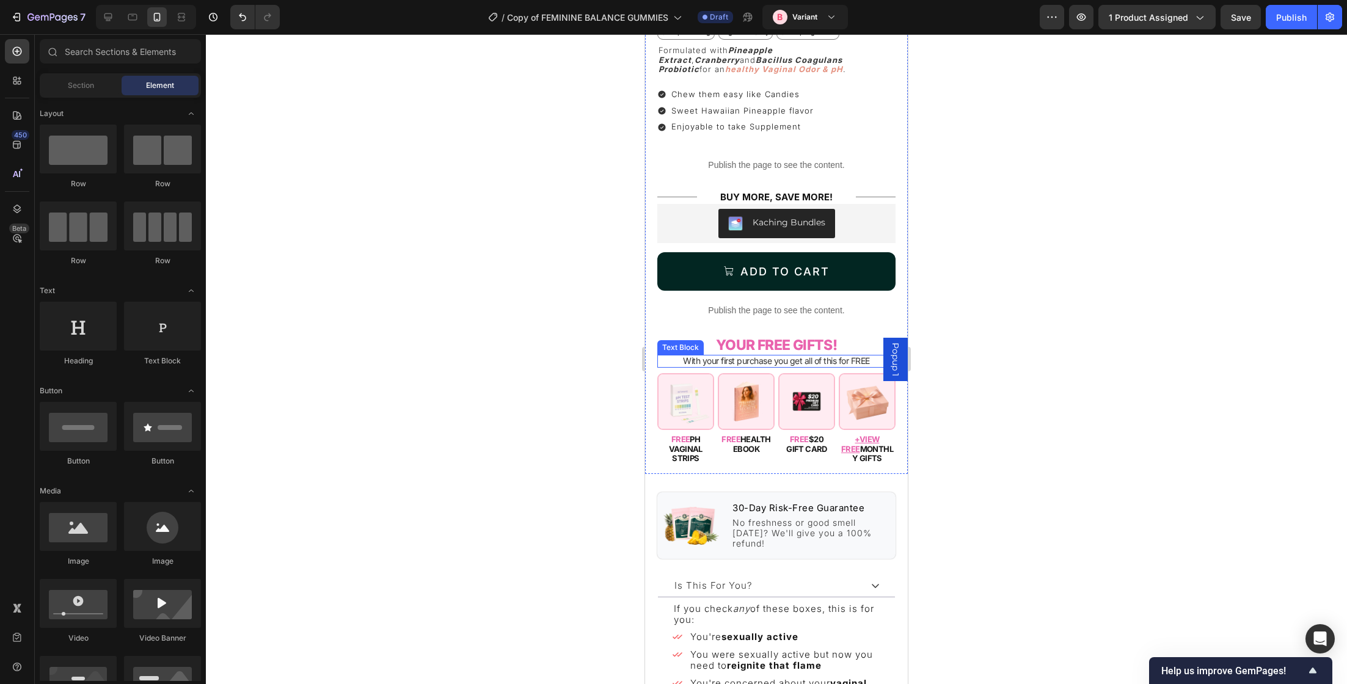
click at [776, 356] on p "With your first purchase you get all of this for FREE" at bounding box center [776, 361] width 236 height 10
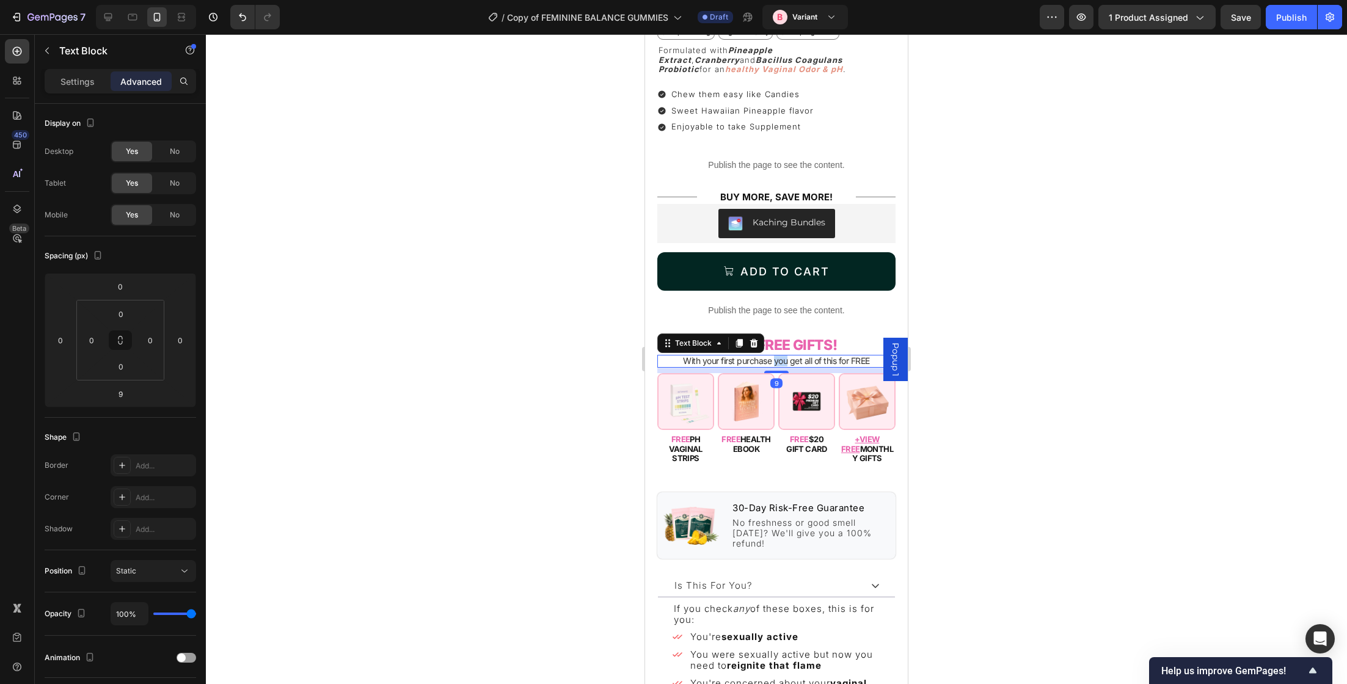
click at [776, 356] on p "With your first purchase you get all of this for FREE" at bounding box center [776, 361] width 236 height 10
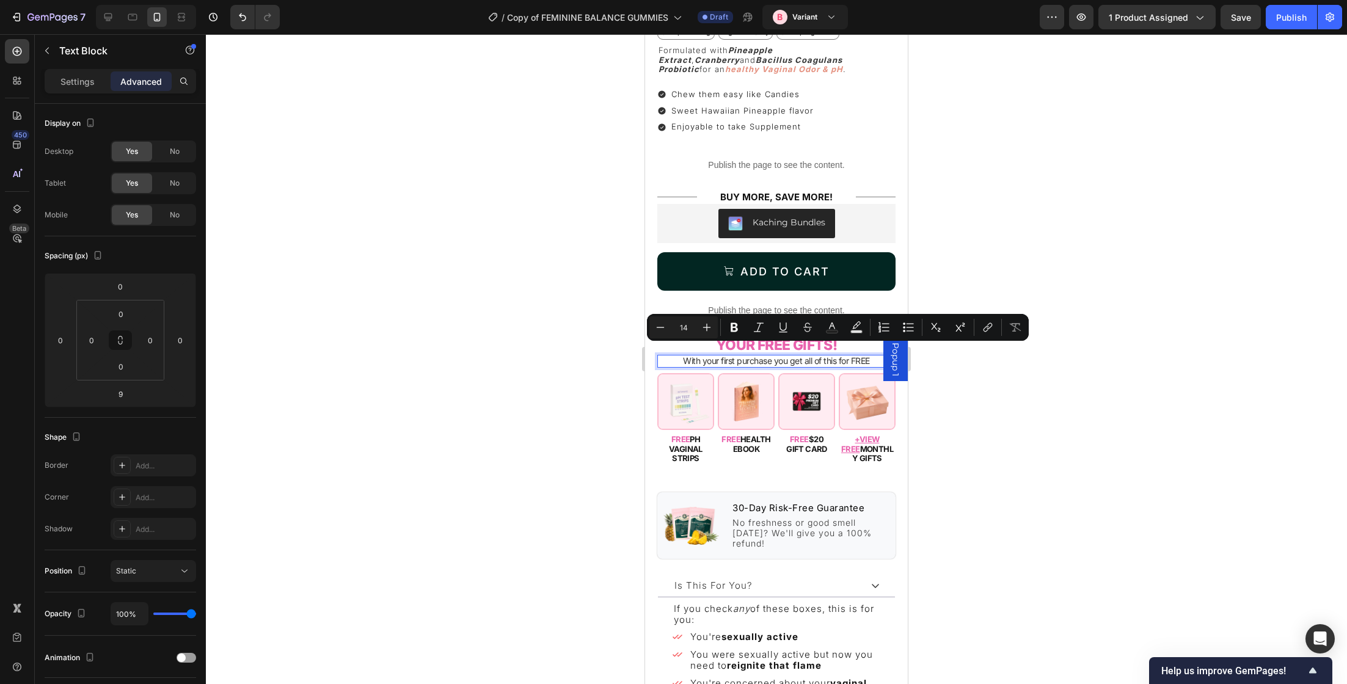
click at [771, 356] on p "With your first purchase you get all of this for FREE" at bounding box center [776, 361] width 236 height 10
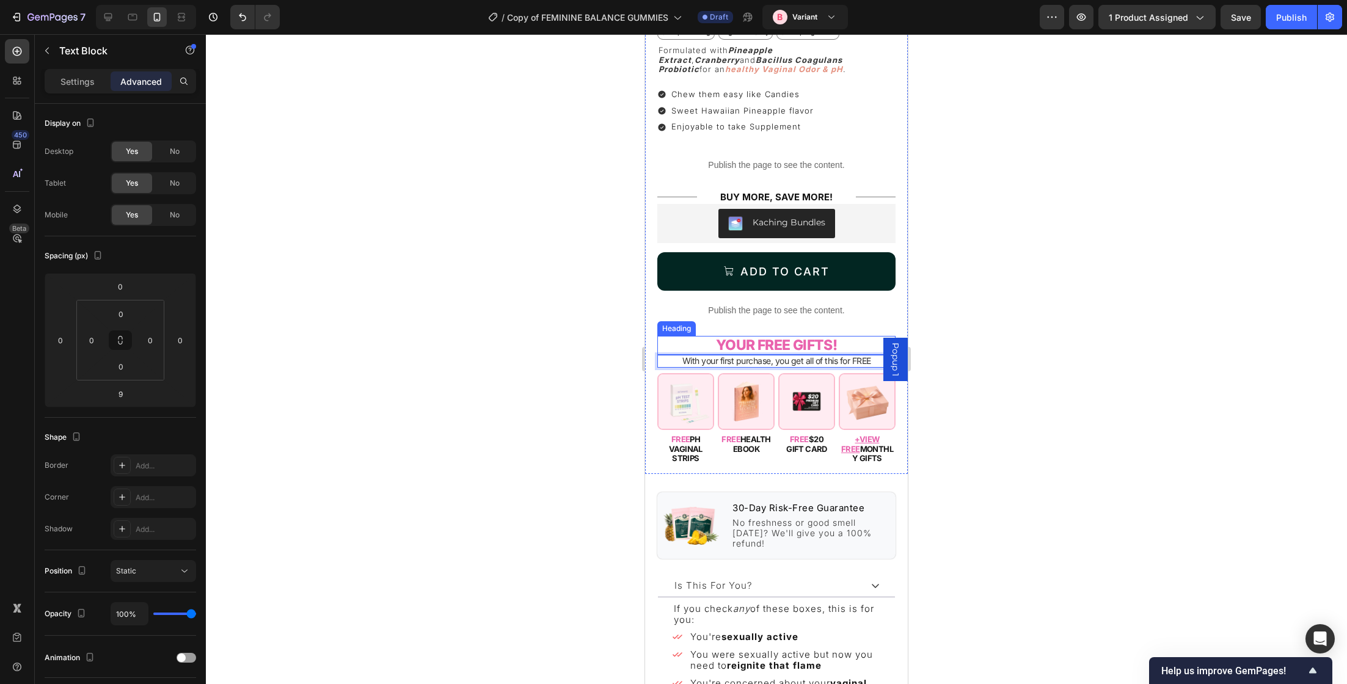
click at [1053, 345] on div at bounding box center [776, 359] width 1141 height 650
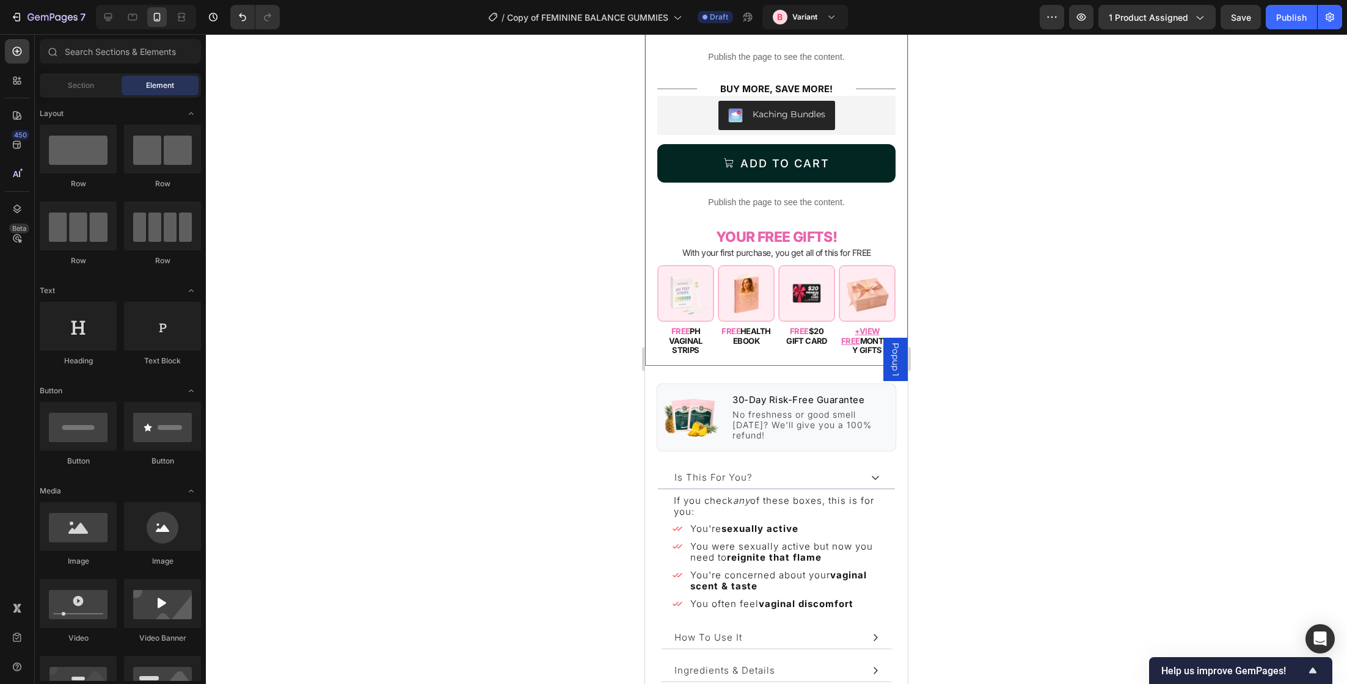
scroll to position [625, 0]
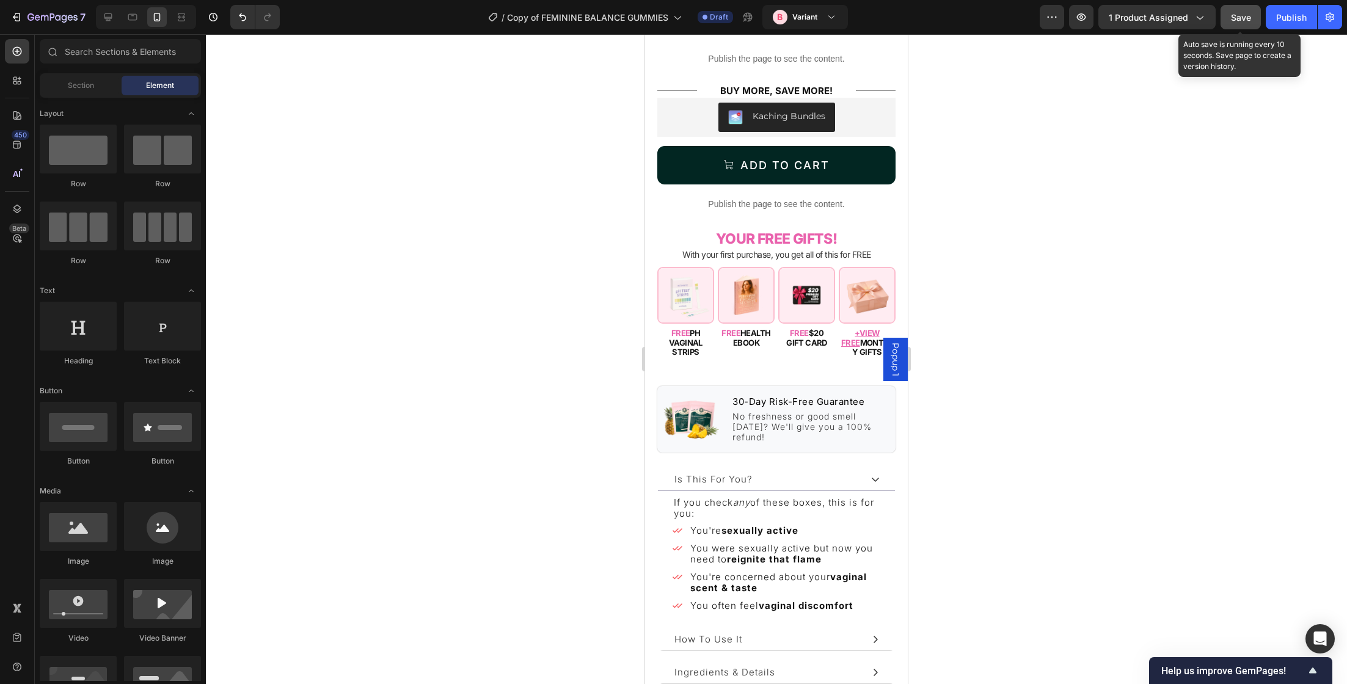
click at [1240, 21] on span "Save" at bounding box center [1241, 17] width 20 height 10
